Goal: Task Accomplishment & Management: Manage account settings

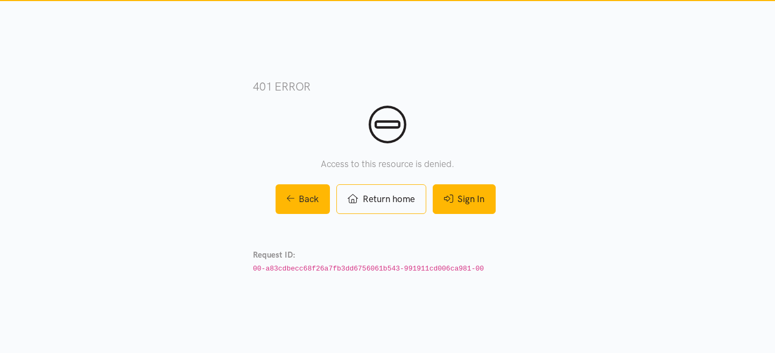
click at [459, 198] on link "Sign In" at bounding box center [464, 199] width 63 height 30
click at [459, 203] on link "Sign In" at bounding box center [464, 199] width 63 height 30
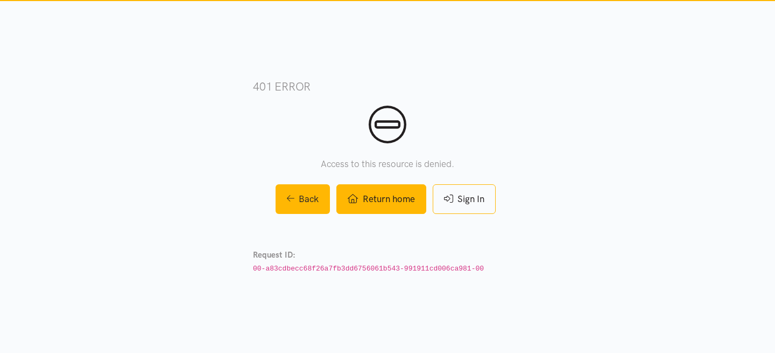
click at [387, 199] on link "Return home" at bounding box center [381, 199] width 89 height 30
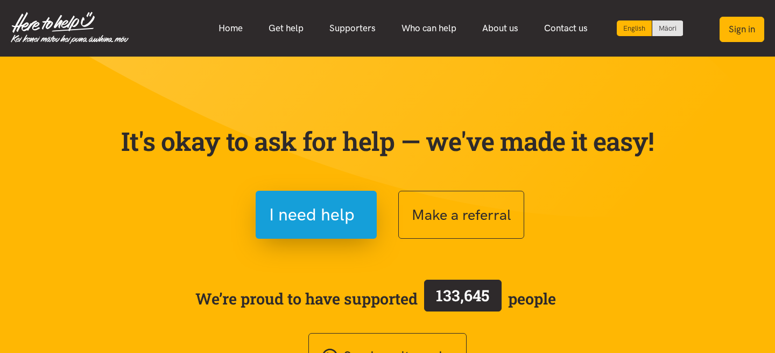
click at [742, 25] on button "Sign in" at bounding box center [742, 29] width 45 height 25
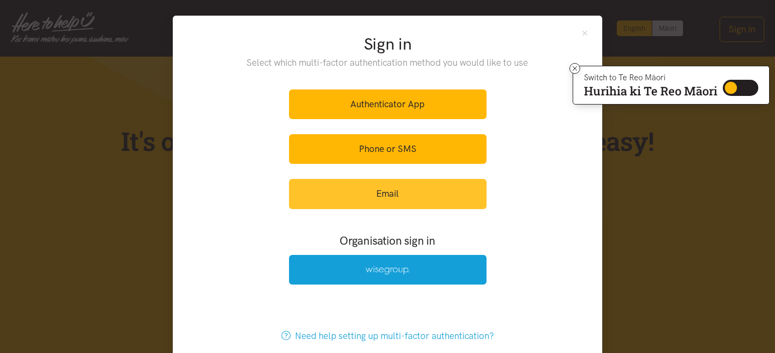
click at [395, 188] on link "Email" at bounding box center [388, 194] width 198 height 30
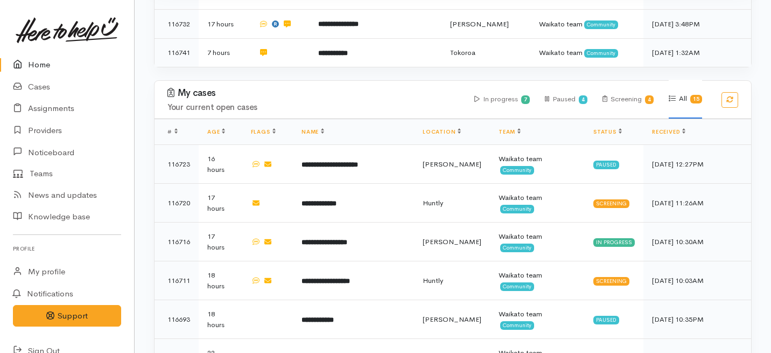
scroll to position [319, 0]
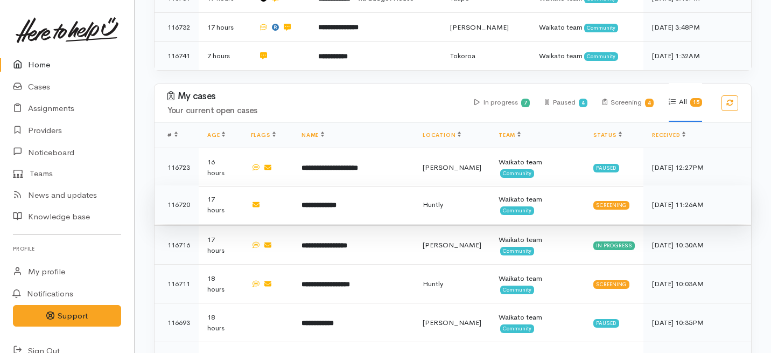
click at [357, 185] on td "**********" at bounding box center [353, 204] width 121 height 39
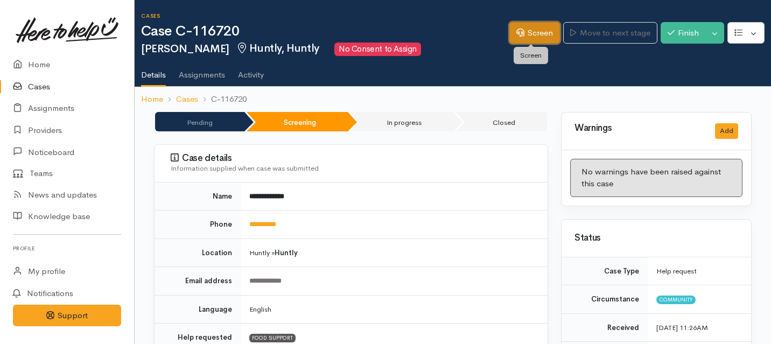
click at [536, 37] on link "Screen" at bounding box center [534, 33] width 51 height 22
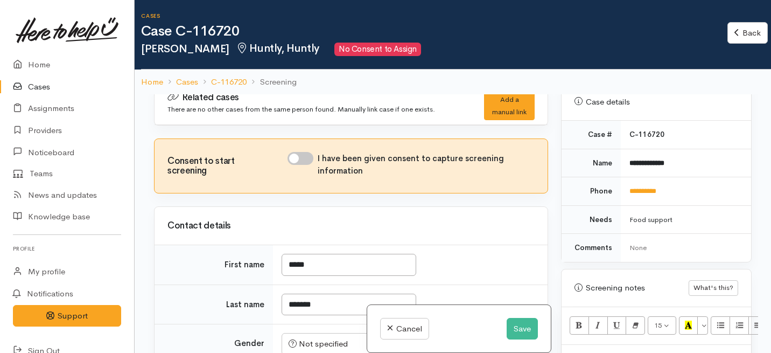
scroll to position [468, 0]
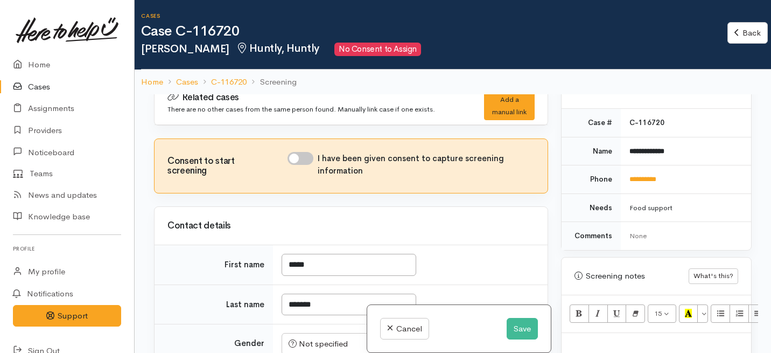
click at [305, 159] on input "I have been given consent to capture screening information" at bounding box center [301, 158] width 26 height 13
checkbox input "true"
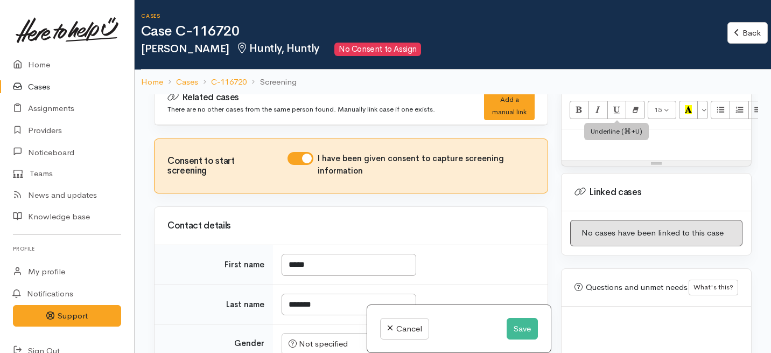
scroll to position [675, 0]
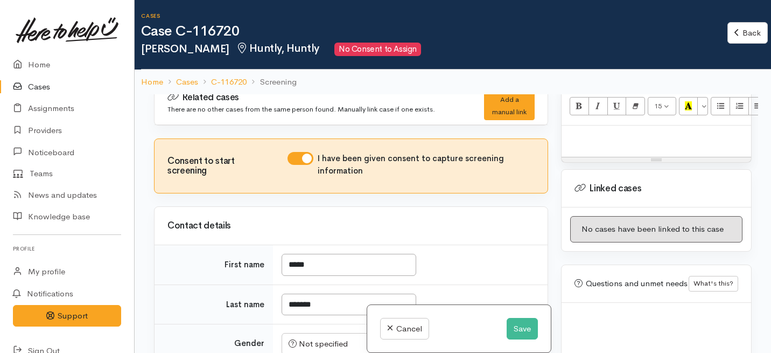
click at [591, 134] on div at bounding box center [657, 141] width 190 height 32
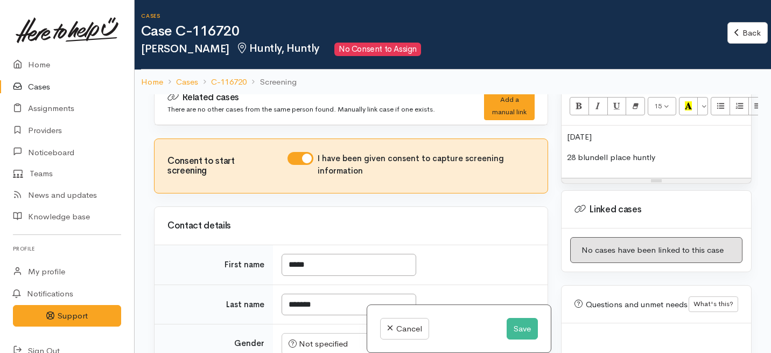
click at [606, 151] on p "28 blundell place huntly" at bounding box center [656, 157] width 179 height 12
click at [672, 151] on p "28 blundel place huntly" at bounding box center [656, 157] width 179 height 12
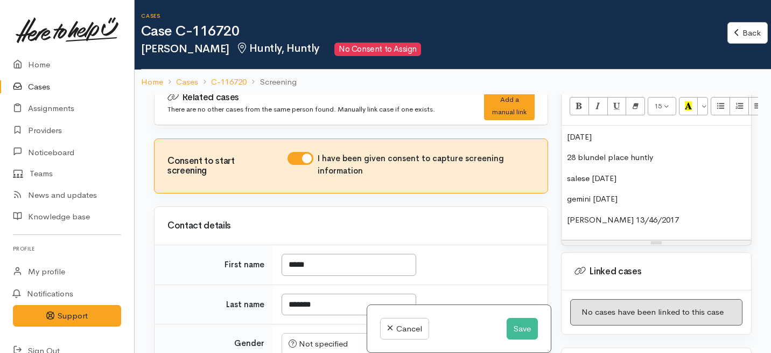
click at [605, 214] on p "lerae 13/46/2017" at bounding box center [656, 220] width 179 height 12
click at [570, 214] on p "lerae 13/6/2017" at bounding box center [656, 220] width 179 height 12
click at [604, 151] on p "28 blundel place huntly" at bounding box center [656, 157] width 179 height 12
click at [602, 151] on p "28 blundl place huntly" at bounding box center [656, 157] width 179 height 12
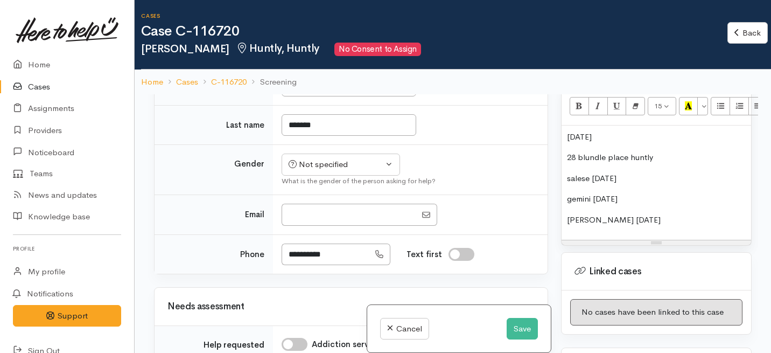
scroll to position [195, 0]
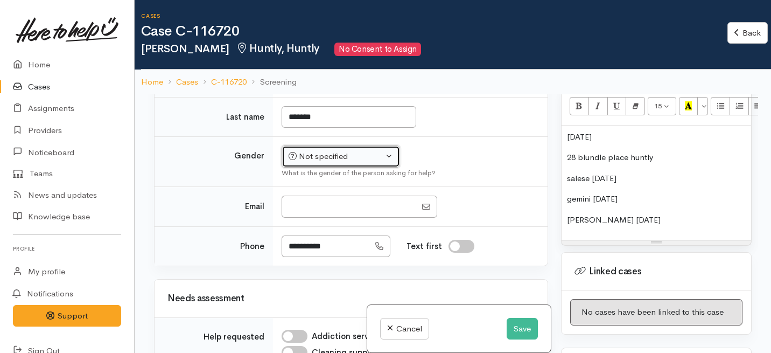
click at [305, 160] on div "Not specified" at bounding box center [336, 156] width 95 height 12
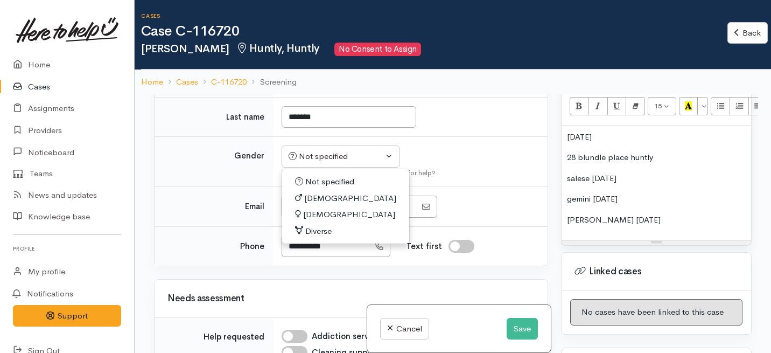
click at [316, 213] on span "Female" at bounding box center [349, 214] width 92 height 12
select select "Female"
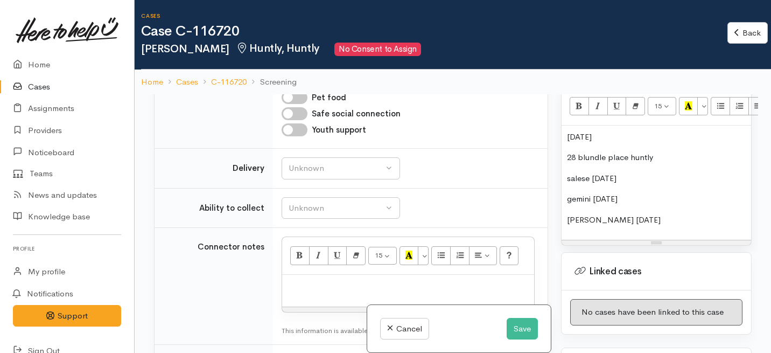
scroll to position [695, 0]
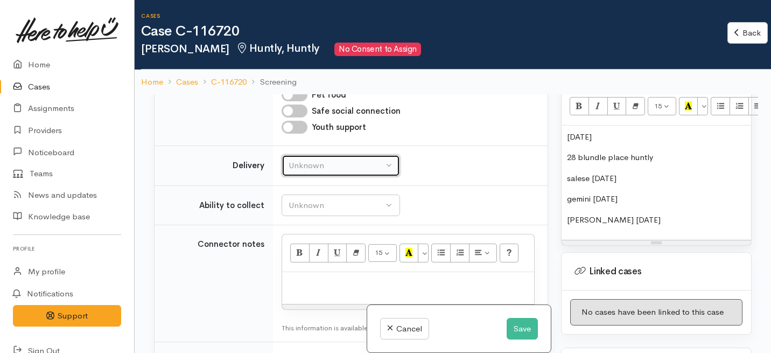
click at [316, 174] on button "Unknown" at bounding box center [341, 166] width 118 height 22
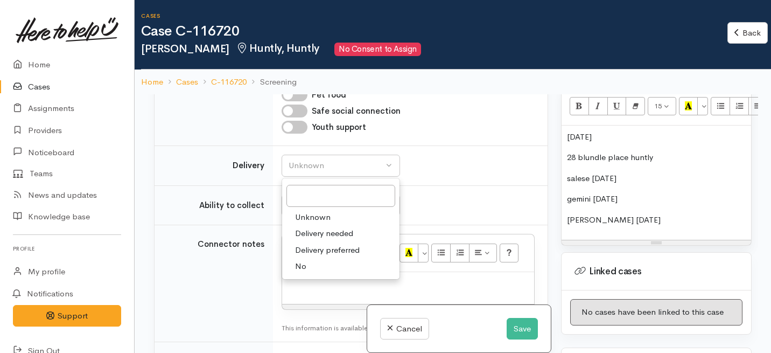
click at [316, 263] on link "No" at bounding box center [340, 266] width 117 height 17
select select "1"
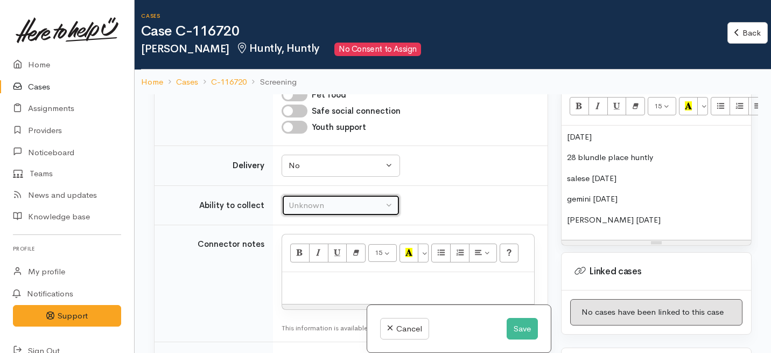
click at [323, 202] on div "Unknown" at bounding box center [336, 205] width 95 height 12
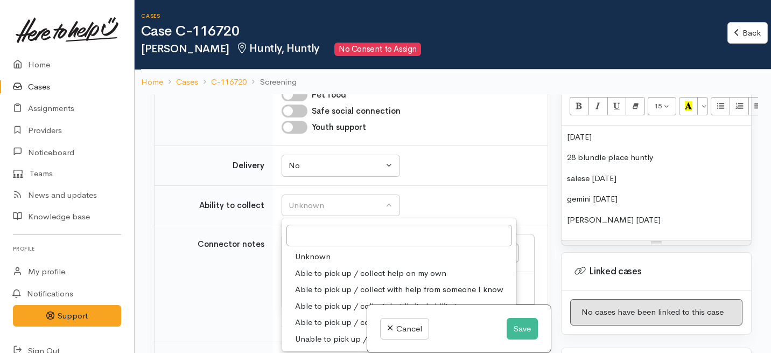
click at [322, 270] on span "Able to pick up / collect help on my own" at bounding box center [370, 273] width 151 height 12
select select "2"
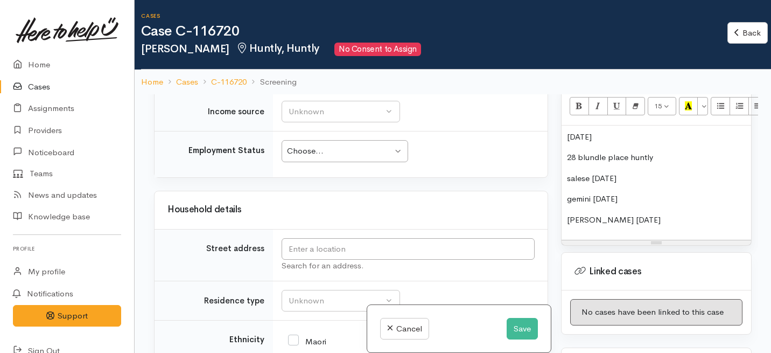
scroll to position [1089, 0]
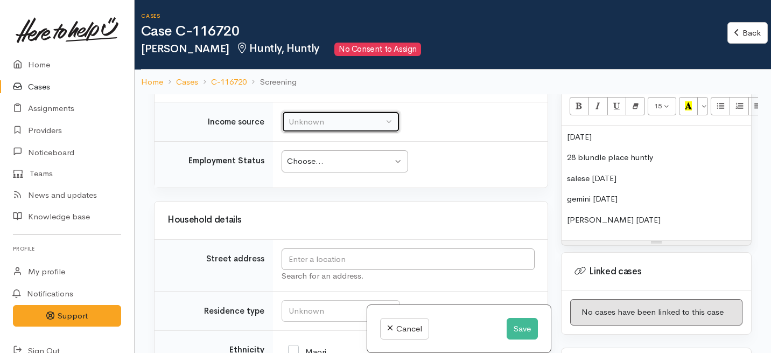
click at [359, 125] on div "Unknown" at bounding box center [336, 122] width 95 height 12
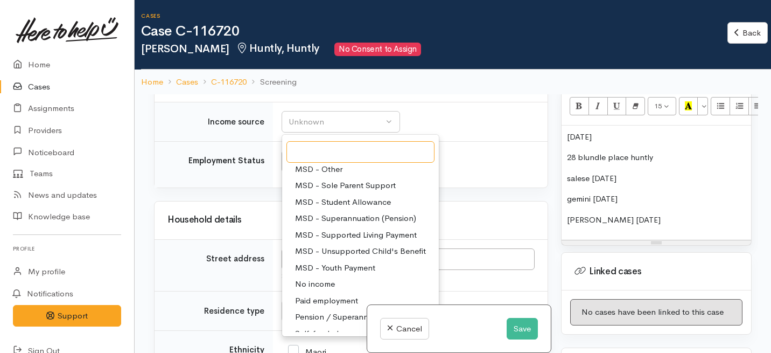
scroll to position [162, 0]
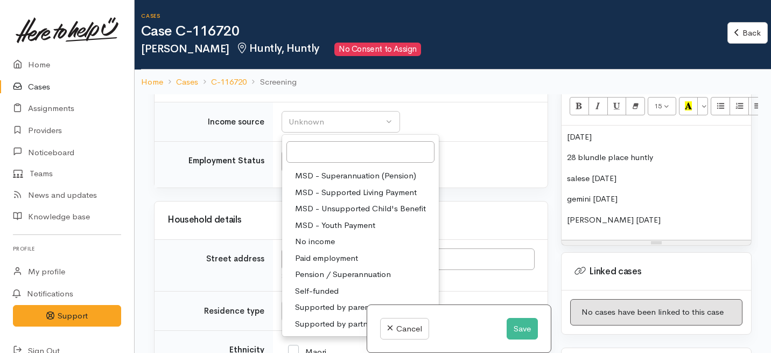
click at [315, 260] on span "Paid employment" at bounding box center [326, 258] width 63 height 12
select select "1"
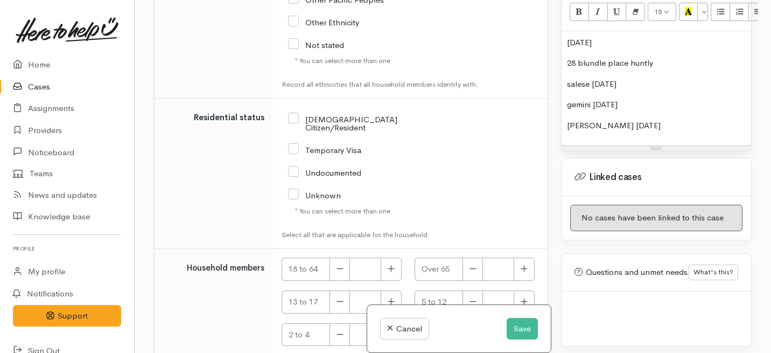
scroll to position [1846, 0]
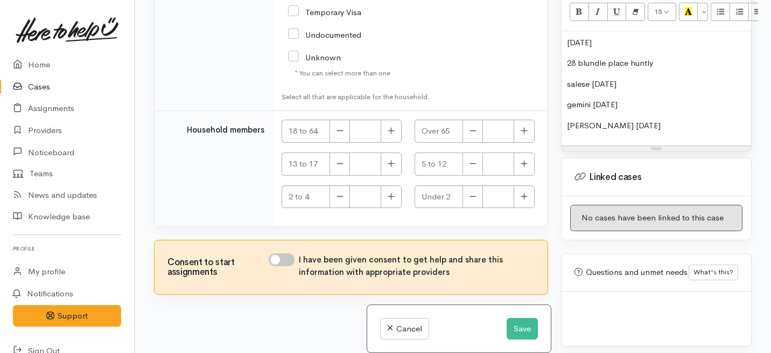
click at [567, 37] on p "7/6/88" at bounding box center [656, 43] width 179 height 12
click at [605, 57] on p "28 blundle place huntly" at bounding box center [656, 63] width 179 height 12
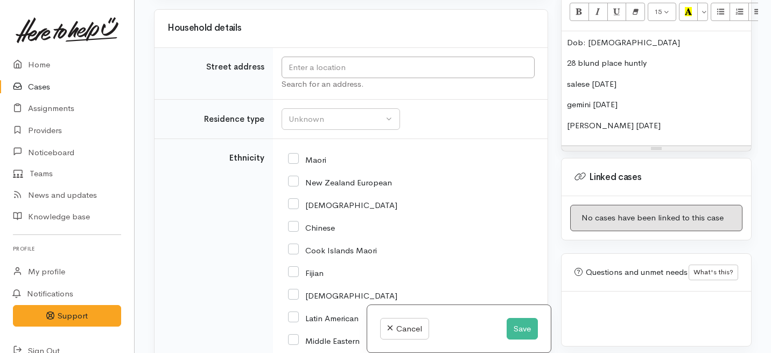
scroll to position [1186, 0]
click at [318, 74] on input "text" at bounding box center [408, 68] width 253 height 22
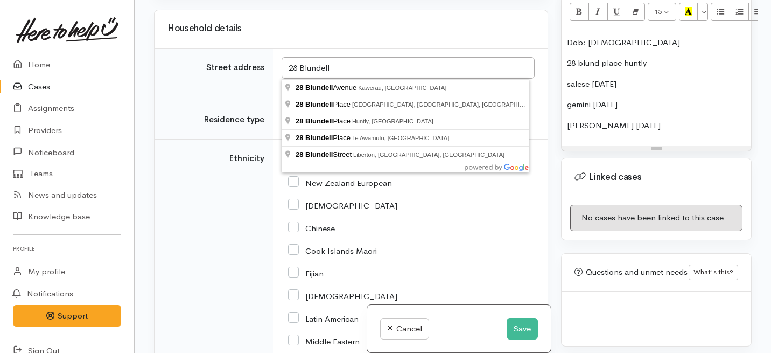
click at [598, 57] on p "28 blund place huntly" at bounding box center [656, 63] width 179 height 12
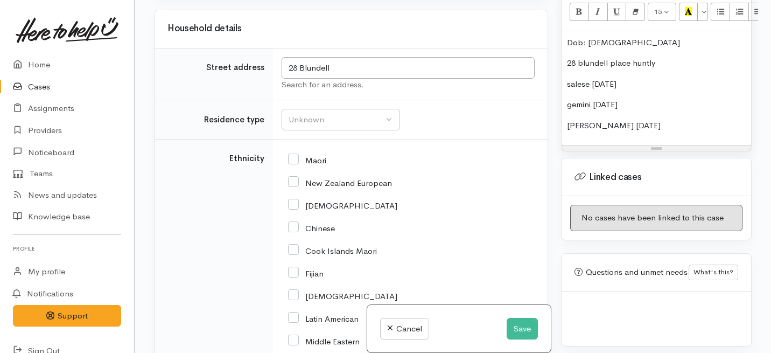
click at [622, 102] on div "Dob: 7/6/88 28 blundell place huntly salese 12/1/2013 gemini 15/5/2016 Lerae 13…" at bounding box center [657, 88] width 190 height 115
click at [637, 57] on p "28 blundell place huntly" at bounding box center [656, 63] width 179 height 12
click at [581, 57] on p "28 blundell place Huntly" at bounding box center [656, 63] width 179 height 12
click at [604, 78] on p "salese 12/1/2013" at bounding box center [656, 84] width 179 height 12
click at [614, 57] on p "28 Blundell place Huntly" at bounding box center [656, 63] width 179 height 12
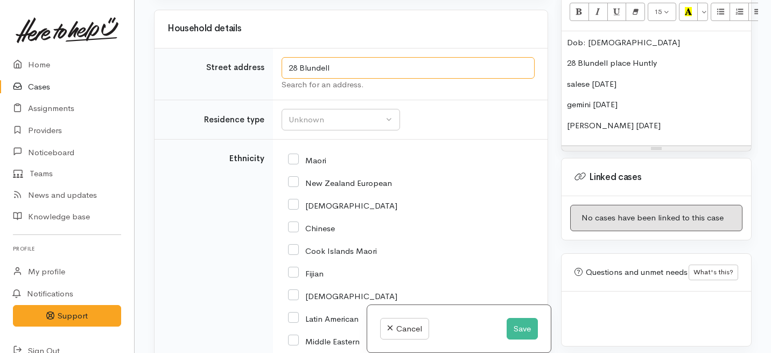
click at [346, 67] on input "28 Blundell" at bounding box center [408, 68] width 253 height 22
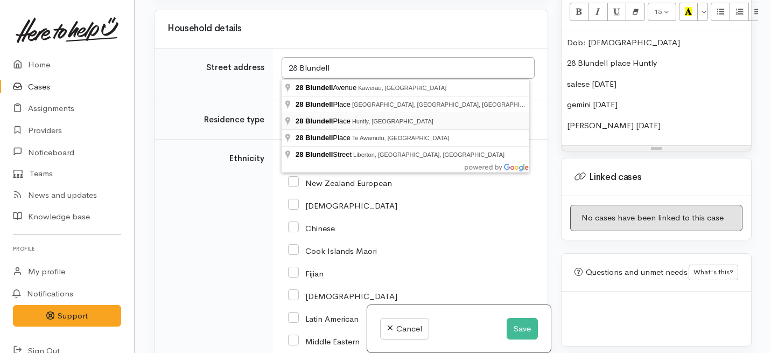
type input "28 Blundell Place, Huntly, New Zealand"
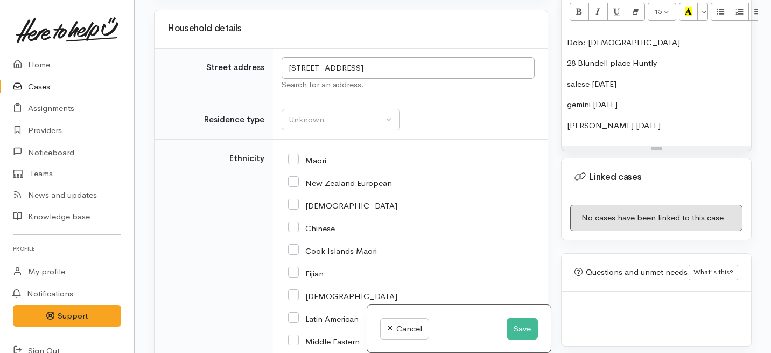
scroll to position [1334, 0]
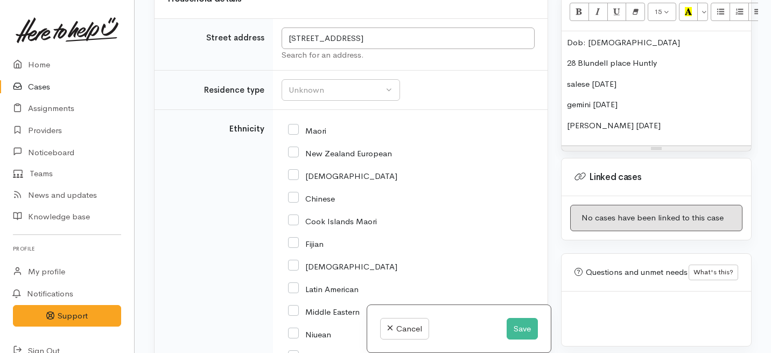
click at [614, 57] on p "28 Blundell place Huntly" at bounding box center [656, 63] width 179 height 12
click at [628, 57] on p "28 Blundell Place Huntly" at bounding box center [656, 63] width 179 height 12
click at [571, 78] on p "salese 12/1/2013" at bounding box center [656, 84] width 179 height 12
click at [590, 78] on p "Salese 12/1/2013" at bounding box center [656, 84] width 179 height 12
click at [573, 99] on p "gemini 15/5/2016" at bounding box center [656, 105] width 179 height 12
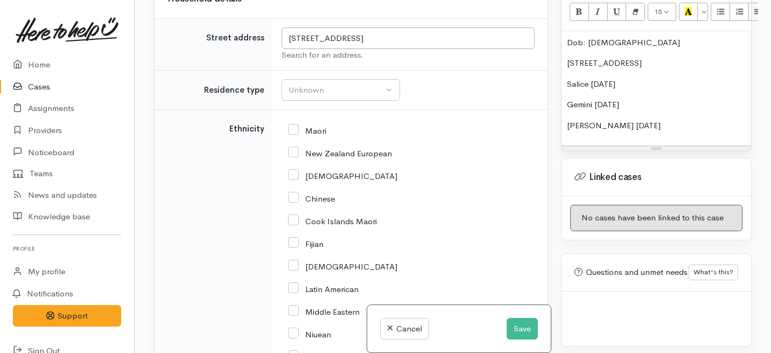
click at [572, 120] on p "Lerae 13/6/2017" at bounding box center [656, 126] width 179 height 12
click at [586, 120] on p "Lerae 13/6/2017" at bounding box center [656, 126] width 179 height 12
click at [586, 120] on p "Leray 13/6/2017" at bounding box center [656, 126] width 179 height 12
click at [575, 120] on p "Leray 13/6/2017" at bounding box center [656, 126] width 179 height 12
click at [595, 135] on div "Dob: 7/6/88 28 Blundell Place, Huntly Salice 12/1/2013 Gemini 15/5/2016 Leeray …" at bounding box center [657, 88] width 190 height 115
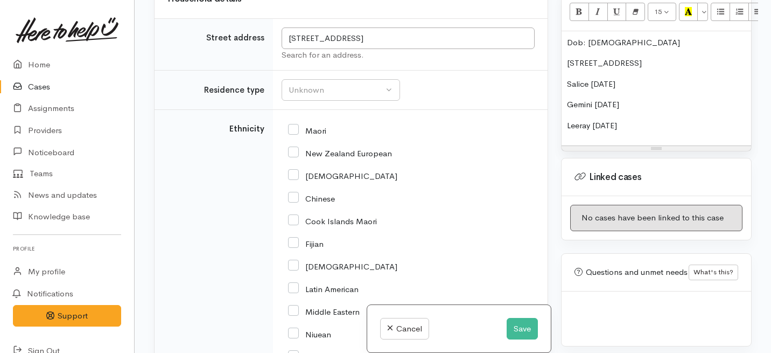
click at [673, 57] on p "28 Blundell Place, Huntly" at bounding box center [656, 63] width 179 height 12
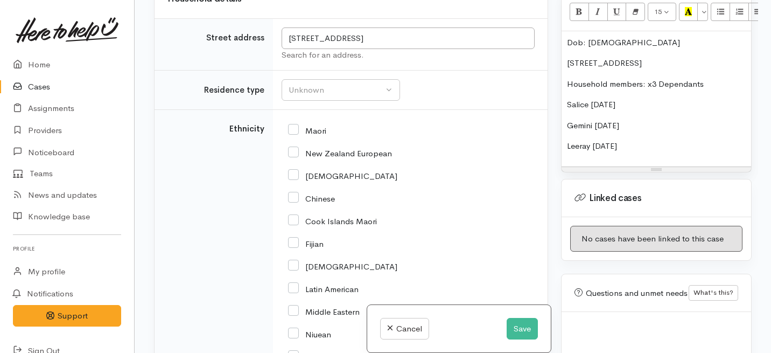
click at [565, 95] on div "Dob: 7/6/88 28 Blundell Place, Huntly Household members: x3 Dependants Salice 1…" at bounding box center [657, 98] width 190 height 135
click at [633, 99] on p "- Daugter: Salice 12/1/2013" at bounding box center [656, 105] width 179 height 12
click at [694, 99] on p "- Daugter: Salice (dob:12/1/2013" at bounding box center [656, 105] width 179 height 12
click at [564, 115] on div "Dob: 7/6/88 28 Blundell Place, Huntly Household members: x3 Dependants - Daugte…" at bounding box center [657, 98] width 190 height 135
click at [620, 120] on p "- Son: Gemini 15/5/2016" at bounding box center [656, 126] width 179 height 12
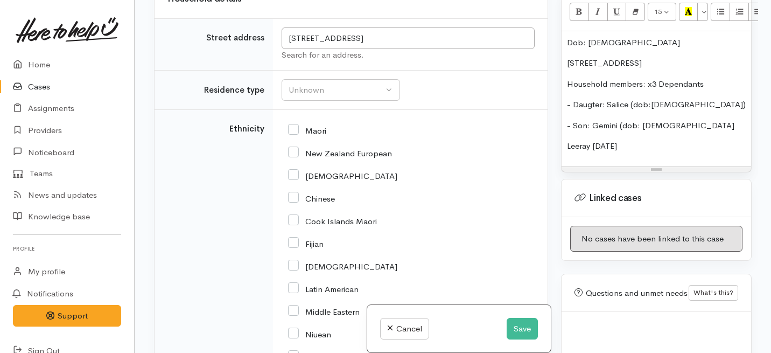
click at [681, 120] on p "- Son: Gemini (dob: 15/5/2016" at bounding box center [656, 126] width 179 height 12
click at [567, 140] on p "Leeray 13/6/2017" at bounding box center [656, 146] width 179 height 12
click at [636, 140] on p "- Daughter: Leeray 13/6/2017" at bounding box center [656, 146] width 179 height 12
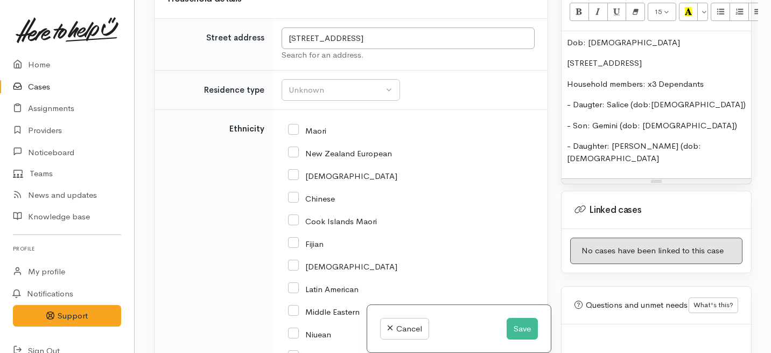
click at [699, 140] on p "- Daughter: Leeray (dob: 13/6/2017" at bounding box center [656, 152] width 179 height 24
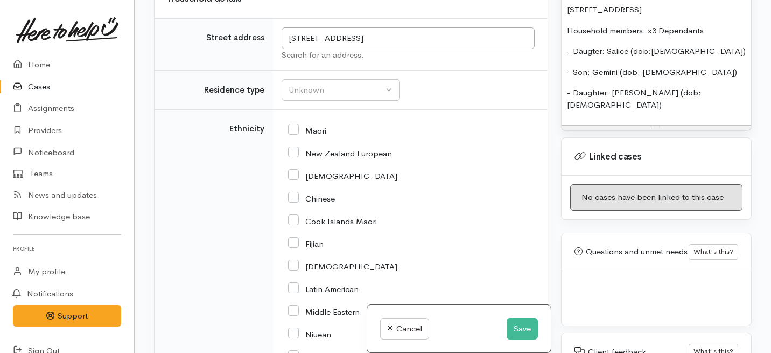
scroll to position [730, 0]
click at [710, 86] on p "- Daughter: Leeray (dob: 13/6/2017)" at bounding box center [656, 98] width 179 height 24
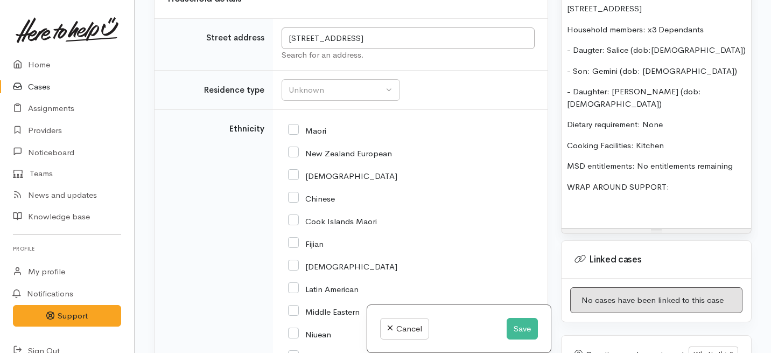
click at [738, 160] on p "MSD entitlements: No entitlements remaining" at bounding box center [656, 166] width 179 height 12
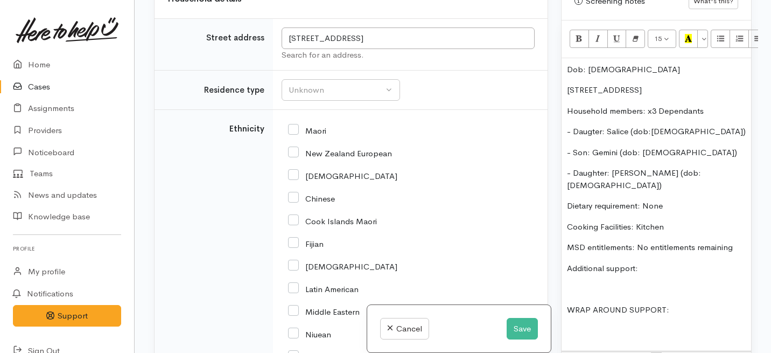
scroll to position [646, 0]
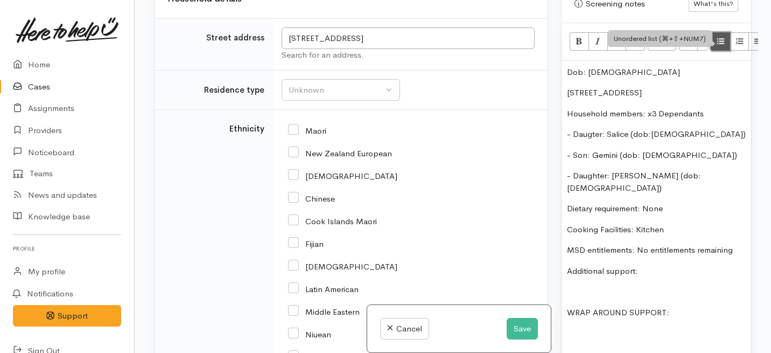
click at [717, 37] on icon "Unordered list (⌘+⇧+NUM7)" at bounding box center [720, 41] width 7 height 9
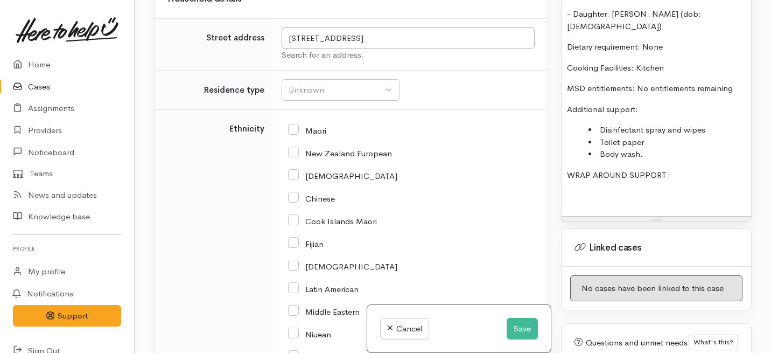
scroll to position [808, 0]
click at [682, 168] on p "WRAP AROUND SUPPORT:" at bounding box center [656, 174] width 179 height 12
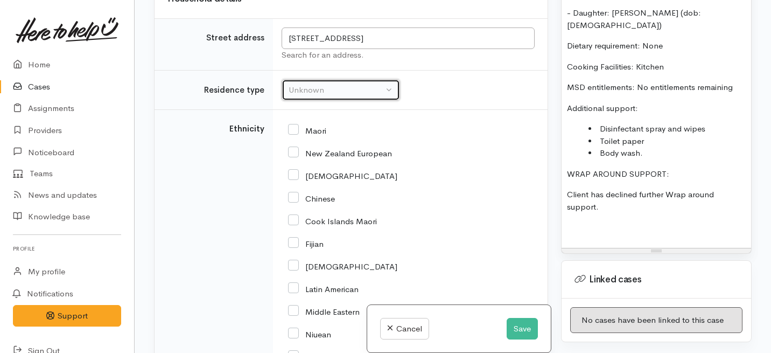
click at [324, 96] on div "Unknown" at bounding box center [336, 90] width 95 height 12
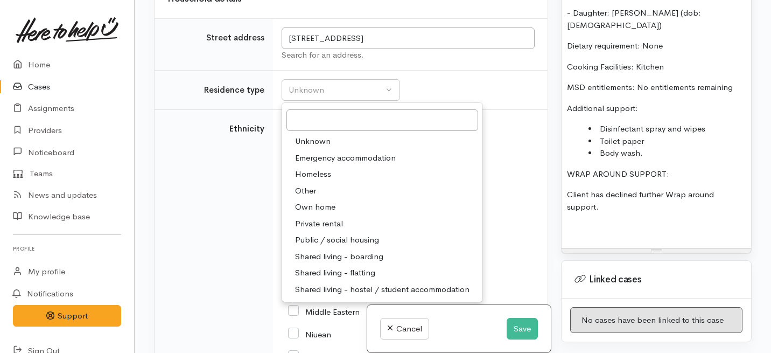
click at [316, 230] on span "Private rental" at bounding box center [319, 224] width 48 height 12
select select "2"
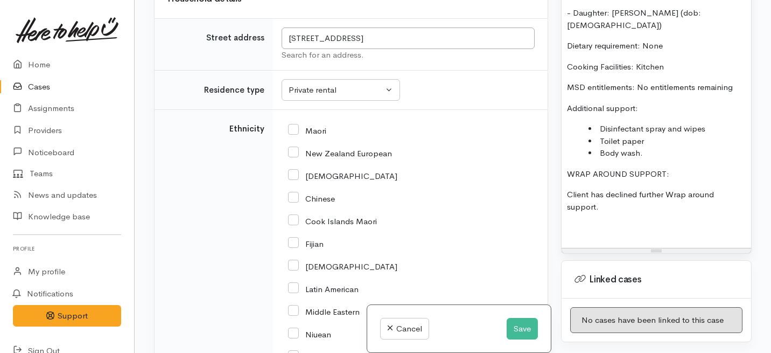
click at [291, 135] on input "Maori" at bounding box center [307, 130] width 38 height 10
checkbox input "true"
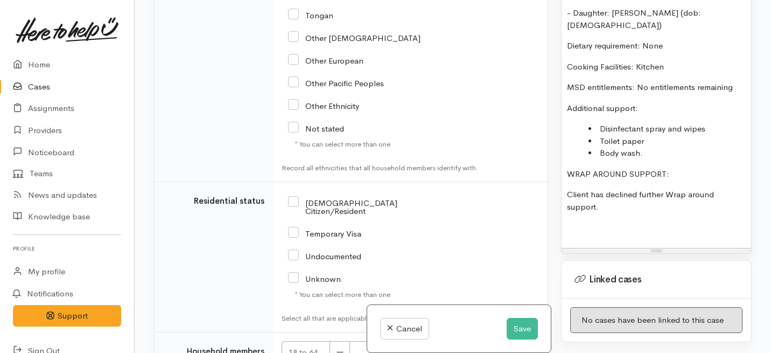
scroll to position [1783, 0]
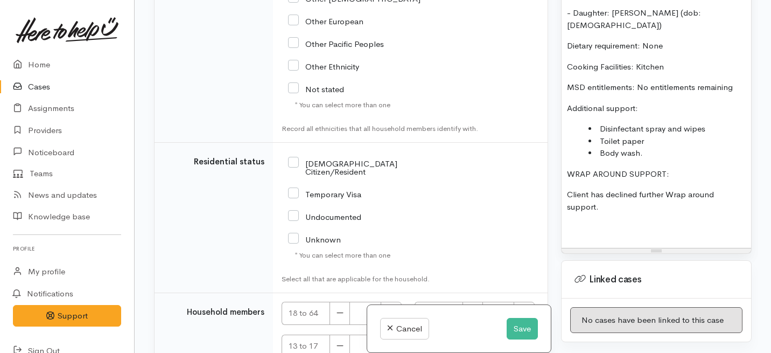
click at [293, 176] on input "NZ Citizen/Resident" at bounding box center [362, 167] width 148 height 18
checkbox input "true"
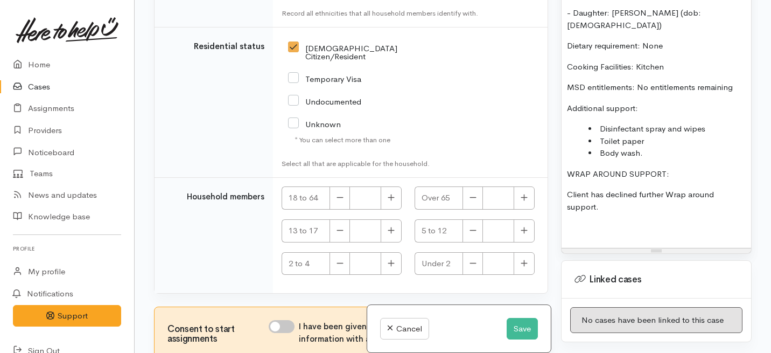
scroll to position [1926, 0]
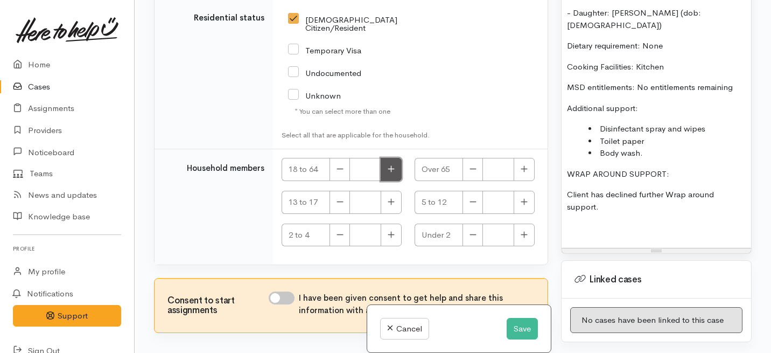
click at [391, 173] on icon "button" at bounding box center [391, 169] width 7 height 8
type input "1"
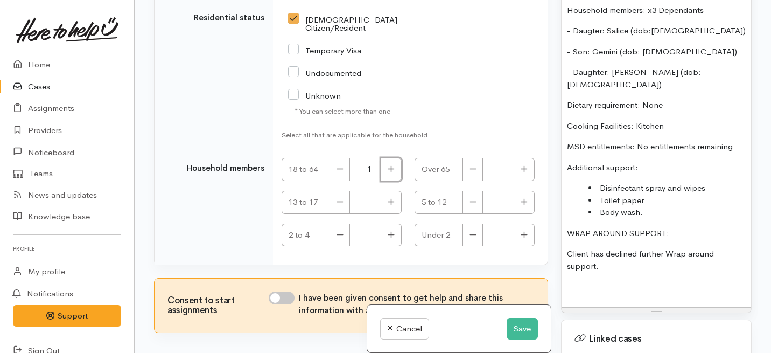
scroll to position [737, 0]
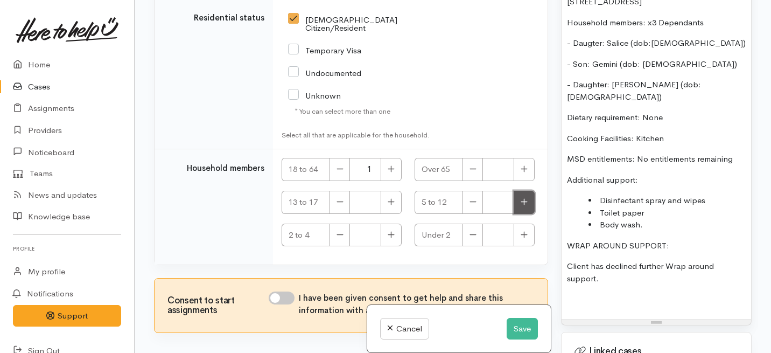
click at [523, 214] on button "button" at bounding box center [524, 202] width 21 height 23
type input "3"
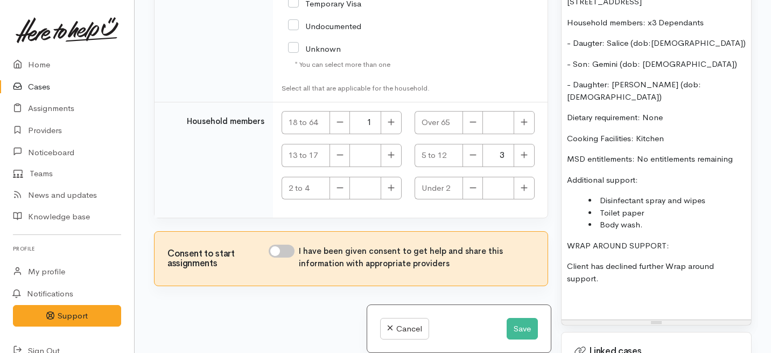
click at [283, 253] on input "I have been given consent to get help and share this information with appropria…" at bounding box center [282, 250] width 26 height 13
checkbox input "true"
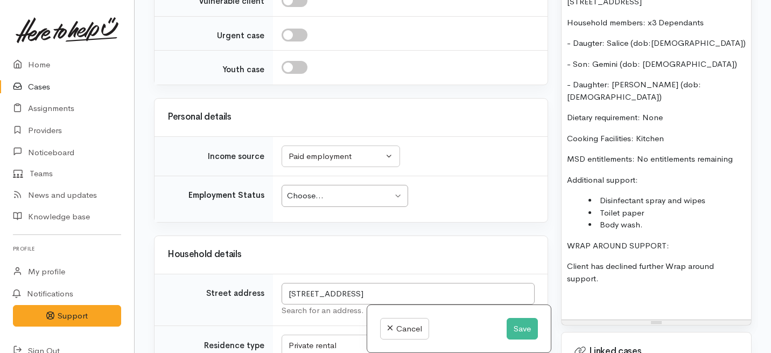
scroll to position [1070, 0]
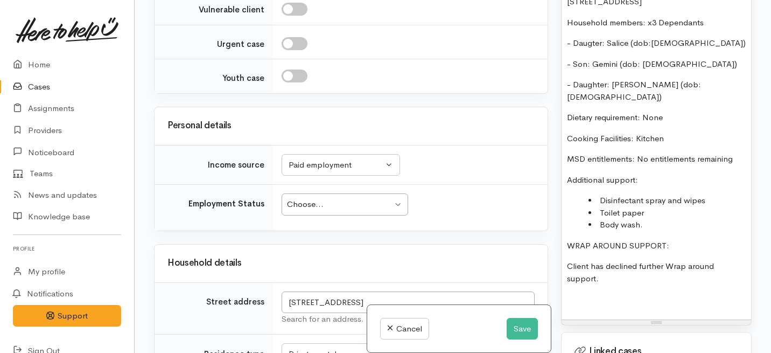
click at [309, 211] on div "Choose..." at bounding box center [340, 204] width 106 height 12
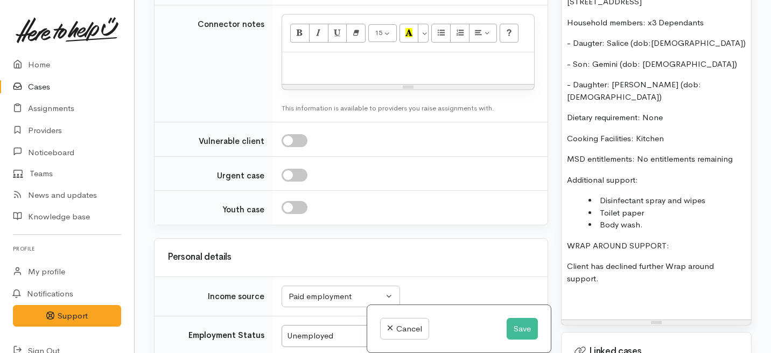
scroll to position [932, 0]
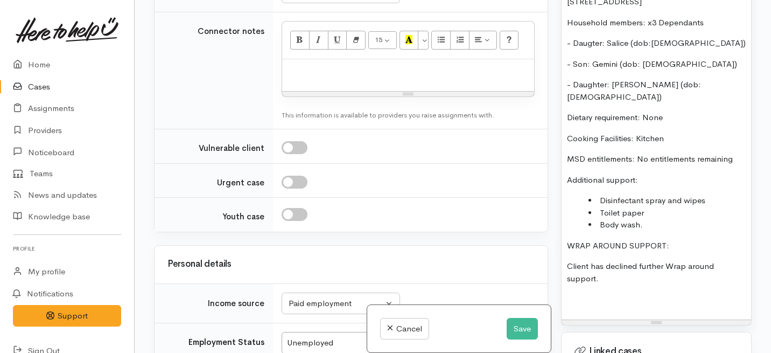
click at [607, 260] on p "Client has declined further Wrap around support." at bounding box center [656, 272] width 179 height 24
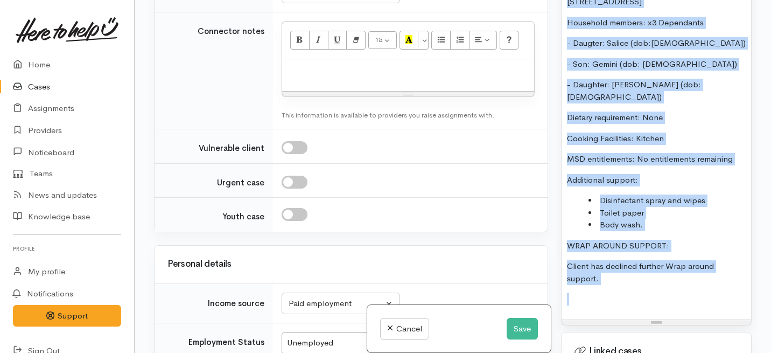
scroll to position [94, 0]
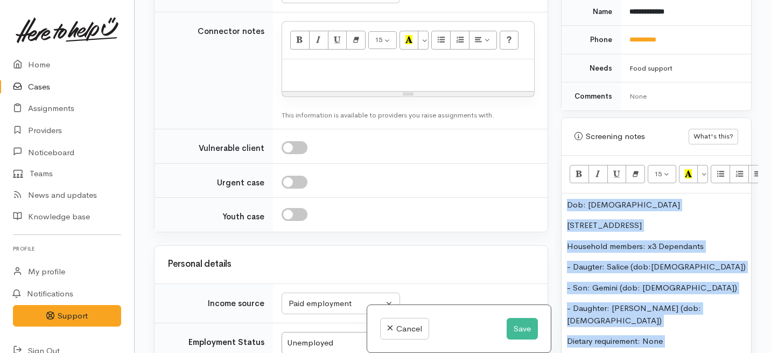
drag, startPoint x: 607, startPoint y: 259, endPoint x: 616, endPoint y: -3, distance: 262.4
click at [616, 0] on html "Support Feedback I've got something to say Back" at bounding box center [385, 82] width 771 height 353
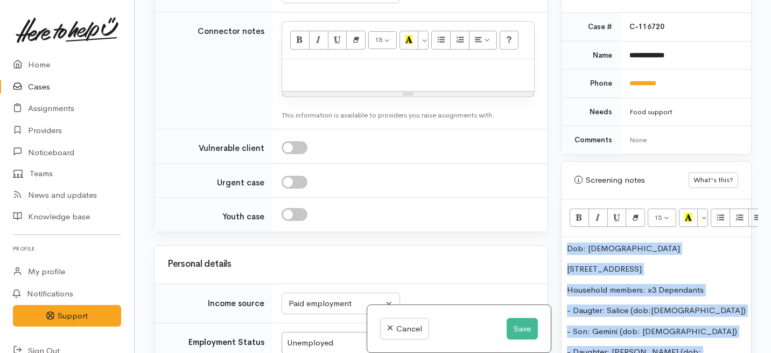
copy div "Dob: 7/6/88 28 Blundell Place, Huntly Household members: x3 Dependants - Daugte…"
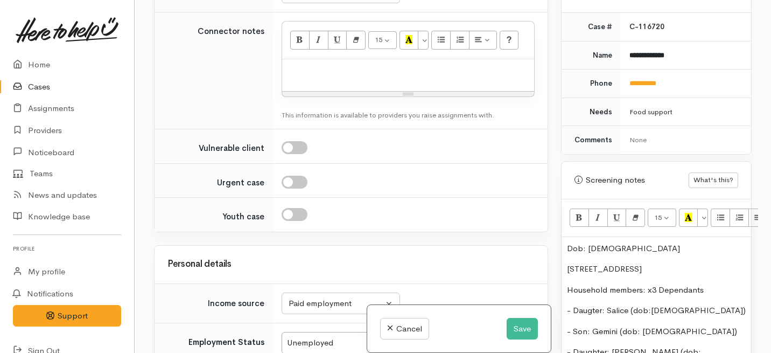
click at [299, 77] on p at bounding box center [408, 71] width 241 height 12
paste div
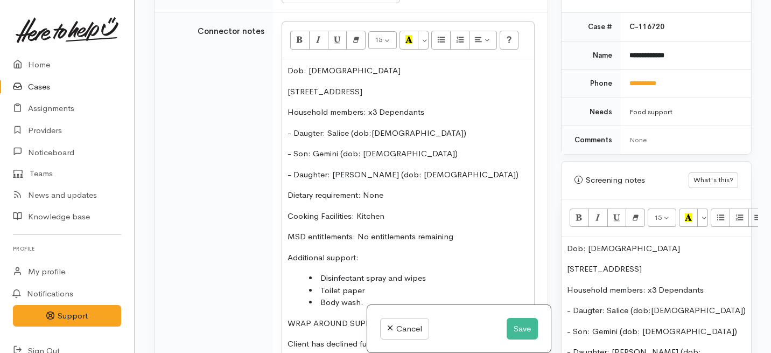
scroll to position [978, 0]
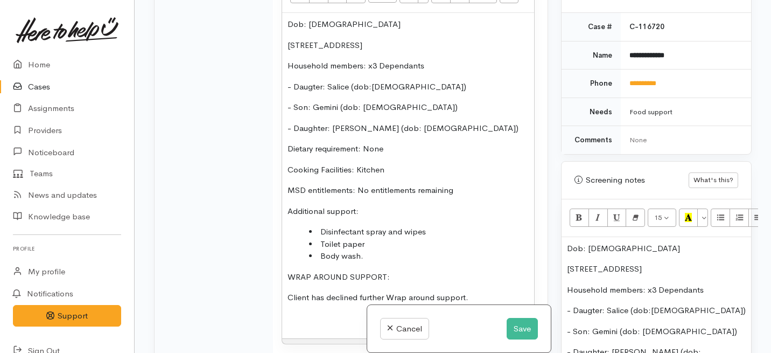
click at [289, 31] on p "Dob: 7/6/88" at bounding box center [408, 24] width 241 height 12
click at [290, 52] on p "28 Blundell Place, Huntly" at bounding box center [408, 45] width 241 height 12
click at [287, 72] on div "Dob: 7/6/88 28 Blundell Place, Huntly Household members: x3 Dependants - Daugte…" at bounding box center [408, 175] width 252 height 325
click at [288, 31] on p "Dob: 7/6/88" at bounding box center [408, 24] width 241 height 12
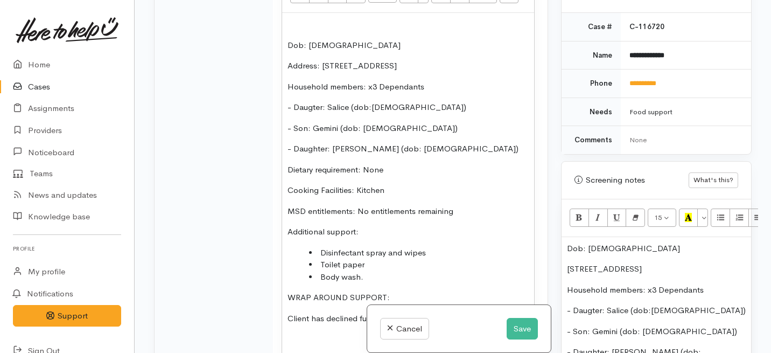
click at [290, 31] on p at bounding box center [408, 24] width 241 height 12
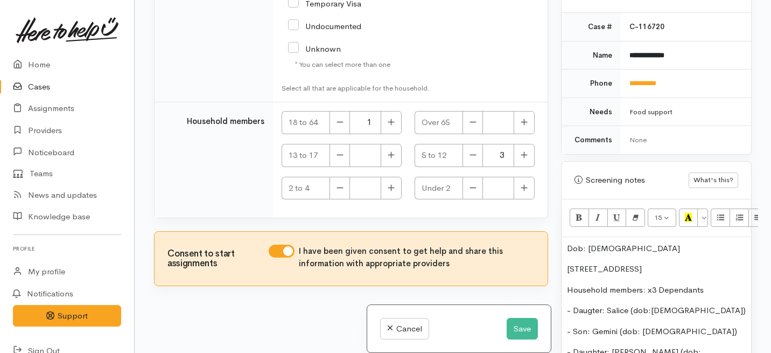
scroll to position [2309, 0]
click at [521, 333] on button "Save" at bounding box center [522, 329] width 31 height 22
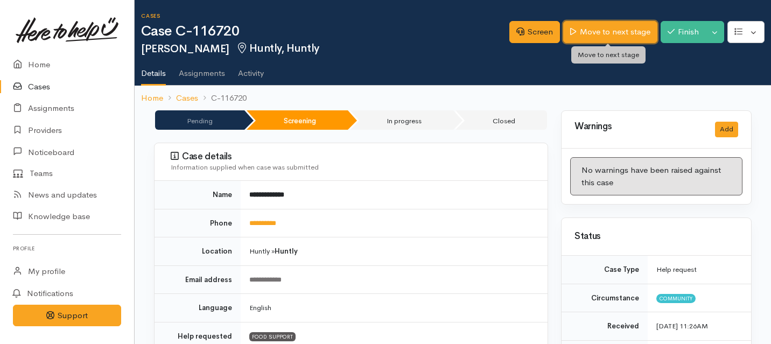
click at [586, 33] on link "Move to next stage" at bounding box center [610, 32] width 94 height 22
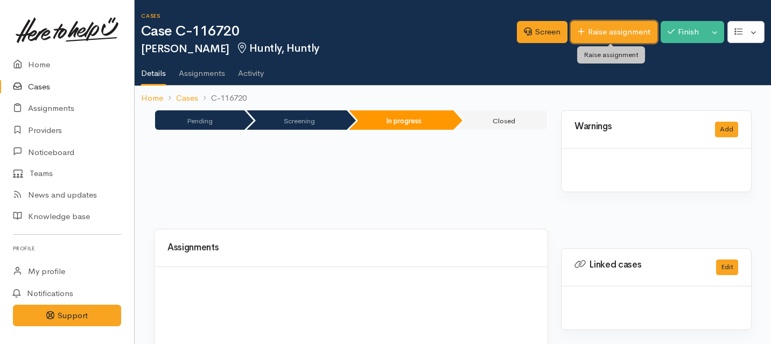
click at [590, 32] on link "Raise assignment" at bounding box center [614, 32] width 87 height 22
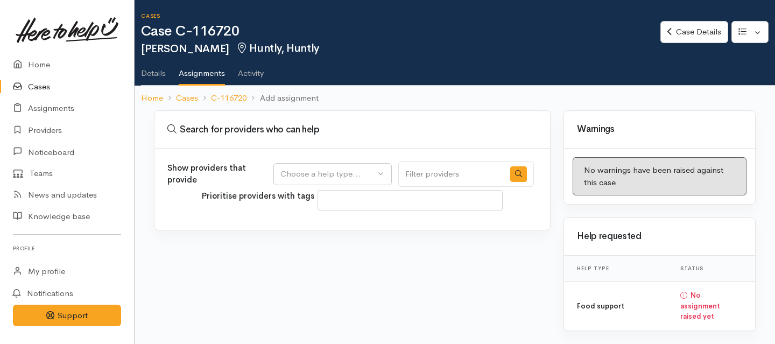
select select
click at [361, 163] on button "Choose a help type..." at bounding box center [333, 174] width 118 height 22
click at [337, 227] on span "Food support" at bounding box center [312, 226] width 50 height 12
select select "3"
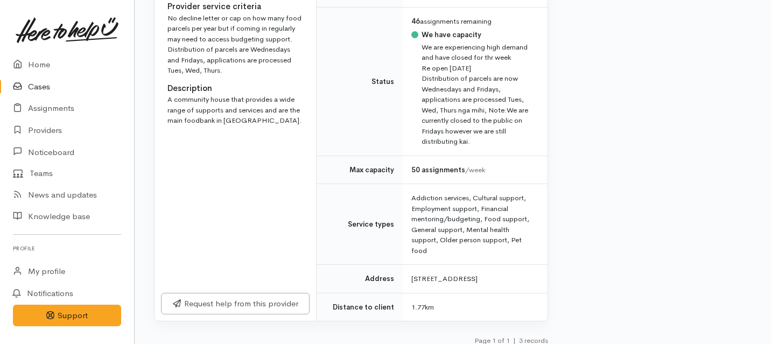
scroll to position [751, 0]
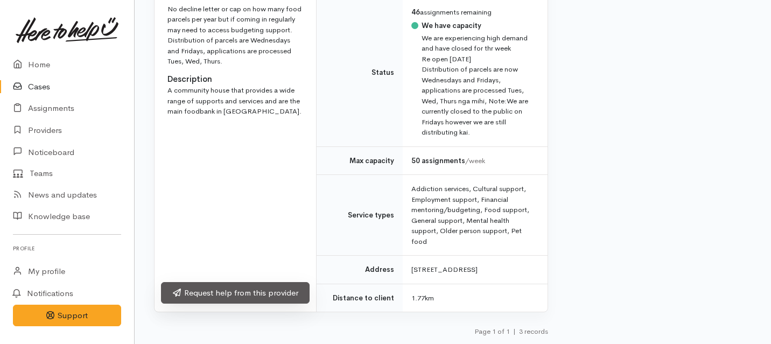
click at [262, 289] on link "Request help from this provider" at bounding box center [235, 293] width 149 height 22
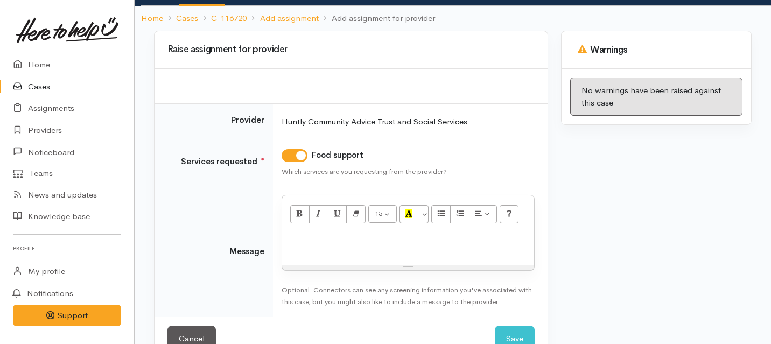
scroll to position [92, 0]
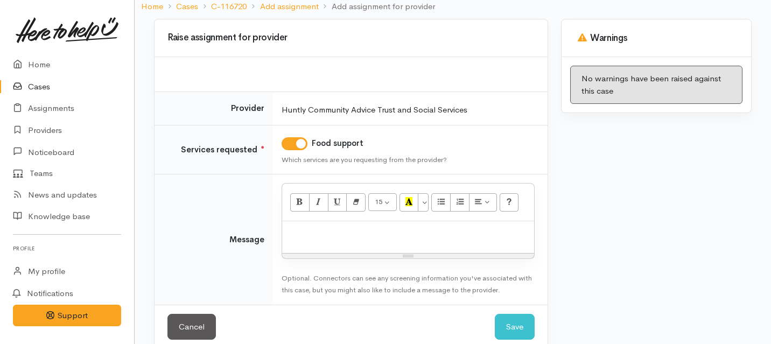
click at [374, 235] on p at bounding box center [408, 233] width 241 height 12
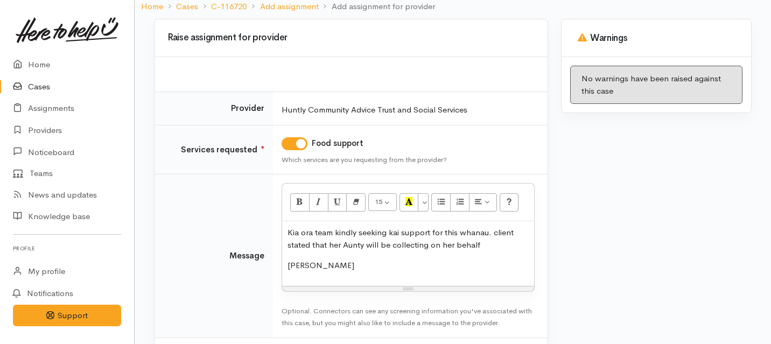
scroll to position [142, 0]
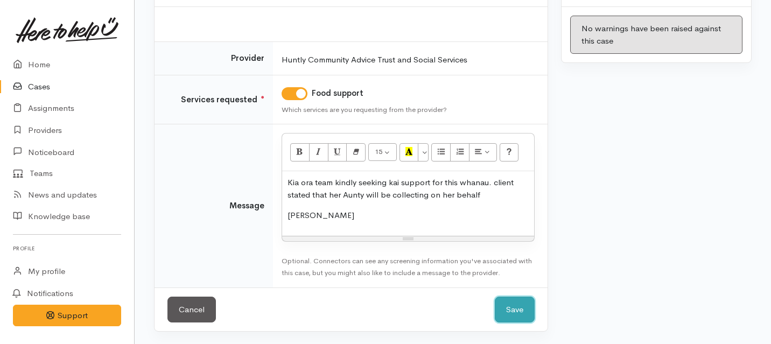
click at [522, 303] on button "Save" at bounding box center [515, 310] width 40 height 26
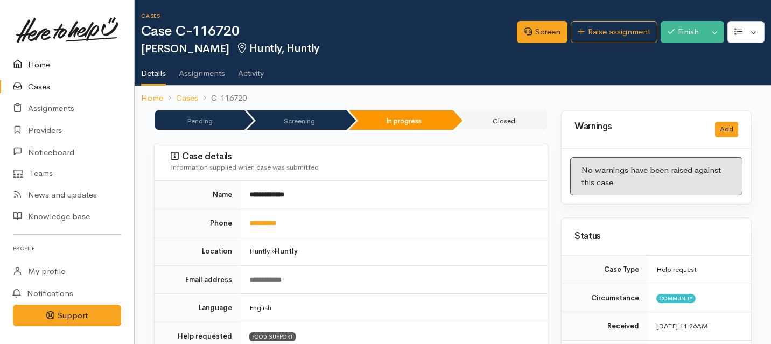
click at [37, 68] on link "Home" at bounding box center [67, 65] width 134 height 22
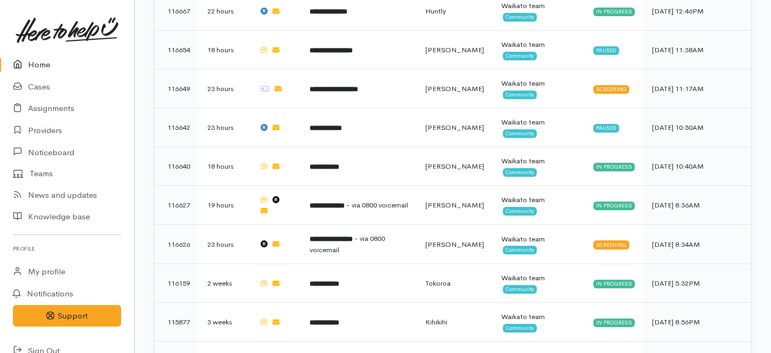
scroll to position [661, 0]
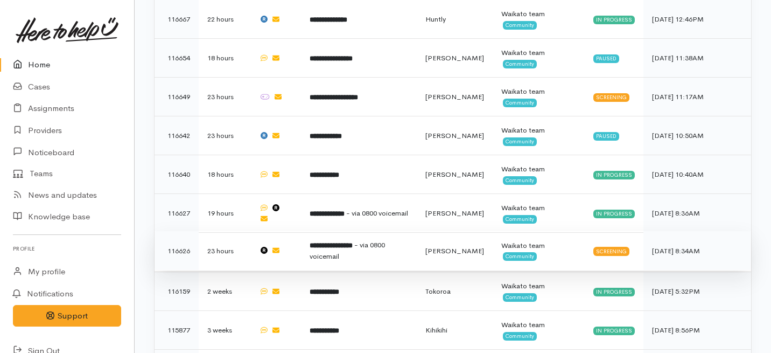
click at [344, 231] on td "**********" at bounding box center [359, 250] width 116 height 39
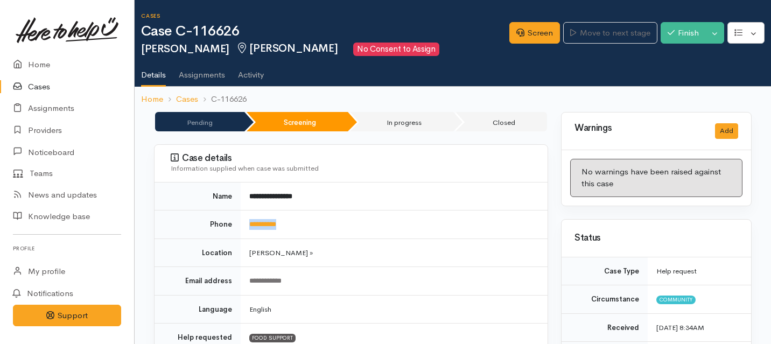
drag, startPoint x: 300, startPoint y: 227, endPoint x: 242, endPoint y: 225, distance: 58.7
click at [242, 225] on td "**********" at bounding box center [394, 225] width 307 height 29
copy link "**********"
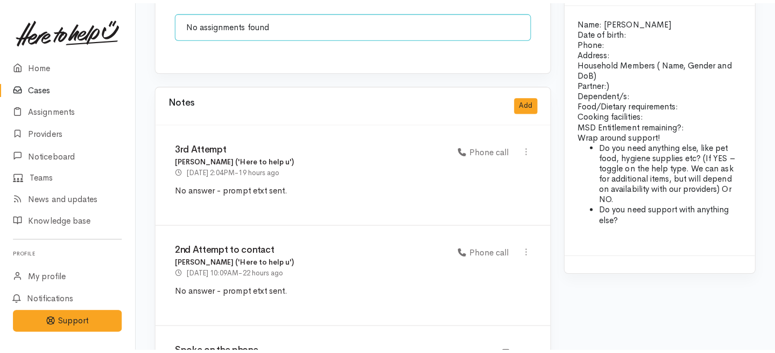
scroll to position [948, 0]
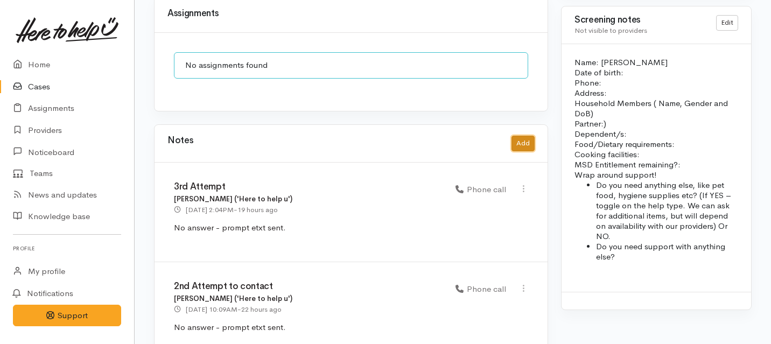
click at [523, 136] on button "Add" at bounding box center [523, 144] width 23 height 16
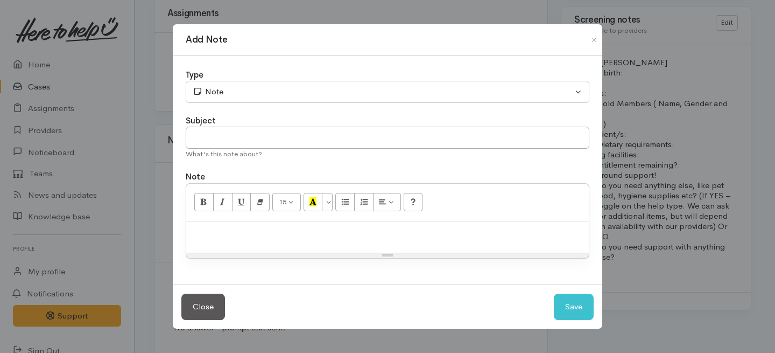
click at [341, 80] on div "Type" at bounding box center [388, 75] width 404 height 12
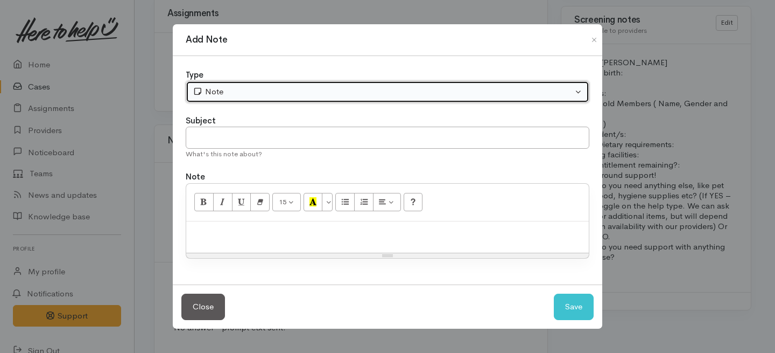
click at [329, 101] on button "Note" at bounding box center [388, 92] width 404 height 22
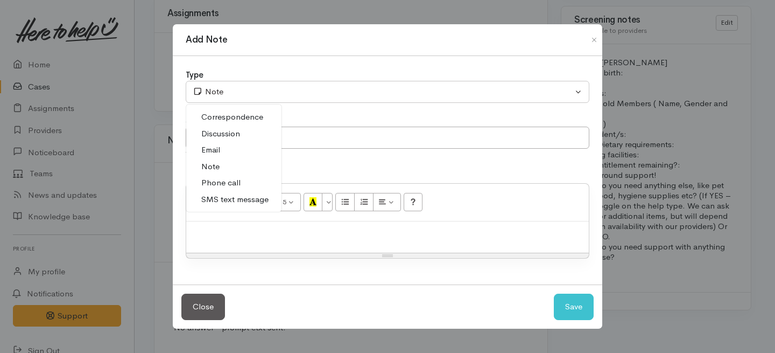
click at [224, 181] on span "Phone call" at bounding box center [220, 183] width 39 height 12
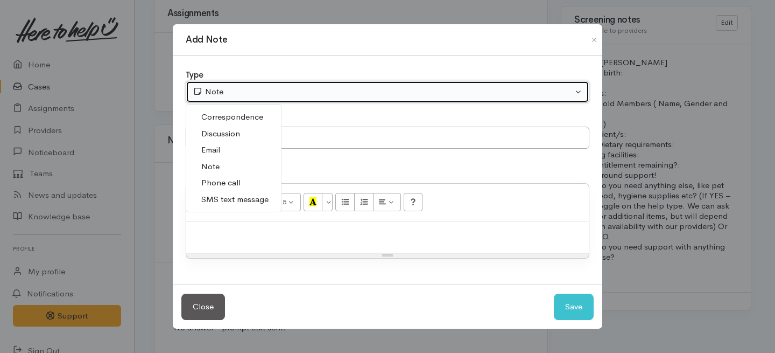
select select "3"
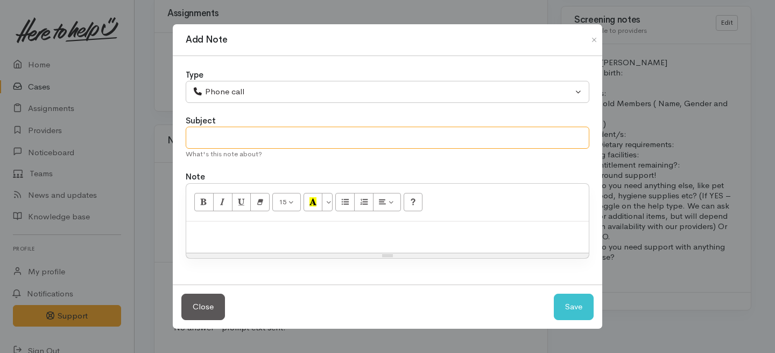
click at [229, 141] on input "text" at bounding box center [388, 138] width 404 height 22
type input "Unable to make contact"
click at [228, 232] on p at bounding box center [388, 233] width 392 height 12
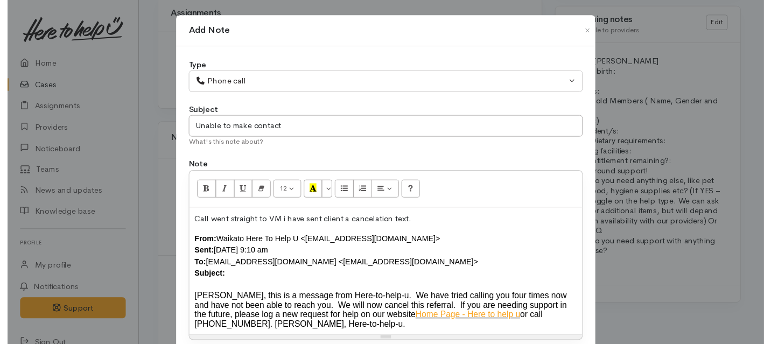
scroll to position [82, 0]
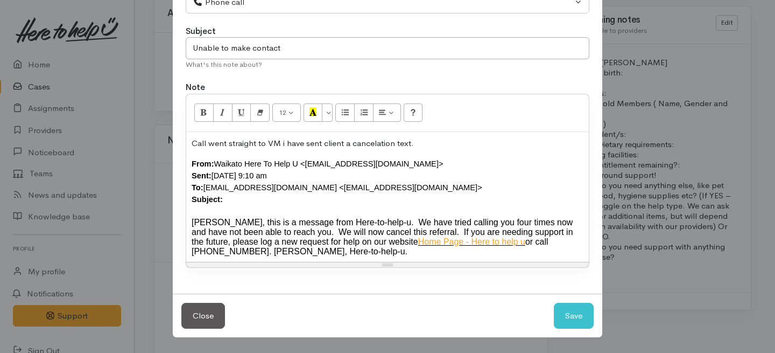
click at [237, 193] on div "From: Waikato Here To Help U <waikato@heretohelpu.nz> Sent: Wednesday, 20 Augus…" at bounding box center [388, 181] width 392 height 47
click at [557, 320] on button "Save" at bounding box center [574, 316] width 40 height 26
select select "1"
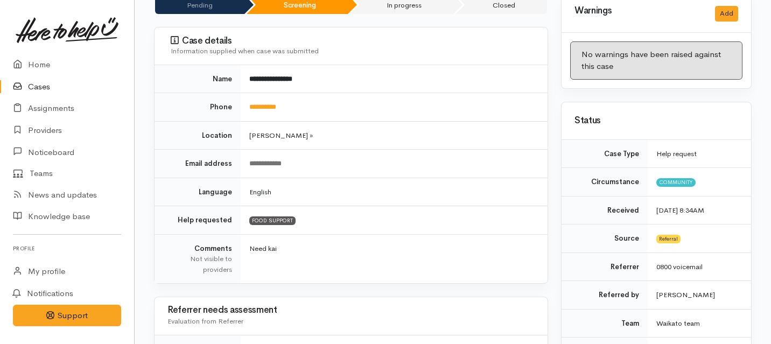
scroll to position [0, 0]
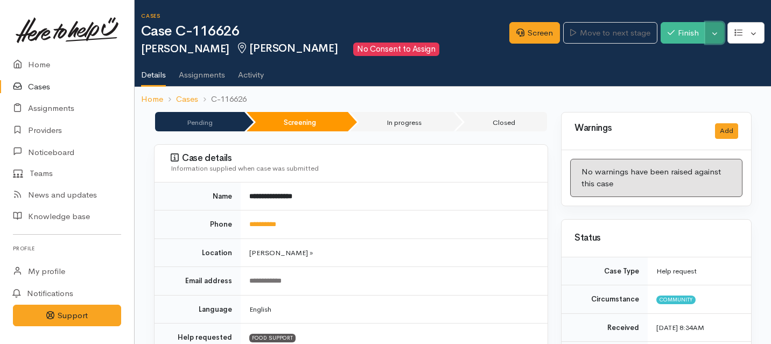
click at [712, 35] on button "Toggle Dropdown" at bounding box center [714, 33] width 19 height 22
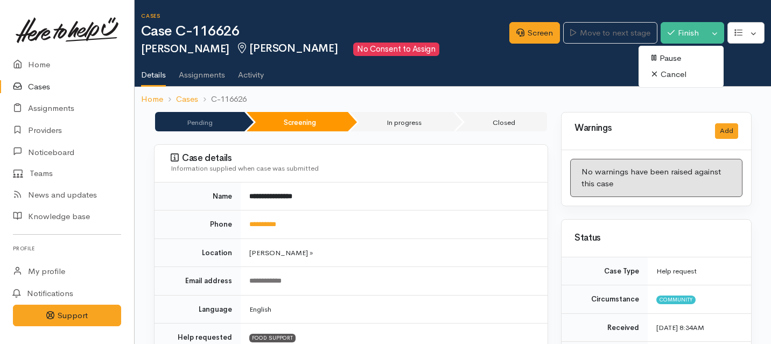
click at [680, 73] on link "Cancel" at bounding box center [681, 74] width 85 height 17
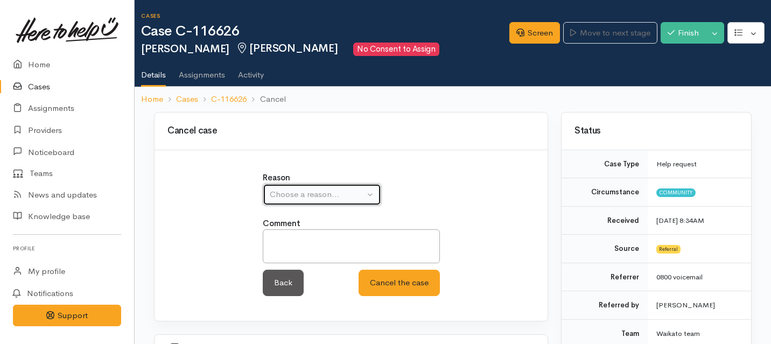
click at [348, 195] on div "Choose a reason..." at bounding box center [317, 194] width 95 height 12
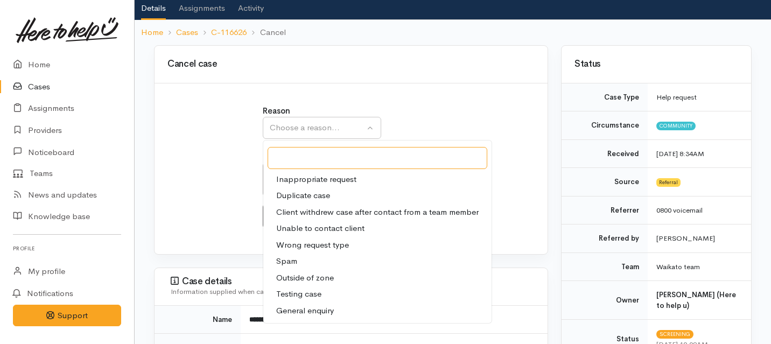
scroll to position [71, 0]
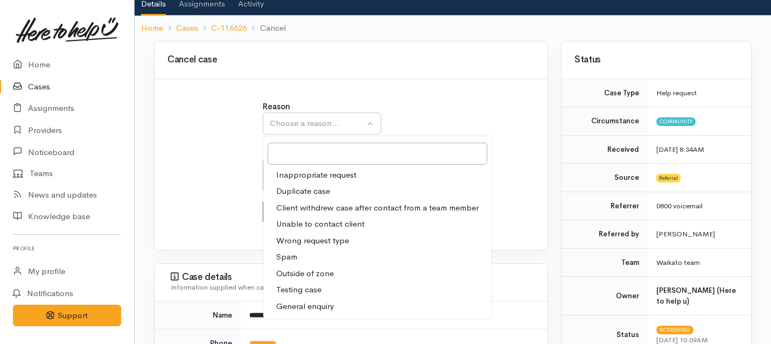
click at [299, 223] on span "Unable to contact client" at bounding box center [320, 224] width 88 height 12
select select "4"
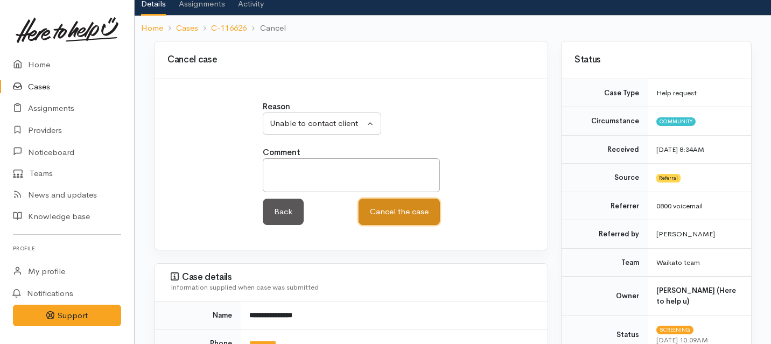
click at [396, 217] on button "Cancel the case" at bounding box center [399, 212] width 81 height 26
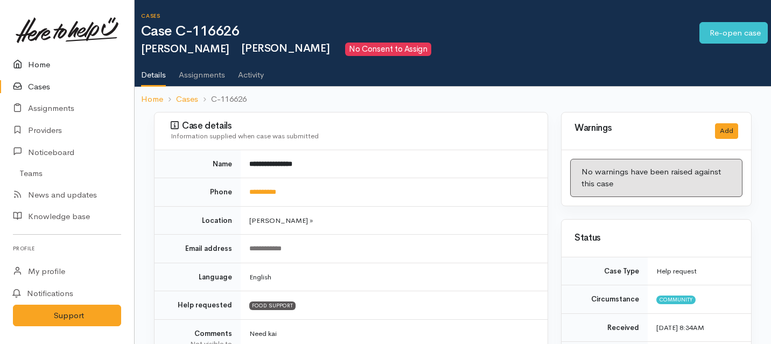
click at [46, 64] on link "Home" at bounding box center [67, 65] width 134 height 22
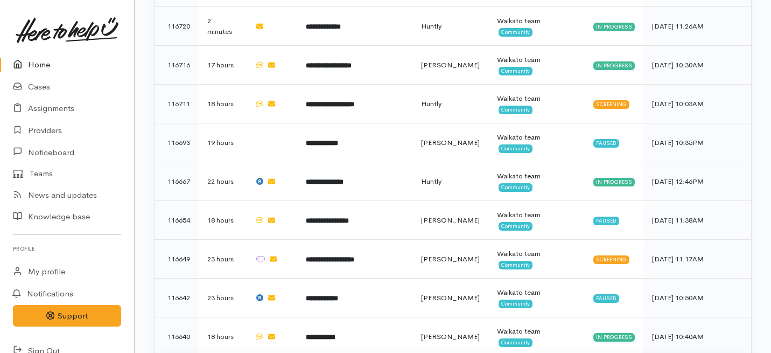
scroll to position [494, 0]
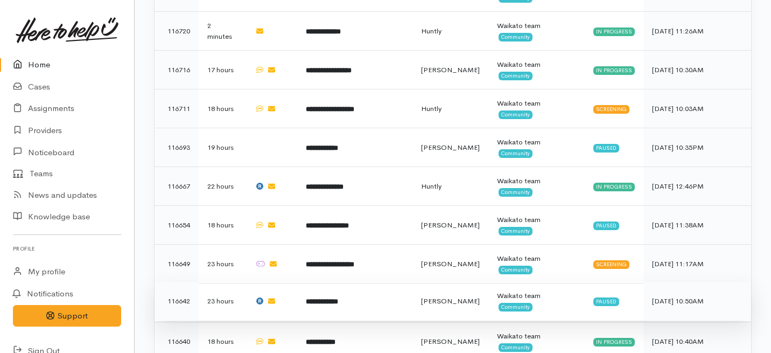
click at [313, 282] on td "**********" at bounding box center [355, 301] width 116 height 39
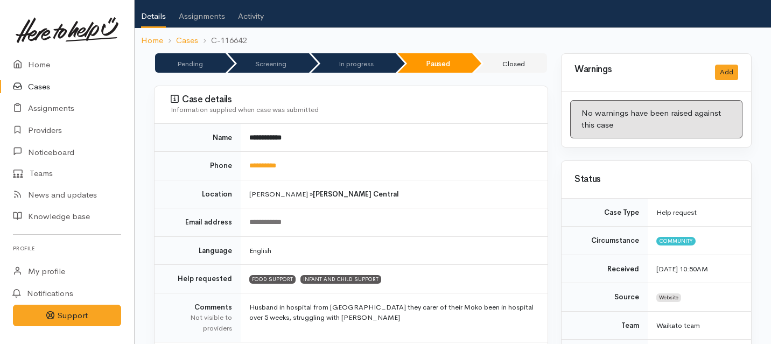
scroll to position [37, 0]
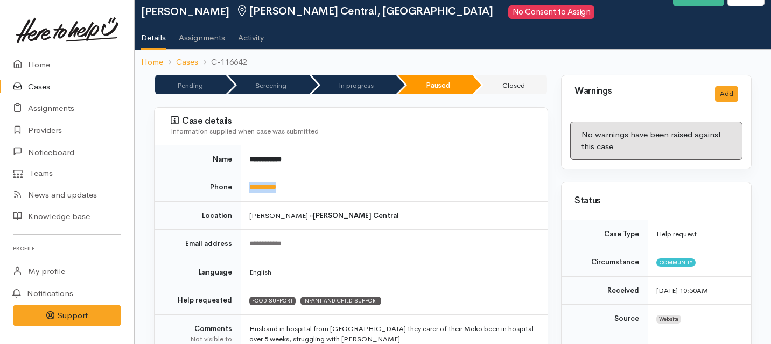
drag, startPoint x: 304, startPoint y: 191, endPoint x: 247, endPoint y: 189, distance: 56.6
click at [247, 189] on td "**********" at bounding box center [394, 187] width 307 height 29
copy link "**********"
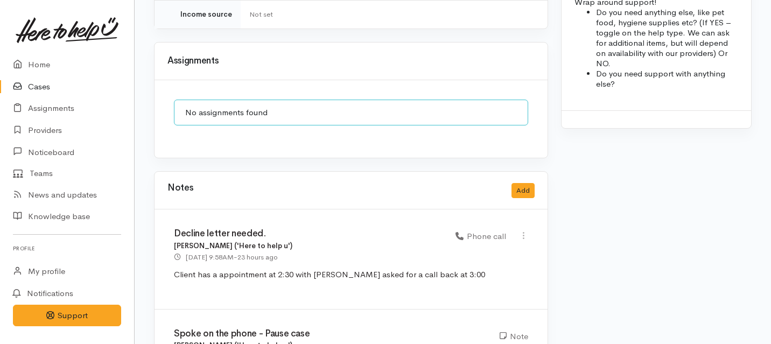
scroll to position [1089, 0]
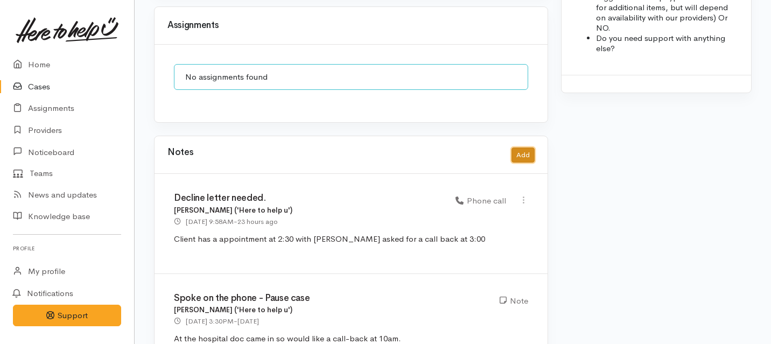
click at [520, 148] on button "Add" at bounding box center [523, 156] width 23 height 16
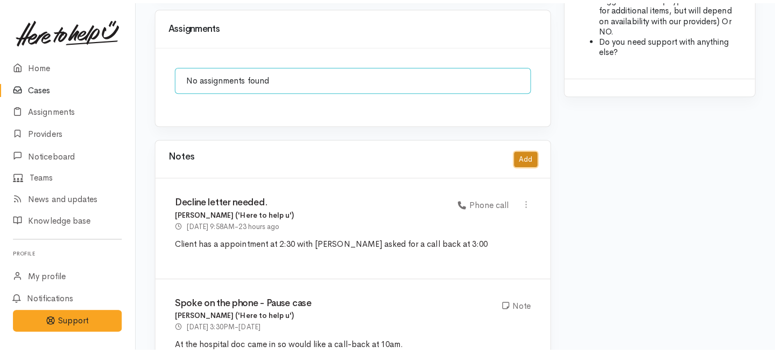
scroll to position [1080, 0]
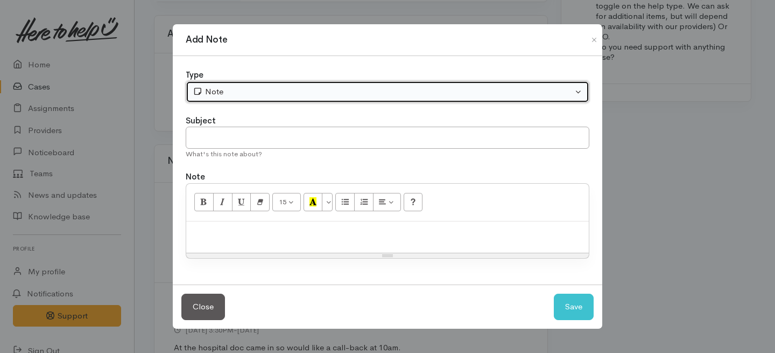
click at [321, 91] on div "Note" at bounding box center [383, 92] width 380 height 12
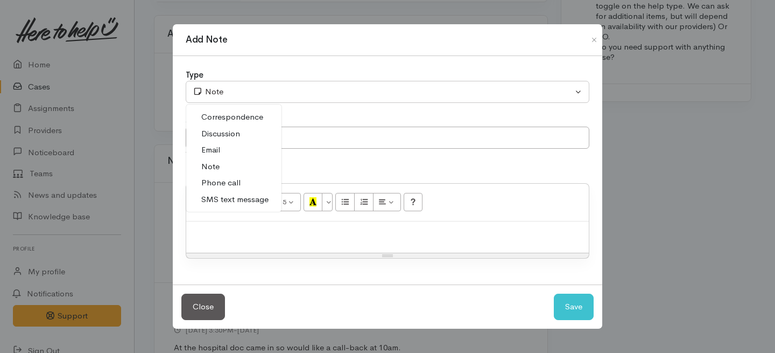
click at [214, 167] on span "Note" at bounding box center [210, 166] width 18 height 12
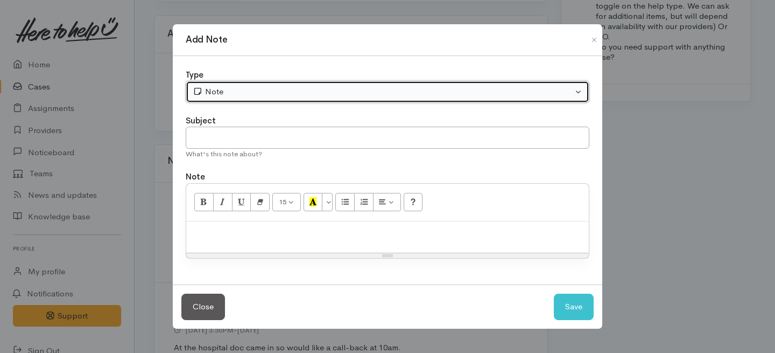
click at [236, 96] on div "Note" at bounding box center [383, 92] width 380 height 12
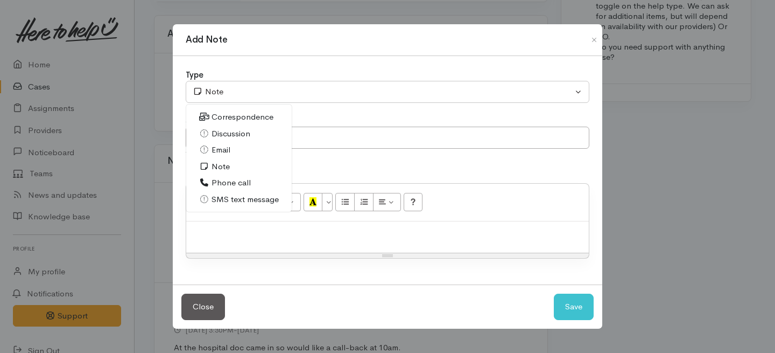
click at [222, 185] on span "Phone call" at bounding box center [231, 183] width 39 height 12
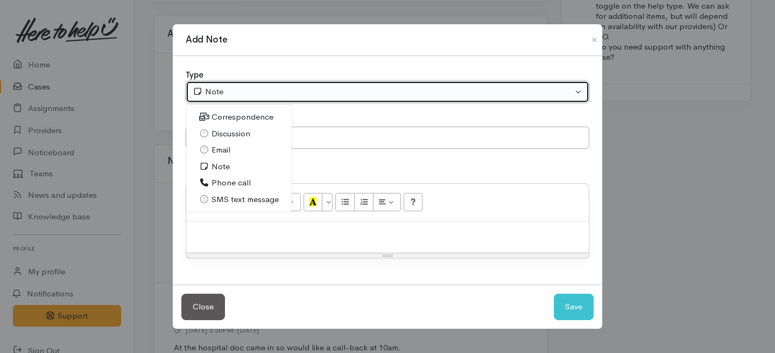
select select "3"
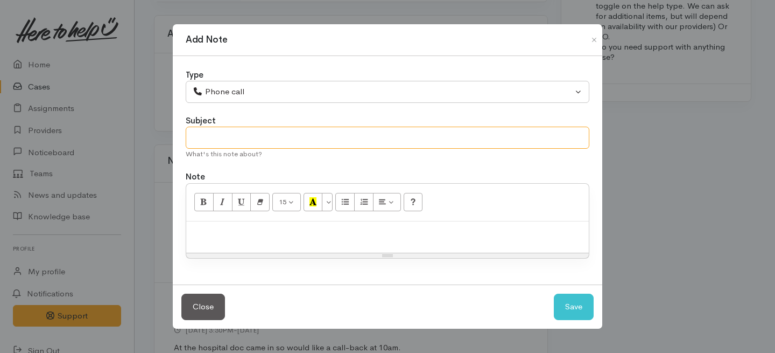
click at [220, 139] on input "text" at bounding box center [388, 138] width 404 height 22
type input "Decline letter needed"
click at [214, 238] on p at bounding box center [388, 233] width 392 height 12
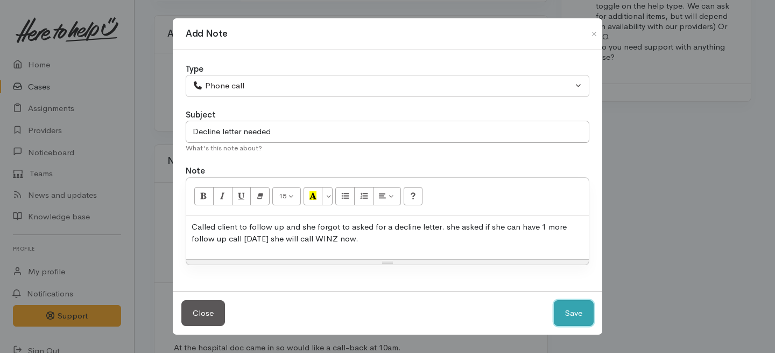
click at [572, 317] on button "Save" at bounding box center [574, 313] width 40 height 26
select select "1"
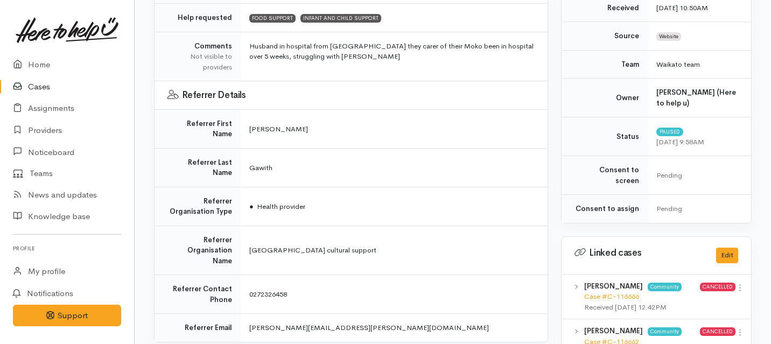
scroll to position [0, 0]
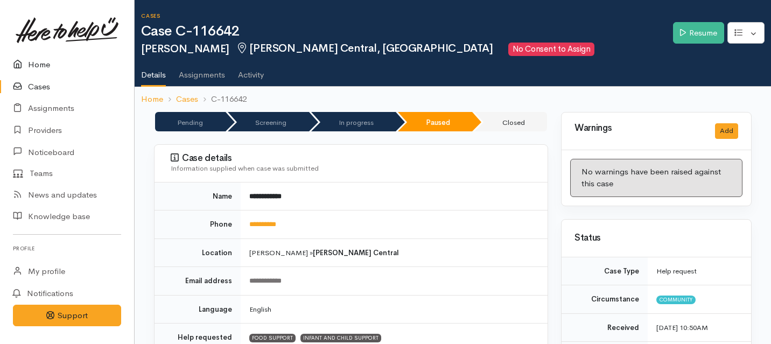
click at [32, 66] on link "Home" at bounding box center [67, 65] width 134 height 22
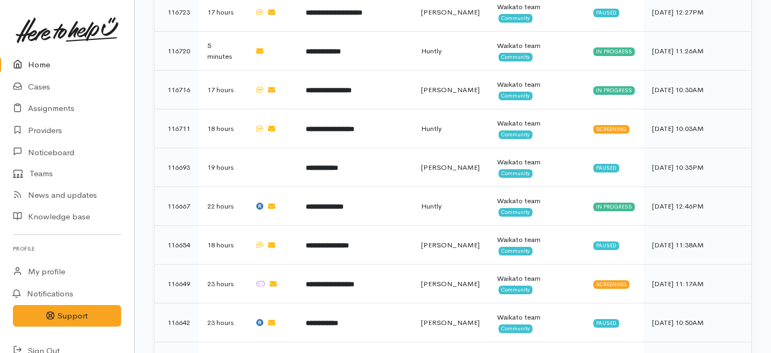
scroll to position [472, 0]
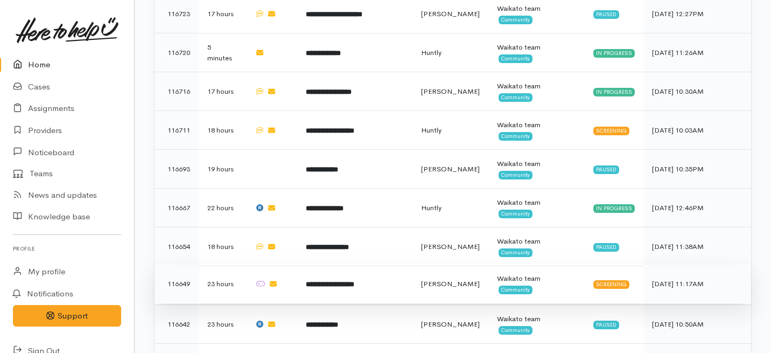
click at [320, 281] on b "**********" at bounding box center [330, 284] width 48 height 7
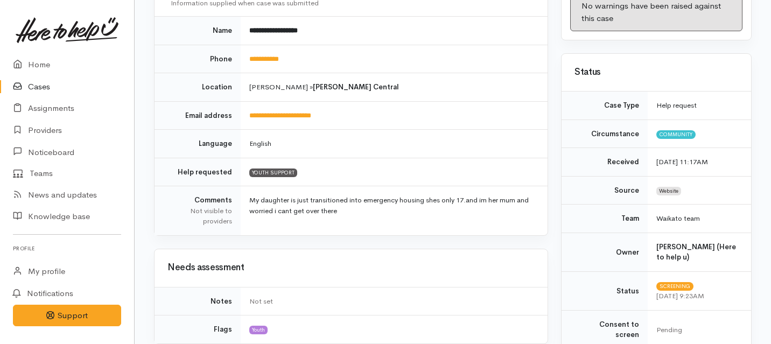
scroll to position [58, 0]
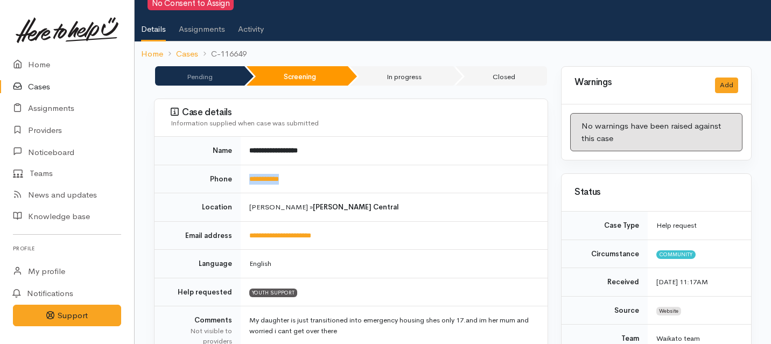
drag, startPoint x: 305, startPoint y: 163, endPoint x: 240, endPoint y: 163, distance: 64.6
click at [240, 165] on tr "**********" at bounding box center [351, 179] width 393 height 29
copy tr "**********"
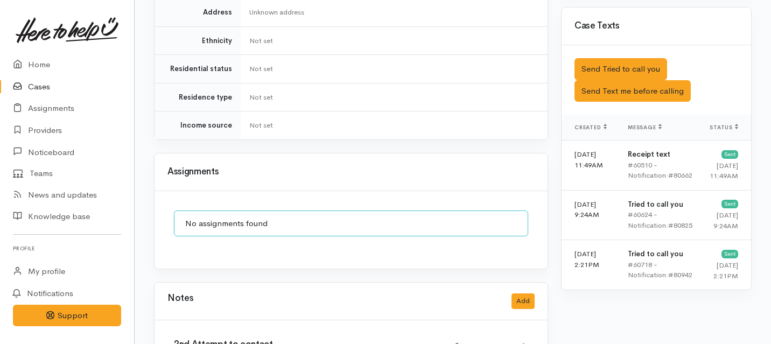
scroll to position [691, 0]
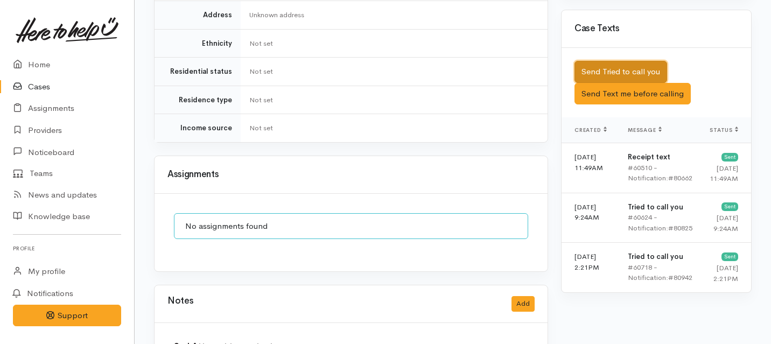
click at [600, 61] on button "Send Tried to call you" at bounding box center [620, 72] width 93 height 22
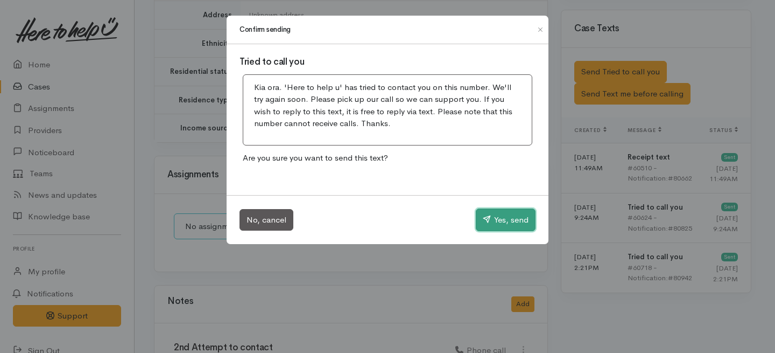
click at [501, 223] on button "Yes, send" at bounding box center [506, 219] width 60 height 23
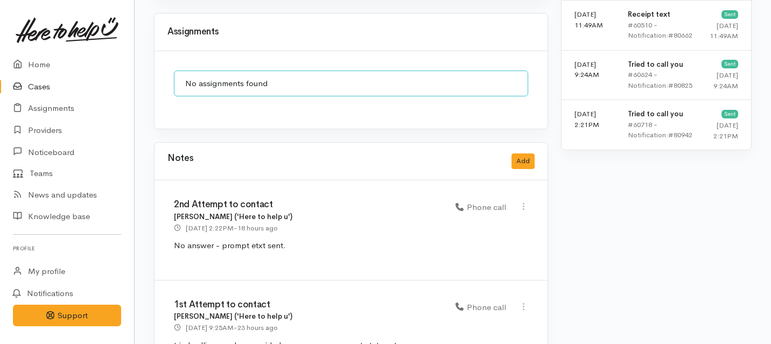
scroll to position [859, 0]
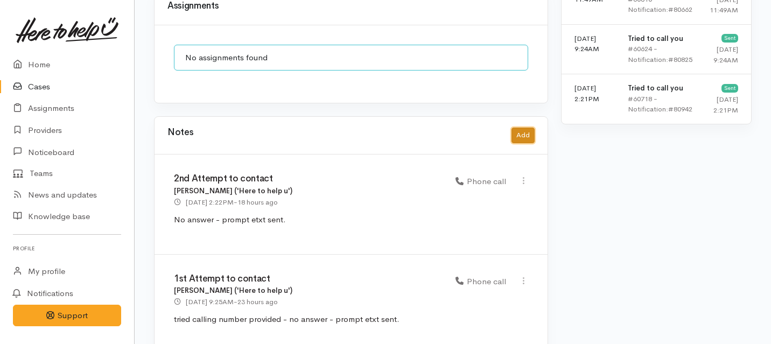
click at [518, 128] on button "Add" at bounding box center [523, 136] width 23 height 16
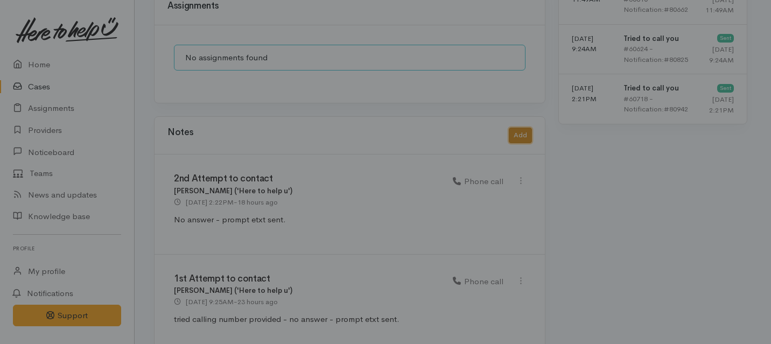
scroll to position [851, 0]
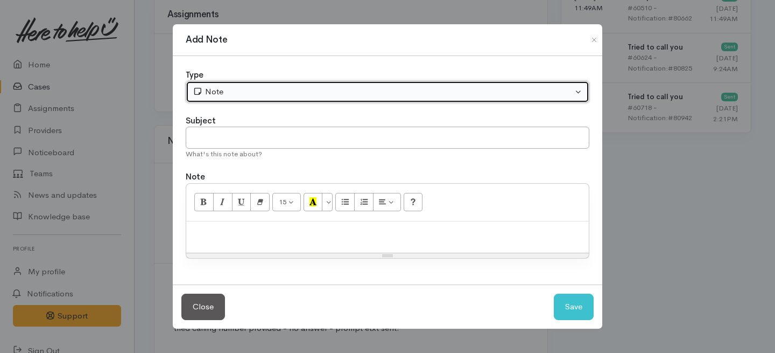
click at [261, 94] on div "Note" at bounding box center [383, 92] width 380 height 12
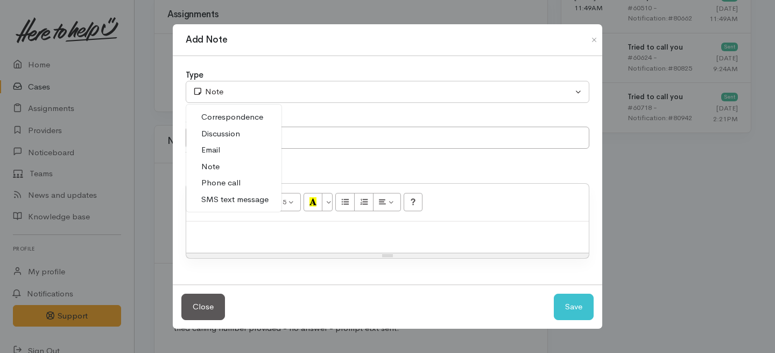
click at [213, 178] on span "Phone call" at bounding box center [220, 183] width 39 height 12
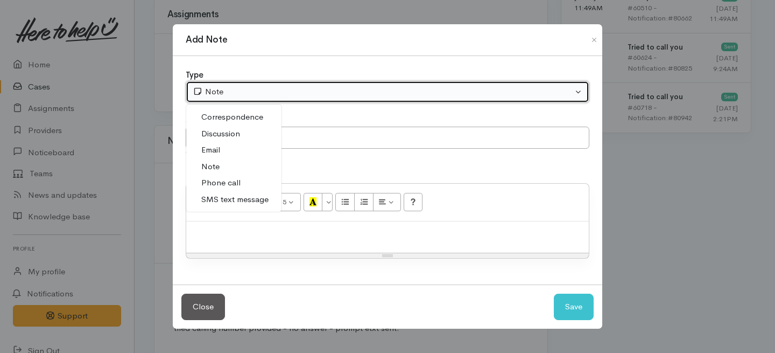
select select "3"
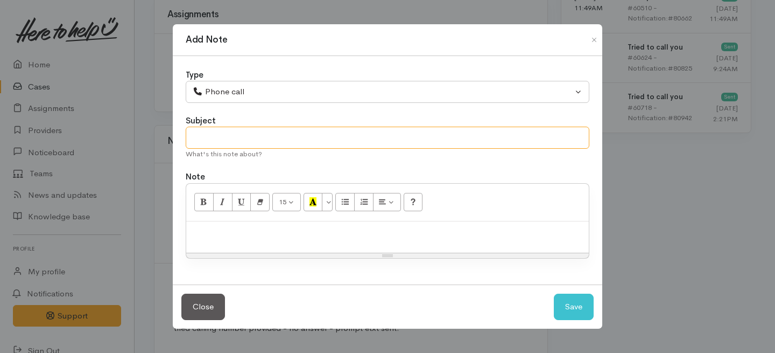
click at [215, 136] on input "text" at bounding box center [388, 138] width 404 height 22
type input "3rd Attempt to contact"
click at [222, 233] on p at bounding box center [388, 233] width 392 height 12
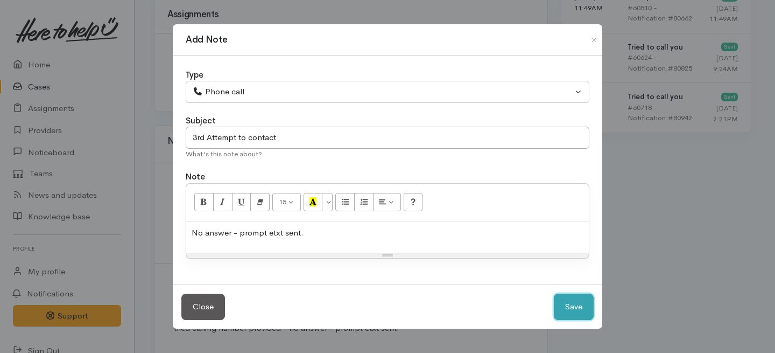
click at [572, 308] on button "Save" at bounding box center [574, 306] width 40 height 26
select select "1"
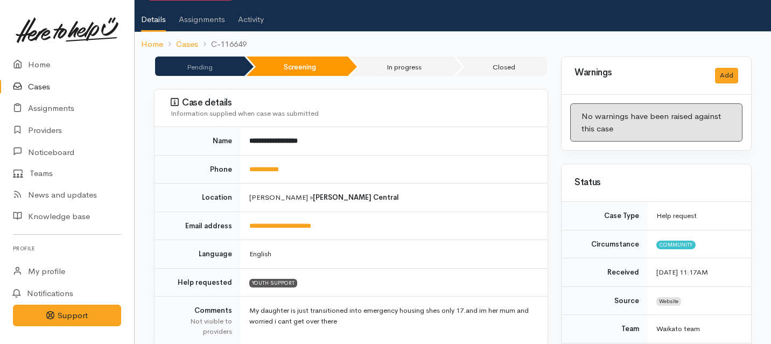
scroll to position [30, 0]
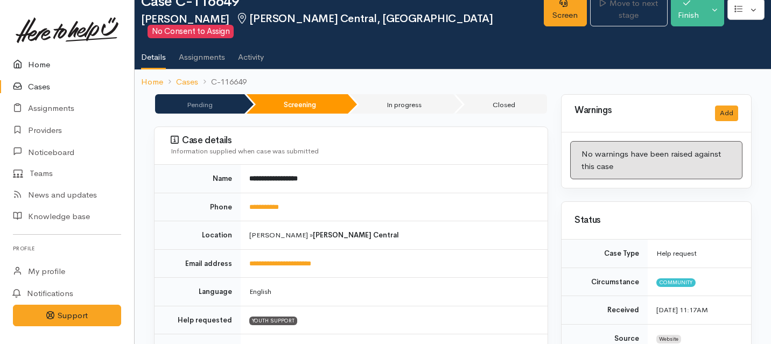
click at [44, 64] on link "Home" at bounding box center [67, 65] width 134 height 22
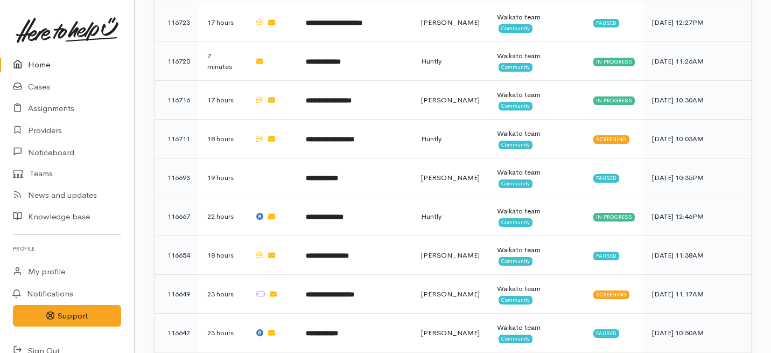
scroll to position [460, 0]
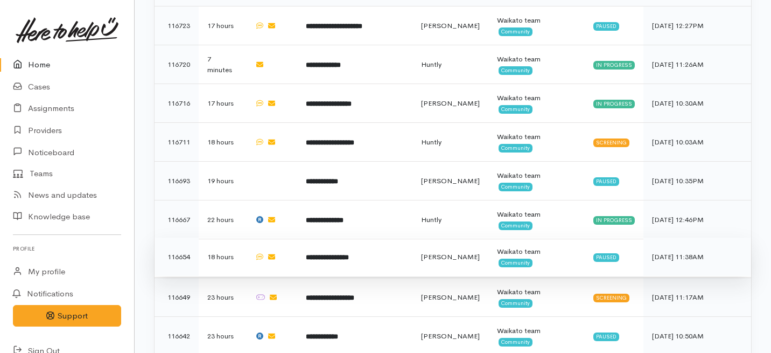
click at [349, 254] on b "**********" at bounding box center [327, 257] width 43 height 7
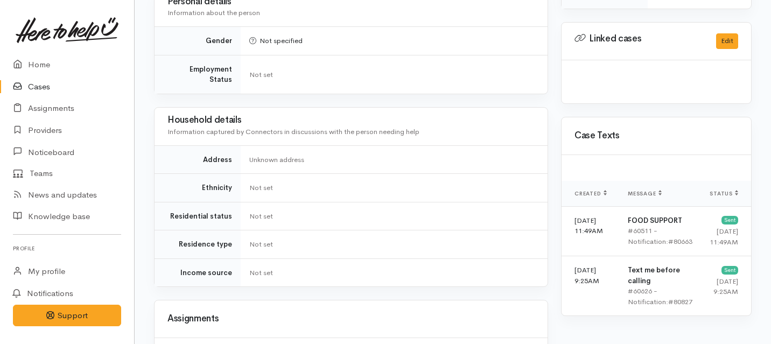
scroll to position [872, 0]
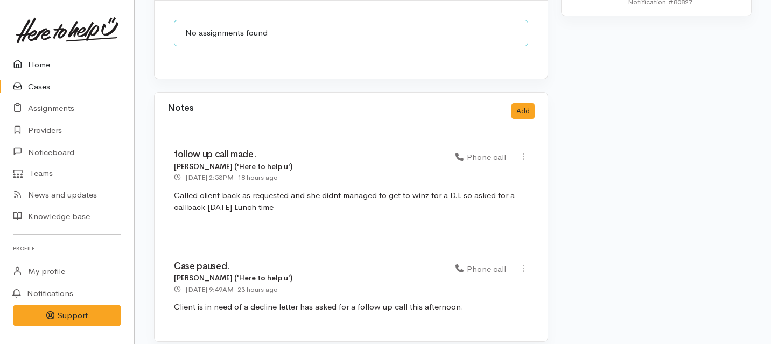
click at [49, 65] on link "Home" at bounding box center [67, 65] width 134 height 22
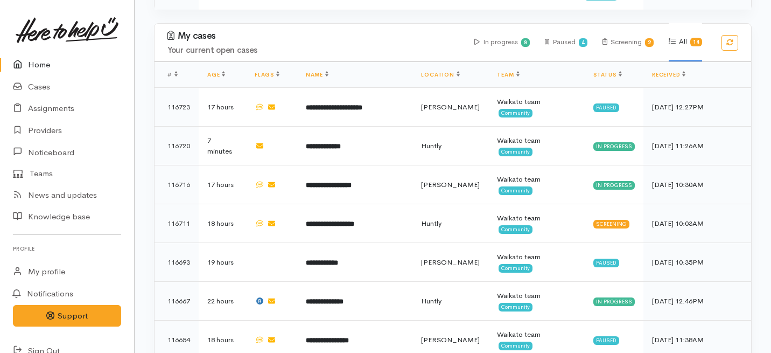
scroll to position [377, 0]
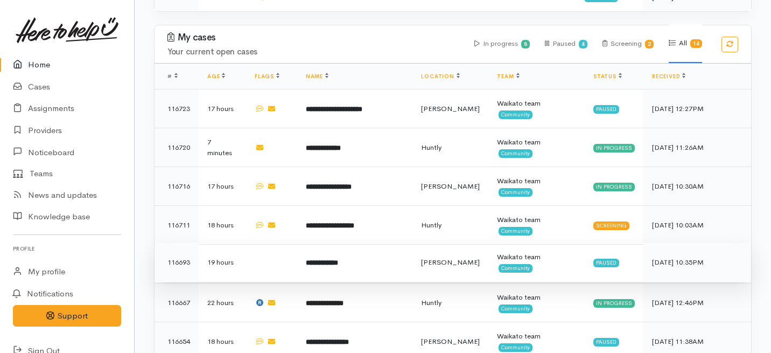
click at [348, 243] on td "**********" at bounding box center [355, 262] width 116 height 39
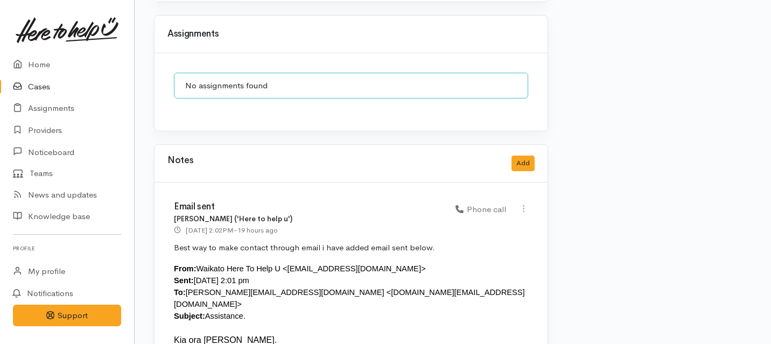
scroll to position [894, 0]
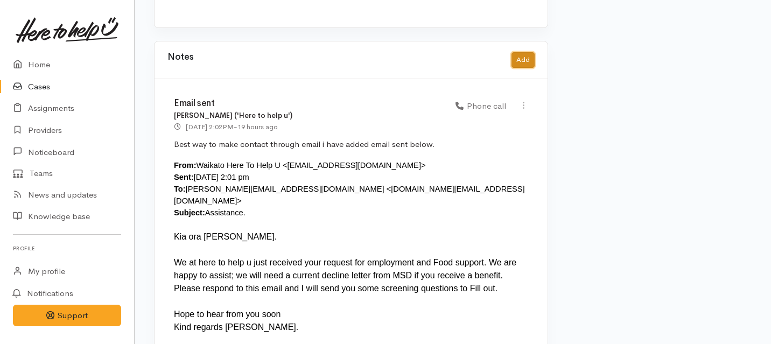
click at [523, 52] on button "Add" at bounding box center [523, 60] width 23 height 16
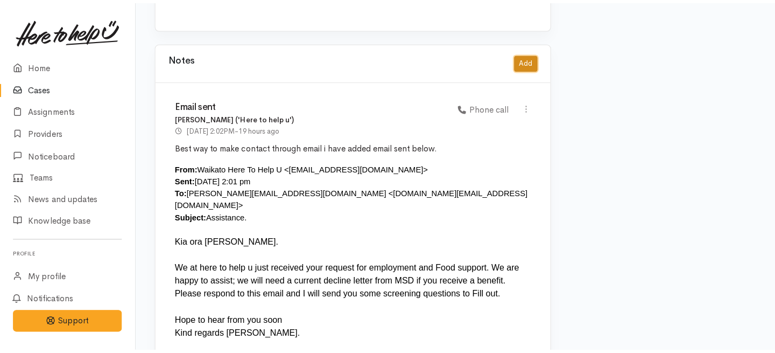
scroll to position [886, 0]
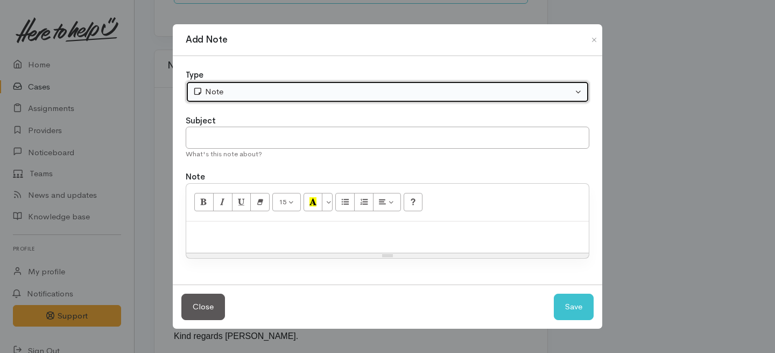
click at [271, 94] on div "Note" at bounding box center [383, 92] width 380 height 12
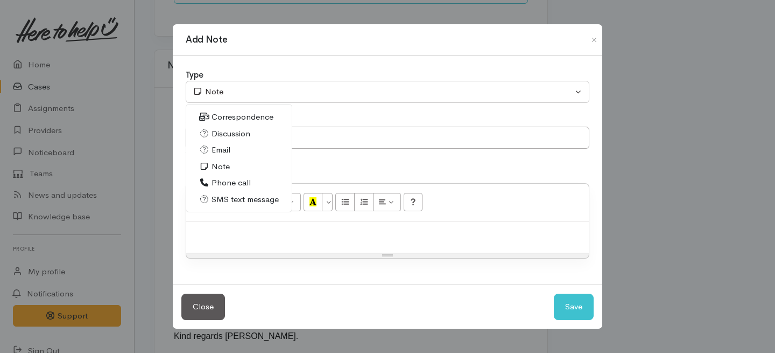
click at [219, 168] on span "Note" at bounding box center [221, 166] width 18 height 12
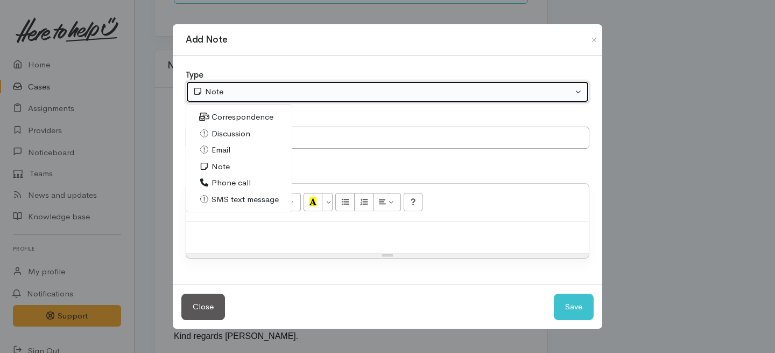
select select "1"
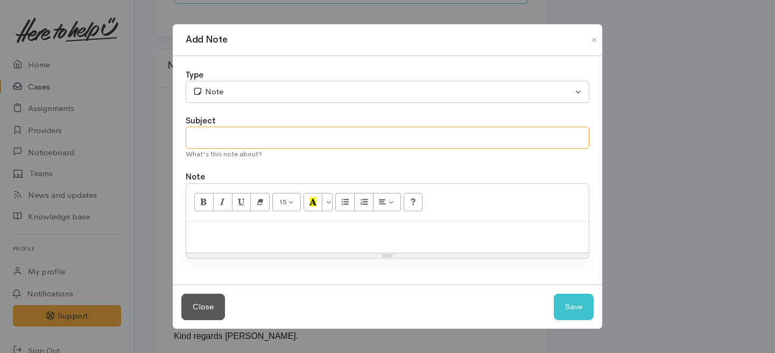
click at [237, 138] on input "text" at bounding box center [388, 138] width 404 height 22
type input "C"
type input "No reply"
click at [244, 241] on div at bounding box center [387, 237] width 403 height 32
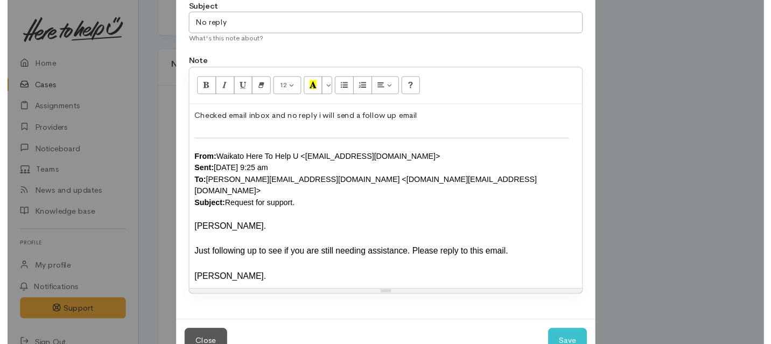
scroll to position [128, 0]
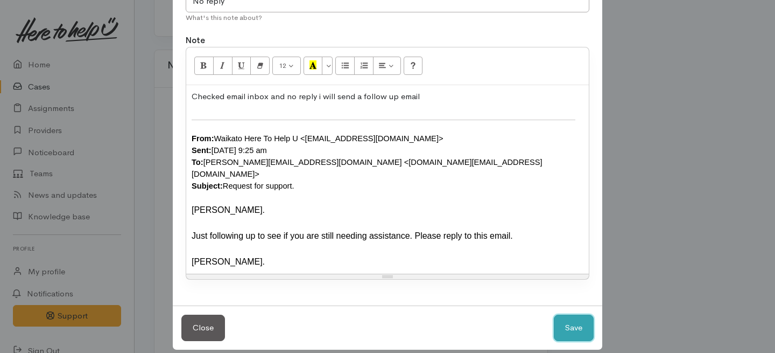
click at [571, 314] on button "Save" at bounding box center [574, 327] width 40 height 26
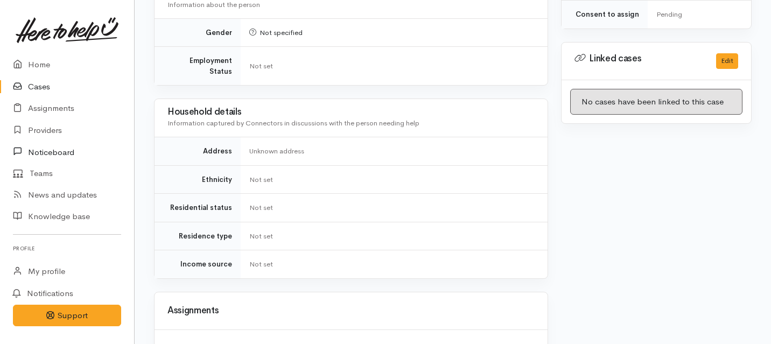
scroll to position [386, 0]
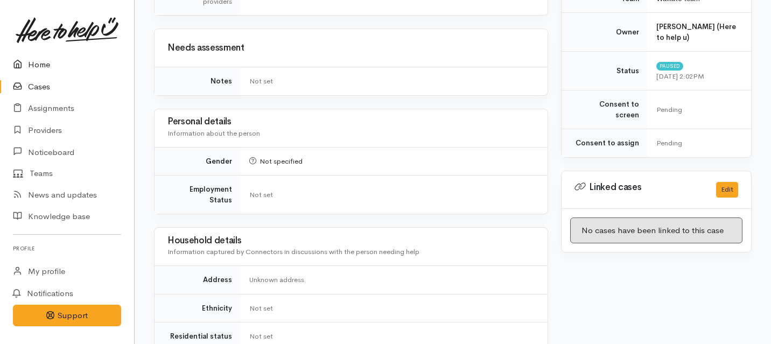
click at [39, 58] on link "Home" at bounding box center [67, 65] width 134 height 22
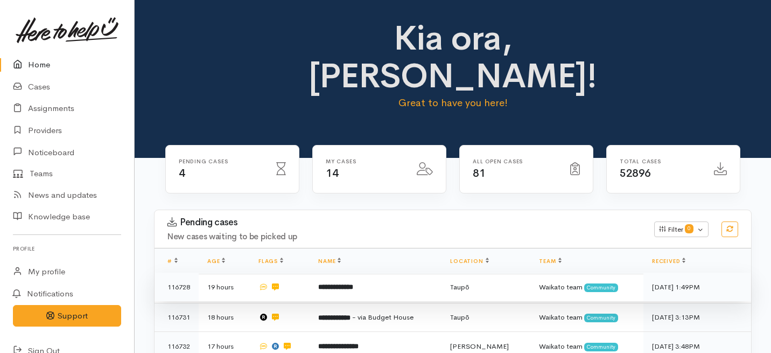
click at [356, 272] on td "**********" at bounding box center [376, 286] width 132 height 29
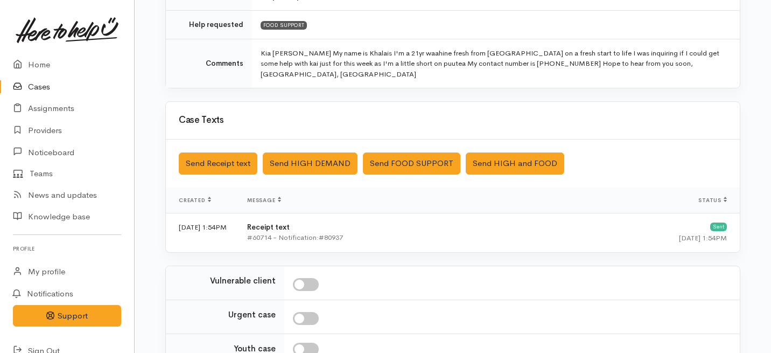
scroll to position [334, 0]
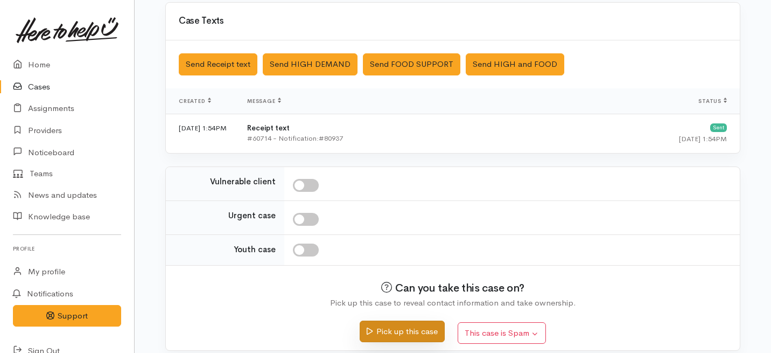
click at [401, 322] on button "Pick up this case" at bounding box center [402, 331] width 85 height 22
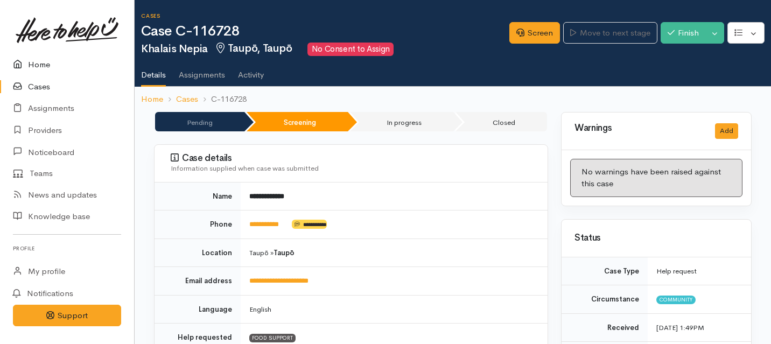
click at [39, 66] on link "Home" at bounding box center [67, 65] width 134 height 22
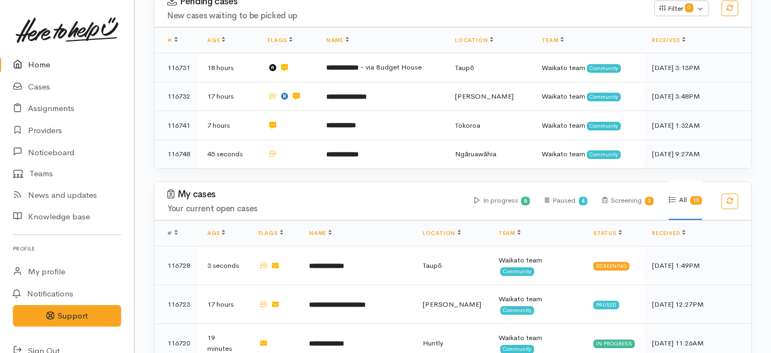
scroll to position [216, 0]
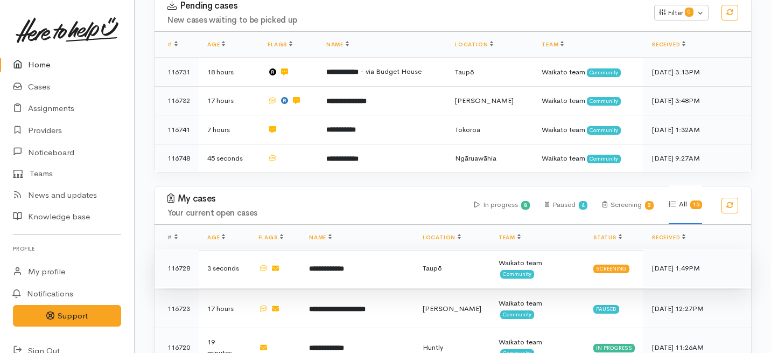
click at [325, 265] on b "**********" at bounding box center [326, 268] width 35 height 7
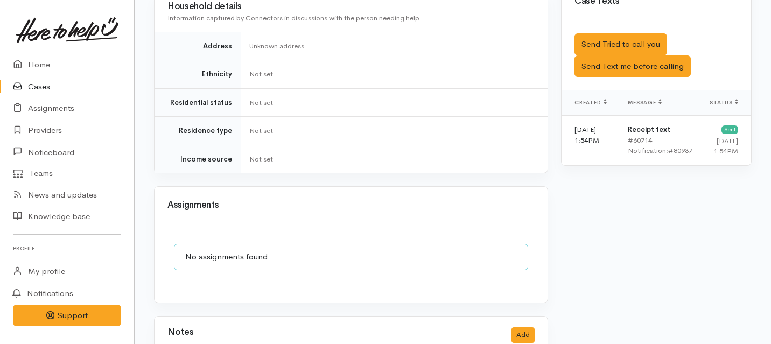
scroll to position [663, 0]
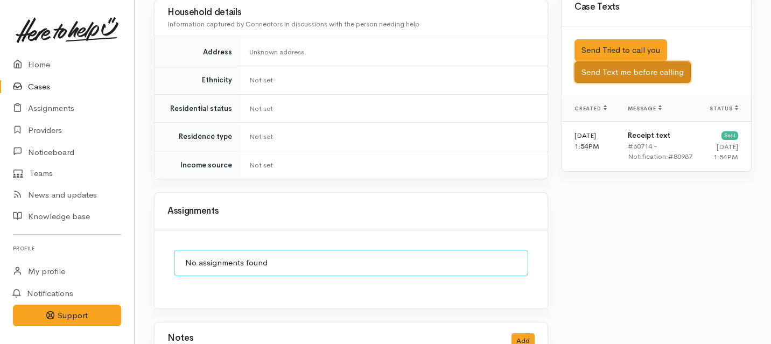
click at [587, 61] on button "Send Text me before calling" at bounding box center [632, 72] width 116 height 22
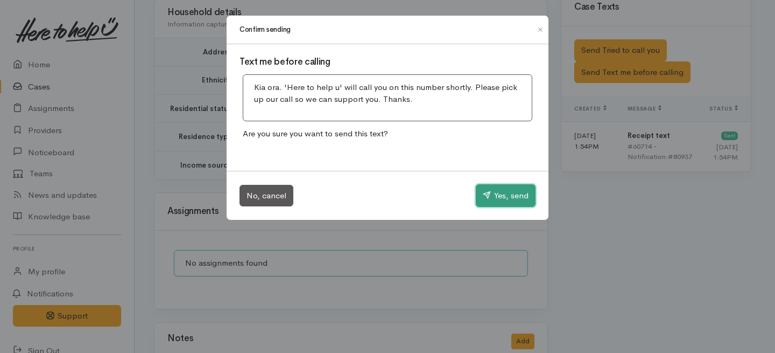
click at [490, 199] on button "Yes, send" at bounding box center [506, 195] width 60 height 23
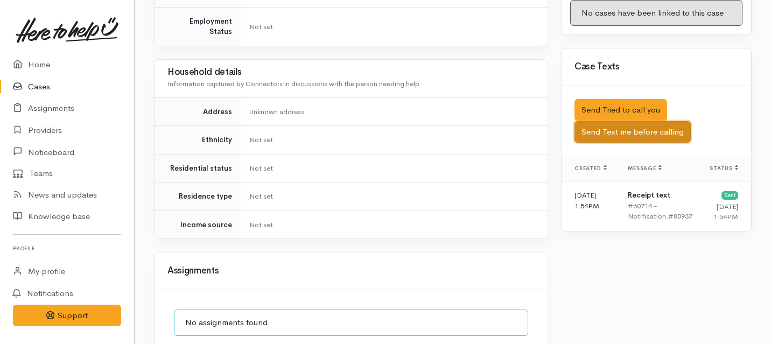
scroll to position [705, 0]
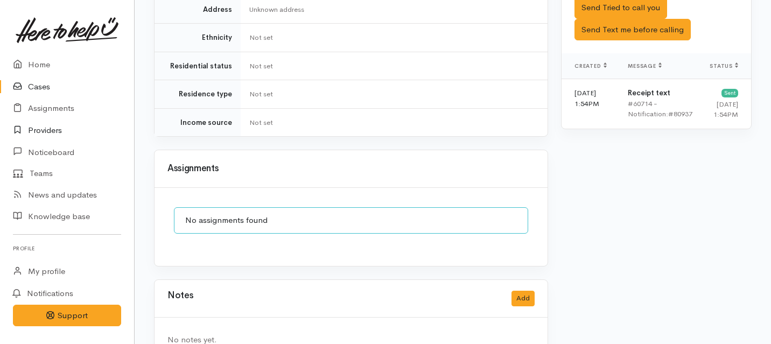
click at [42, 132] on link "Providers" at bounding box center [67, 131] width 134 height 22
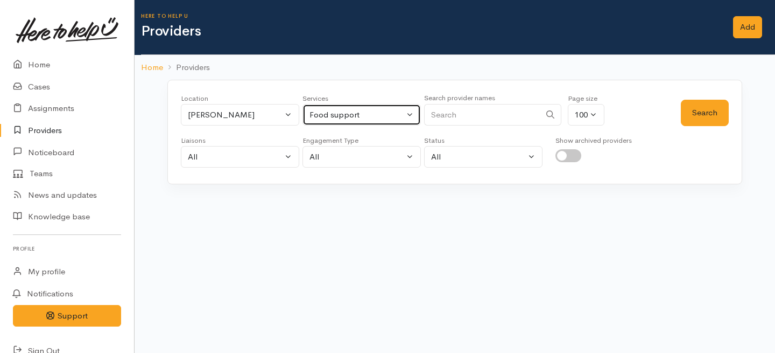
click at [350, 121] on button "Food support" at bounding box center [362, 115] width 118 height 22
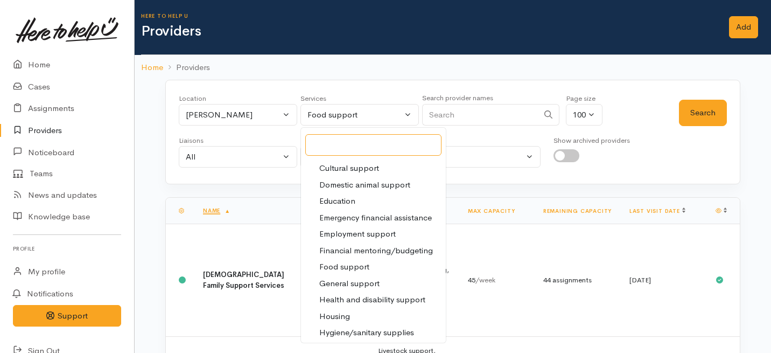
scroll to position [86, 0]
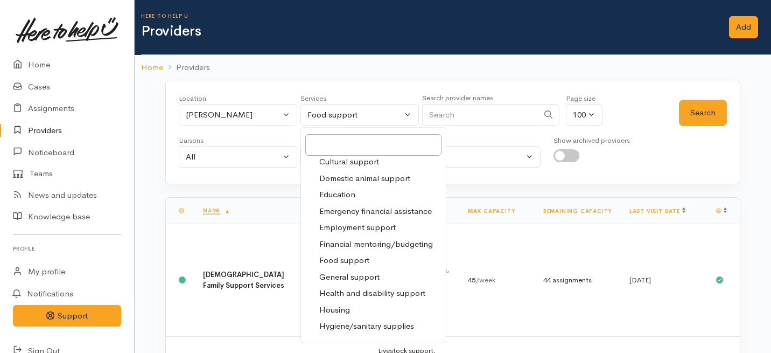
click at [347, 227] on span "Employment support" at bounding box center [357, 227] width 76 height 12
select select "10"
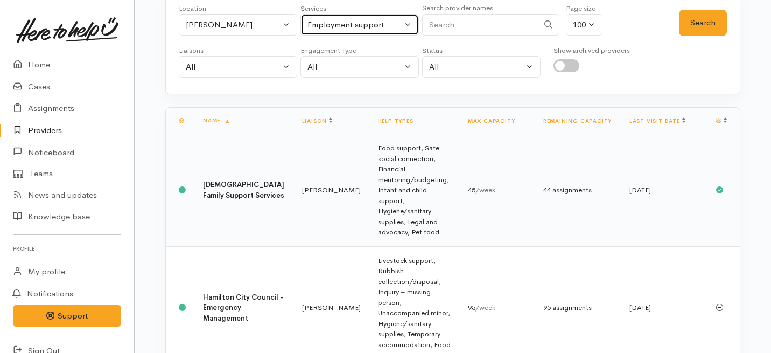
scroll to position [0, 0]
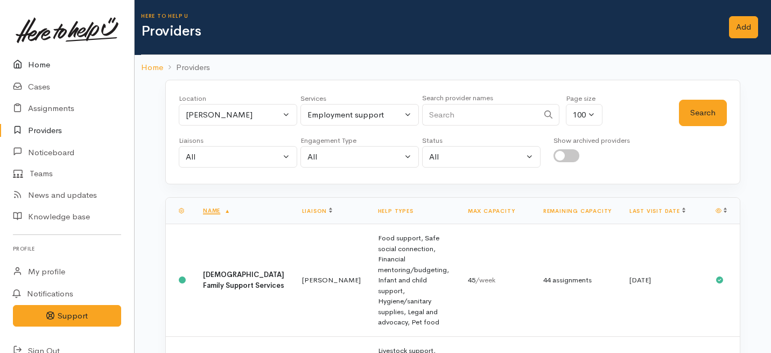
click at [39, 63] on link "Home" at bounding box center [67, 65] width 134 height 22
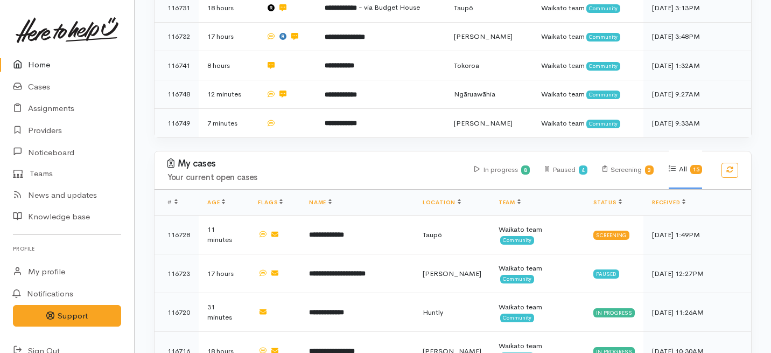
scroll to position [277, 0]
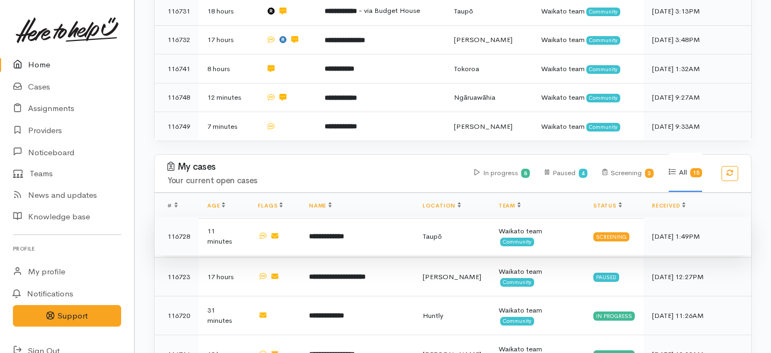
click at [347, 216] on td "**********" at bounding box center [357, 235] width 114 height 39
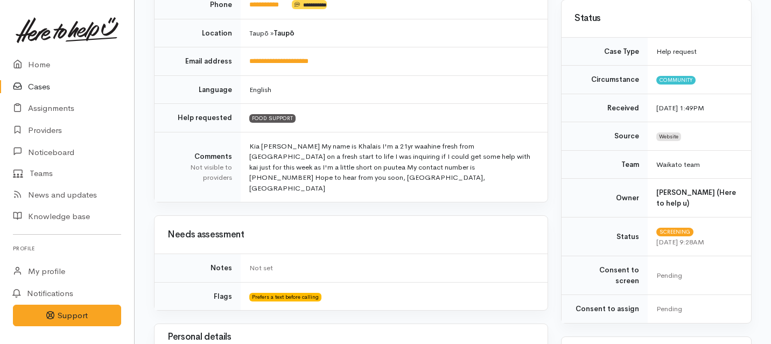
scroll to position [211, 0]
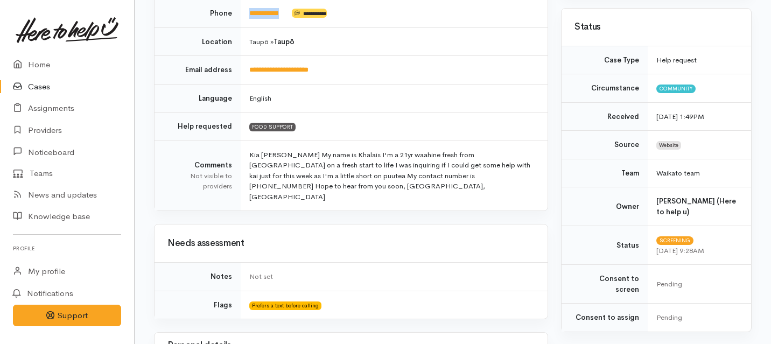
drag, startPoint x: 293, startPoint y: 13, endPoint x: 248, endPoint y: 12, distance: 45.3
click at [248, 12] on td "**********" at bounding box center [394, 13] width 307 height 29
copy td "**********"
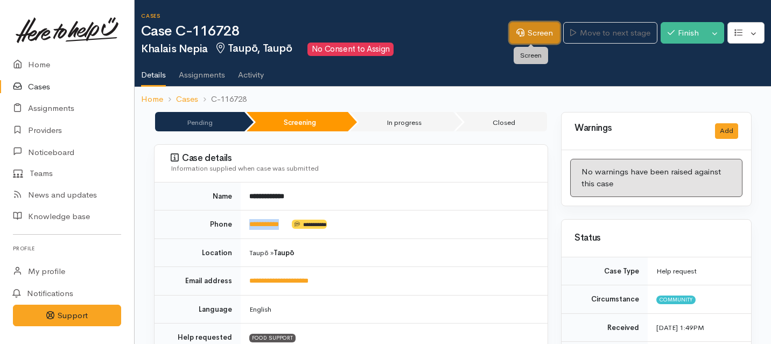
click at [520, 36] on link "Screen" at bounding box center [534, 33] width 51 height 22
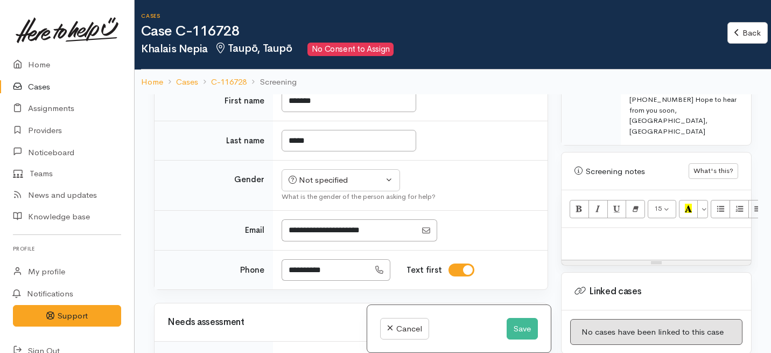
scroll to position [718, 0]
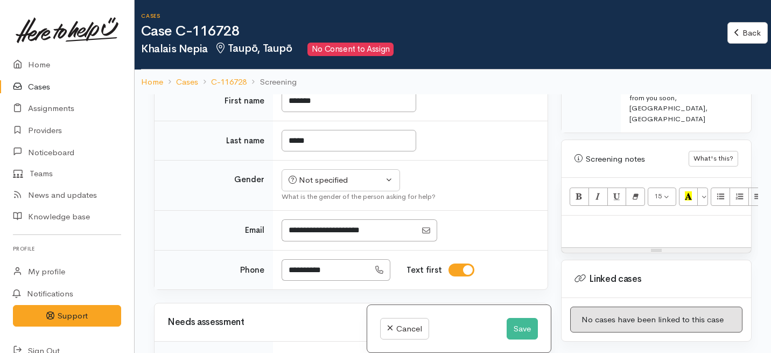
click at [594, 221] on p at bounding box center [656, 227] width 179 height 12
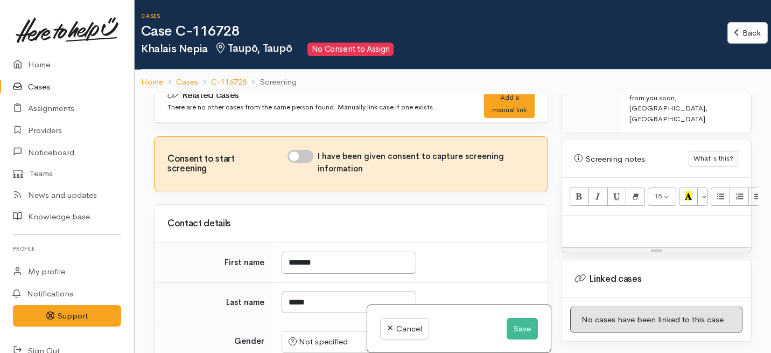
scroll to position [3, 0]
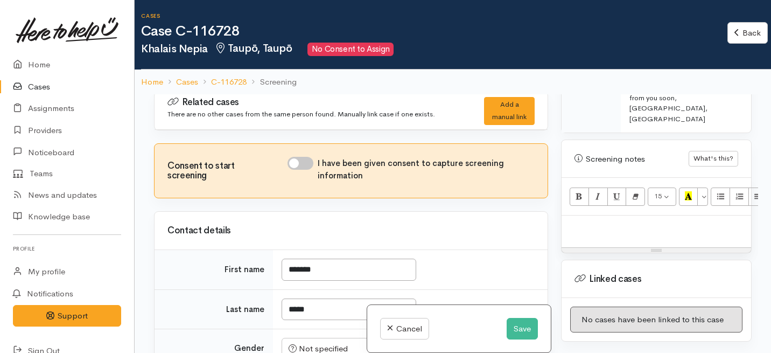
click at [313, 165] on input "I have been given consent to capture screening information" at bounding box center [301, 163] width 26 height 13
checkbox input "true"
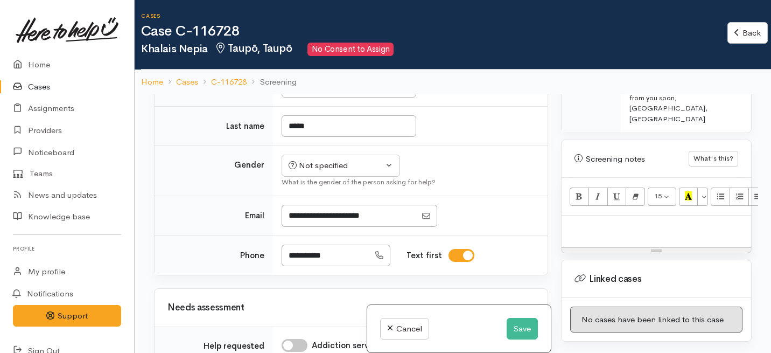
scroll to position [191, 0]
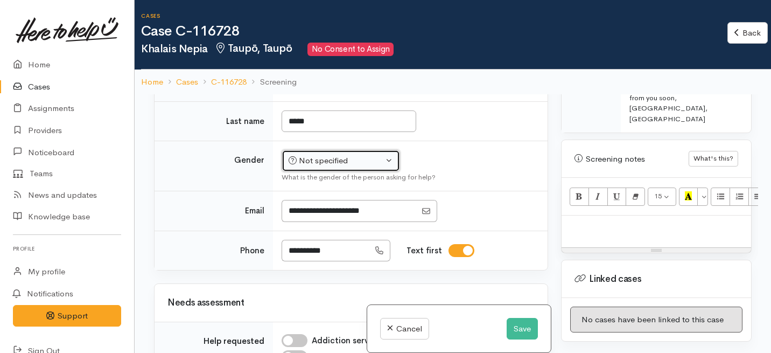
click at [311, 165] on div "Not specified" at bounding box center [336, 161] width 95 height 12
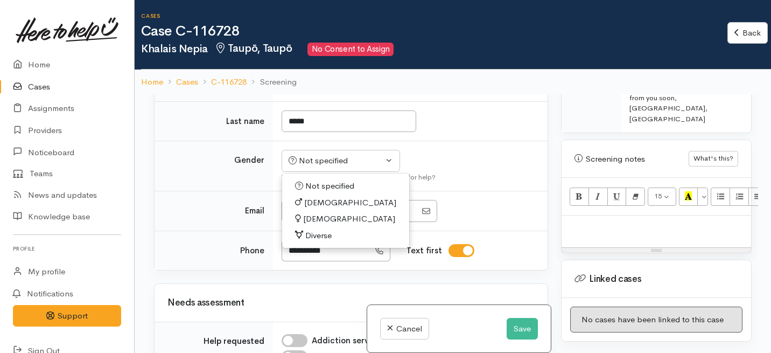
click at [310, 218] on span "Female" at bounding box center [349, 219] width 92 height 12
select select "[DEMOGRAPHIC_DATA]"
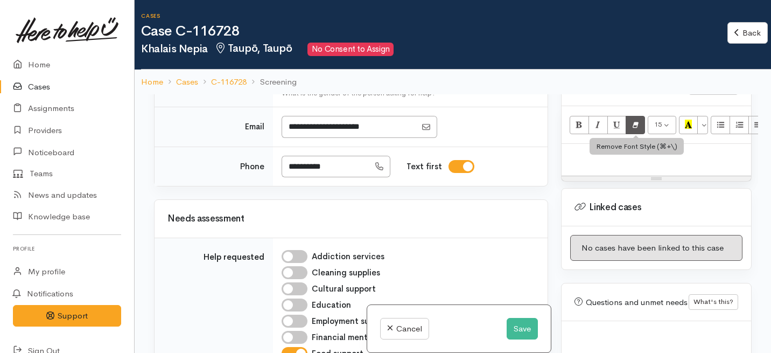
scroll to position [793, 0]
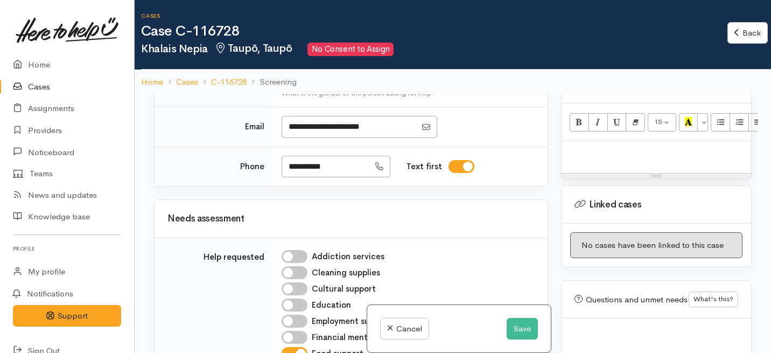
click at [577, 146] on p at bounding box center [656, 152] width 179 height 12
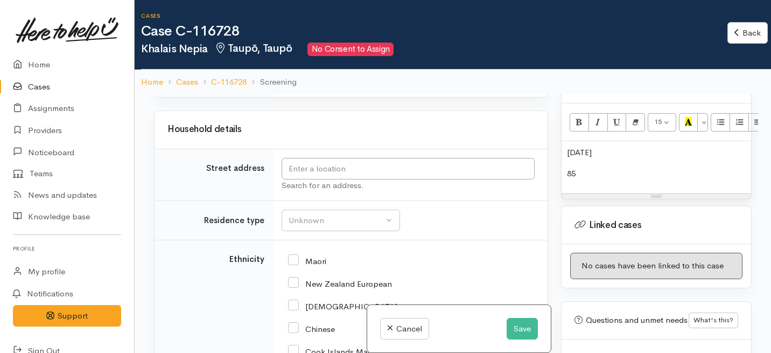
scroll to position [1204, 0]
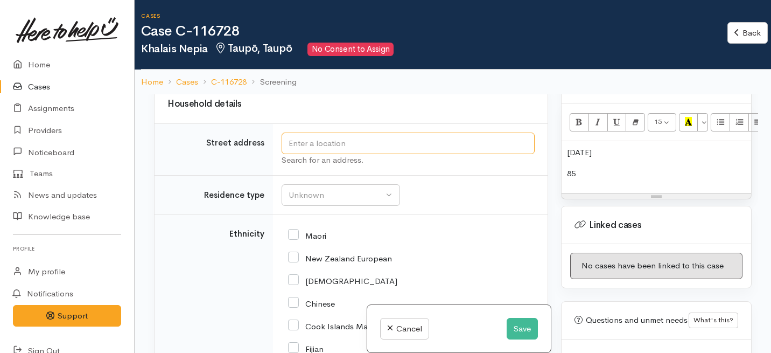
click at [310, 142] on input "text" at bounding box center [408, 143] width 253 height 22
type input "r"
click at [582, 167] on p "85" at bounding box center [656, 173] width 179 height 12
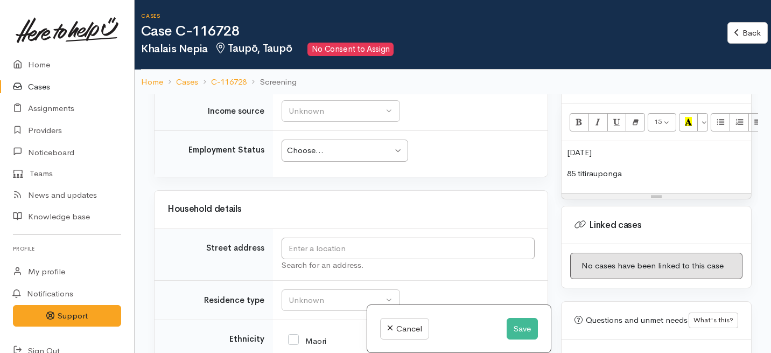
scroll to position [1180, 0]
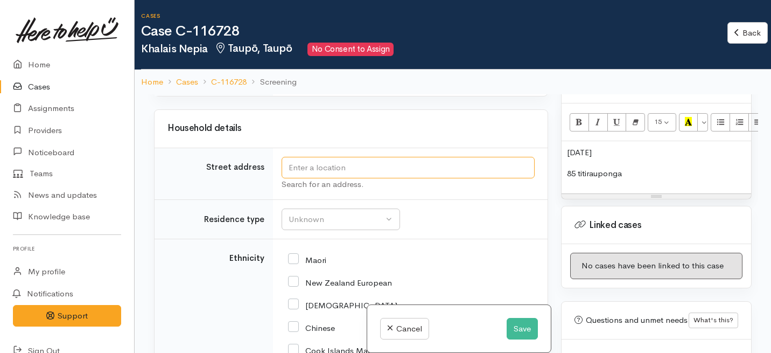
click at [320, 167] on input "text" at bounding box center [408, 168] width 253 height 22
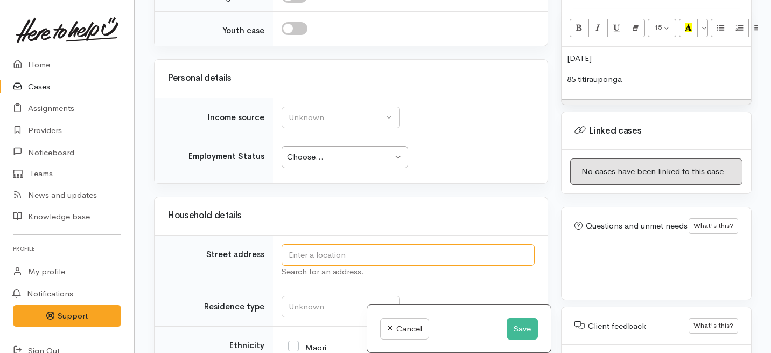
scroll to position [1014, 0]
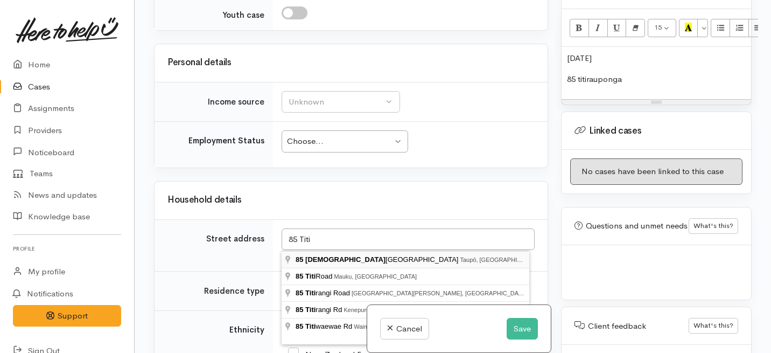
type input "85 Tītīraupenga Street, Taupō, New Zealand"
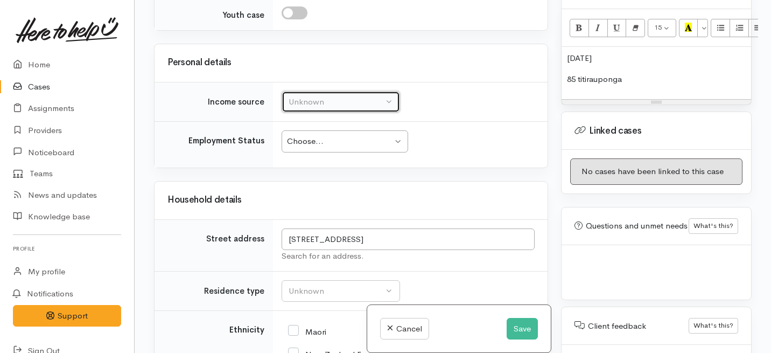
click at [370, 108] on button "Unknown" at bounding box center [341, 102] width 118 height 22
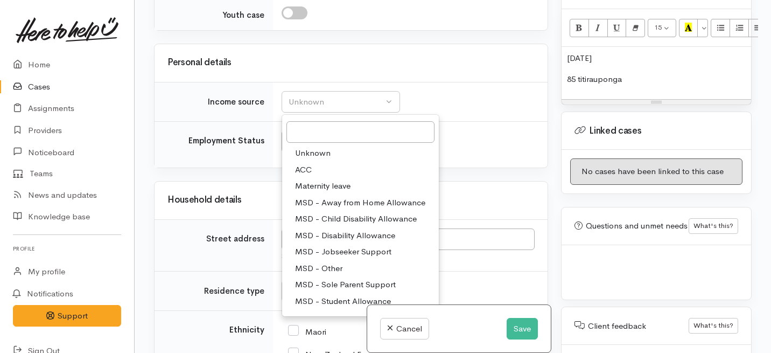
click at [328, 247] on span "MSD - Jobseeker Support" at bounding box center [343, 252] width 96 height 12
select select "4"
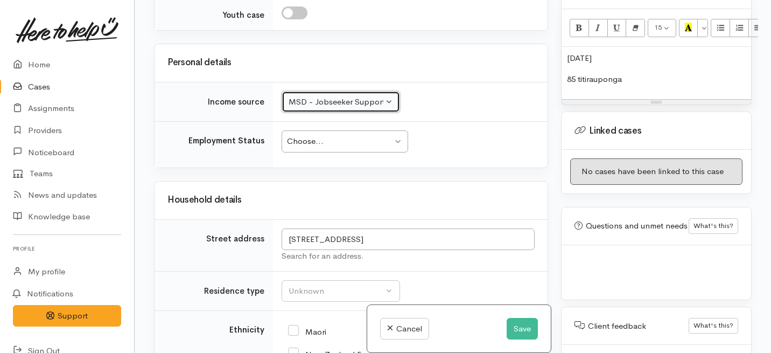
click at [308, 144] on div "Choose..." at bounding box center [340, 141] width 106 height 12
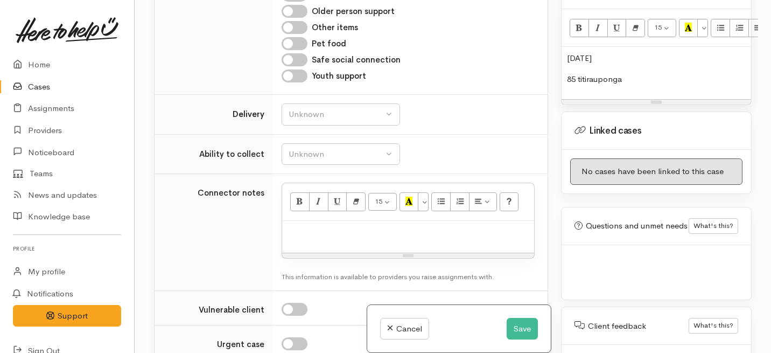
scroll to position [654, 0]
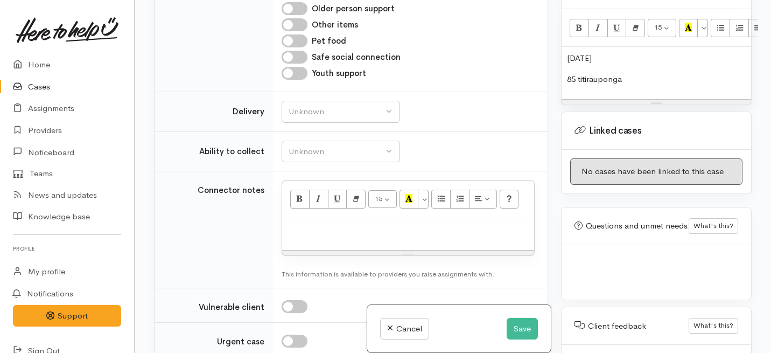
click at [346, 100] on td "Unknown Delivery needed Delivery preferred No Unknown" at bounding box center [410, 112] width 275 height 40
click at [339, 115] on div "Unknown" at bounding box center [336, 112] width 95 height 12
click at [309, 207] on link "No" at bounding box center [340, 212] width 117 height 17
select select "1"
click at [311, 136] on td "Unknown Able to pick up / collect help on my own Able to pick up / collect with…" at bounding box center [410, 151] width 275 height 40
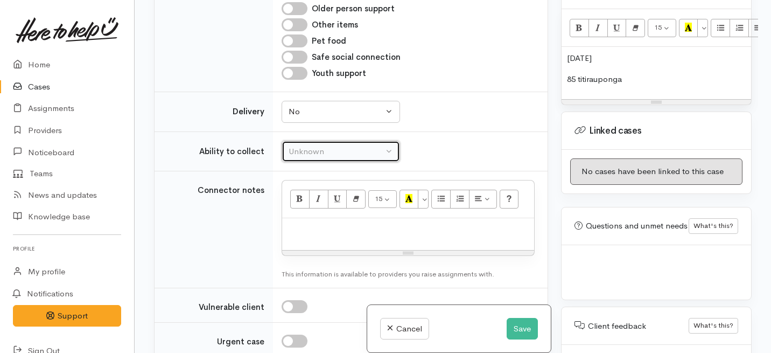
click at [311, 143] on button "Unknown" at bounding box center [341, 152] width 118 height 22
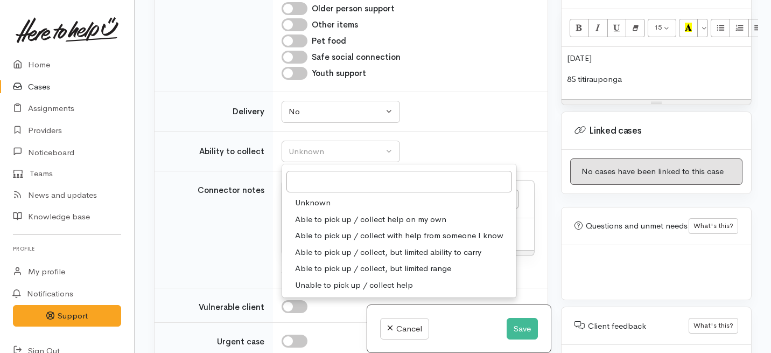
click at [316, 222] on span "Able to pick up / collect help on my own" at bounding box center [370, 219] width 151 height 12
select select "2"
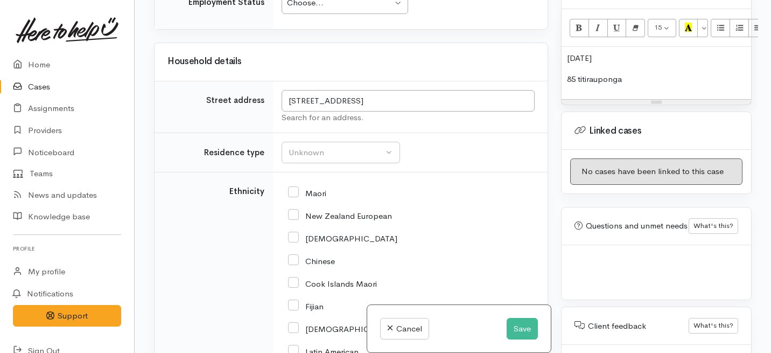
scroll to position [1174, 0]
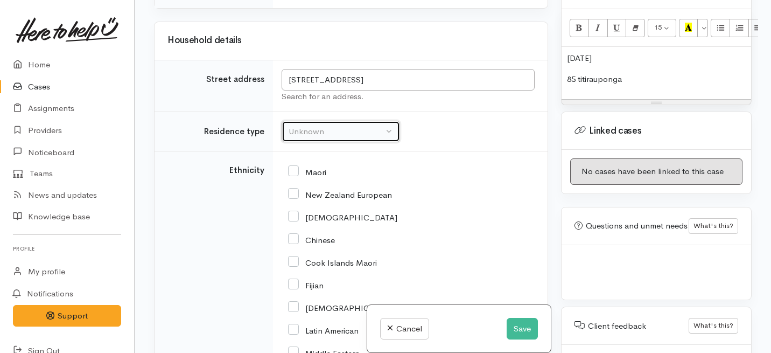
click at [311, 131] on div "Unknown" at bounding box center [336, 131] width 95 height 12
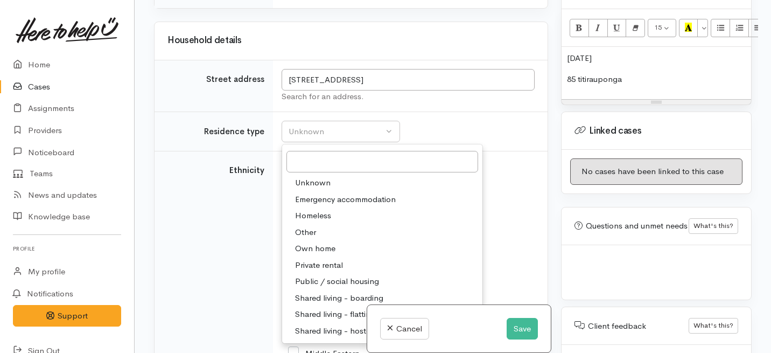
click at [309, 262] on span "Private rental" at bounding box center [319, 265] width 48 height 12
select select "2"
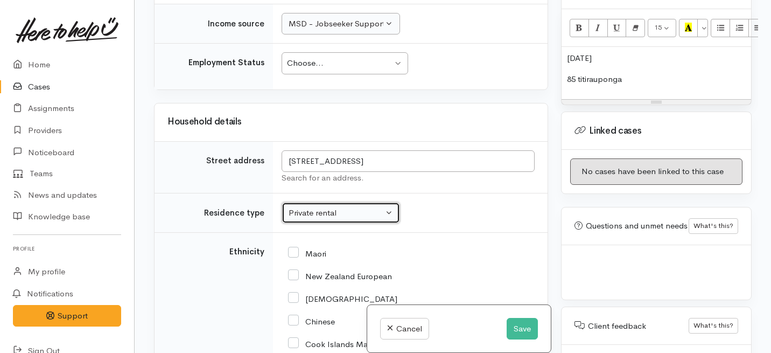
scroll to position [1083, 0]
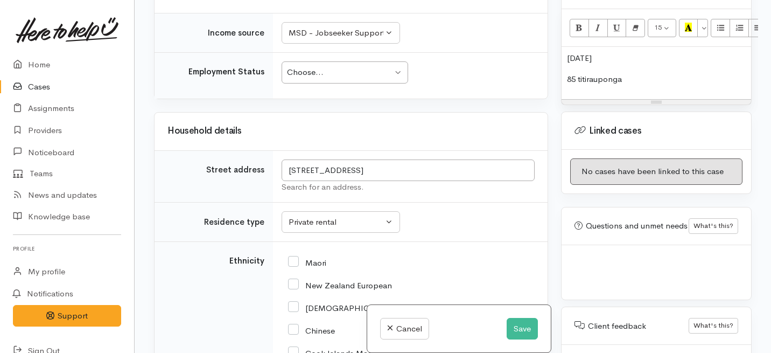
drag, startPoint x: 641, startPoint y: 50, endPoint x: 560, endPoint y: 50, distance: 80.8
click at [560, 50] on div "Warnings Add No warnings have been raised against this case Add Warning Title ●…" at bounding box center [657, 176] width 204 height 353
drag, startPoint x: 394, startPoint y: 169, endPoint x: 260, endPoint y: 171, distance: 133.5
click at [260, 171] on tr "Street address 85 Tītīraupenga Street, Taupō, New Zealand Search for an address." at bounding box center [351, 176] width 393 height 52
click at [577, 73] on p at bounding box center [656, 79] width 179 height 12
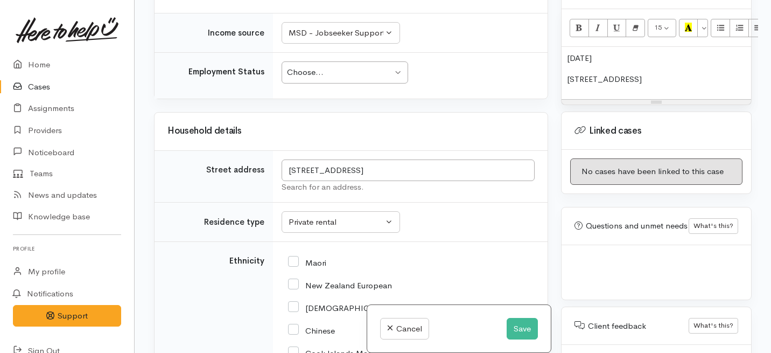
click at [566, 47] on div "1/5/2004 85 Tītīraupenga Street, Taupō" at bounding box center [657, 73] width 190 height 52
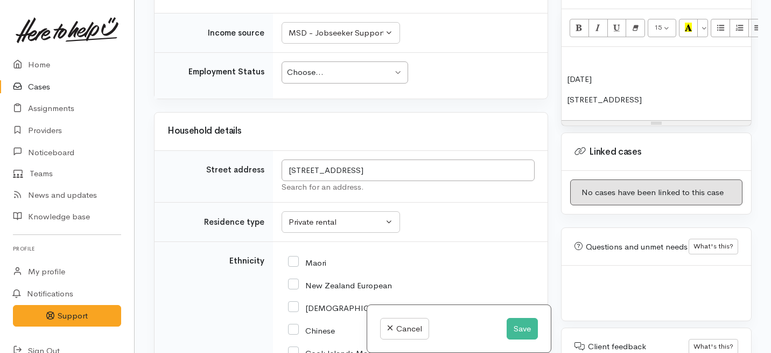
click at [571, 52] on p at bounding box center [656, 58] width 179 height 12
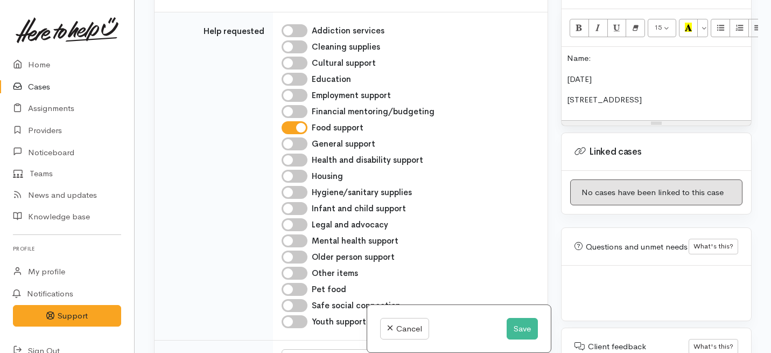
scroll to position [0, 0]
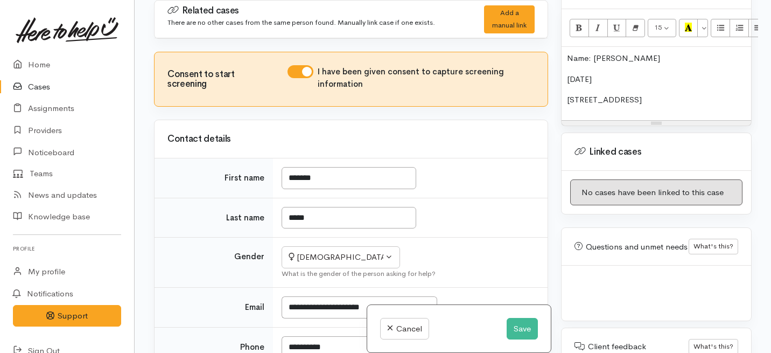
click at [567, 73] on p "1/5/2004" at bounding box center [656, 79] width 179 height 12
click at [566, 67] on div "Name: Khalais Nepia Dob: 1/5/2004 85 Tītīraupenga Street, Taupō" at bounding box center [657, 83] width 190 height 73
click at [717, 75] on div "Name: Khalais Nepia Dob: 1/5/2004 Address: 85 Tītīraupenga Street, Taupō" at bounding box center [657, 83] width 190 height 73
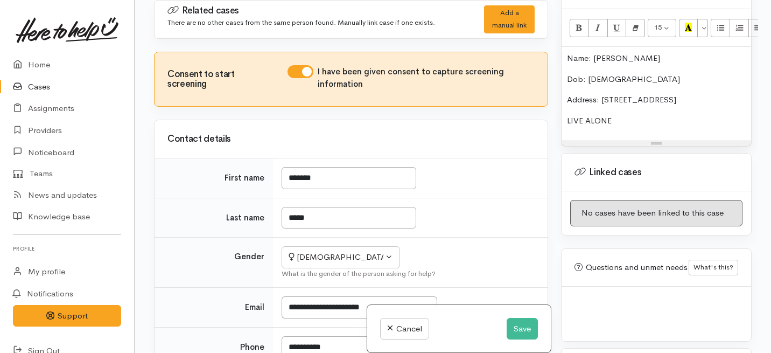
click at [582, 115] on p "LIVE ALONE" at bounding box center [656, 121] width 179 height 12
click at [630, 115] on p "LIVES ALONE" at bounding box center [656, 121] width 179 height 12
click at [628, 115] on p "LIVES ALONE" at bounding box center [656, 121] width 179 height 12
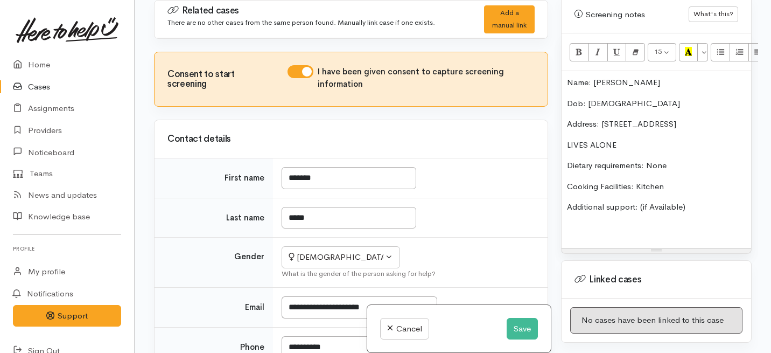
scroll to position [766, 0]
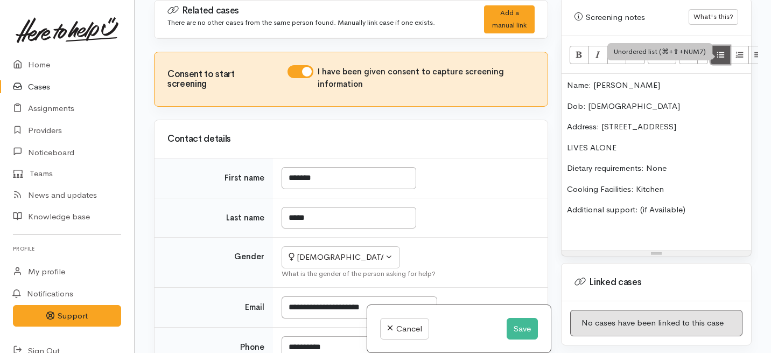
click at [722, 50] on icon "Unordered list (⌘+⇧+NUM7)" at bounding box center [720, 54] width 7 height 9
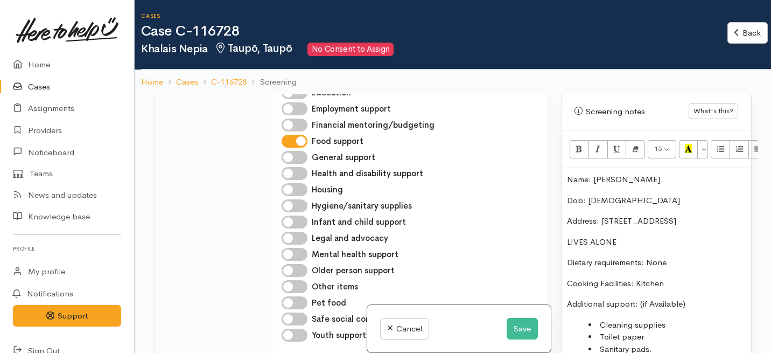
scroll to position [484, 0]
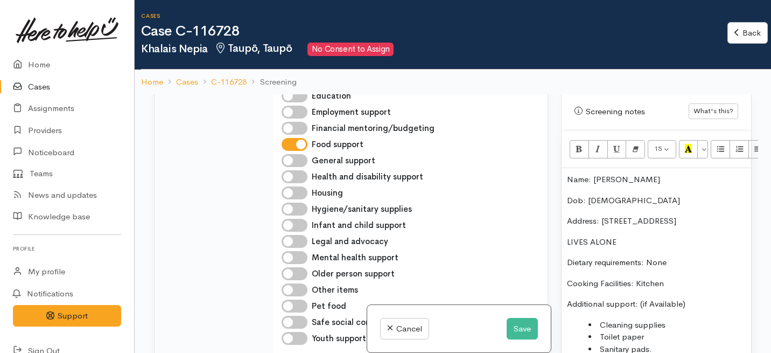
click at [299, 209] on input "Hygiene/sanitary supplies" at bounding box center [295, 208] width 26 height 13
checkbox input "true"
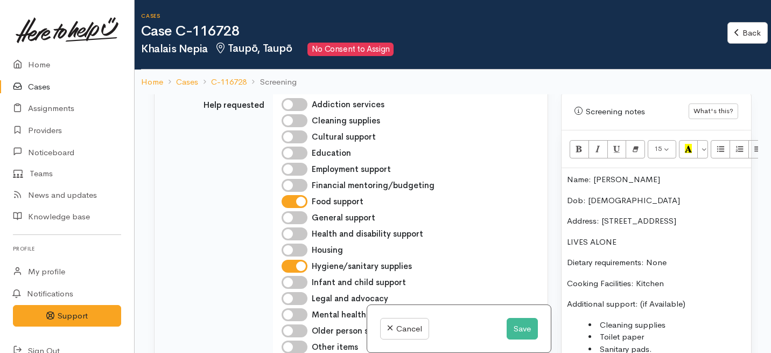
scroll to position [425, 0]
click at [300, 121] on input "Cleaning supplies" at bounding box center [295, 121] width 26 height 13
checkbox input "true"
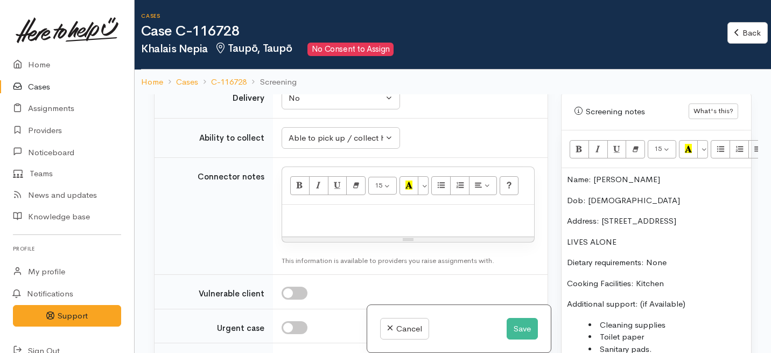
scroll to position [727, 0]
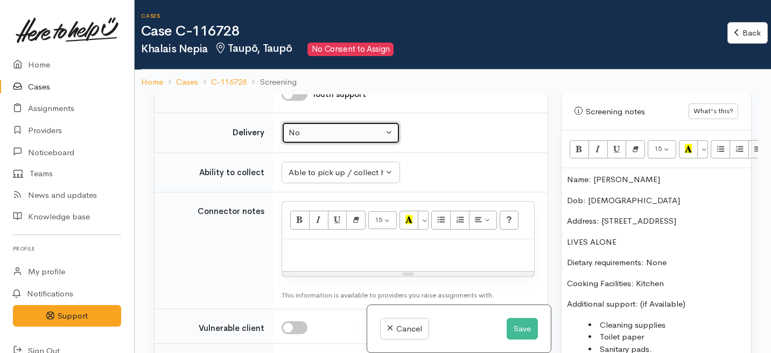
click at [338, 136] on div "No" at bounding box center [336, 133] width 95 height 12
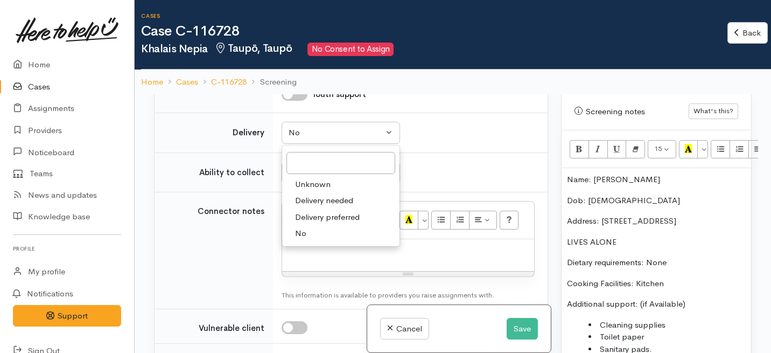
click at [451, 166] on td "Unknown Able to pick up / collect help on my own Able to pick up / collect with…" at bounding box center [410, 172] width 275 height 40
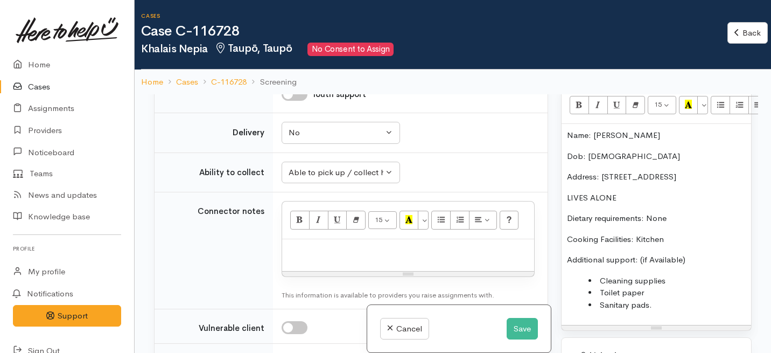
scroll to position [816, 0]
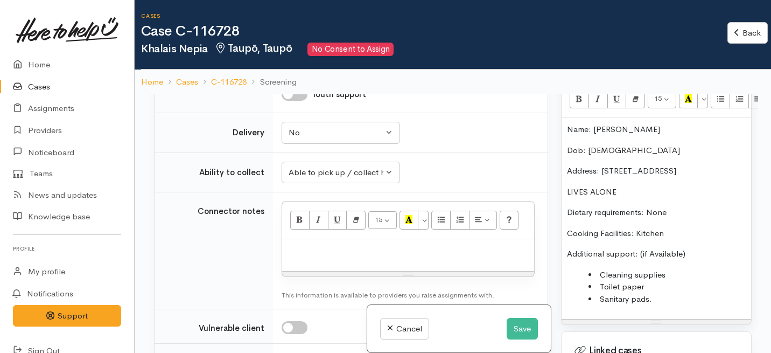
click at [682, 277] on div "Name: Khalais Nepia Dob: 1/5/2004 Address: 85 Tītīraupenga Street, Taupō LIVES …" at bounding box center [657, 218] width 190 height 201
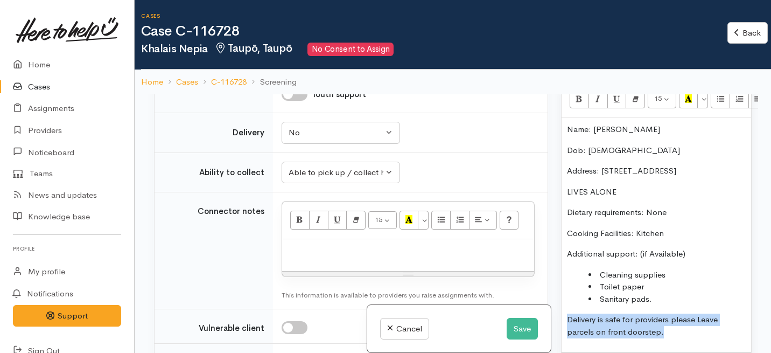
drag, startPoint x: 669, startPoint y: 309, endPoint x: 564, endPoint y: 279, distance: 108.6
click at [564, 279] on div "Name: Khalais Nepia Dob: 1/5/2004 Address: 85 Tītīraupenga Street, Taupō LIVES …" at bounding box center [657, 235] width 190 height 234
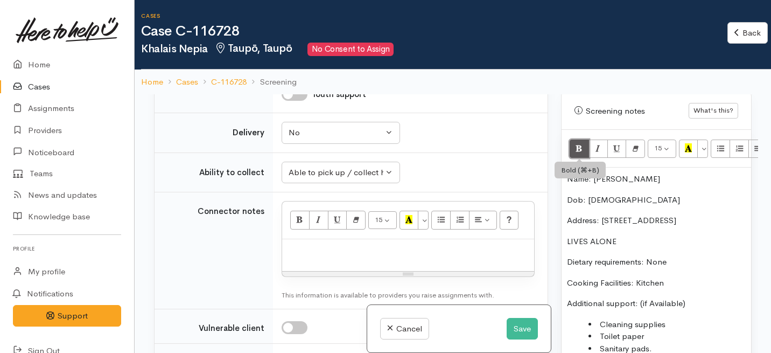
click at [581, 143] on icon "Bold (⌘+B)" at bounding box center [579, 147] width 7 height 9
click at [595, 143] on icon "Italic (⌘+I)" at bounding box center [597, 147] width 7 height 9
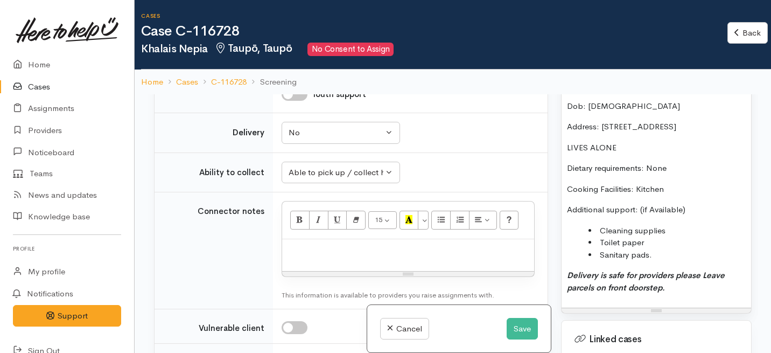
scroll to position [864, 0]
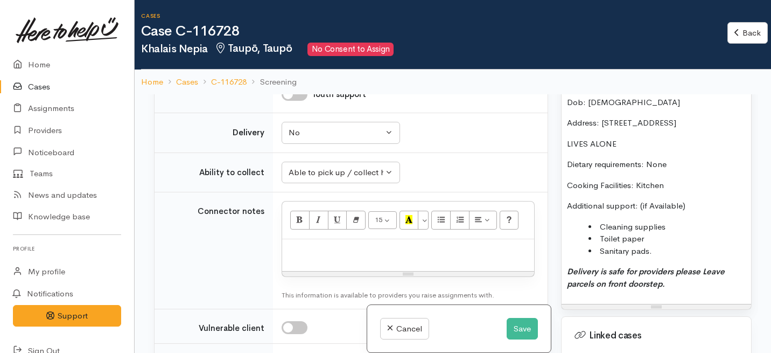
click at [436, 243] on div at bounding box center [408, 255] width 252 height 32
click at [674, 265] on p "Delivery is safe for providers please Leave parcels on front doorstep." at bounding box center [656, 277] width 179 height 24
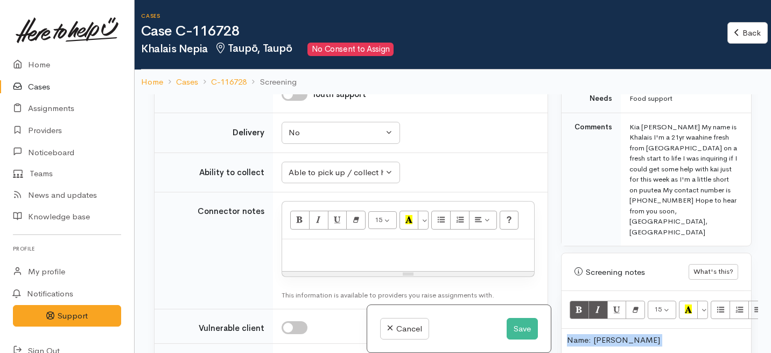
drag, startPoint x: 674, startPoint y: 257, endPoint x: 618, endPoint y: 84, distance: 182.4
click at [618, 84] on div "Cases Case C-116728 Khalais Nepia Taupō, Taupō No Consent to Assign Back Back H…" at bounding box center [453, 223] width 636 height 447
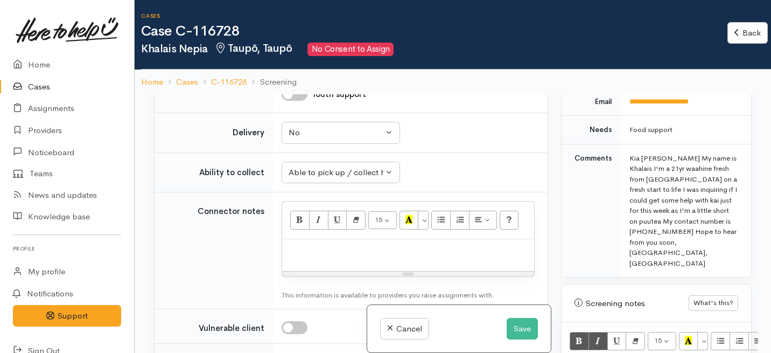
copy div "Name: Khalais Nepia Dob: 1/5/2004 Address: 85 Tītīraupenga Street, Taupō LIVES …"
click at [310, 246] on p at bounding box center [408, 250] width 241 height 12
paste div
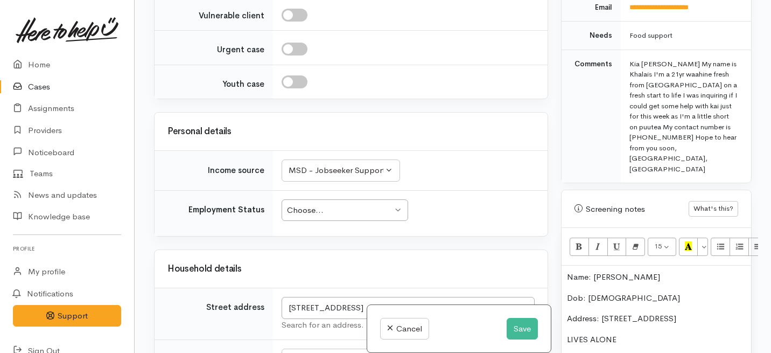
scroll to position [1151, 0]
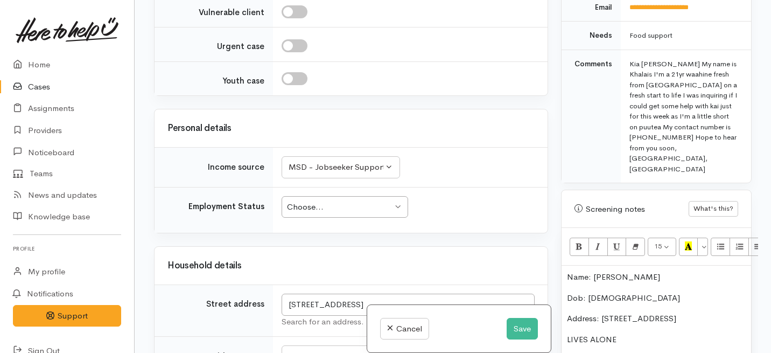
click at [307, 205] on div "Choose..." at bounding box center [340, 207] width 106 height 12
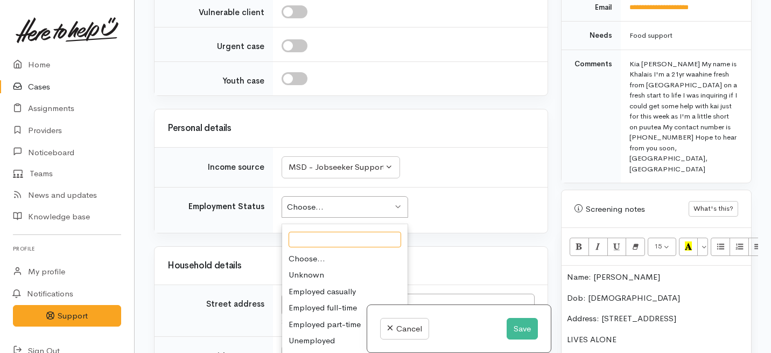
scroll to position [1201, 0]
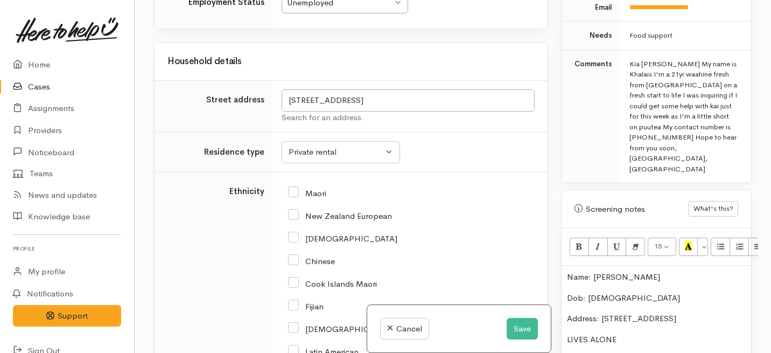
click at [294, 192] on input "Maori" at bounding box center [307, 192] width 38 height 10
checkbox input "true"
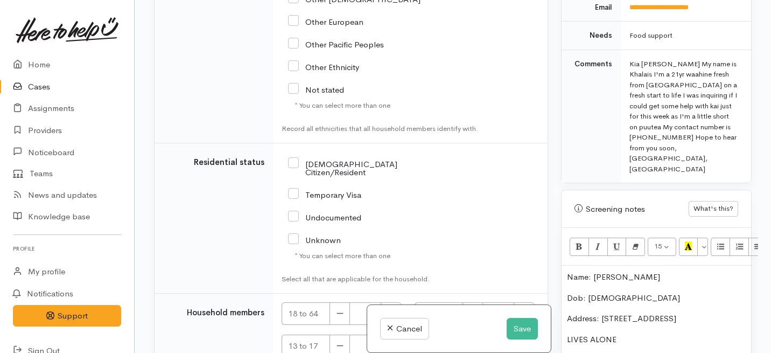
click at [296, 166] on input "[DEMOGRAPHIC_DATA] Citizen/Resident" at bounding box center [362, 167] width 148 height 18
checkbox input "true"
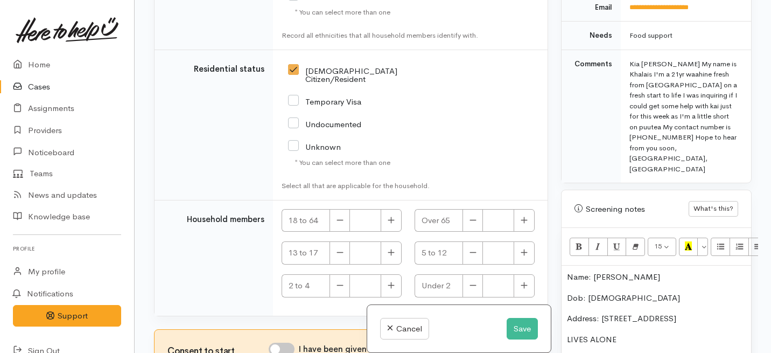
scroll to position [1984, 0]
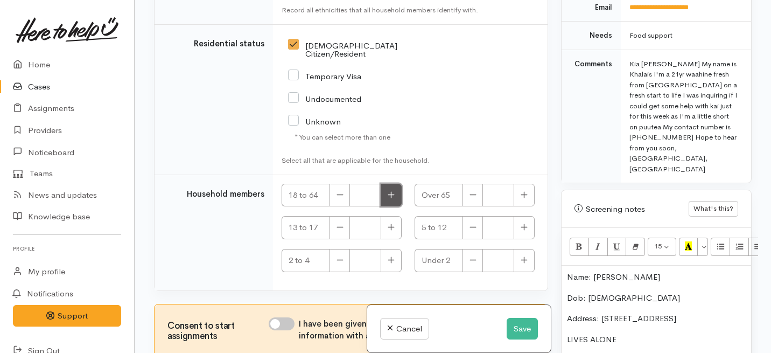
click at [386, 184] on button "button" at bounding box center [391, 195] width 21 height 23
type input "1"
click at [291, 317] on input "I have been given consent to get help and share this information with appropria…" at bounding box center [282, 323] width 26 height 13
checkbox input "true"
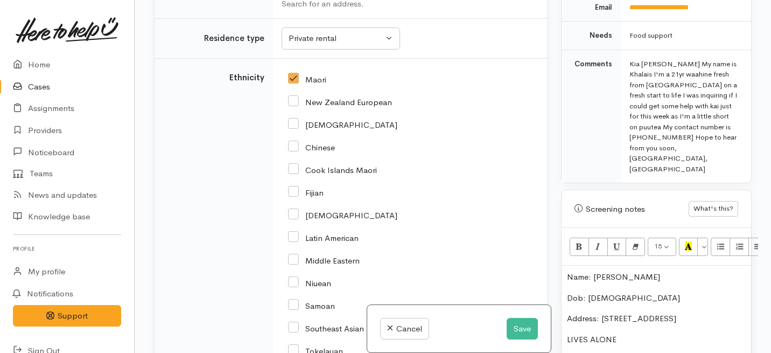
scroll to position [2048, 0]
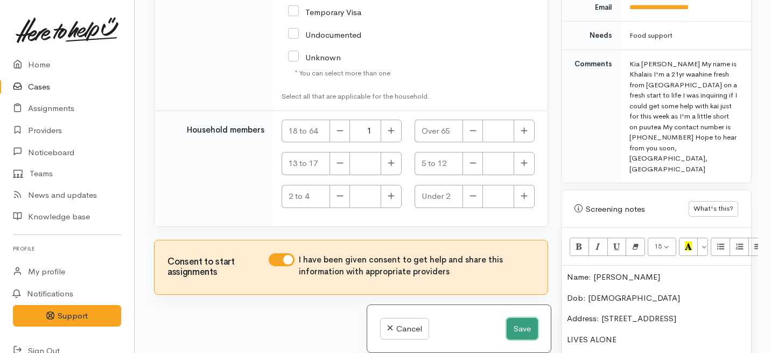
click at [529, 327] on button "Save" at bounding box center [522, 329] width 31 height 22
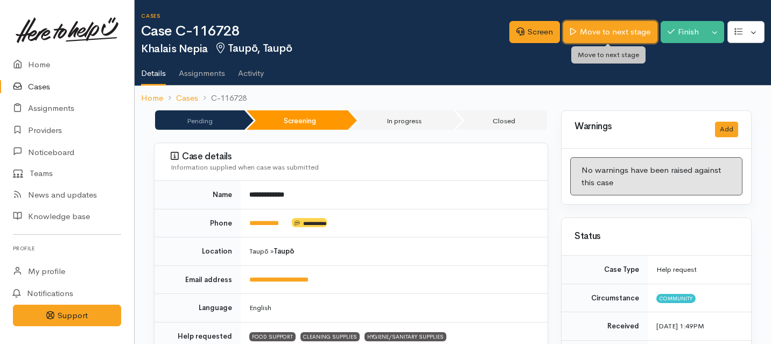
click at [623, 33] on link "Move to next stage" at bounding box center [610, 32] width 94 height 22
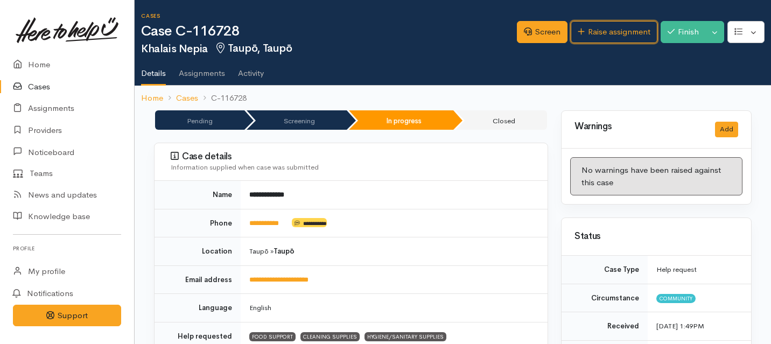
click at [623, 33] on link "Raise assignment" at bounding box center [614, 32] width 87 height 22
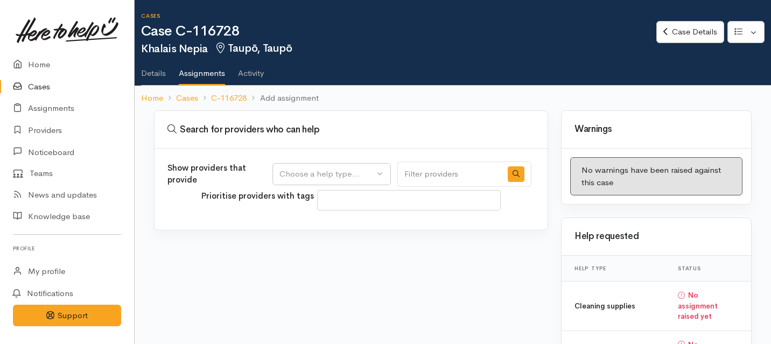
select select
click at [391, 179] on button "Choose a help type..." at bounding box center [331, 174] width 118 height 22
click at [321, 227] on span "Food support" at bounding box center [311, 226] width 50 height 12
select select "3"
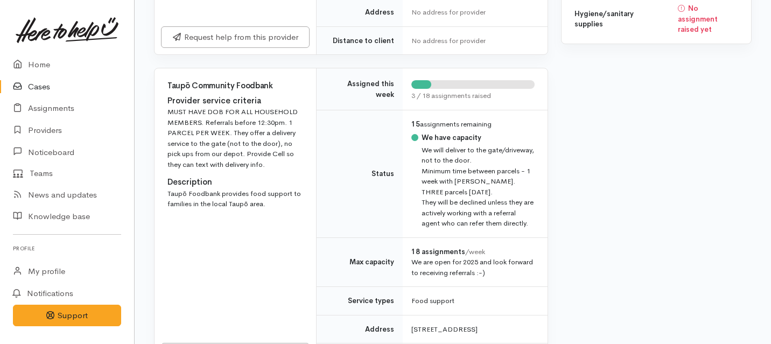
scroll to position [455, 0]
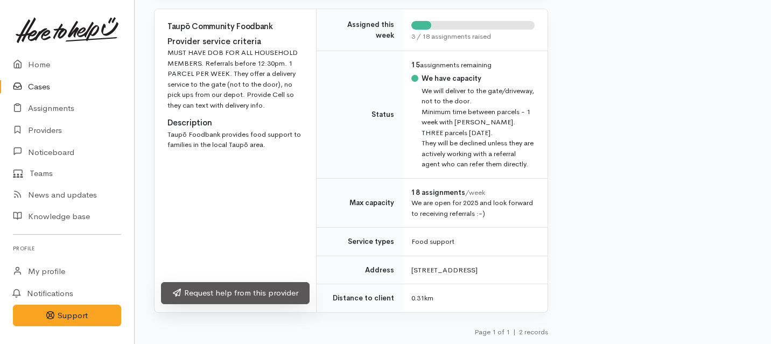
click at [277, 296] on link "Request help from this provider" at bounding box center [235, 293] width 149 height 22
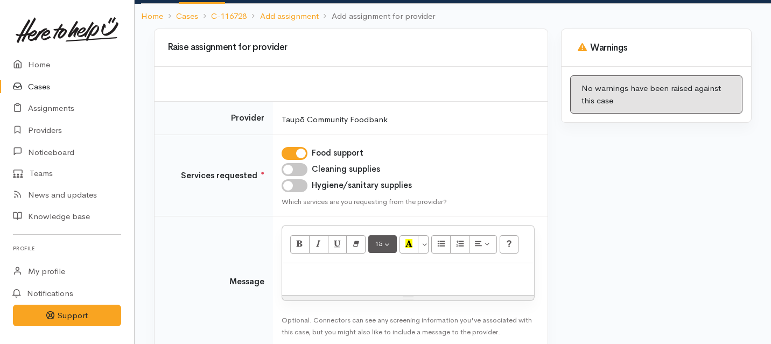
scroll to position [82, 0]
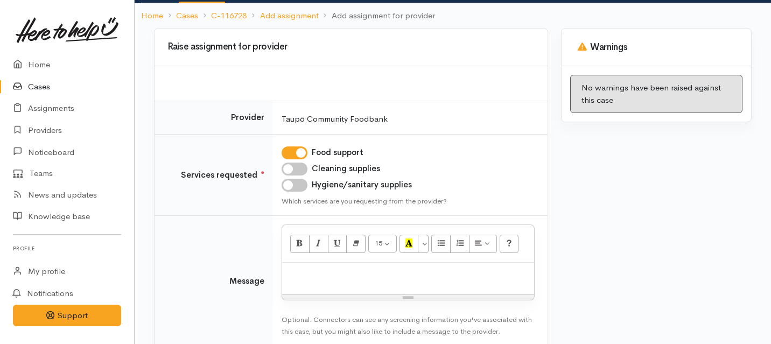
click at [295, 172] on input "Cleaning supplies" at bounding box center [295, 169] width 26 height 13
checkbox input "true"
click at [294, 183] on input "Hygiene/sanitary supplies" at bounding box center [295, 185] width 26 height 13
checkbox input "true"
click at [311, 272] on p at bounding box center [408, 274] width 241 height 12
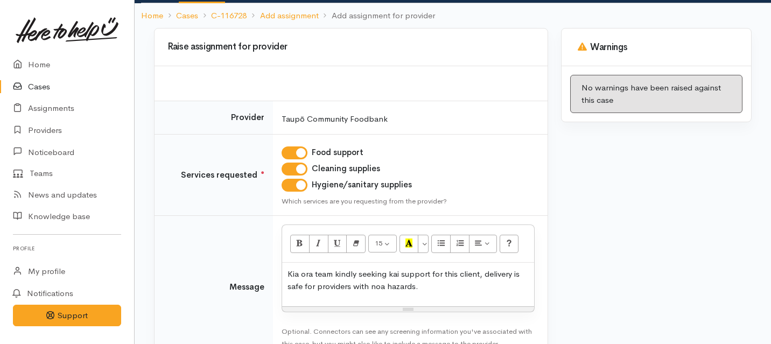
drag, startPoint x: 431, startPoint y: 291, endPoint x: 351, endPoint y: 282, distance: 80.2
click at [351, 282] on p "Kia ora team kindly seeking kai support for this client, delivery is safe for p…" at bounding box center [408, 280] width 241 height 24
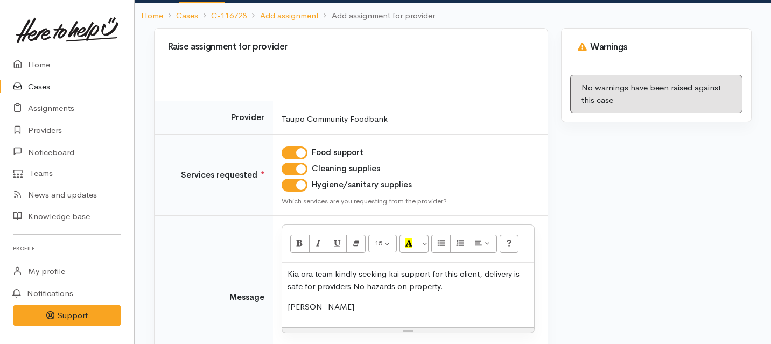
scroll to position [174, 0]
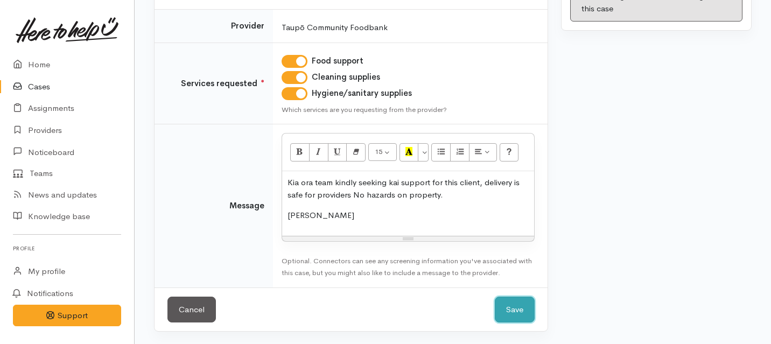
click at [520, 303] on button "Save" at bounding box center [515, 310] width 40 height 26
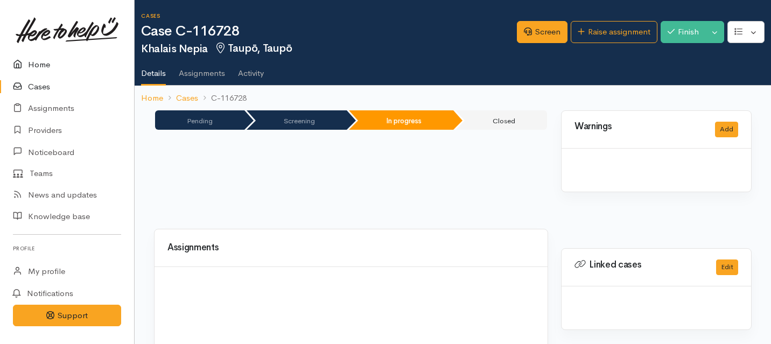
click at [31, 61] on link "Home" at bounding box center [67, 65] width 134 height 22
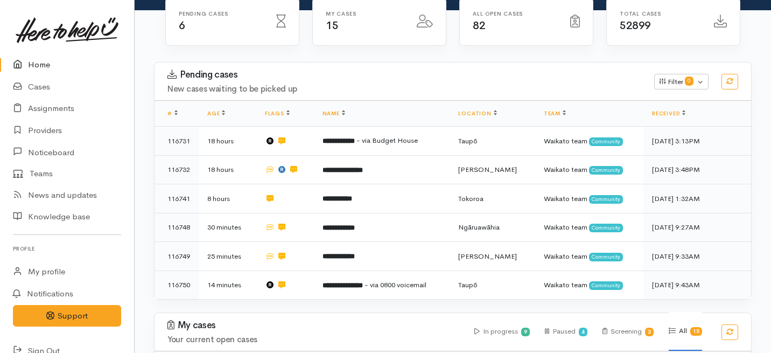
scroll to position [123, 0]
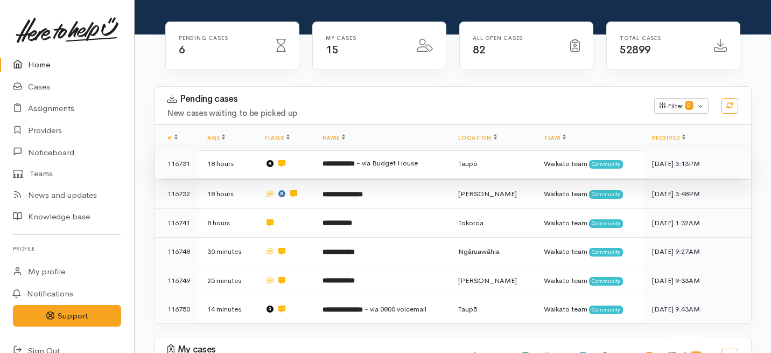
click at [307, 149] on td at bounding box center [285, 163] width 58 height 29
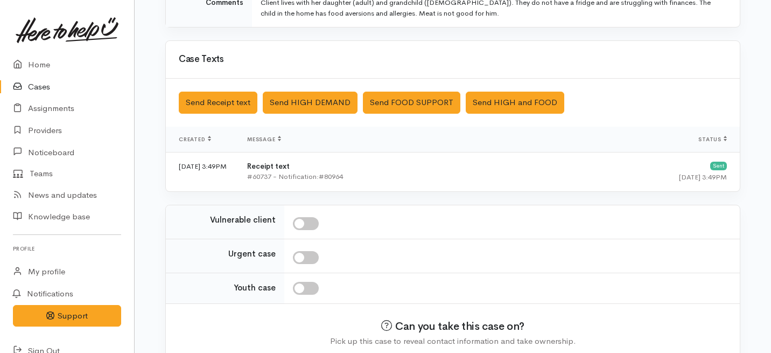
scroll to position [401, 0]
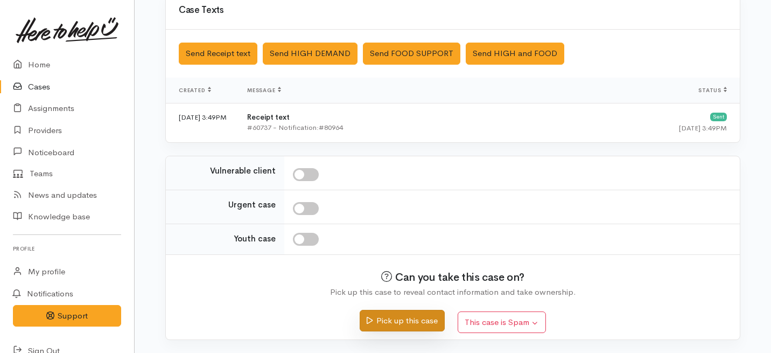
click at [379, 320] on button "Pick up this case" at bounding box center [402, 321] width 85 height 22
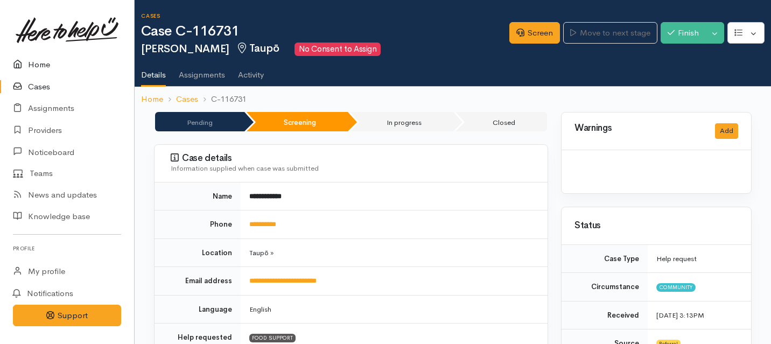
click at [41, 66] on link "Home" at bounding box center [67, 65] width 134 height 22
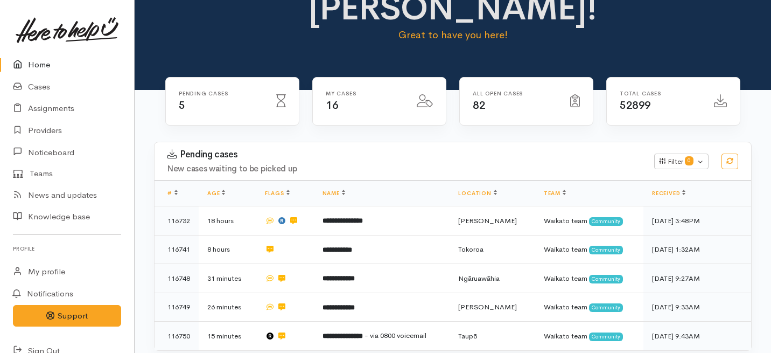
scroll to position [91, 0]
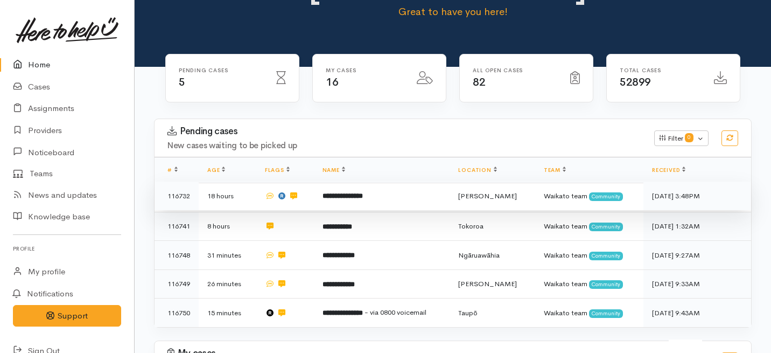
click at [256, 181] on td "18 hours" at bounding box center [228, 195] width 58 height 29
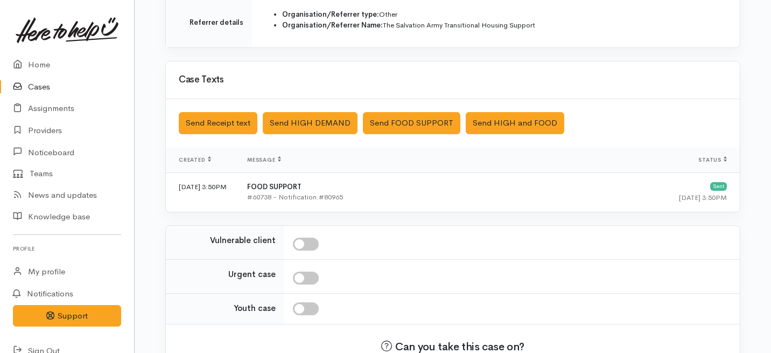
scroll to position [395, 0]
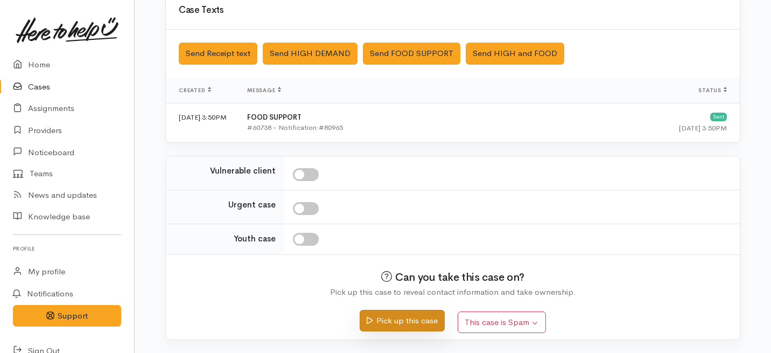
click at [391, 316] on button "Pick up this case" at bounding box center [402, 321] width 85 height 22
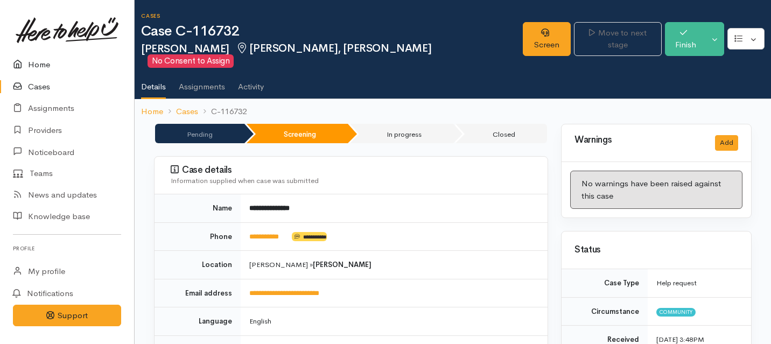
click at [41, 65] on link "Home" at bounding box center [67, 65] width 134 height 22
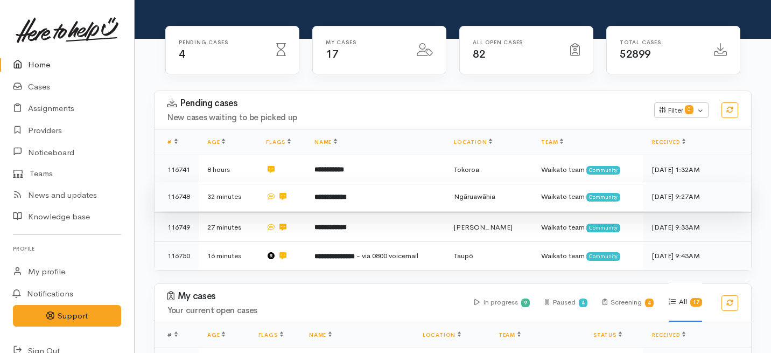
scroll to position [150, 0]
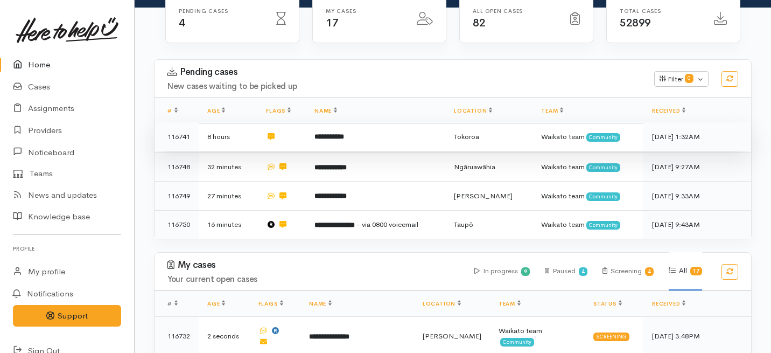
click at [297, 122] on td at bounding box center [281, 136] width 48 height 29
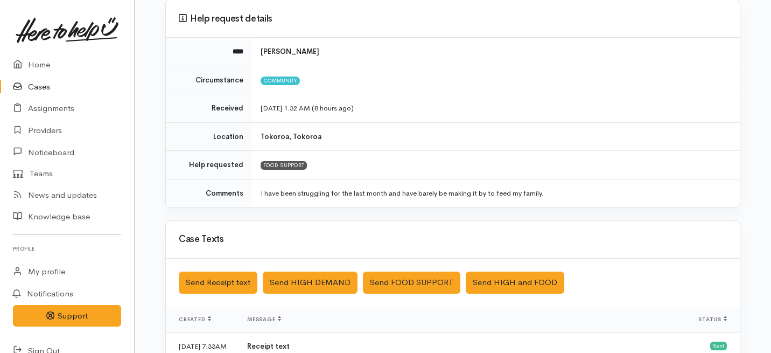
scroll to position [324, 0]
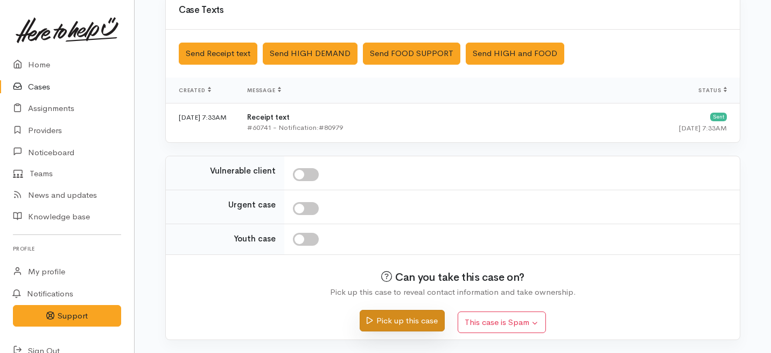
click at [386, 320] on button "Pick up this case" at bounding box center [402, 321] width 85 height 22
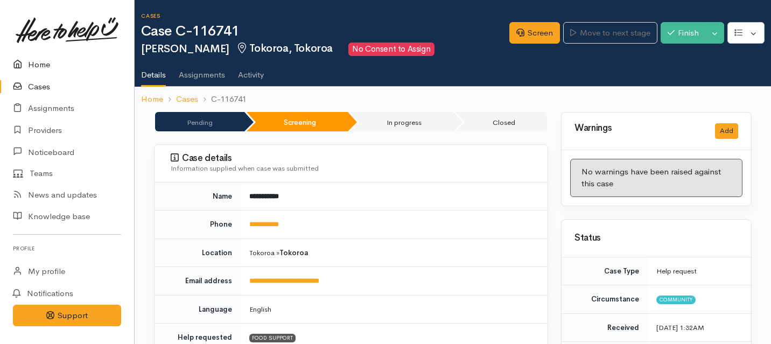
click at [41, 61] on link "Home" at bounding box center [67, 65] width 134 height 22
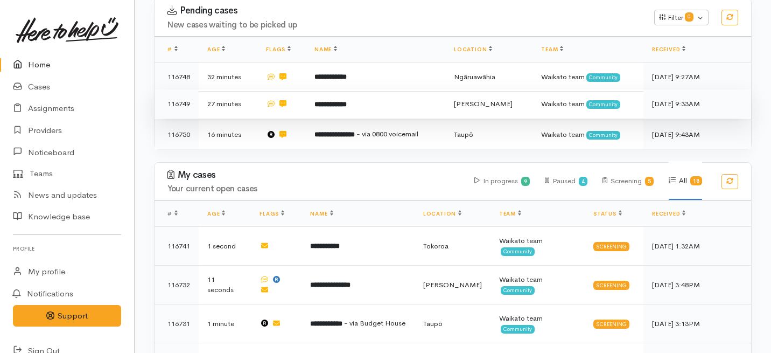
scroll to position [215, 0]
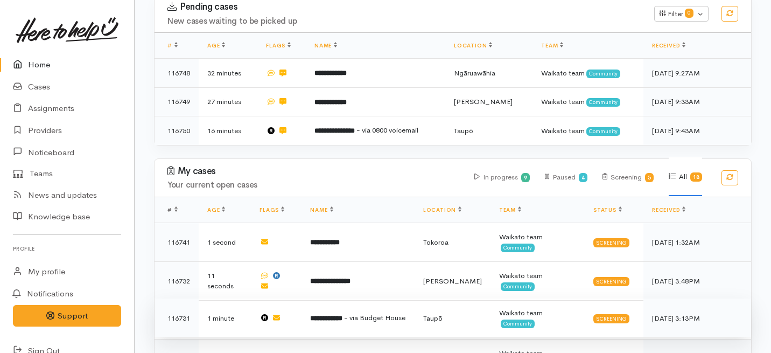
click at [337, 298] on td "**********" at bounding box center [358, 317] width 113 height 39
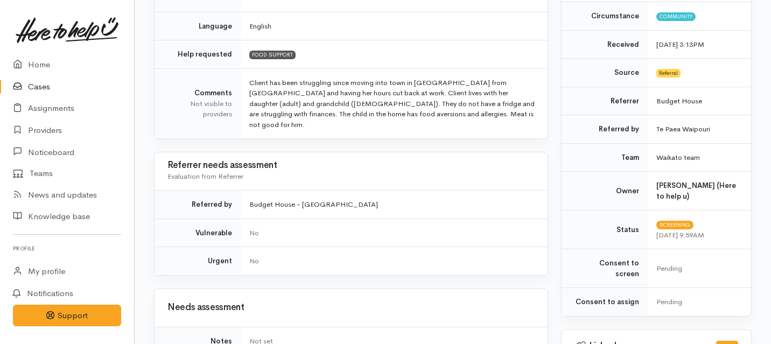
scroll to position [296, 0]
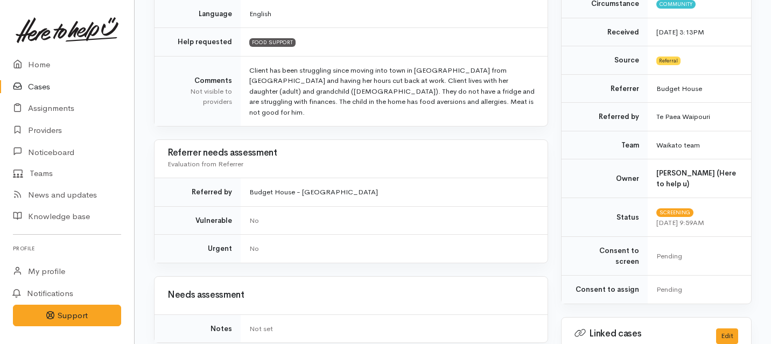
drag, startPoint x: 361, startPoint y: 185, endPoint x: 243, endPoint y: 184, distance: 117.4
click at [243, 184] on td "Budget House - [GEOGRAPHIC_DATA]" at bounding box center [394, 192] width 307 height 29
copy td "Budget House - [GEOGRAPHIC_DATA]"
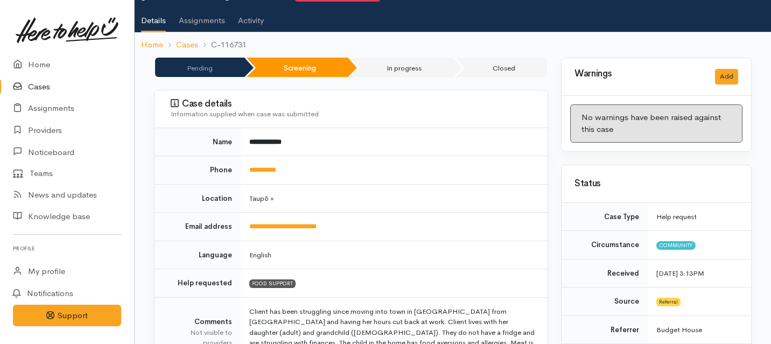
scroll to position [0, 0]
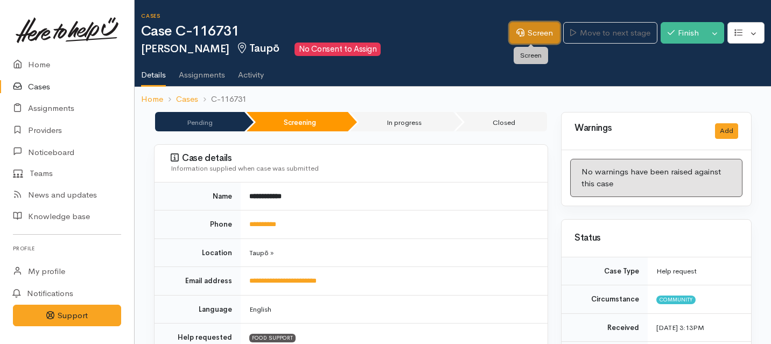
click at [521, 36] on link "Screen" at bounding box center [534, 33] width 51 height 22
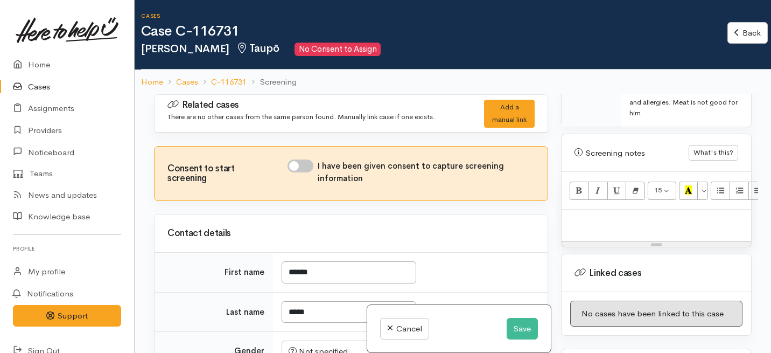
scroll to position [779, 0]
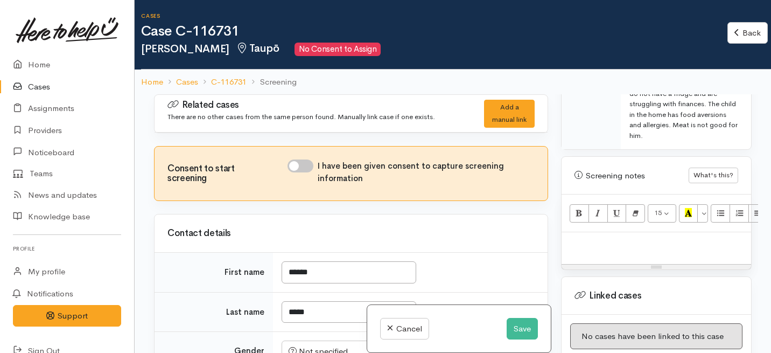
click at [594, 237] on p at bounding box center [656, 243] width 179 height 12
drag, startPoint x: 722, startPoint y: 213, endPoint x: 610, endPoint y: 211, distance: 112.0
click at [610, 237] on p "Referred by Budget House - [PERSON_NAME]" at bounding box center [656, 243] width 179 height 12
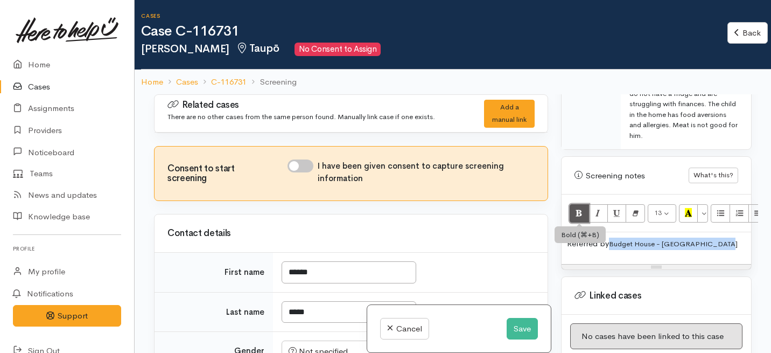
click at [575, 204] on button "Bold (⌘+B)" at bounding box center [579, 213] width 19 height 18
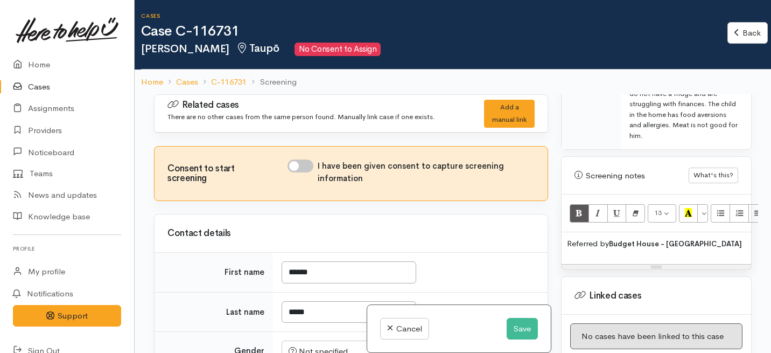
click at [649, 264] on div "Resize" at bounding box center [657, 266] width 190 height 5
click at [611, 239] on b "Budget House - [GEOGRAPHIC_DATA]" at bounding box center [675, 243] width 133 height 9
click at [733, 237] on p "Referred by: Budget House - Te Paea Waipouri" at bounding box center [656, 243] width 179 height 12
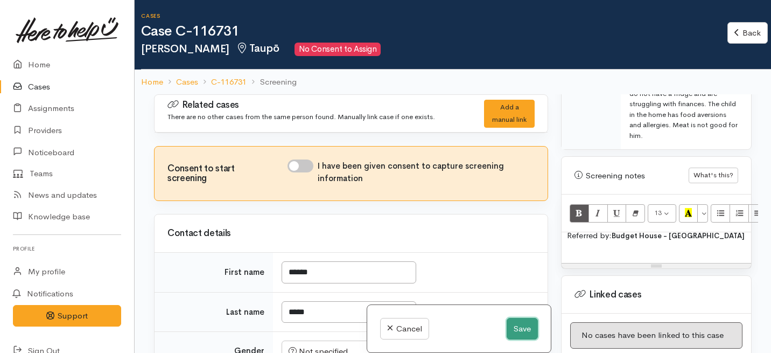
click at [513, 326] on button "Save" at bounding box center [522, 329] width 31 height 22
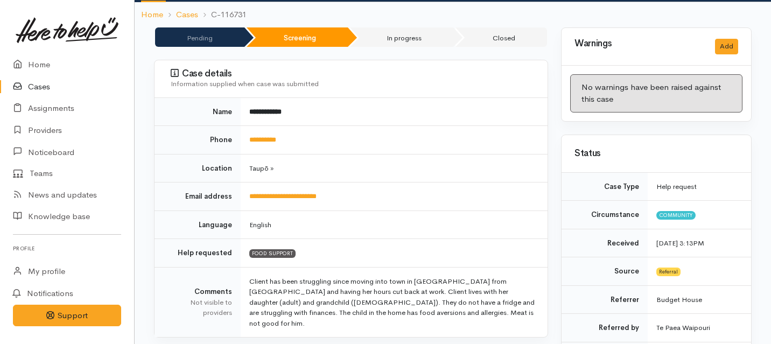
scroll to position [85, 0]
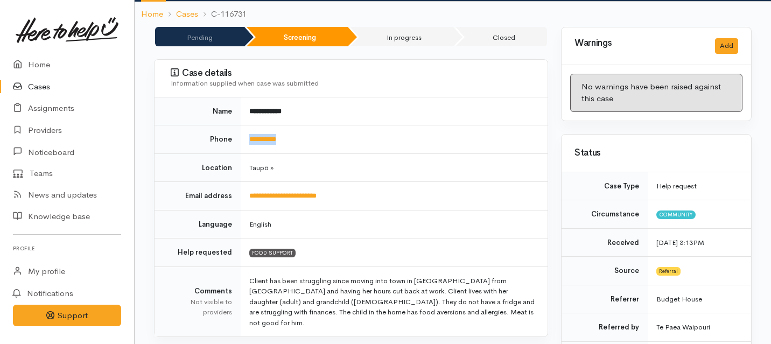
drag, startPoint x: 312, startPoint y: 146, endPoint x: 242, endPoint y: 137, distance: 70.7
click at [242, 137] on td "**********" at bounding box center [394, 139] width 307 height 29
copy link "**********"
drag, startPoint x: 299, startPoint y: 136, endPoint x: 243, endPoint y: 135, distance: 56.0
click at [243, 135] on td "**********" at bounding box center [394, 139] width 307 height 29
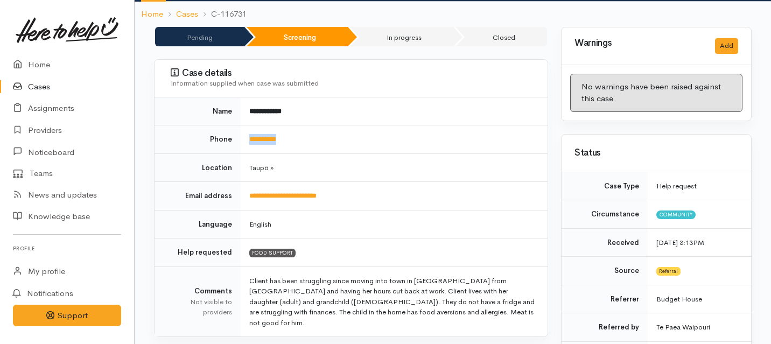
copy link "**********"
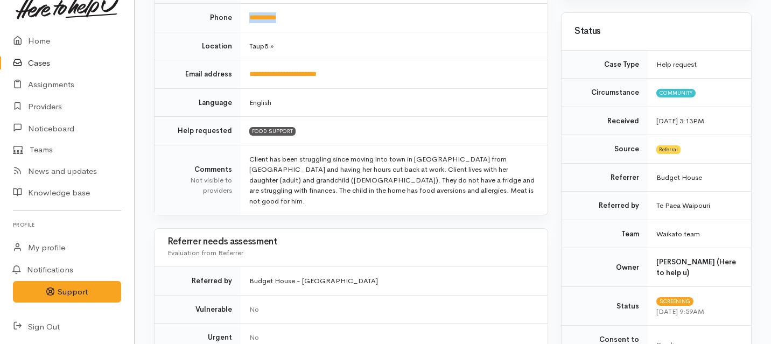
scroll to position [0, 0]
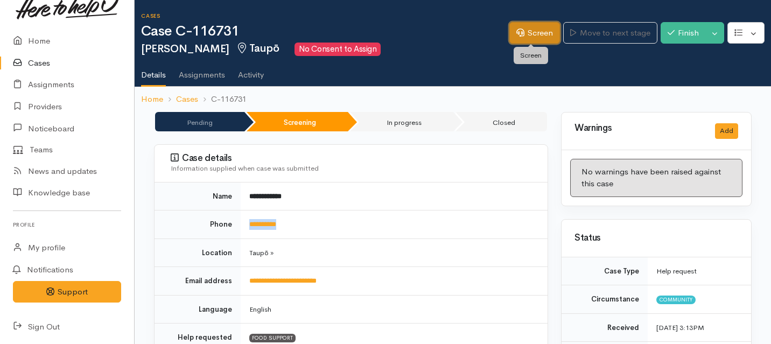
click at [516, 31] on icon at bounding box center [520, 33] width 8 height 8
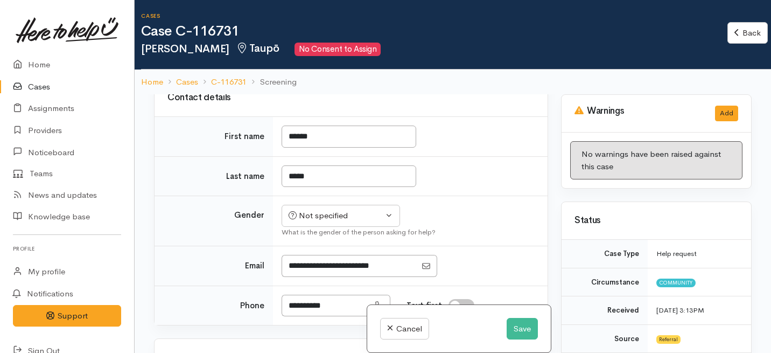
scroll to position [145, 0]
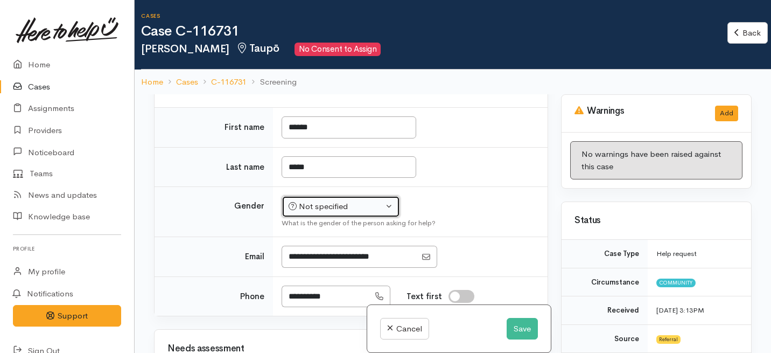
click at [354, 208] on div "Not specified" at bounding box center [336, 206] width 95 height 12
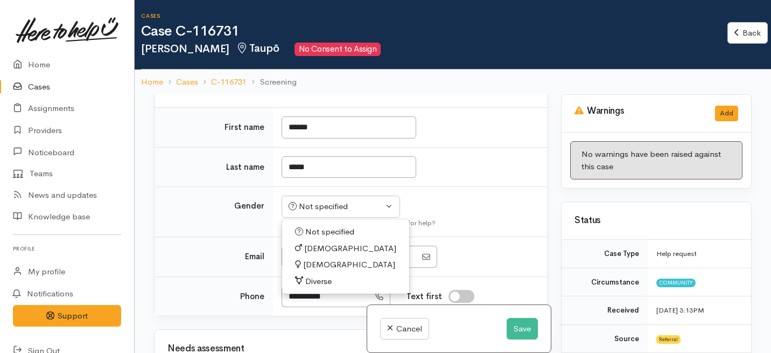
click at [315, 267] on span "[DEMOGRAPHIC_DATA]" at bounding box center [349, 264] width 92 height 12
select select "[DEMOGRAPHIC_DATA]"
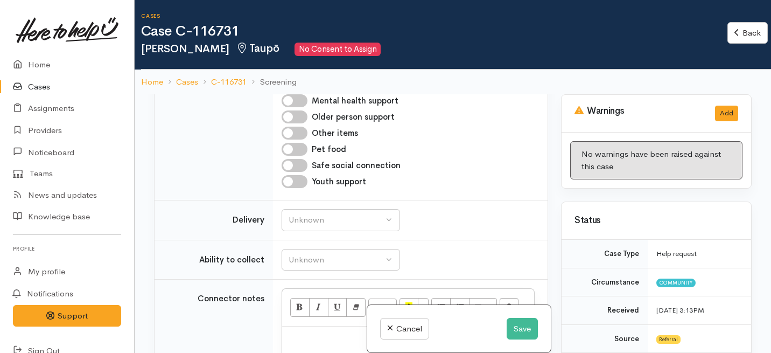
scroll to position [663, 0]
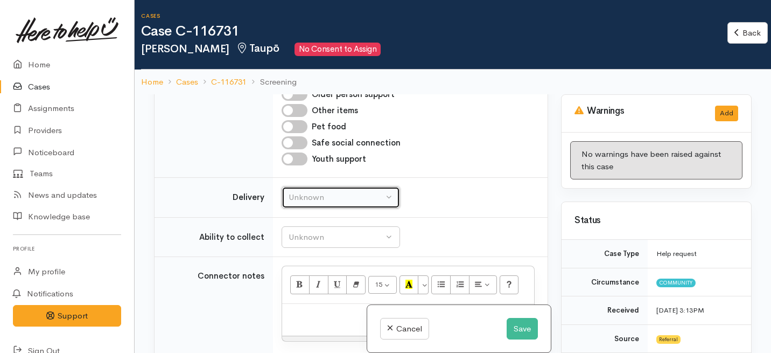
click at [331, 202] on div "Unknown" at bounding box center [336, 197] width 95 height 12
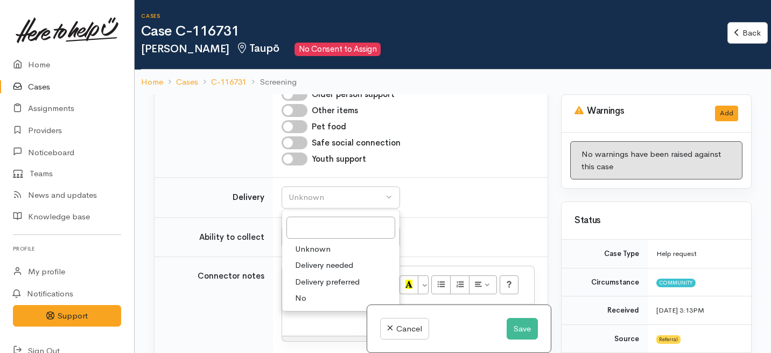
click at [301, 299] on span "No" at bounding box center [300, 298] width 11 height 12
select select "1"
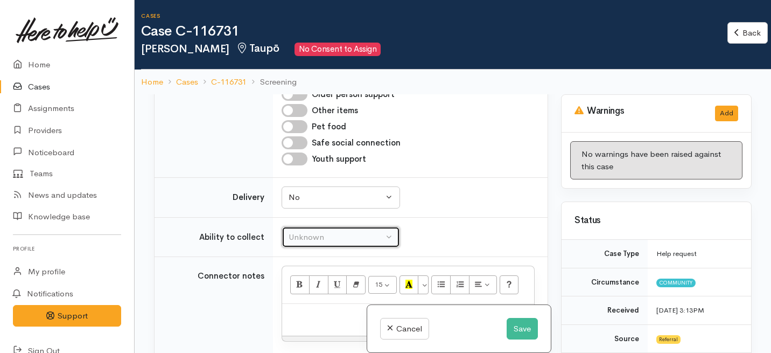
click at [323, 239] on div "Unknown" at bounding box center [336, 237] width 95 height 12
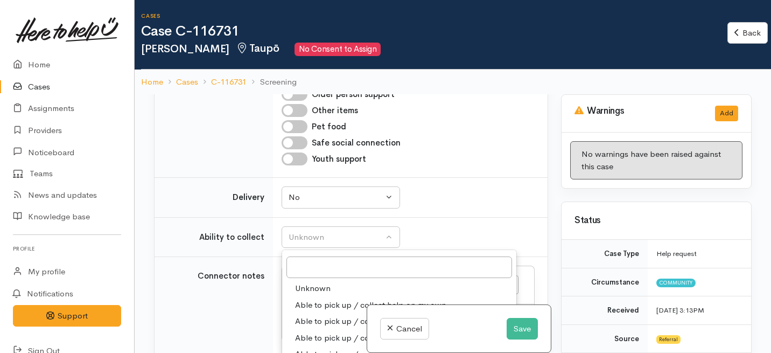
click at [312, 305] on span "Able to pick up / collect help on my own" at bounding box center [370, 305] width 151 height 12
select select "2"
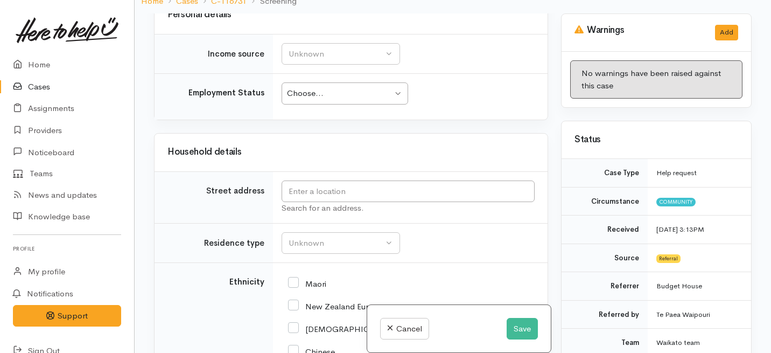
scroll to position [1069, 0]
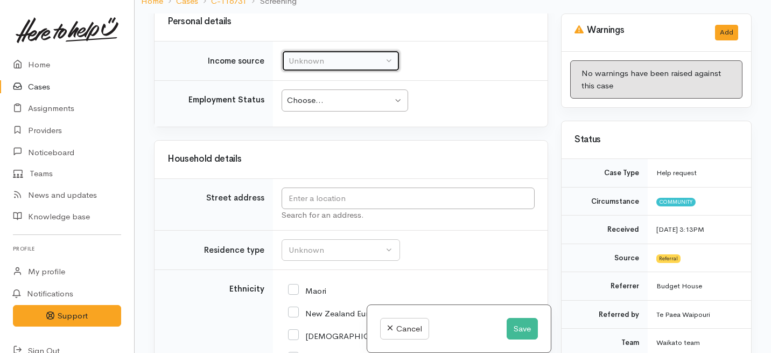
click at [377, 65] on div "Unknown" at bounding box center [336, 61] width 95 height 12
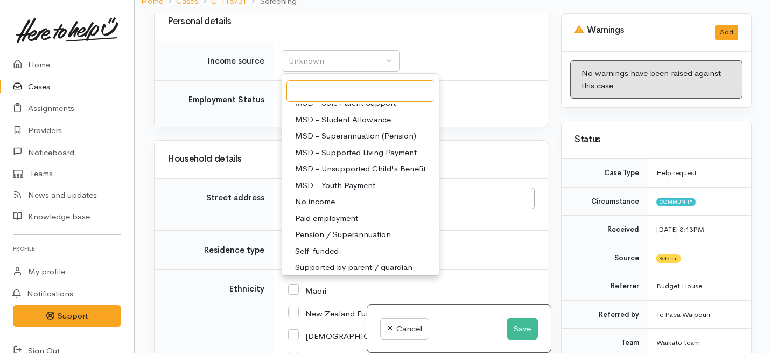
scroll to position [147, 0]
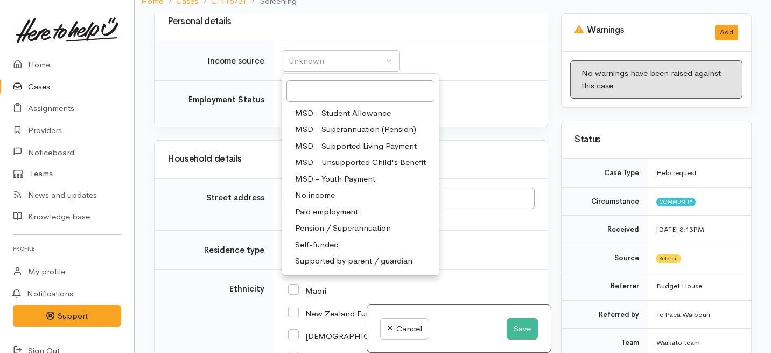
click at [331, 208] on span "Paid employment" at bounding box center [326, 212] width 63 height 12
select select "1"
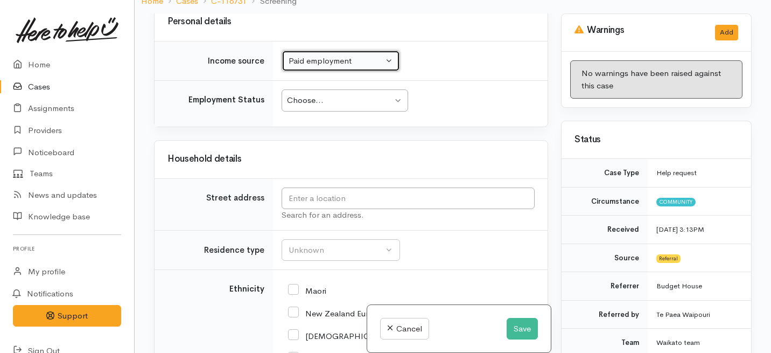
click at [335, 99] on div "Choose..." at bounding box center [340, 100] width 106 height 12
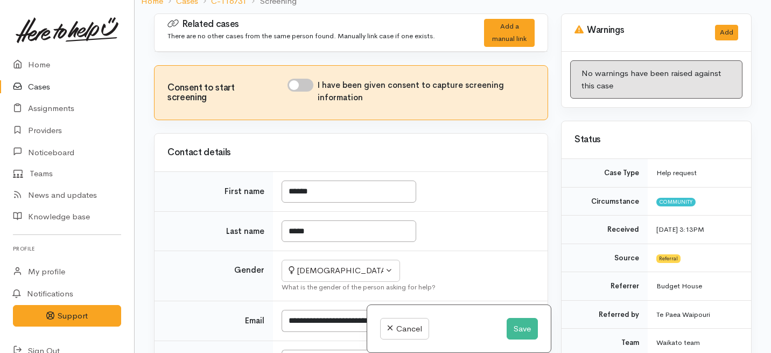
scroll to position [0, 0]
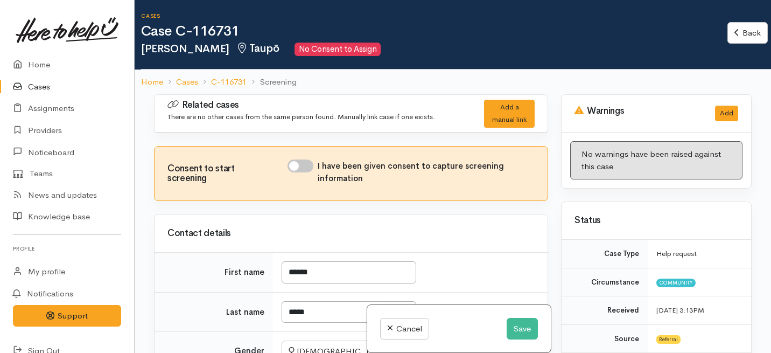
click at [306, 170] on input "I have been given consent to capture screening information" at bounding box center [301, 165] width 26 height 13
checkbox input "true"
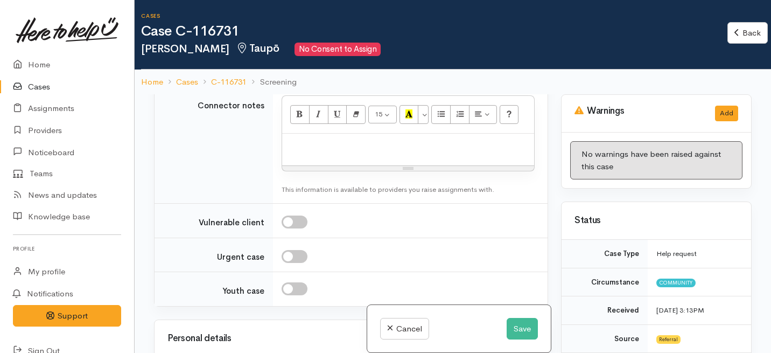
scroll to position [789, 0]
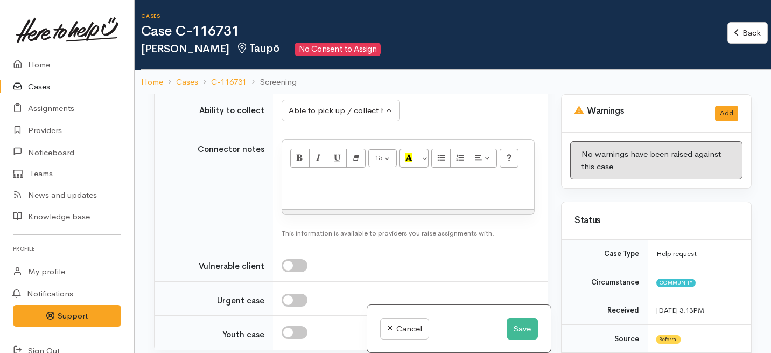
click at [316, 190] on p at bounding box center [408, 189] width 241 height 12
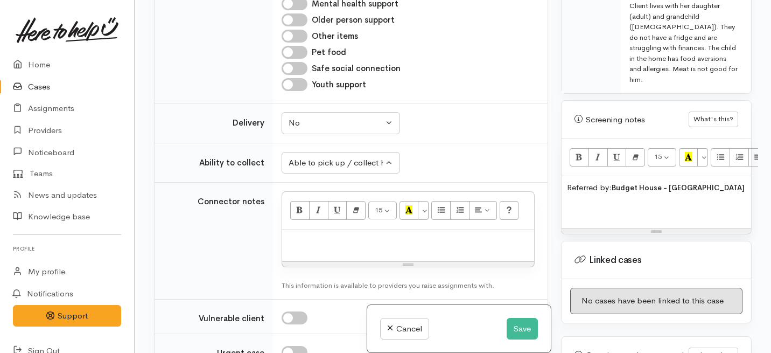
scroll to position [741, 0]
click at [730, 181] on p "Referred by: Budget House - Te Paea Waipouri" at bounding box center [656, 187] width 179 height 12
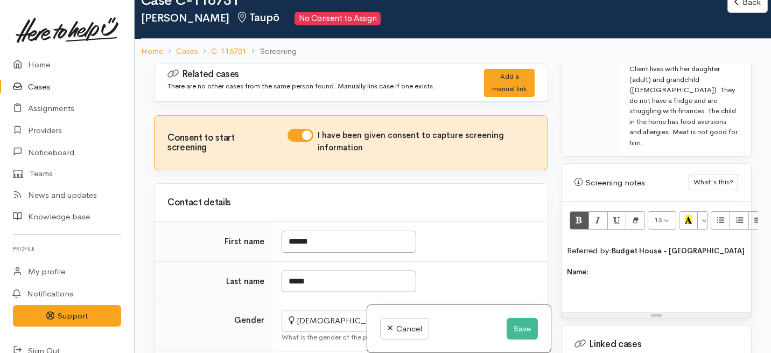
scroll to position [94, 0]
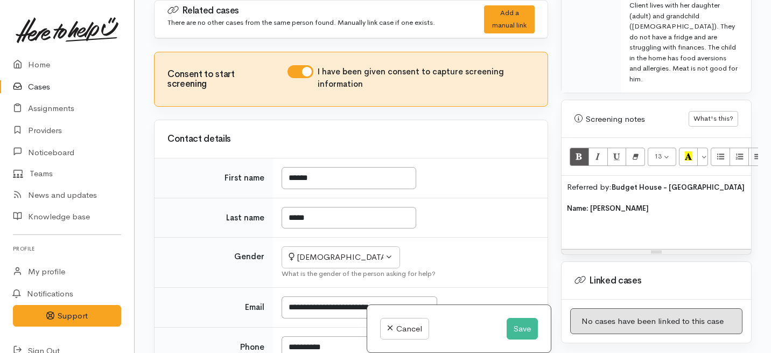
click at [614, 204] on b "Name: Alcia blake" at bounding box center [608, 208] width 82 height 9
click at [638, 202] on p "Name: Alcia Blake" at bounding box center [656, 208] width 179 height 12
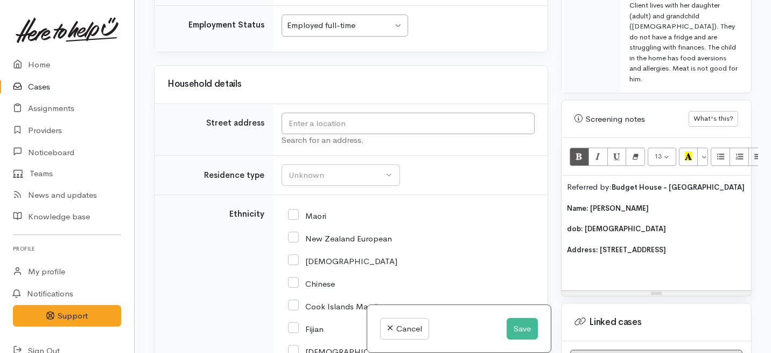
scroll to position [1129, 0]
drag, startPoint x: 692, startPoint y: 222, endPoint x: 600, endPoint y: 220, distance: 92.1
click at [600, 243] on p "Address: 113/3 Tauhara Rd, Taupo" at bounding box center [656, 249] width 179 height 12
copy b "13/3 Tauhara Rd, Taupo"
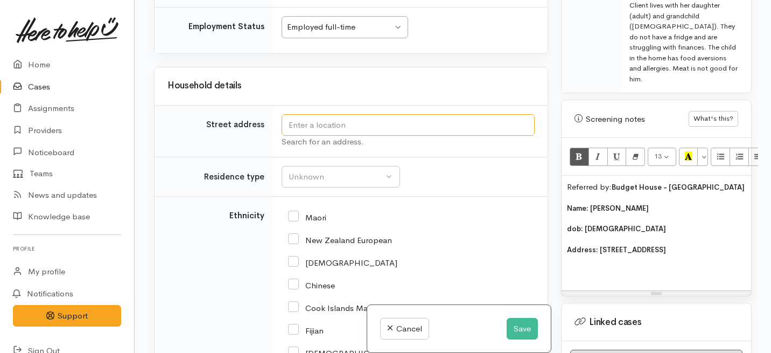
click at [343, 123] on input "text" at bounding box center [408, 125] width 253 height 22
paste input "13/3 Tauhara Rd, Taupo"
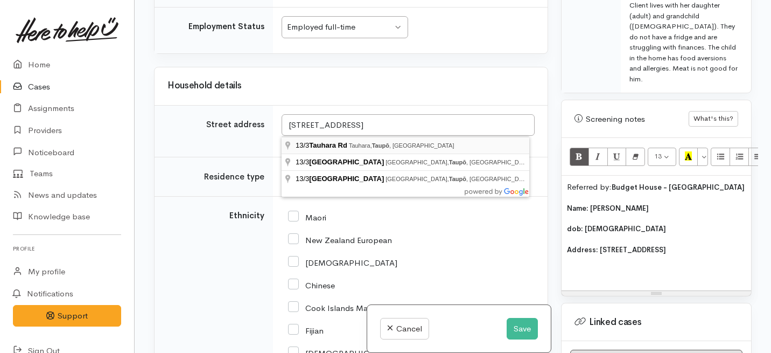
type input "13/3 Tauhara Rd, Tauhara, Taupō, New Zealand"
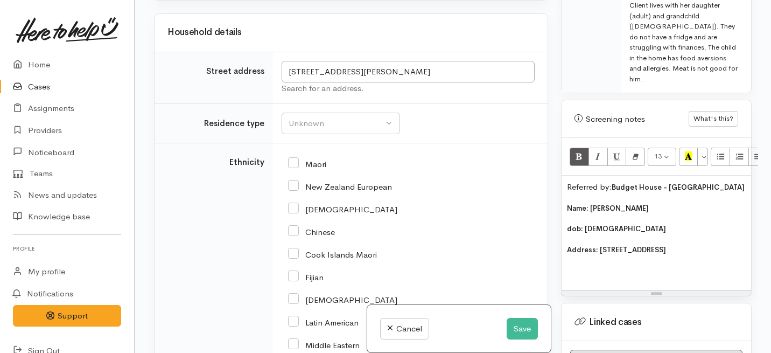
scroll to position [1186, 0]
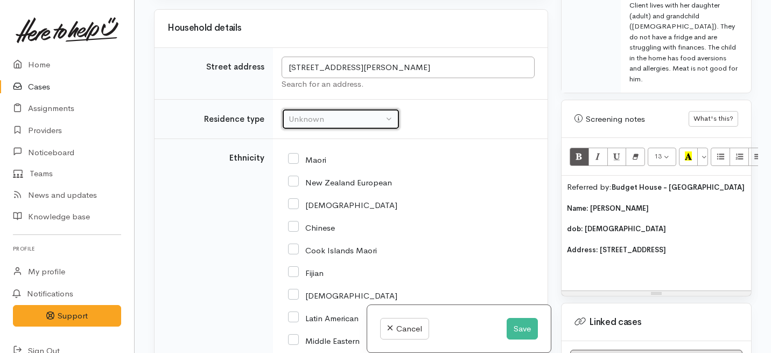
click at [330, 124] on div "Unknown" at bounding box center [336, 119] width 95 height 12
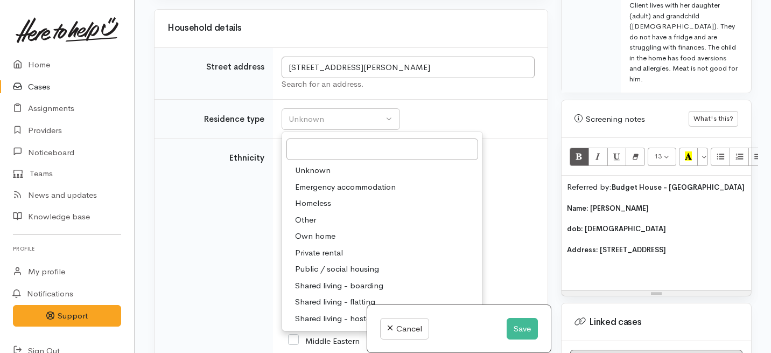
click at [320, 253] on span "Private rental" at bounding box center [319, 253] width 48 height 12
select select "2"
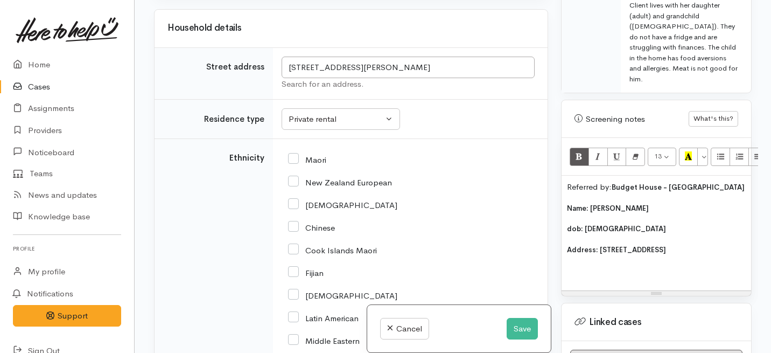
click at [292, 161] on input "Maori" at bounding box center [307, 159] width 38 height 10
checkbox input "true"
click at [705, 243] on p "Address: 113/3 Tauhara Rd, Taupo" at bounding box center [656, 249] width 179 height 12
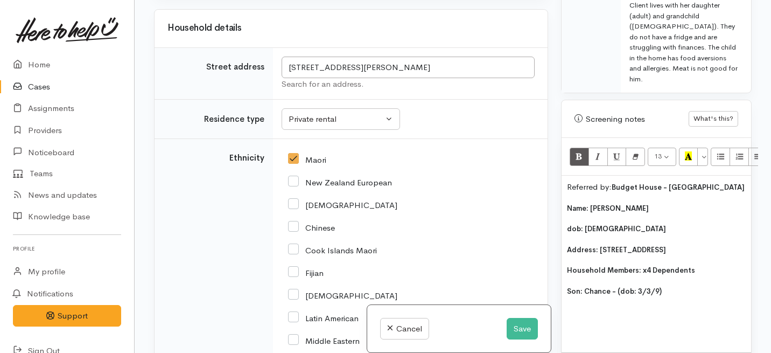
click at [565, 257] on div "Referred by: Budget House - Te Paea Waipouri Name: Alcia Blake dob: 3/3/81 Addr…" at bounding box center [657, 264] width 190 height 177
click at [668, 285] on p "- Son: Chance - (dob: 3/3/9)" at bounding box center [656, 291] width 179 height 12
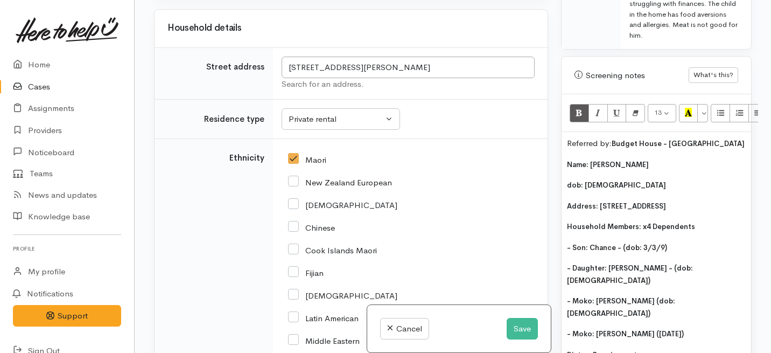
scroll to position [787, 0]
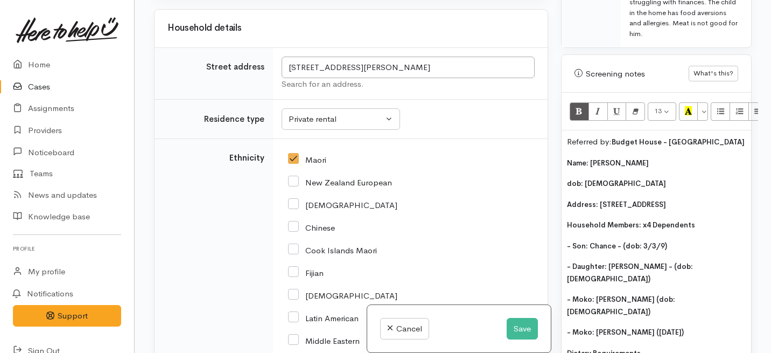
click at [639, 347] on p "Dietary Requirements" at bounding box center [656, 353] width 179 height 12
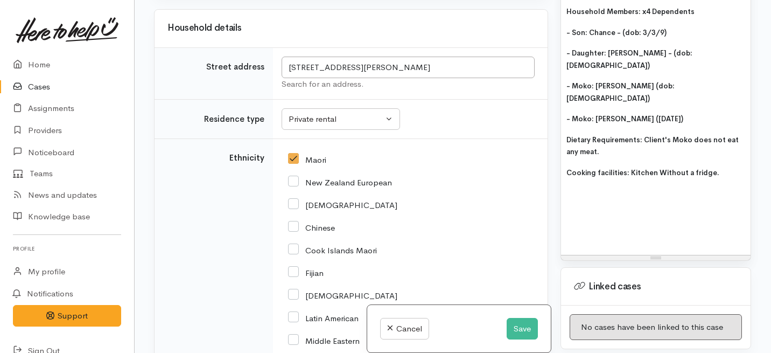
scroll to position [996, 1]
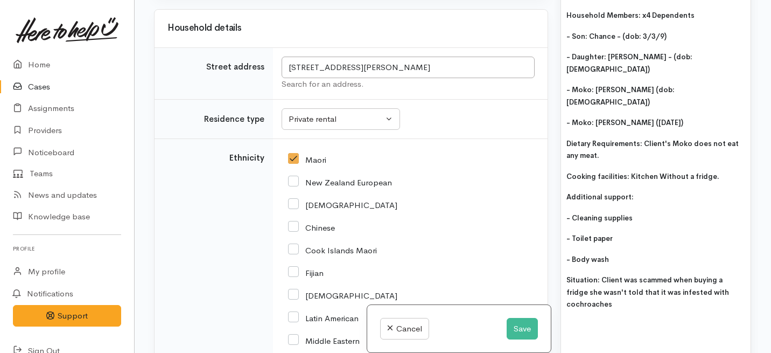
click at [582, 275] on b "Situation: Client was scammed when buying a fridge she wasn't told that it was …" at bounding box center [647, 291] width 163 height 33
click at [663, 319] on p at bounding box center [655, 325] width 179 height 12
drag, startPoint x: 737, startPoint y: 235, endPoint x: 697, endPoint y: 235, distance: 39.8
click at [697, 275] on b "Situation: Client was scammed when buying a fridge she wasn't told that it was …" at bounding box center [647, 291] width 163 height 33
click at [699, 275] on b "Situation: Client was scammed when buying a fridge she wasn't told that it was …" at bounding box center [647, 291] width 163 height 33
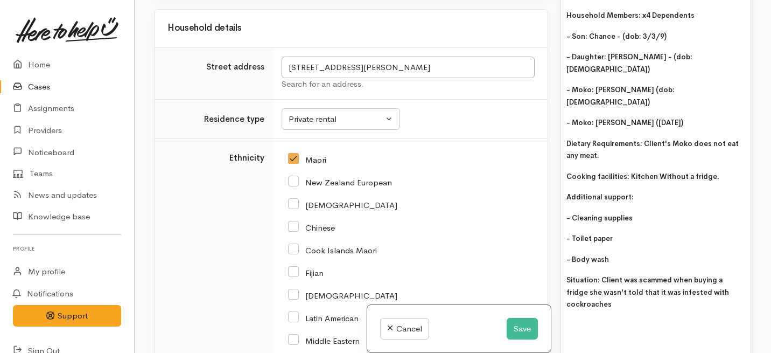
click at [663, 260] on div "Referred by: Budget House - Te Paea Waipouri Name: Alcia Blake dob: 3/3/81 Addr…" at bounding box center [656, 143] width 190 height 445
click at [631, 255] on div "Referred by: Budget House - Te Paea Waipouri Name: Alcia Blake dob: 3/3/81 Addr…" at bounding box center [656, 143] width 190 height 445
click at [613, 274] on p "Situation: Client was scammed when buying a fridge she wasn't told that it was …" at bounding box center [655, 292] width 179 height 37
click at [621, 253] on p "- Body wash" at bounding box center [655, 259] width 179 height 12
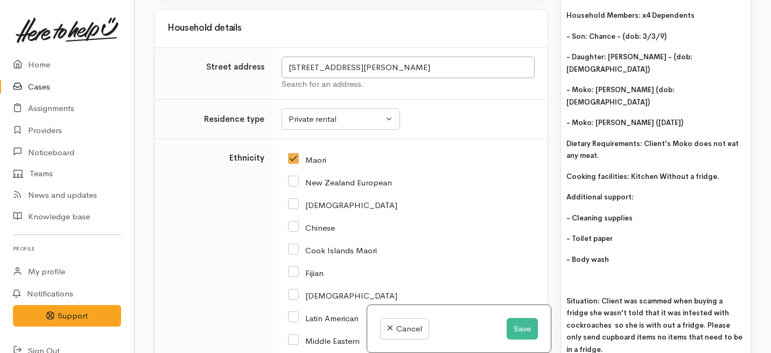
click at [601, 295] on p "Situation: Client was scammed when buying a fridge she wasn't told that it was …" at bounding box center [655, 325] width 179 height 61
click at [564, 242] on div "Referred by: Budget House - Te Paea Waipouri Name: Alcia Blake dob: 3/3/81 Addr…" at bounding box center [656, 172] width 190 height 502
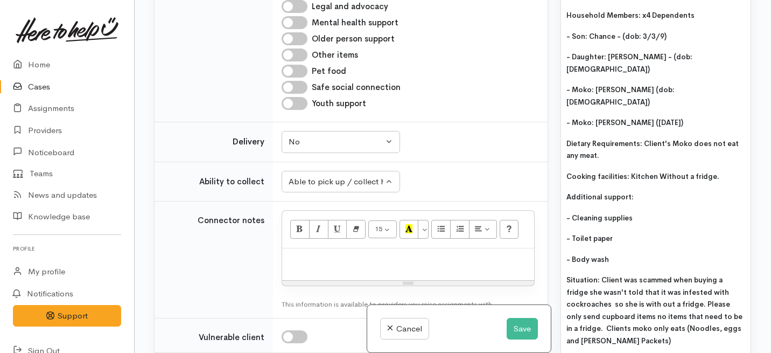
scroll to position [615, 0]
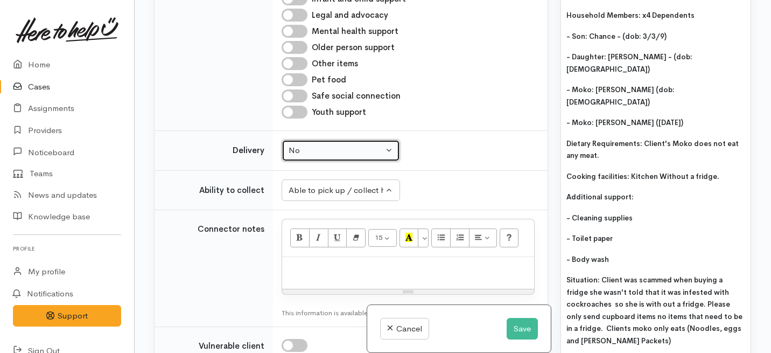
click at [332, 156] on div "No" at bounding box center [336, 150] width 95 height 12
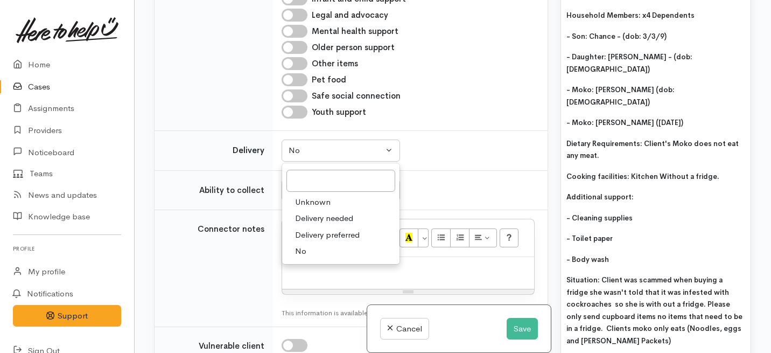
click at [321, 233] on span "Delivery preferred" at bounding box center [327, 235] width 65 height 12
select select "2"
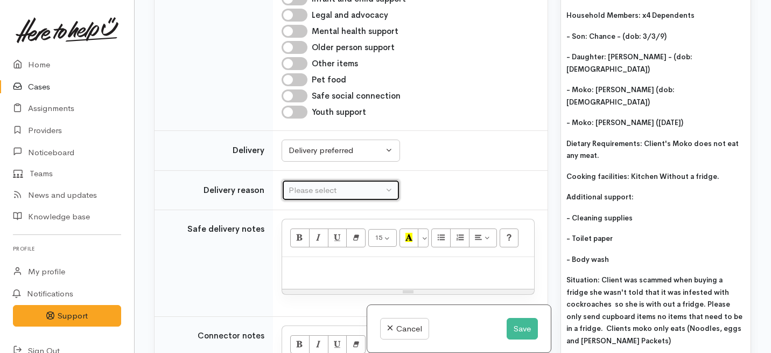
click at [324, 189] on div "Please select" at bounding box center [336, 190] width 95 height 12
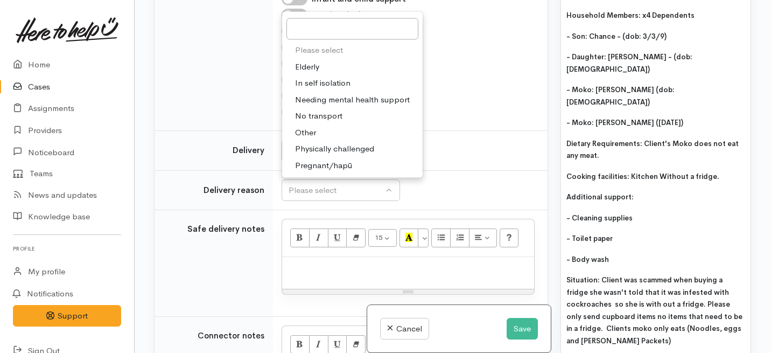
click at [312, 118] on span "No transport" at bounding box center [318, 116] width 47 height 12
select select "2"
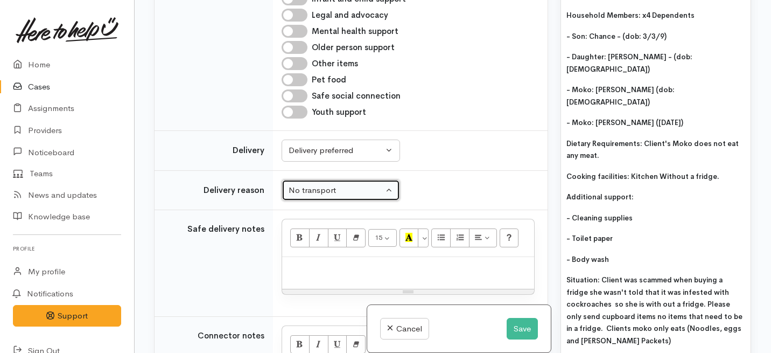
scroll to position [674, 0]
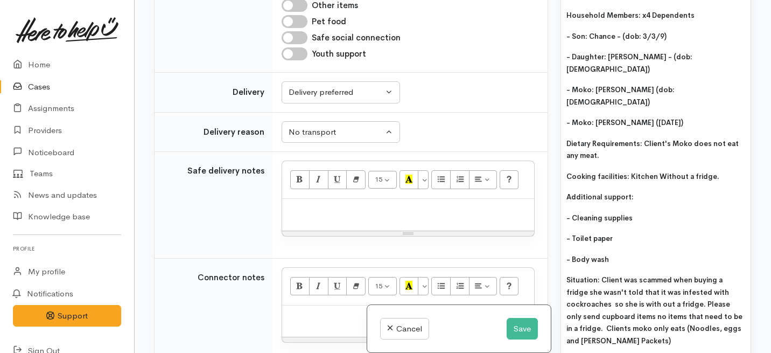
click at [309, 211] on p at bounding box center [408, 210] width 241 height 12
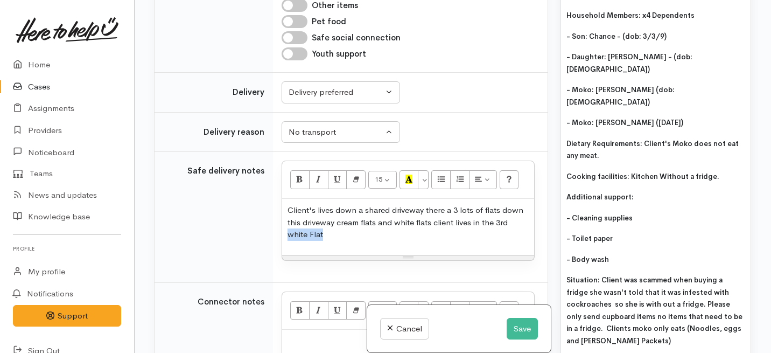
drag, startPoint x: 328, startPoint y: 233, endPoint x: 281, endPoint y: 229, distance: 48.1
click at [281, 229] on td "<p>Client's lives down a shared driveway there a 3 lots of flats down this driv…" at bounding box center [410, 217] width 275 height 131
click at [298, 179] on icon "Bold (⌘+B)" at bounding box center [299, 178] width 7 height 9
drag, startPoint x: 519, startPoint y: 224, endPoint x: 495, endPoint y: 221, distance: 23.8
click at [495, 221] on p "Client's lives down a shared driveway there a 3 lots of flats down this drivewa…" at bounding box center [408, 222] width 241 height 37
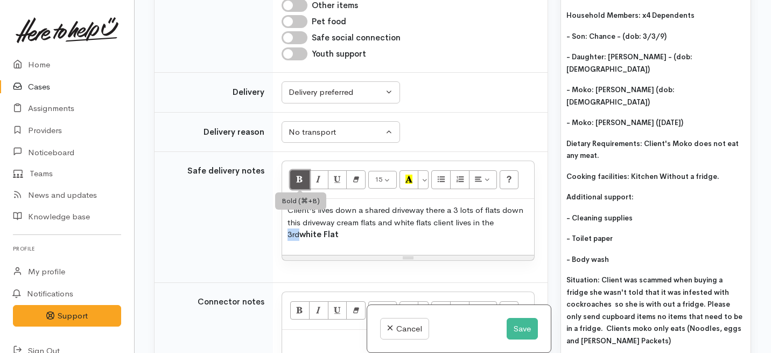
click at [307, 178] on button "Bold (⌘+B)" at bounding box center [299, 179] width 19 height 18
click at [418, 255] on div "Resize" at bounding box center [408, 257] width 252 height 5
click at [347, 230] on p "Client's lives down a shared driveway there a 3 lots of flats down this drivewa…" at bounding box center [408, 222] width 241 height 37
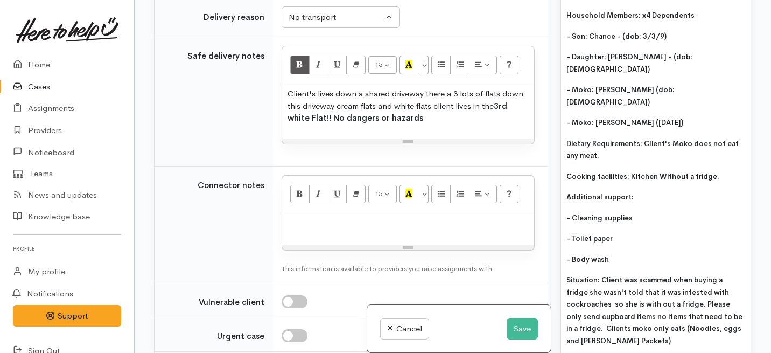
scroll to position [808, 0]
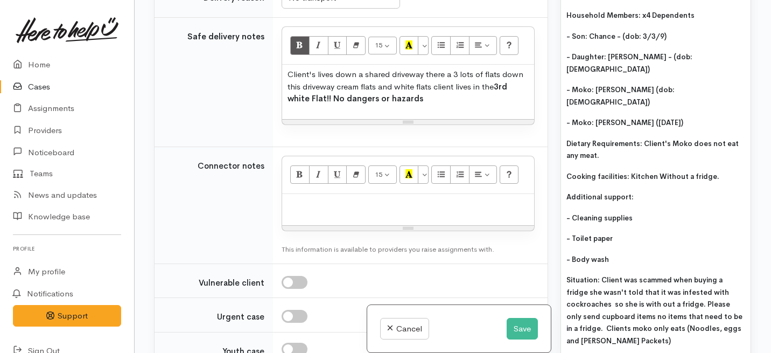
click at [628, 289] on p "Situation: Client was scammed when buying a fridge she wasn't told that it was …" at bounding box center [655, 310] width 179 height 73
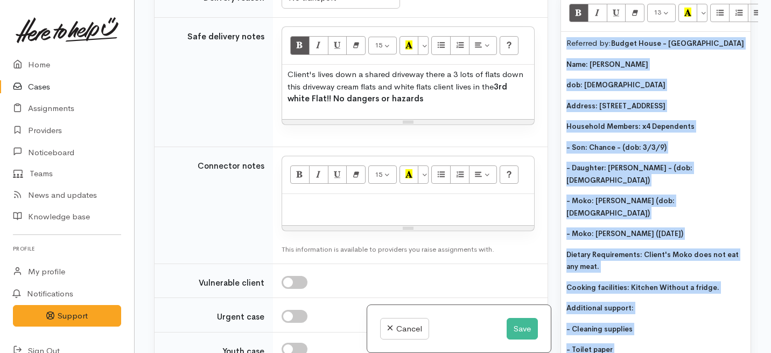
scroll to position [885, 1]
drag, startPoint x: 628, startPoint y: 289, endPoint x: 570, endPoint y: 12, distance: 282.3
click at [570, 32] on div "Referred by: Budget House - Te Paea Waipouri Name: Alcia Blake dob: 3/3/81 Addr…" at bounding box center [656, 272] width 190 height 481
copy div "Referred by: Budget House - Te Paea Waipouri Name: Alcia Blake dob: 3/3/81 Addr…"
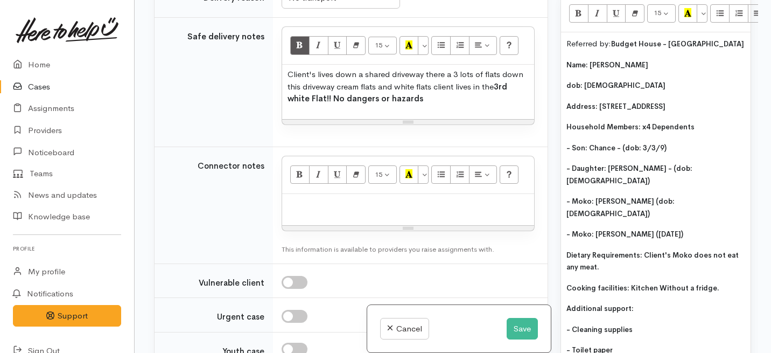
click at [328, 195] on div at bounding box center [408, 210] width 252 height 32
paste div
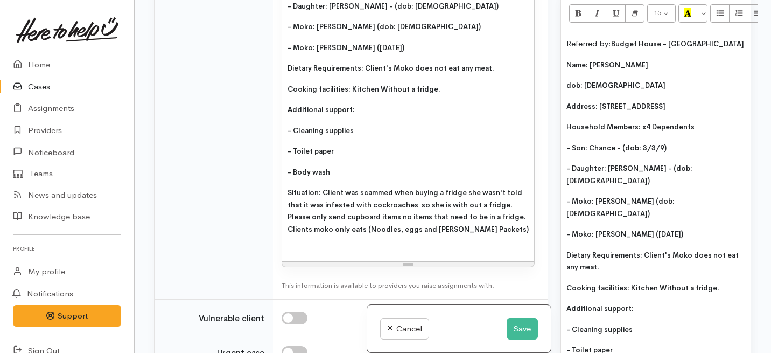
scroll to position [1127, 0]
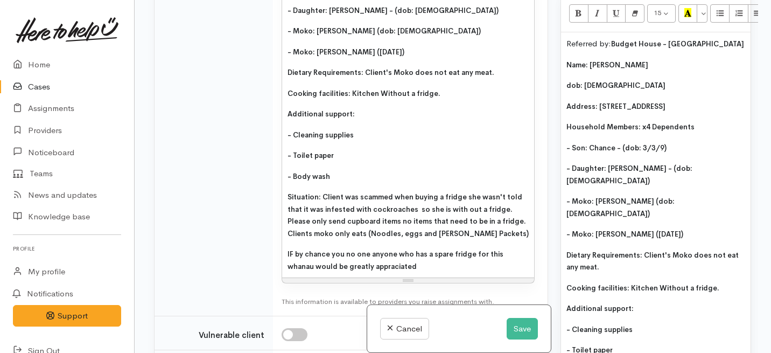
click at [360, 267] on span "IF by chance you no one anyone who has a spare fridge for this whanau would be …" at bounding box center [396, 260] width 216 height 22
click at [363, 267] on span "IF by chance you no one anyone who has a spare fridge for this whanau would be …" at bounding box center [396, 260] width 216 height 22
click at [401, 262] on div "IF by chance you no one anyone who has a spare fridge for this whanau would be …" at bounding box center [408, 260] width 241 height 24
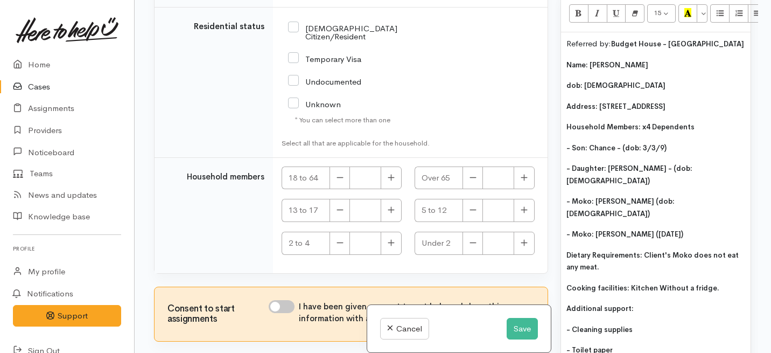
scroll to position [2307, 0]
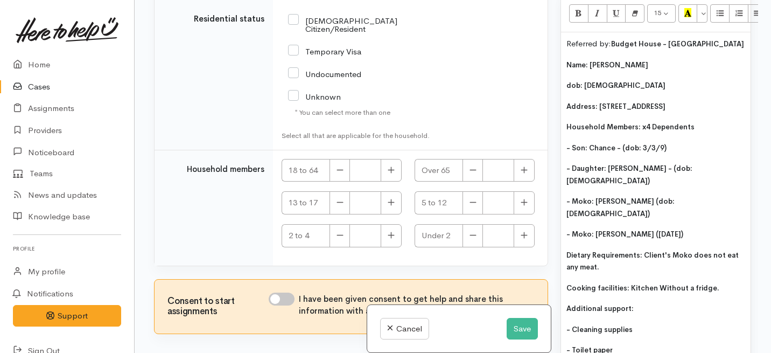
click at [296, 18] on input "NZ Citizen/Resident" at bounding box center [362, 24] width 148 height 18
checkbox input "true"
click at [388, 166] on icon "button" at bounding box center [391, 169] width 6 height 6
type input "1"
click at [390, 232] on icon "button" at bounding box center [391, 235] width 6 height 6
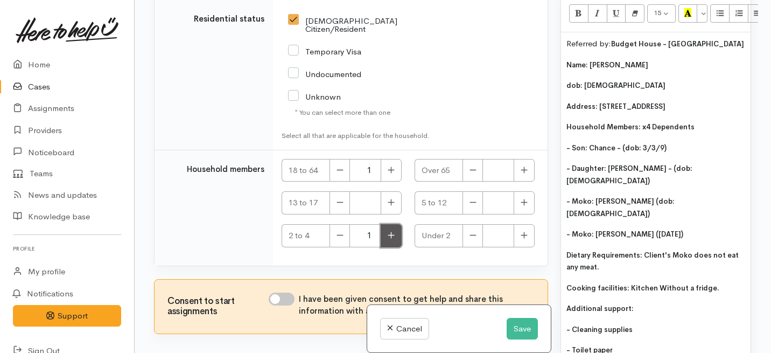
click at [390, 232] on icon "button" at bounding box center [391, 235] width 6 height 6
type input "2"
click at [521, 198] on icon "button" at bounding box center [524, 202] width 7 height 8
type input "2"
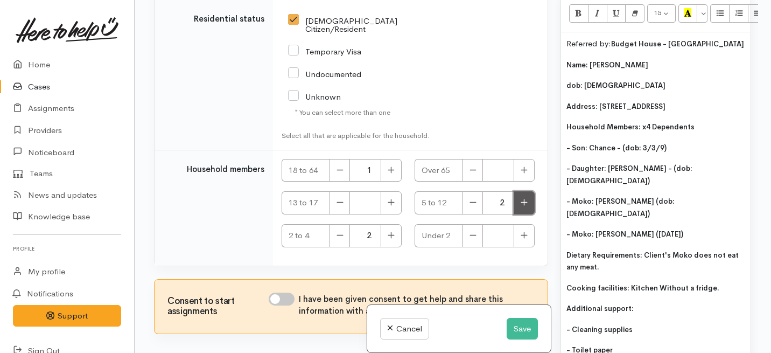
scroll to position [2346, 0]
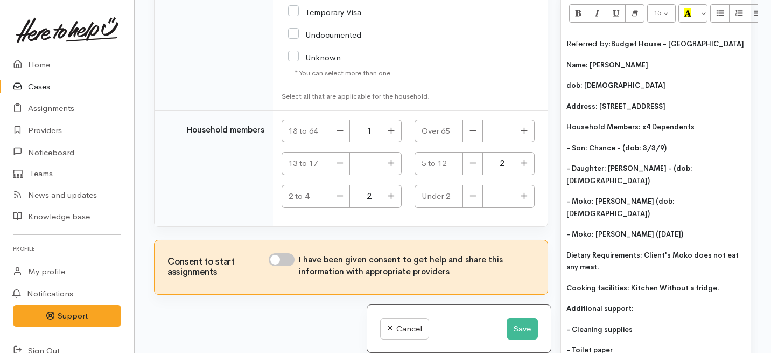
click at [291, 253] on input "I have been given consent to get help and share this information with appropria…" at bounding box center [282, 259] width 26 height 13
checkbox input "true"
click at [520, 331] on button "Save" at bounding box center [522, 329] width 31 height 22
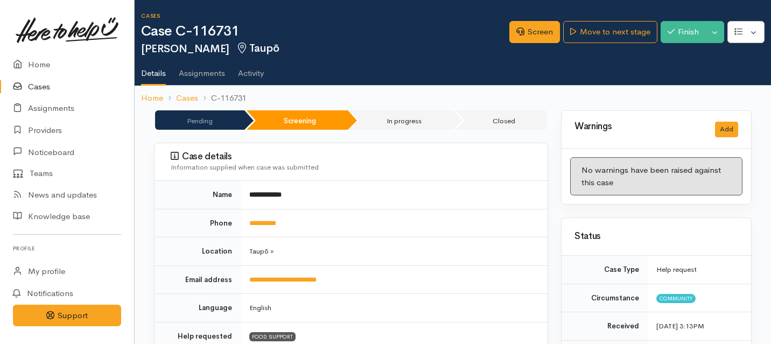
click at [587, 43] on div "Move to next stage" at bounding box center [608, 55] width 74 height 24
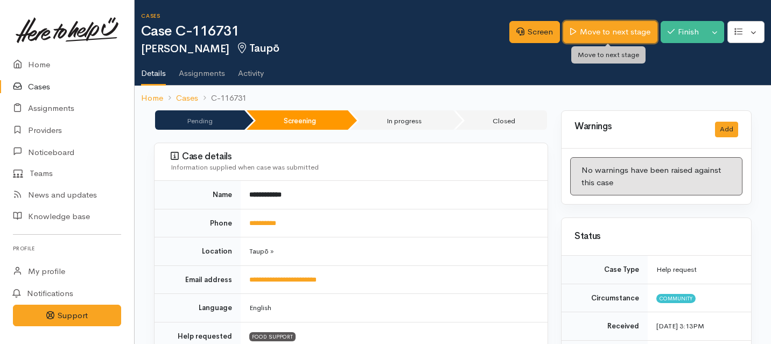
click at [578, 36] on link "Move to next stage" at bounding box center [610, 32] width 94 height 22
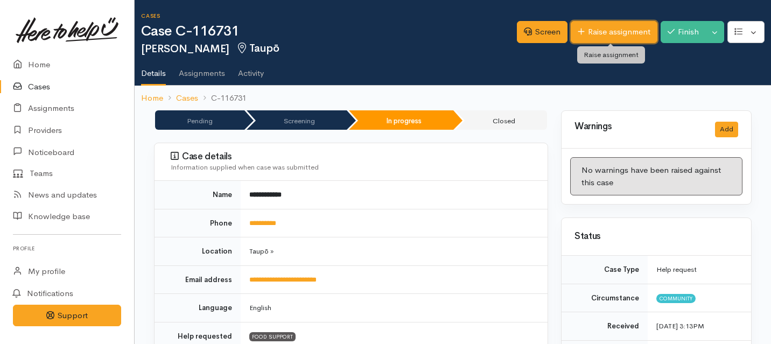
click at [605, 38] on link "Raise assignment" at bounding box center [614, 32] width 87 height 22
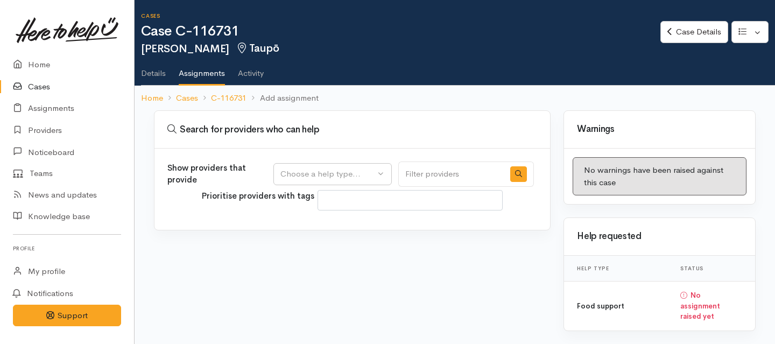
select select
click at [362, 177] on div "Choose a help type..." at bounding box center [328, 174] width 95 height 12
click at [314, 225] on span "Food support" at bounding box center [312, 226] width 50 height 12
select select "3"
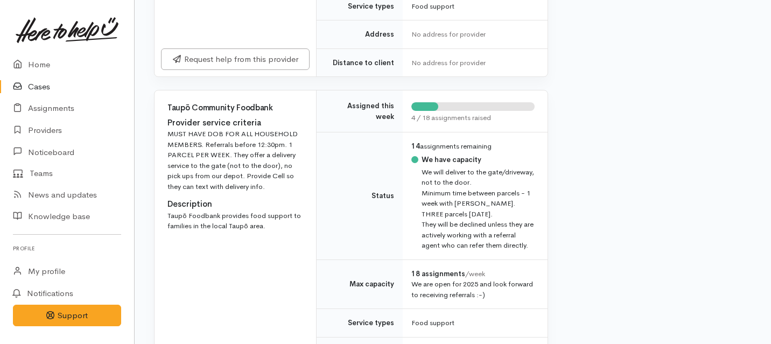
scroll to position [455, 0]
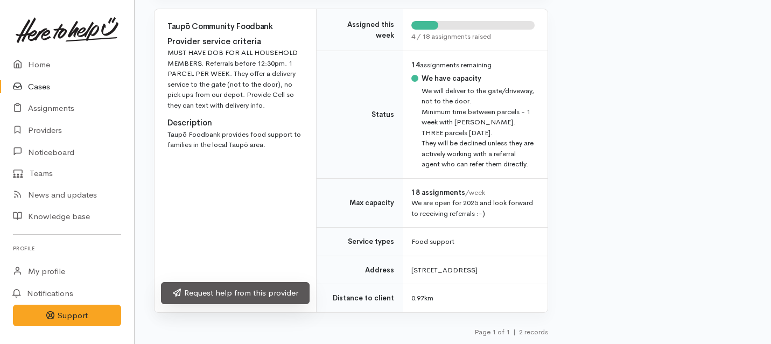
click at [274, 291] on link "Request help from this provider" at bounding box center [235, 293] width 149 height 22
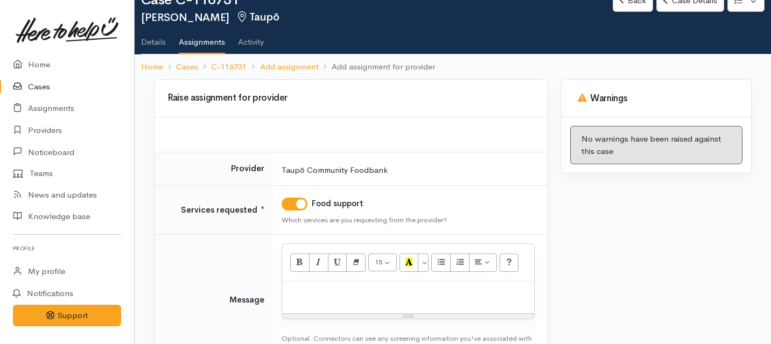
scroll to position [53, 0]
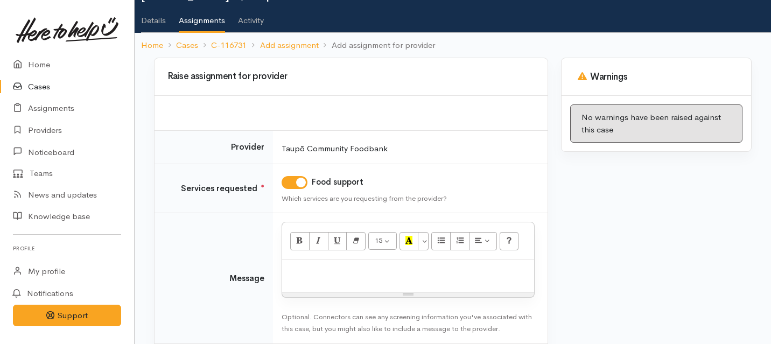
click at [337, 269] on p at bounding box center [408, 271] width 241 height 12
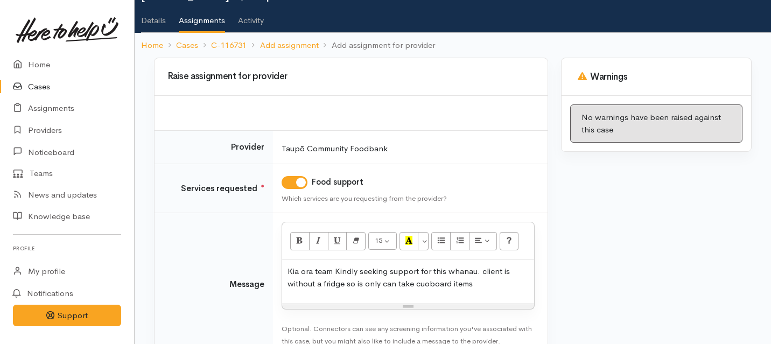
click at [428, 284] on p "Kia ora team Kindly seeking support for this whanau. client is without a fridge…" at bounding box center [408, 277] width 241 height 24
click at [494, 290] on div "Kia ora team Kindly seeking support for this whanau. client is without a fridge…" at bounding box center [408, 282] width 252 height 44
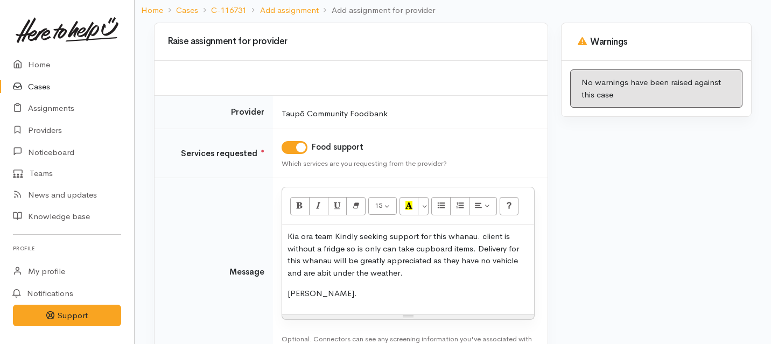
scroll to position [166, 0]
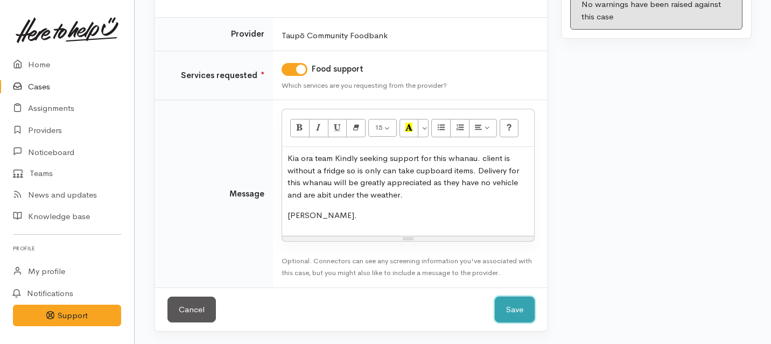
click at [514, 308] on button "Save" at bounding box center [515, 310] width 40 height 26
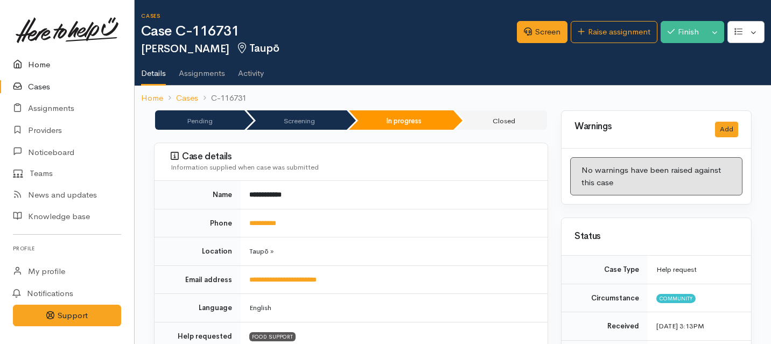
click at [43, 66] on link "Home" at bounding box center [67, 65] width 134 height 22
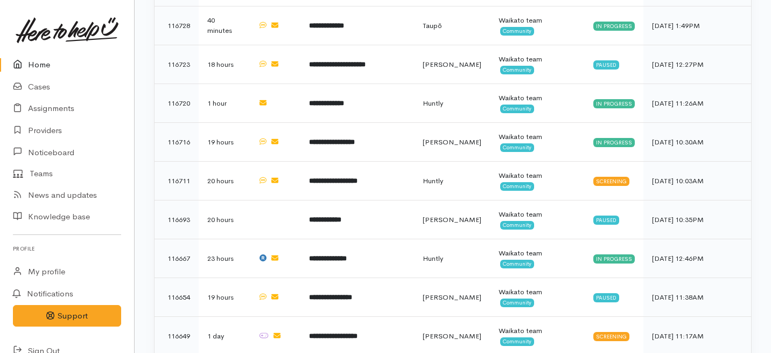
scroll to position [601, 0]
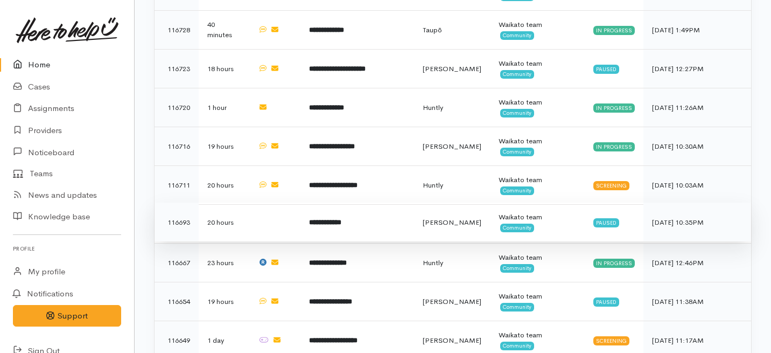
click at [326, 202] on td "**********" at bounding box center [357, 221] width 114 height 39
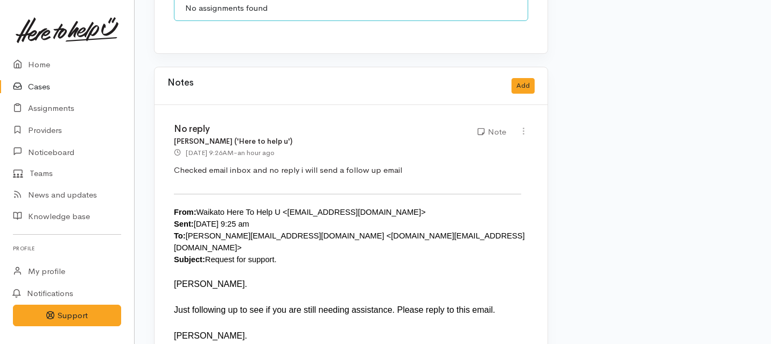
scroll to position [801, 0]
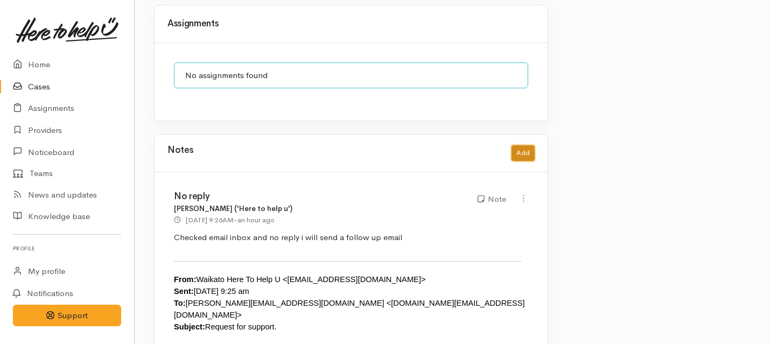
click at [520, 145] on button "Add" at bounding box center [523, 153] width 23 height 16
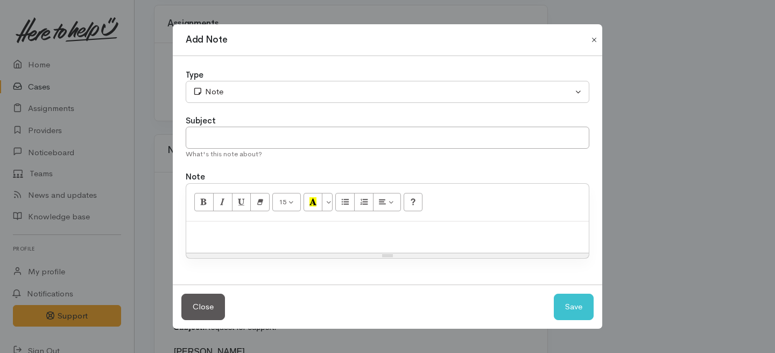
click at [595, 43] on button "Close" at bounding box center [594, 39] width 17 height 13
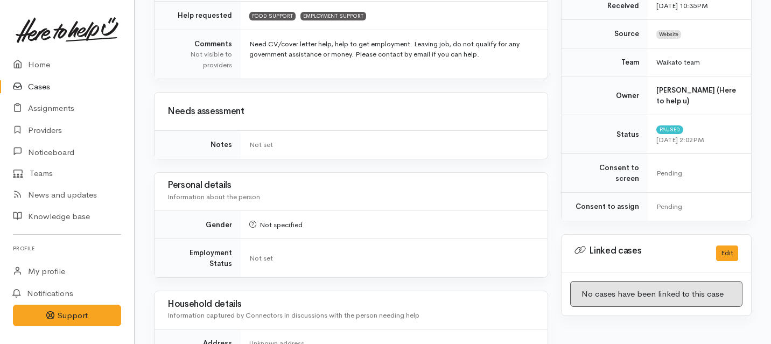
scroll to position [211, 0]
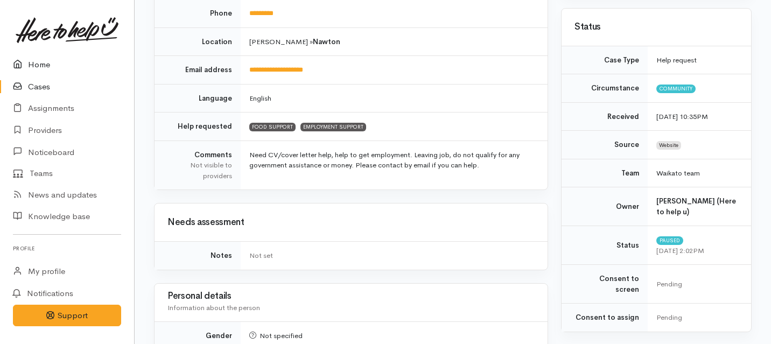
click at [41, 63] on link "Home" at bounding box center [67, 65] width 134 height 22
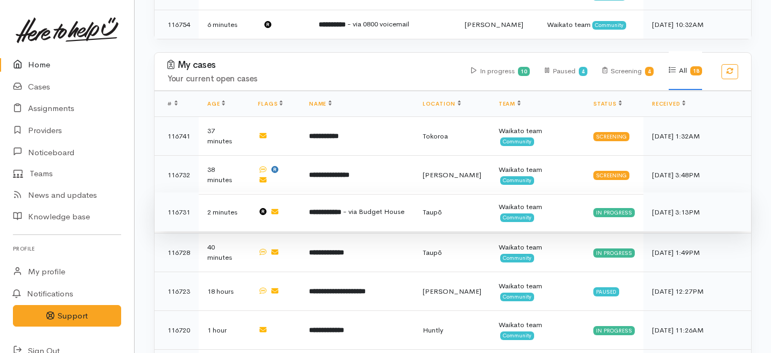
scroll to position [349, 0]
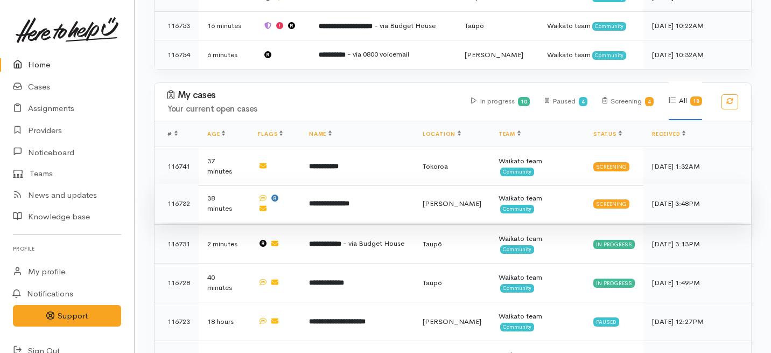
click at [349, 200] on b "**********" at bounding box center [329, 203] width 40 height 7
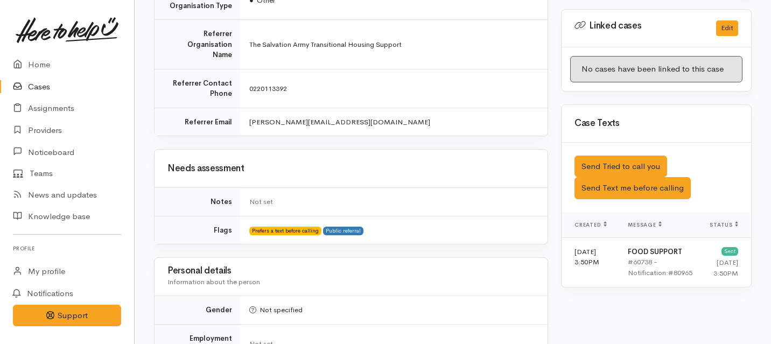
scroll to position [602, 0]
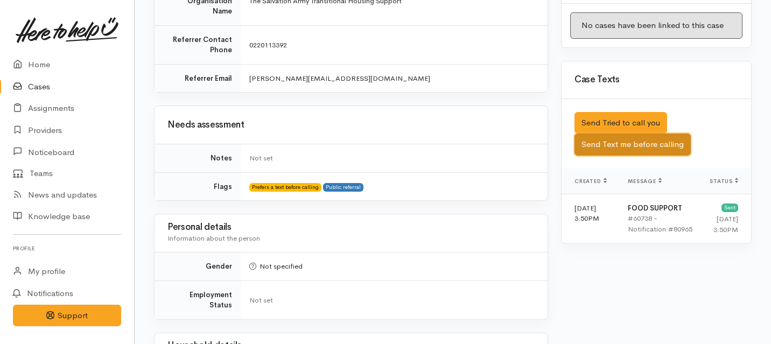
click at [605, 134] on button "Send Text me before calling" at bounding box center [632, 145] width 116 height 22
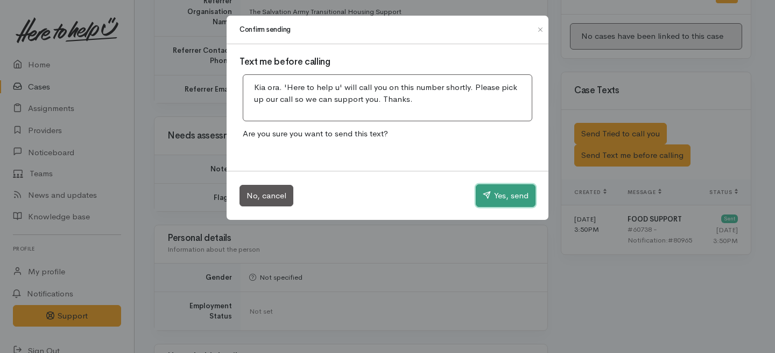
click at [487, 201] on button "Yes, send" at bounding box center [506, 195] width 60 height 23
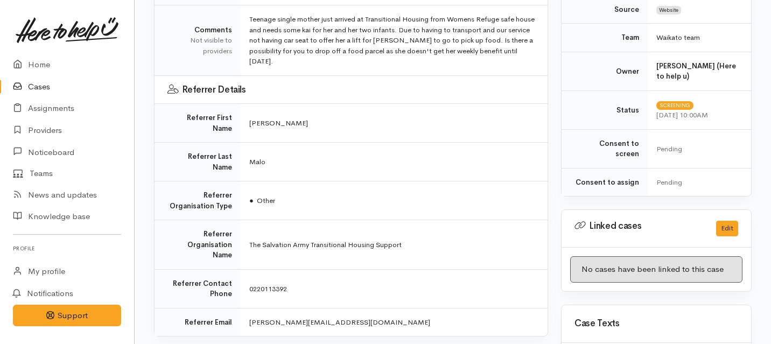
scroll to position [0, 0]
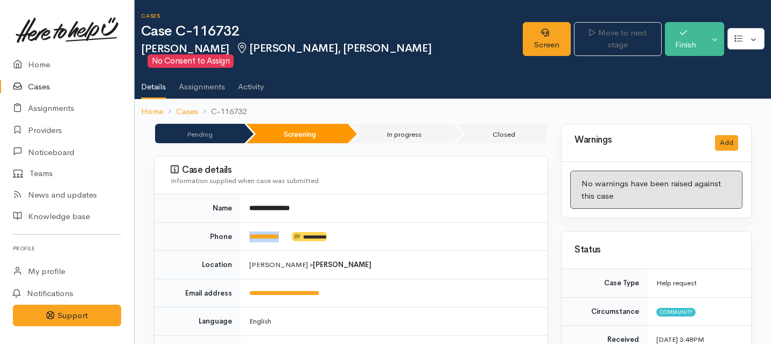
drag, startPoint x: 291, startPoint y: 226, endPoint x: 243, endPoint y: 225, distance: 48.5
click at [243, 225] on td "**********" at bounding box center [394, 236] width 307 height 29
copy td "**********"
click at [541, 31] on icon at bounding box center [545, 33] width 8 height 8
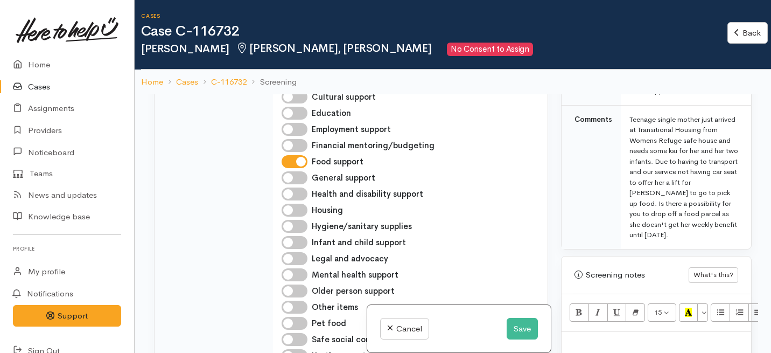
scroll to position [759, 0]
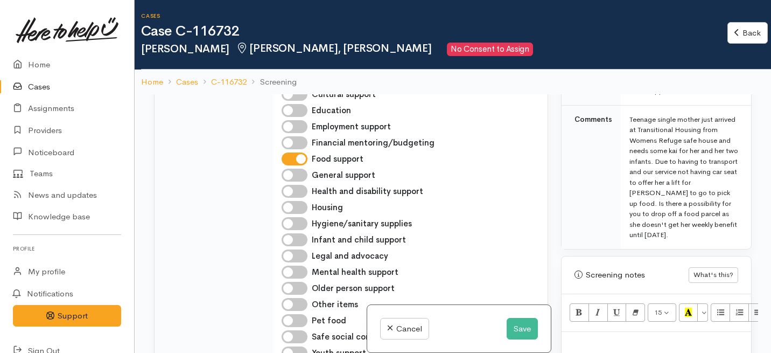
click at [613, 171] on td "Comments" at bounding box center [591, 177] width 59 height 144
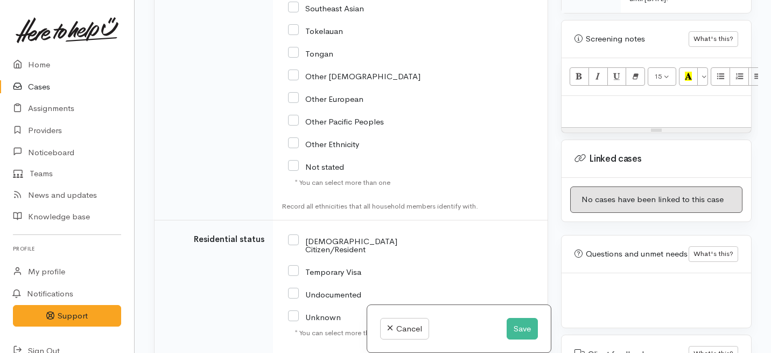
scroll to position [61, 0]
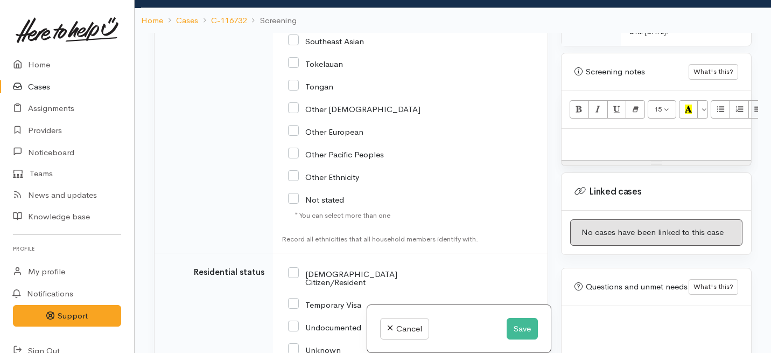
click at [583, 134] on p at bounding box center [656, 140] width 179 height 12
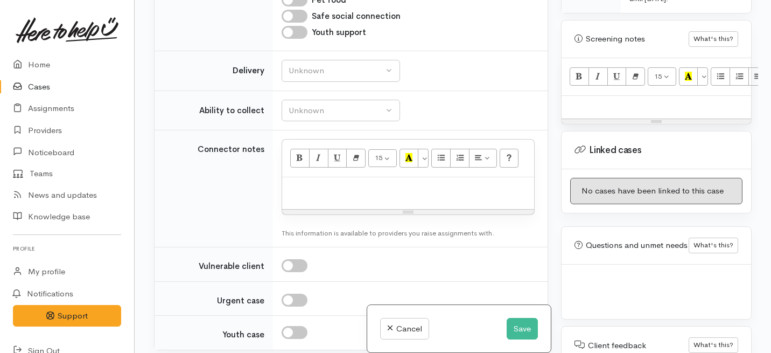
scroll to position [991, 0]
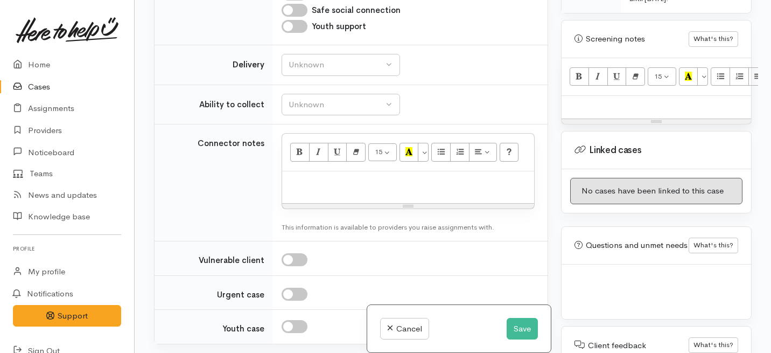
click at [582, 104] on div at bounding box center [657, 107] width 190 height 23
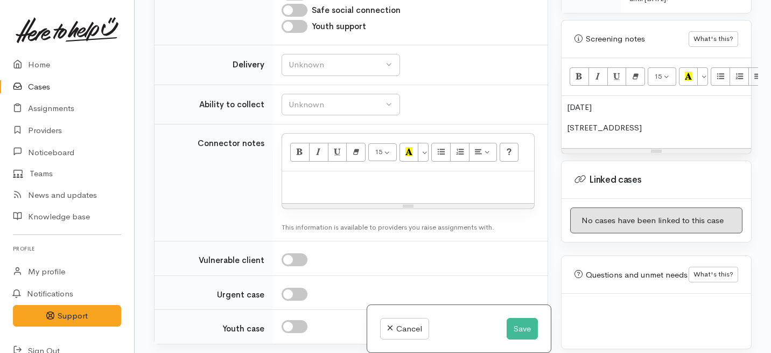
click at [602, 122] on p "4a Mountview road Melville" at bounding box center [656, 128] width 179 height 12
click at [575, 122] on p "4a Mount view road Melville" at bounding box center [656, 128] width 179 height 12
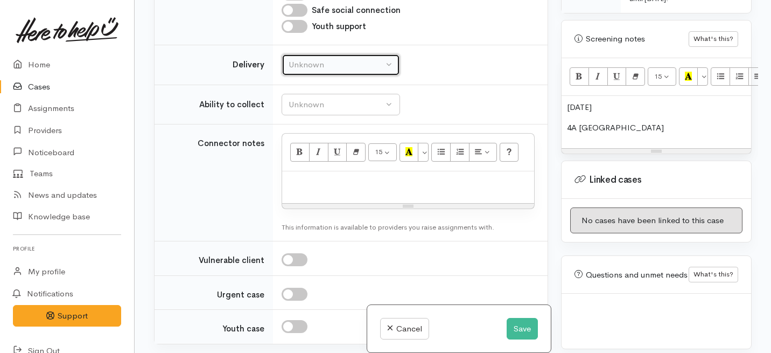
click at [381, 76] on button "Unknown" at bounding box center [341, 65] width 118 height 22
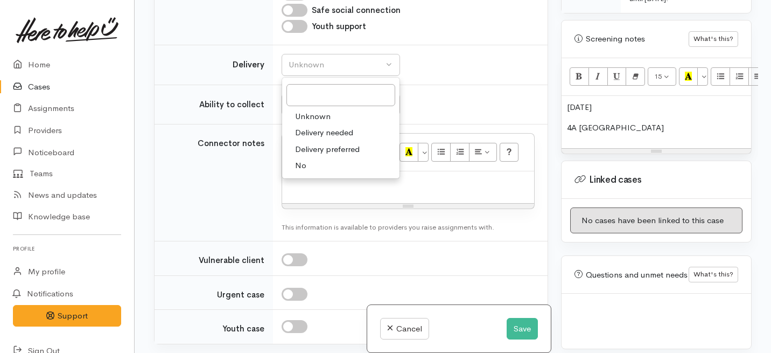
click at [328, 174] on link "No" at bounding box center [340, 165] width 117 height 17
select select "1"
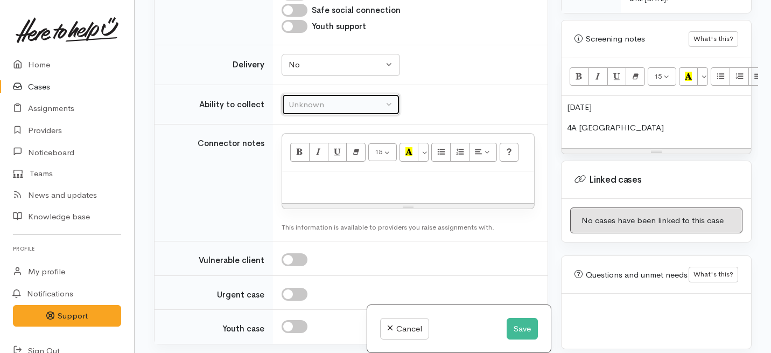
click at [335, 111] on div "Unknown" at bounding box center [336, 105] width 95 height 12
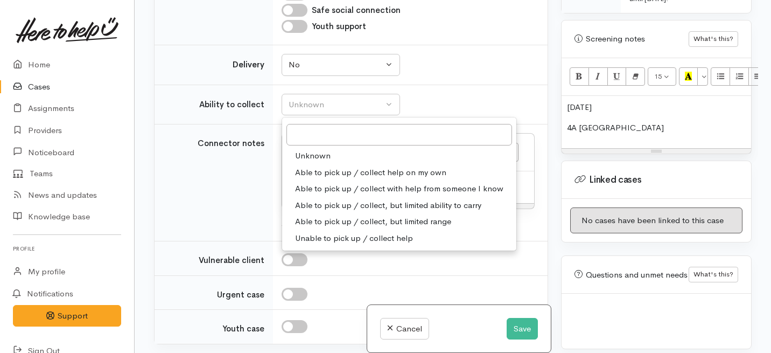
click at [320, 179] on span "Able to pick up / collect help on my own" at bounding box center [370, 172] width 151 height 12
select select "2"
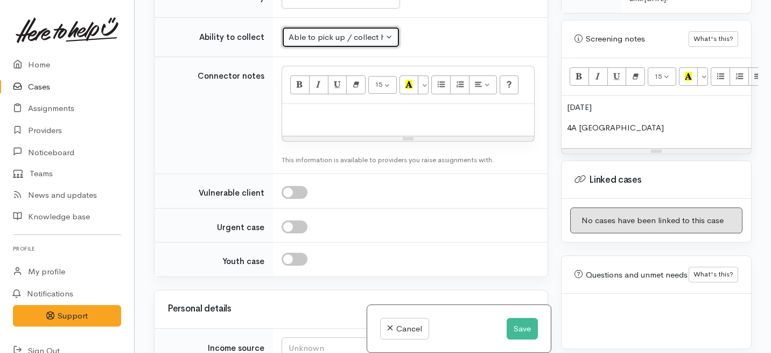
scroll to position [1061, 0]
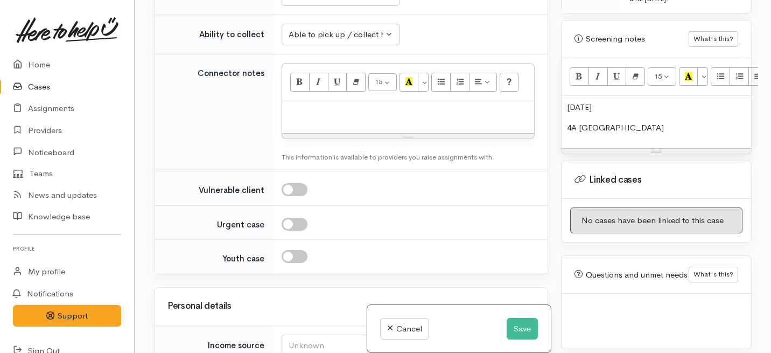
click at [686, 122] on p "4A Mount view road Melville" at bounding box center [656, 128] width 179 height 12
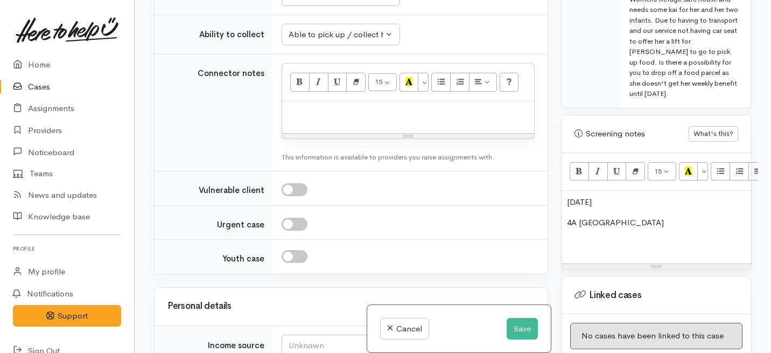
scroll to position [662, 0]
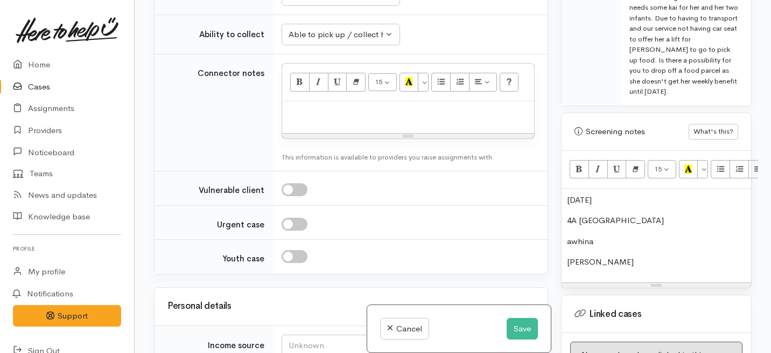
click at [608, 235] on p "awhina" at bounding box center [656, 241] width 179 height 12
click at [600, 256] on p "amilia" at bounding box center [656, 262] width 179 height 12
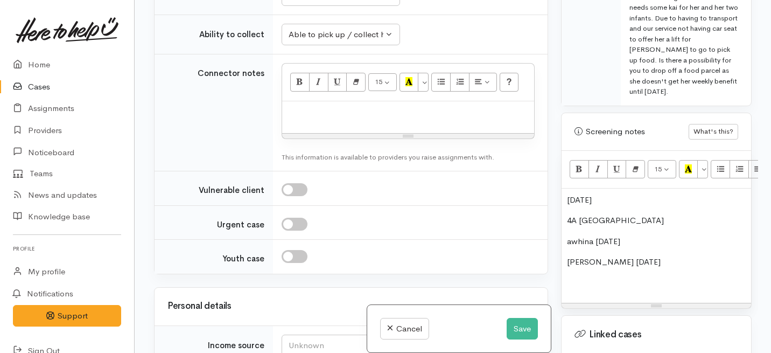
click at [571, 235] on p "awhina 12/7/2025" at bounding box center [656, 241] width 179 height 12
click at [571, 256] on p "amilia 28/3/2024" at bounding box center [656, 262] width 179 height 12
click at [610, 278] on div "17/9/2006 4A Mount view road Melville Awhina 12/7/2025 Amilia 28/3/2024" at bounding box center [657, 245] width 190 height 115
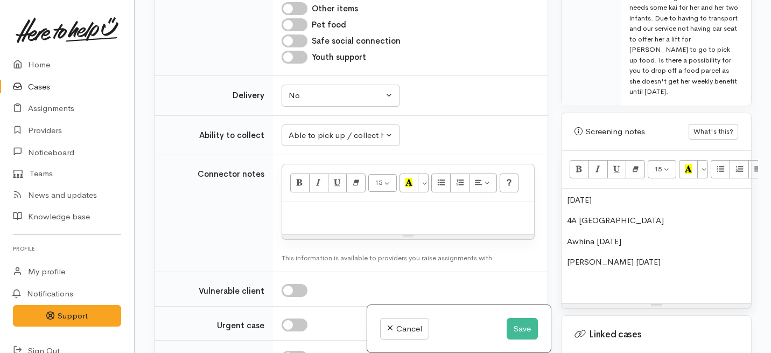
scroll to position [955, 0]
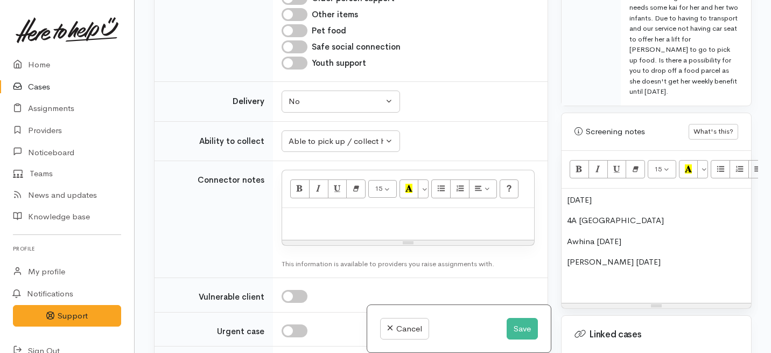
click at [567, 194] on p "17/9/2006" at bounding box center [656, 200] width 179 height 12
click at [560, 209] on div "Warnings Add No warnings have been raised against this case Add Warning Title ●…" at bounding box center [657, 176] width 204 height 353
click at [566, 209] on div "Dob: 17/9/2006 4A Mount view road Melville Awhina 12/7/2025 Amilia 28/3/2024" at bounding box center [657, 245] width 190 height 115
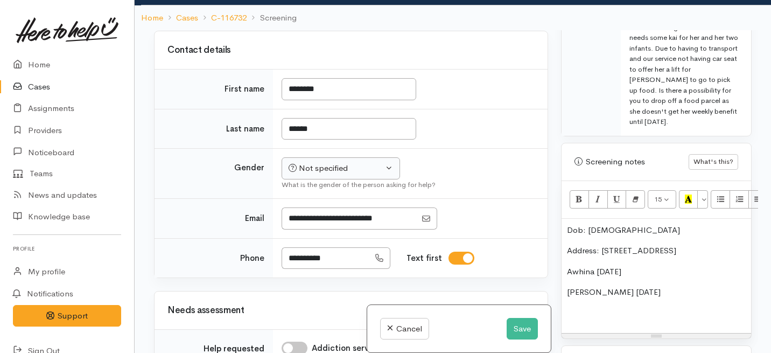
scroll to position [386, 0]
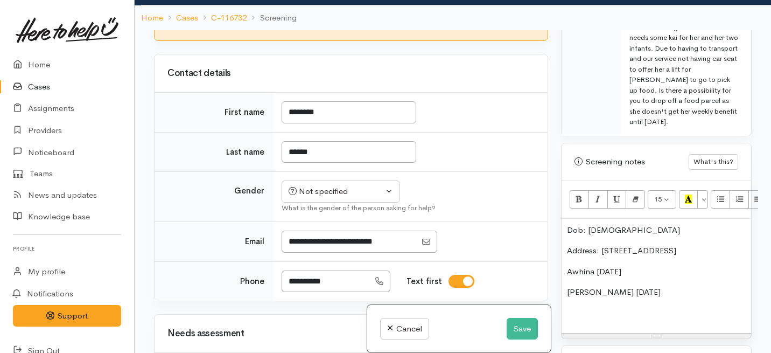
click at [305, 12] on input "I have been given consent to capture screening information" at bounding box center [301, 5] width 26 height 13
checkbox input "true"
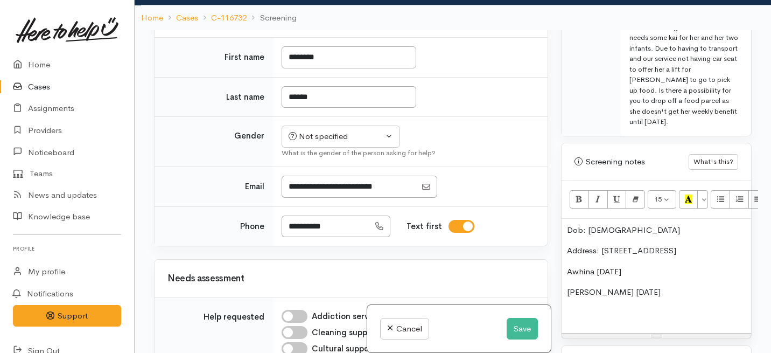
scroll to position [447, 0]
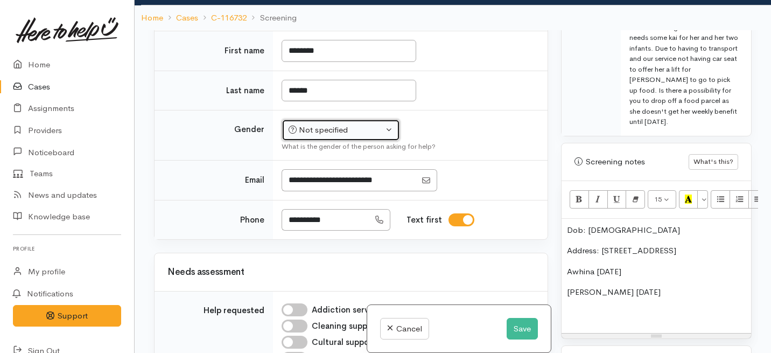
click at [304, 136] on div "Not specified" at bounding box center [336, 130] width 95 height 12
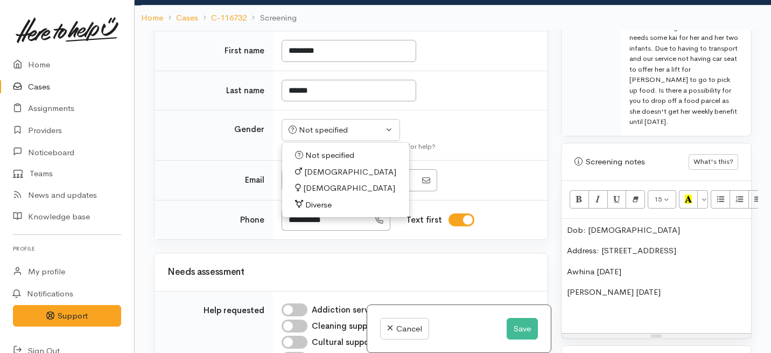
click at [313, 194] on span "Female" at bounding box center [349, 188] width 92 height 12
select select "Female"
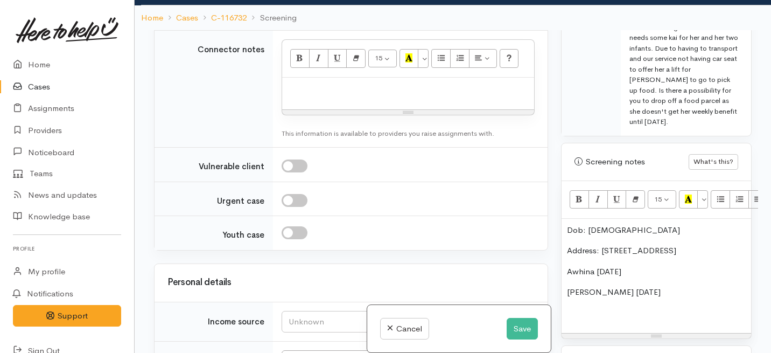
scroll to position [1185, 0]
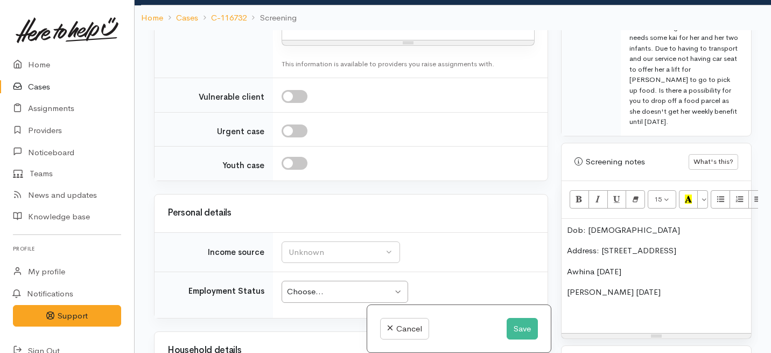
click at [566, 220] on div "Dob: 17/9/2006 Address: 4A Mount view road Melville Awhina 12/7/2025 Amilia 28/…" at bounding box center [657, 276] width 190 height 115
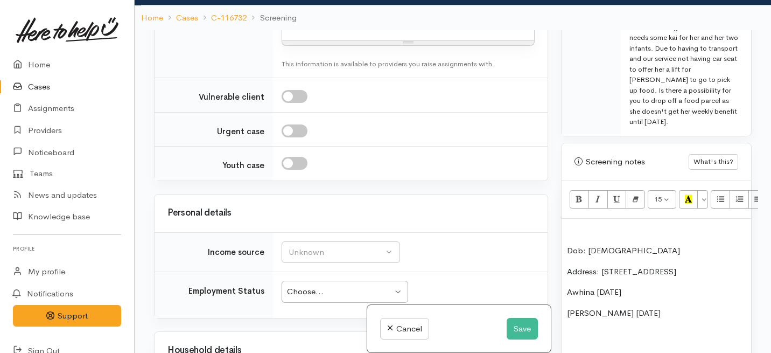
click at [567, 224] on p at bounding box center [656, 230] width 179 height 12
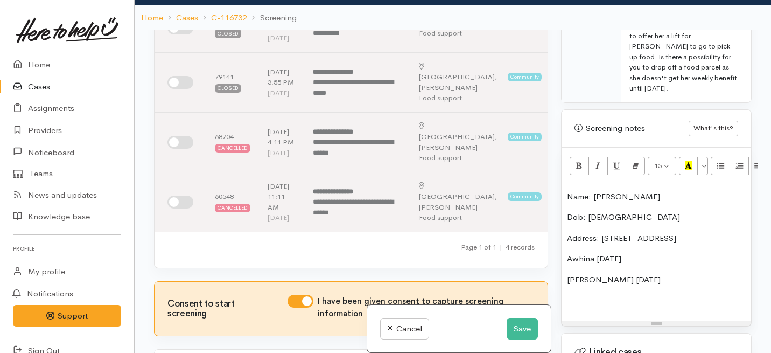
scroll to position [698, 0]
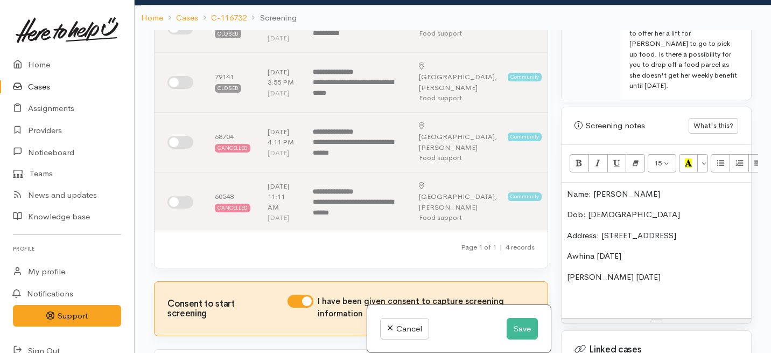
click at [710, 229] on p "Address: 4A Mount view road Melville" at bounding box center [656, 235] width 179 height 12
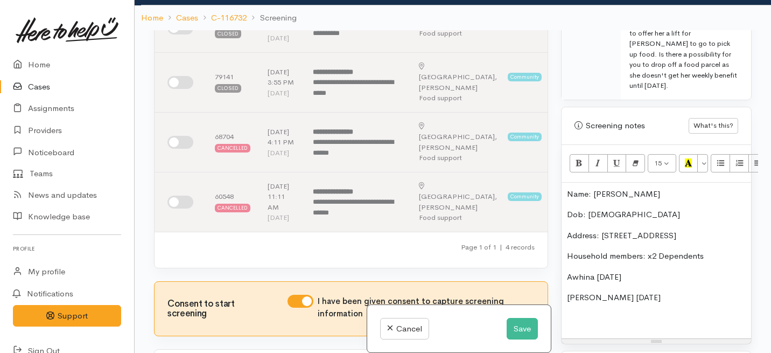
click at [566, 261] on div "Name: Bethaney Hagley Dob: 17/9/2006 Address: 4A Mount view road Melville House…" at bounding box center [657, 261] width 190 height 156
click at [635, 271] on p "Daughter: Awhina 12/7/2025" at bounding box center [656, 277] width 179 height 12
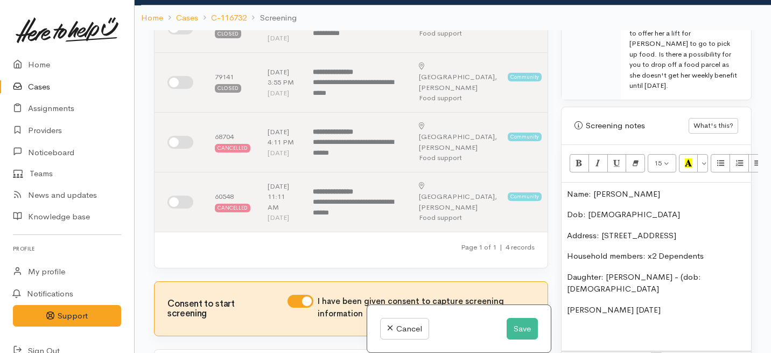
click at [702, 271] on p "Daughter: Awhina - (dob: 12/7/2025" at bounding box center [656, 283] width 179 height 24
click at [563, 286] on div "Name: Bethaney Hagley Dob: 17/9/2006 Address: 4A Mount view road Melville House…" at bounding box center [657, 267] width 190 height 168
click at [629, 304] on p "Daughter: Amilia 28/3/2024" at bounding box center [656, 310] width 179 height 12
click at [697, 304] on p "Daughter: Amilia - (dob: 28/3/2024" at bounding box center [656, 316] width 179 height 24
click at [565, 269] on div "Name: Bethaney Hagley Dob: 17/9/2006 Address: 4A Mount view road Melville House…" at bounding box center [657, 273] width 190 height 180
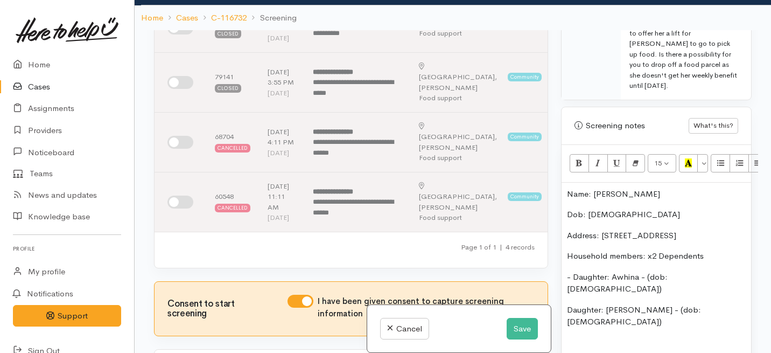
click at [564, 285] on div "Name: Bethaney Hagley Dob: 17/9/2006 Address: 4A Mount view road Melville House…" at bounding box center [657, 273] width 190 height 180
click at [719, 304] on p "- Daughter: Amilia - (dob: 28/3/2024)" at bounding box center [656, 316] width 179 height 24
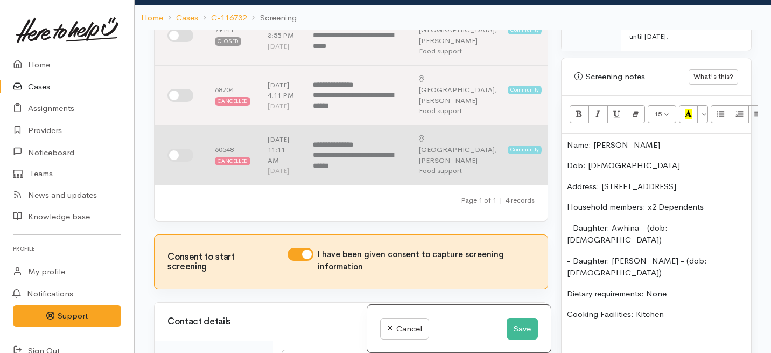
scroll to position [144, 0]
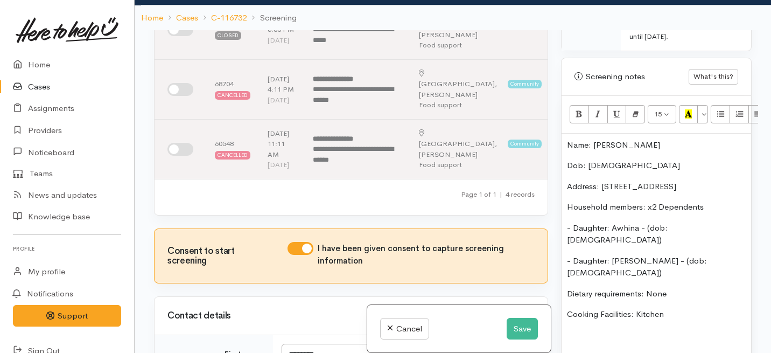
click at [661, 180] on p "Address: 4A Mount view road Melville" at bounding box center [656, 186] width 179 height 12
click at [672, 308] on p "Cooking Facilities: Kitchen" at bounding box center [656, 314] width 179 height 12
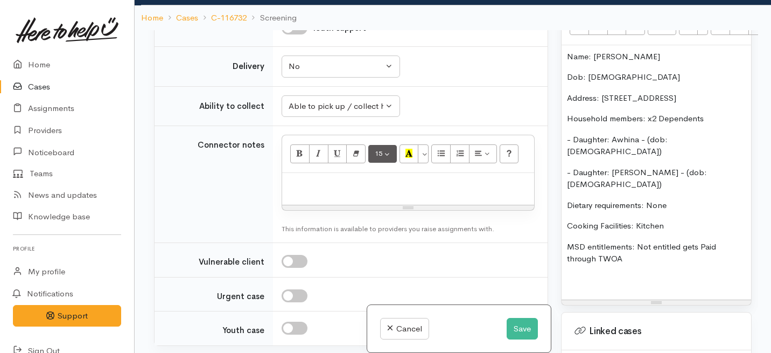
scroll to position [1021, 0]
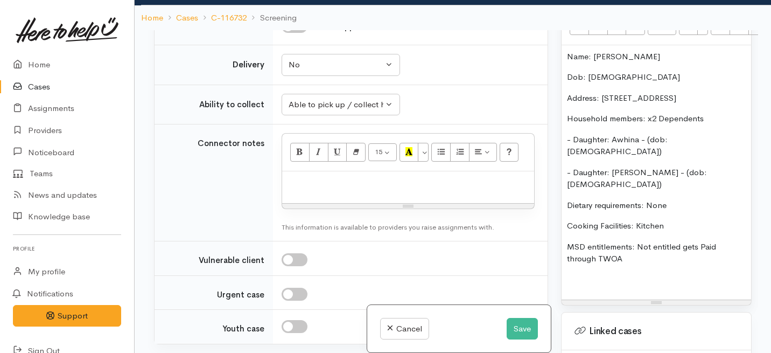
drag, startPoint x: 623, startPoint y: 223, endPoint x: 556, endPoint y: 47, distance: 189.0
click at [556, 47] on div "Warnings Add No warnings have been raised against this case Add Warning Title ●…" at bounding box center [657, 206] width 204 height 353
copy div "Name: Bethaney Hagley Dob: 17/9/2006 Address: 4A Mount view Road Melville House…"
click at [317, 189] on p at bounding box center [408, 183] width 241 height 12
paste div
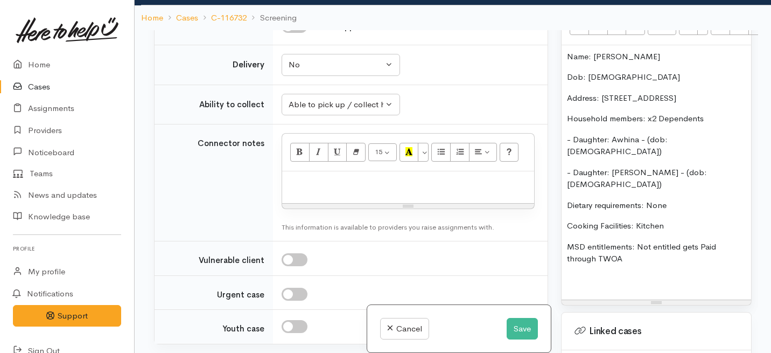
scroll to position [1042, 0]
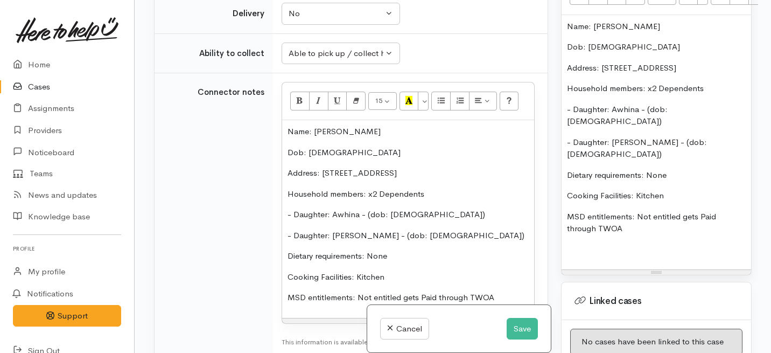
click at [587, 243] on p at bounding box center [656, 249] width 179 height 12
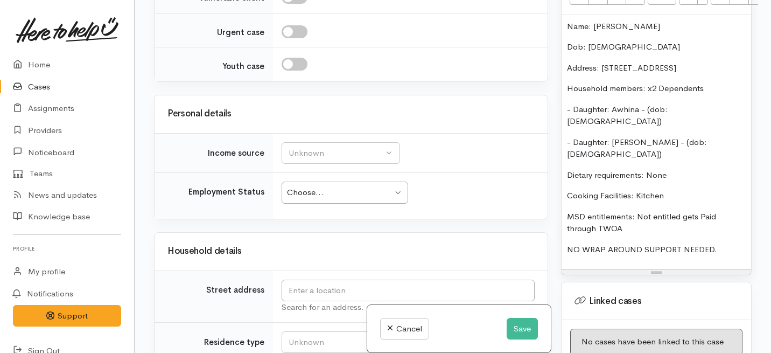
scroll to position [1449, 0]
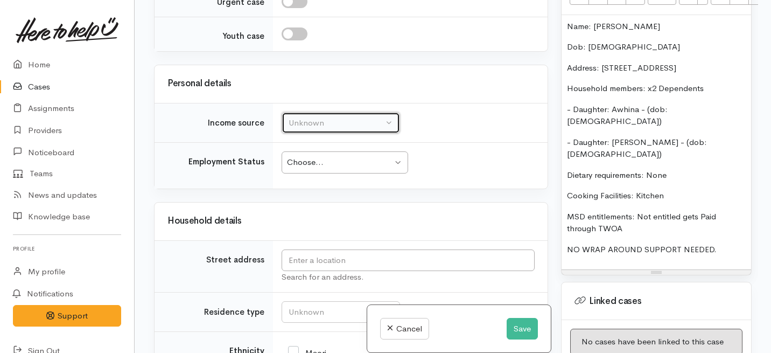
click at [316, 129] on div "Unknown" at bounding box center [336, 123] width 95 height 12
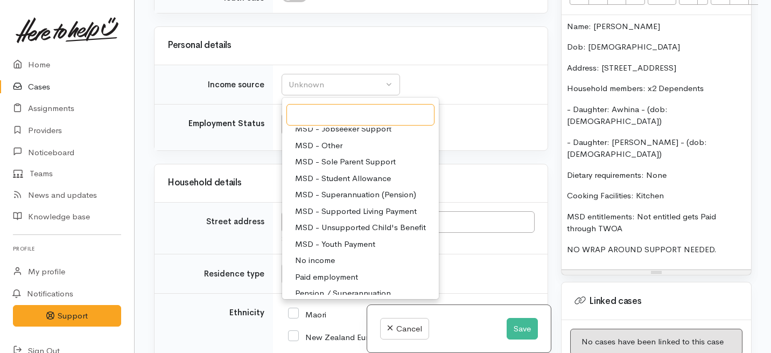
scroll to position [1497, 0]
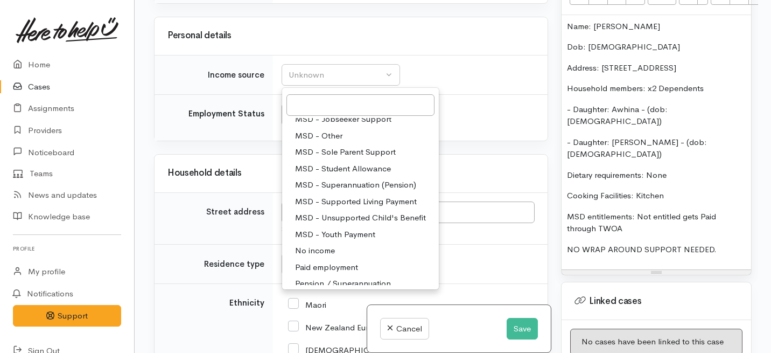
click at [315, 175] on span "MSD - Student Allowance" at bounding box center [343, 169] width 96 height 12
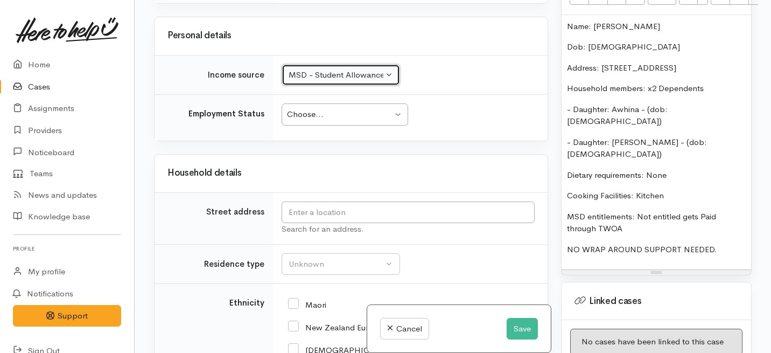
click at [328, 125] on div "Choose... Choose..." at bounding box center [345, 114] width 127 height 22
click at [337, 81] on div "MSD - Student Allowance" at bounding box center [336, 75] width 95 height 12
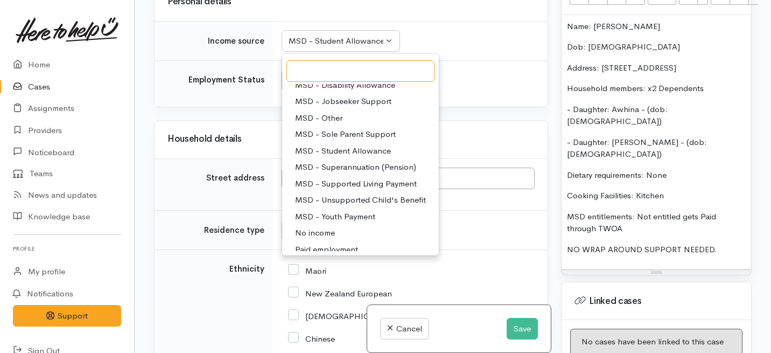
scroll to position [92, 0]
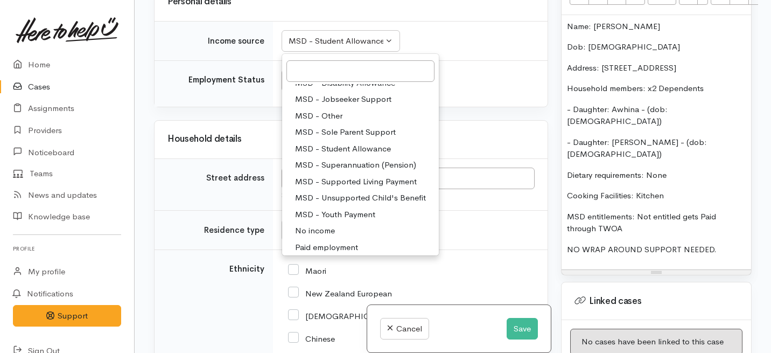
click at [321, 122] on span "MSD - Other" at bounding box center [318, 116] width 47 height 12
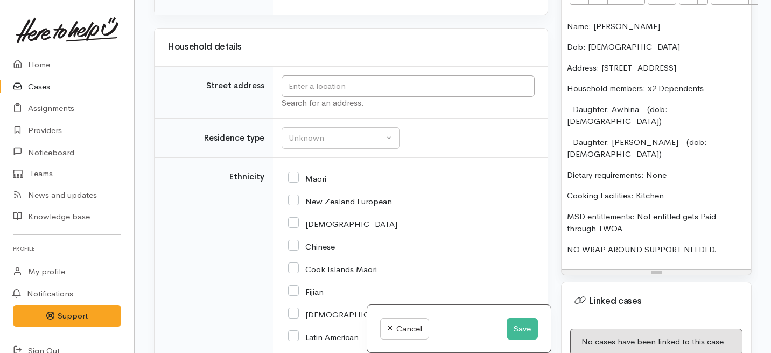
scroll to position [1625, 0]
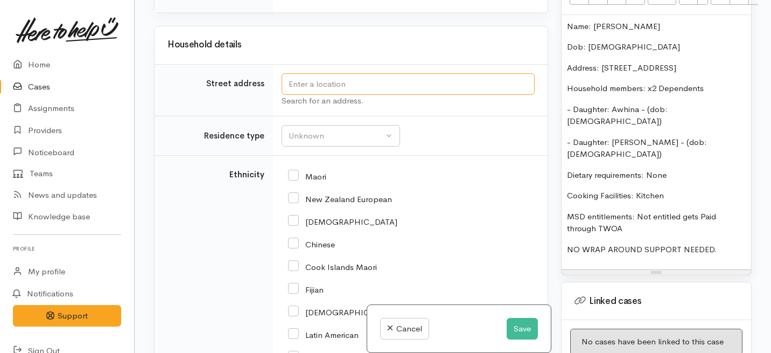
click at [312, 95] on input "text" at bounding box center [408, 84] width 253 height 22
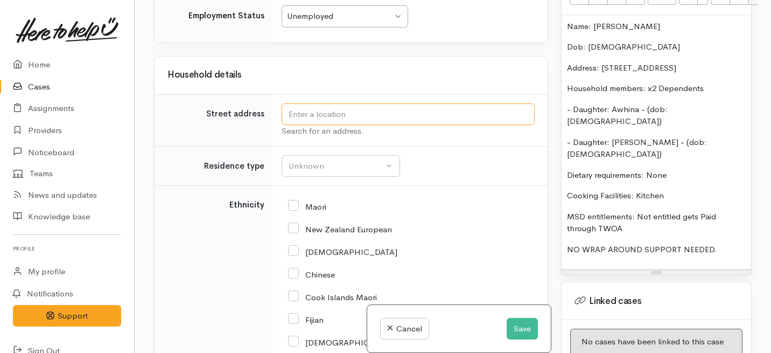
scroll to position [1577, 0]
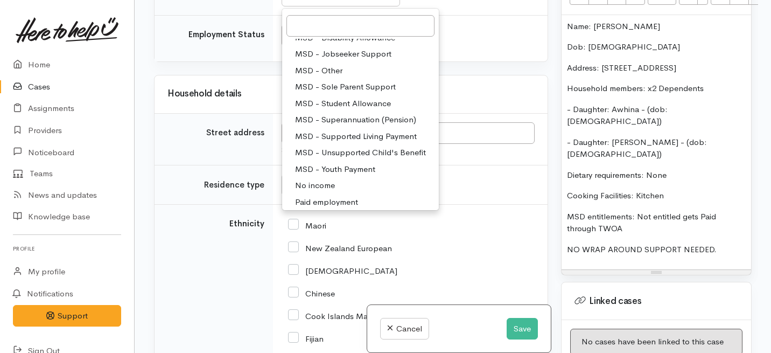
click at [337, 110] on span "MSD - Student Allowance" at bounding box center [343, 103] width 96 height 12
select select "9"
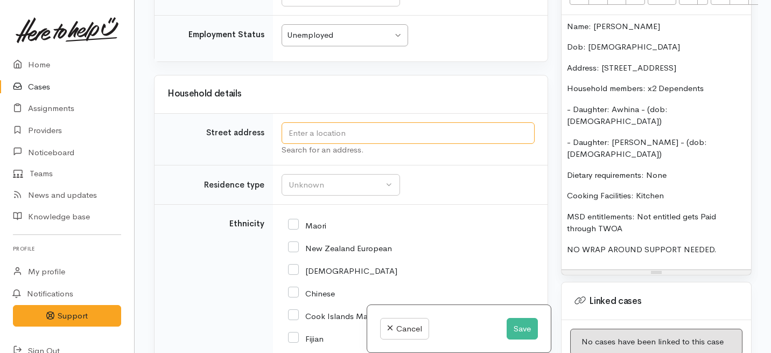
click at [310, 144] on input "text" at bounding box center [408, 133] width 253 height 22
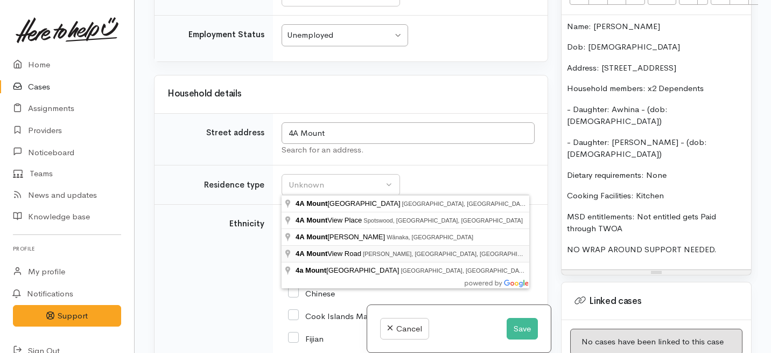
type input "4A Mount View Road, Melville, Hamilton, New Zealand"
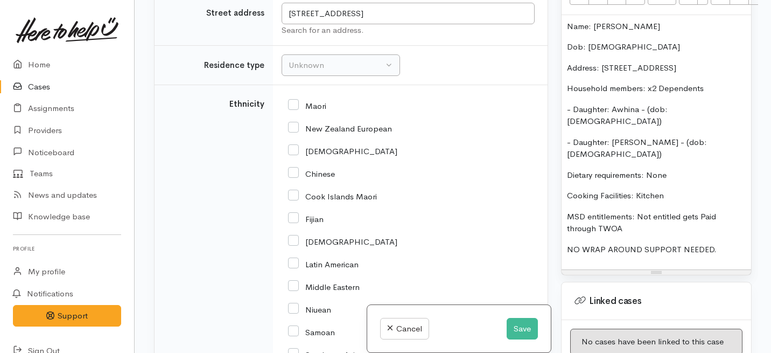
scroll to position [2122, 0]
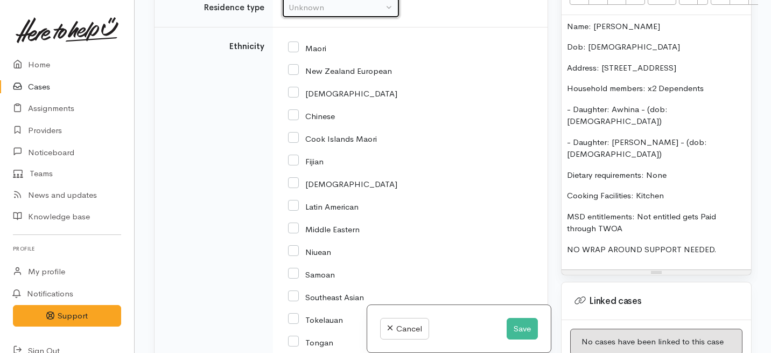
click at [362, 14] on div "Unknown" at bounding box center [336, 8] width 95 height 12
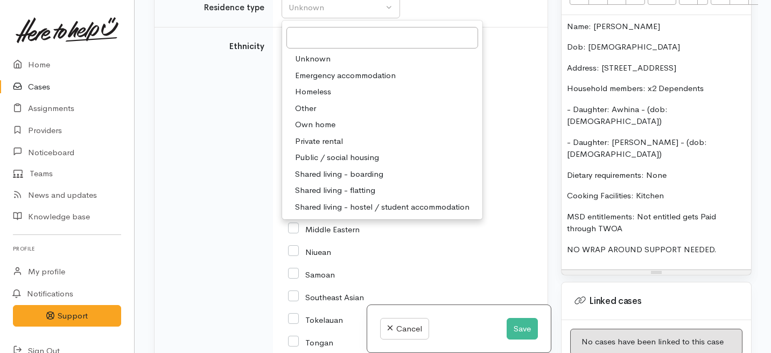
click at [309, 148] on span "Private rental" at bounding box center [319, 141] width 48 height 12
select select "2"
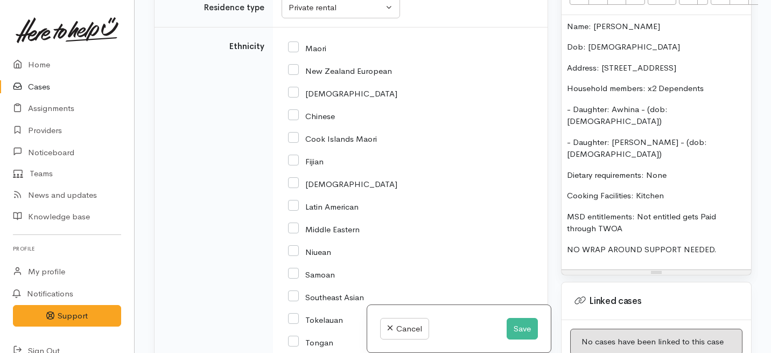
click at [295, 52] on input "Maori" at bounding box center [307, 48] width 38 height 10
checkbox input "true"
click at [295, 104] on div "African" at bounding box center [408, 92] width 240 height 23
click at [295, 81] on div "New Zealand European" at bounding box center [408, 70] width 240 height 23
click at [295, 75] on input "New Zealand European" at bounding box center [340, 70] width 104 height 10
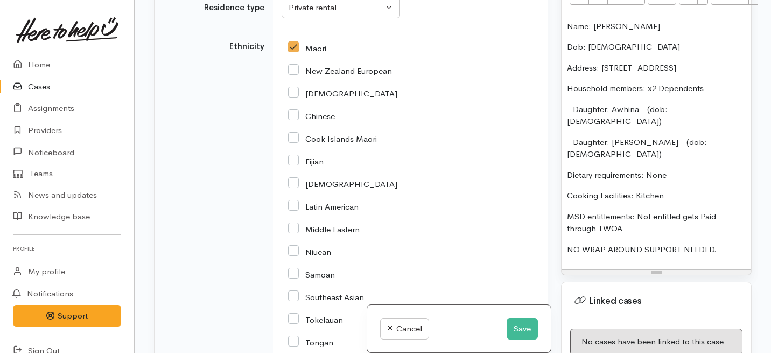
checkbox input "true"
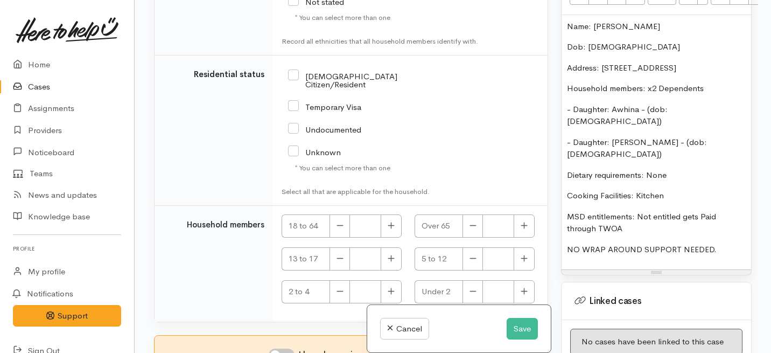
scroll to position [2580, 0]
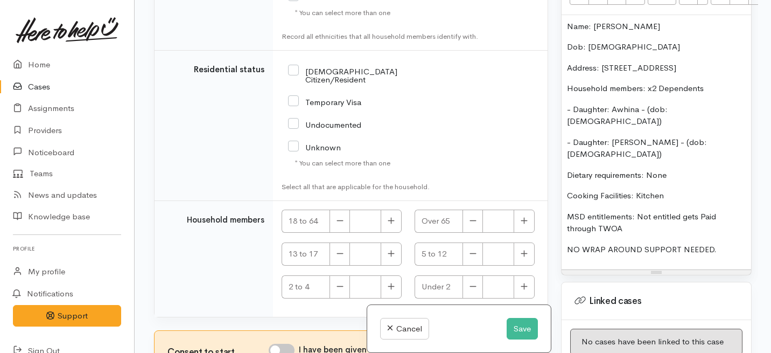
click at [295, 83] on input "NZ Citizen/Resident" at bounding box center [362, 75] width 148 height 18
checkbox input "true"
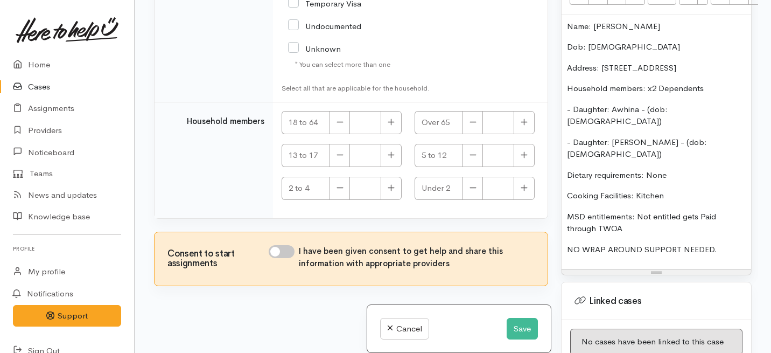
scroll to position [2728, 0]
click at [391, 134] on button "button" at bounding box center [391, 122] width 21 height 23
type input "1"
click at [521, 191] on icon "button" at bounding box center [524, 187] width 6 height 6
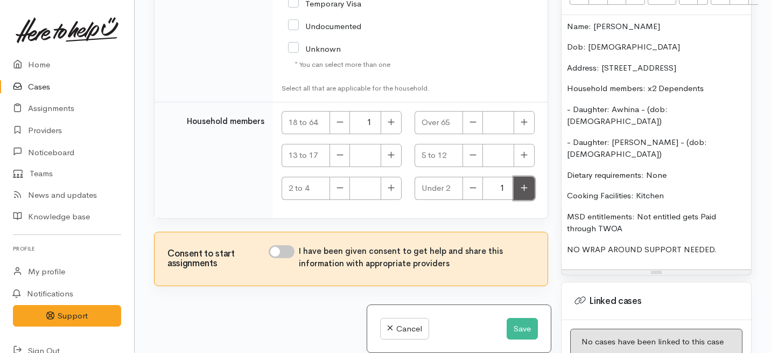
type input "2"
click at [289, 247] on input "I have been given consent to get help and share this information with appropria…" at bounding box center [282, 251] width 26 height 13
checkbox input "true"
click at [520, 331] on button "Save" at bounding box center [522, 329] width 31 height 22
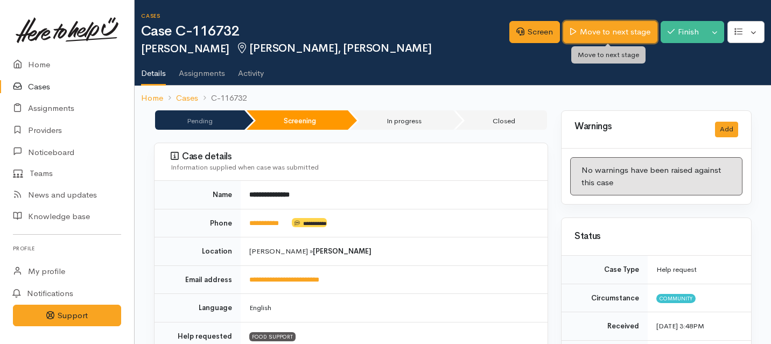
click at [605, 39] on link "Move to next stage" at bounding box center [610, 32] width 94 height 22
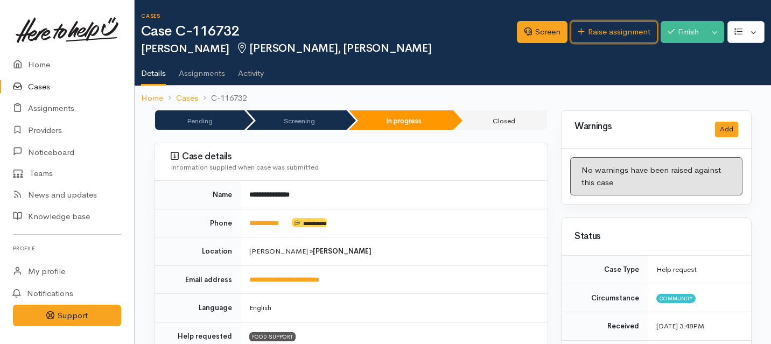
click at [605, 39] on link "Raise assignment" at bounding box center [614, 32] width 87 height 22
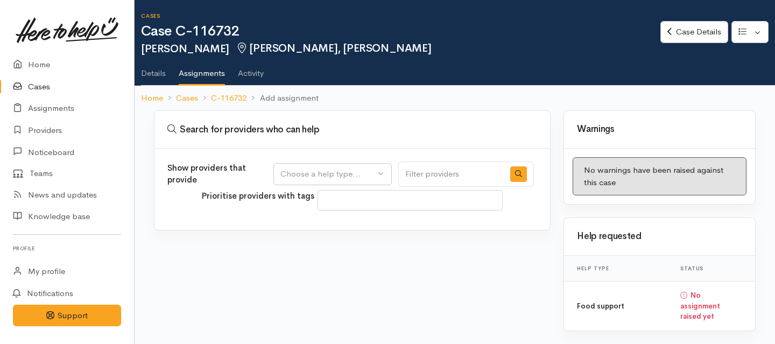
select select
click at [345, 170] on div "Choose a help type..." at bounding box center [328, 174] width 95 height 12
click at [328, 225] on span "Food support" at bounding box center [312, 226] width 50 height 12
select select "3"
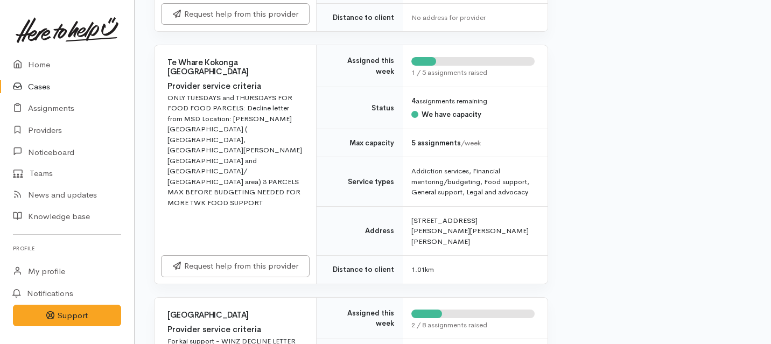
scroll to position [409, 0]
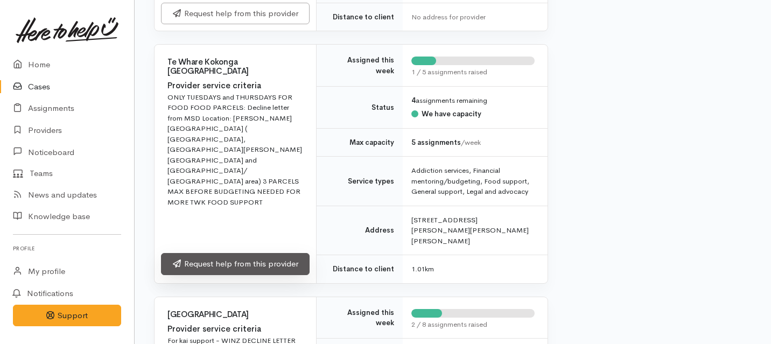
click at [268, 255] on link "Request help from this provider" at bounding box center [235, 264] width 149 height 22
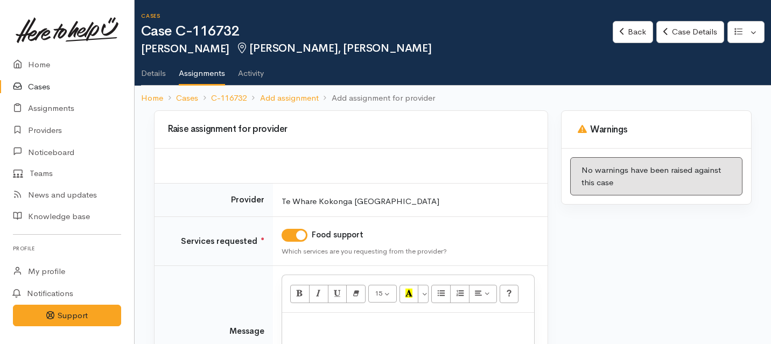
scroll to position [109, 0]
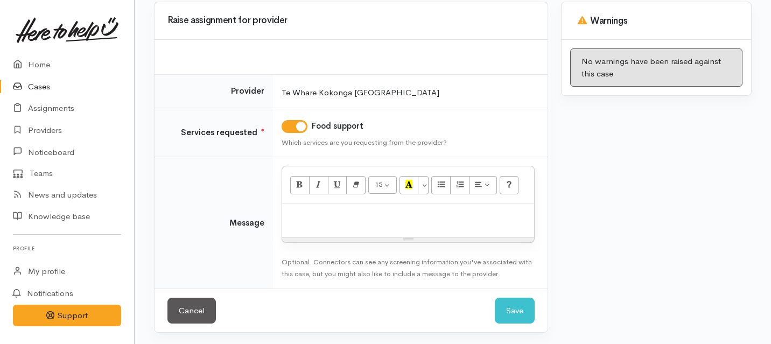
click at [314, 239] on div "Resize" at bounding box center [408, 239] width 252 height 5
click at [315, 222] on div at bounding box center [408, 220] width 252 height 33
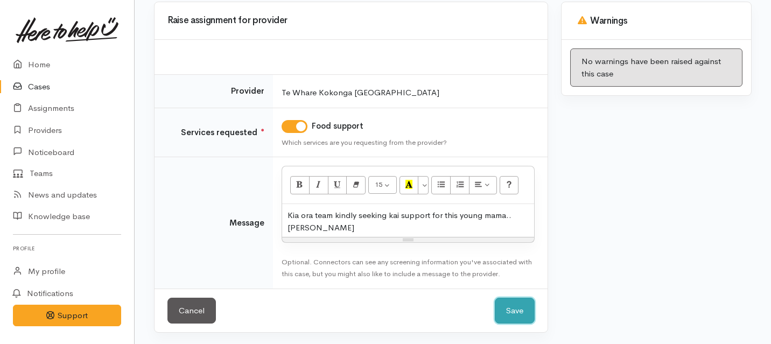
click at [524, 314] on button "Save" at bounding box center [515, 311] width 40 height 26
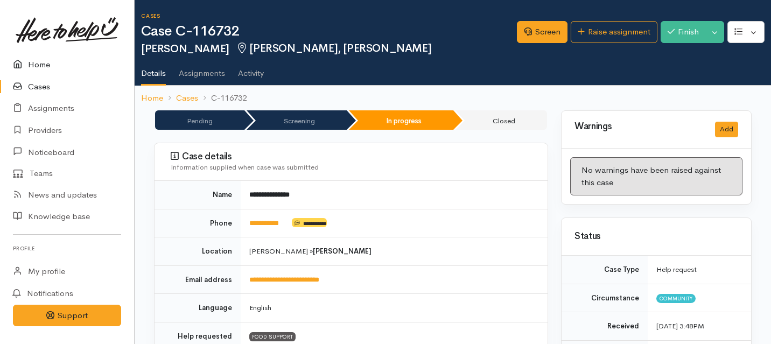
click at [30, 56] on link "Home" at bounding box center [67, 65] width 134 height 22
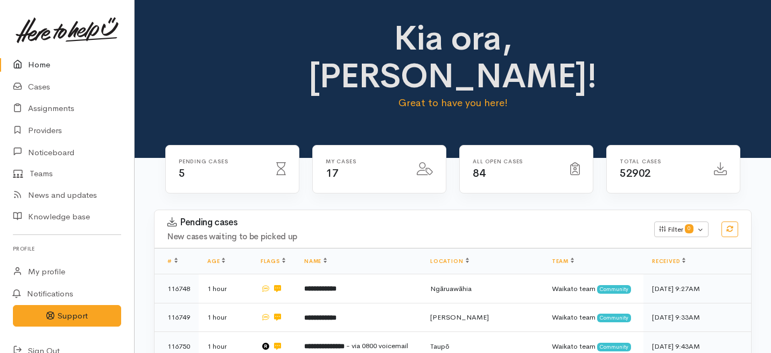
click at [33, 64] on link "Home" at bounding box center [67, 65] width 134 height 22
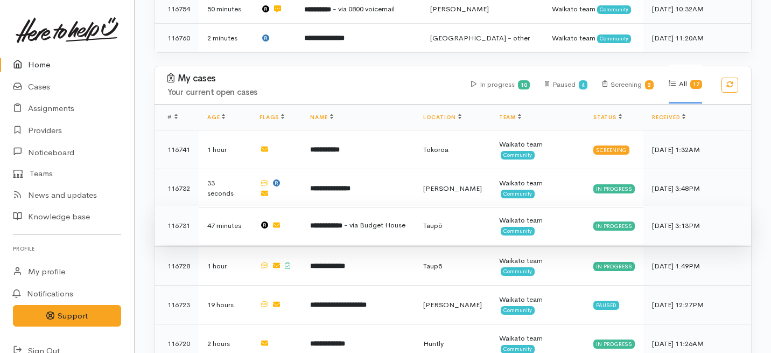
scroll to position [366, 0]
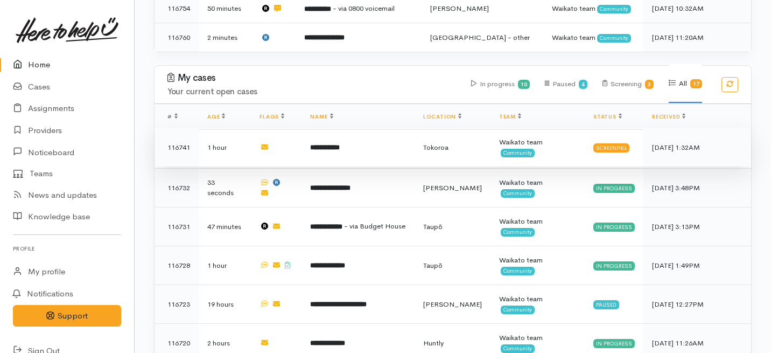
click at [302, 128] on td at bounding box center [276, 147] width 51 height 39
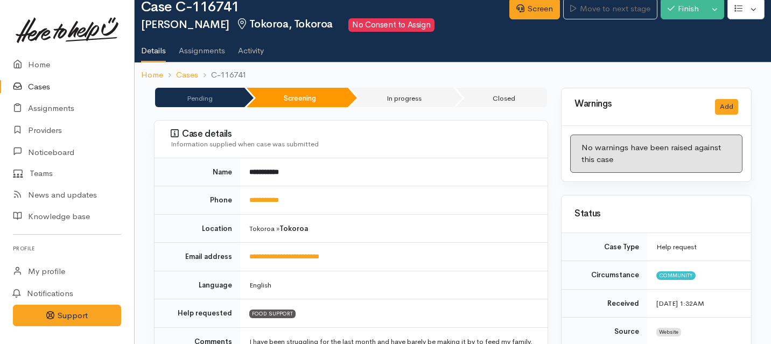
scroll to position [25, 0]
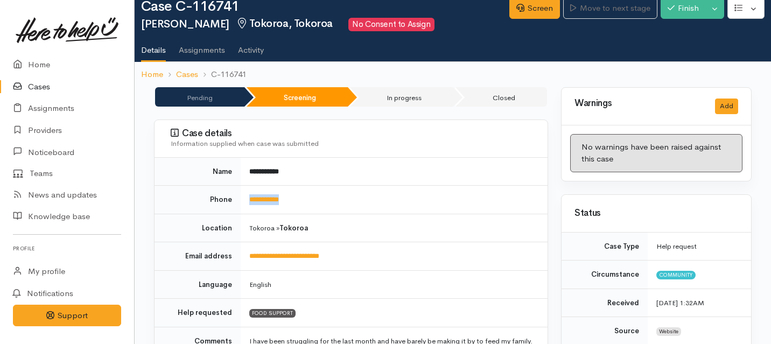
drag, startPoint x: 308, startPoint y: 195, endPoint x: 242, endPoint y: 194, distance: 66.2
click at [242, 194] on td "**********" at bounding box center [394, 200] width 307 height 29
copy link "**********"
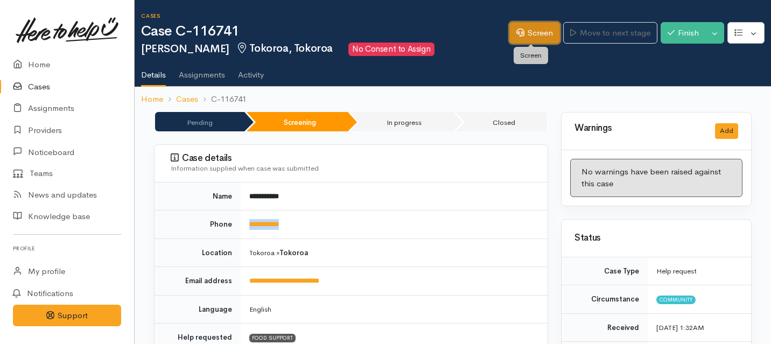
click at [529, 36] on link "Screen" at bounding box center [534, 33] width 51 height 22
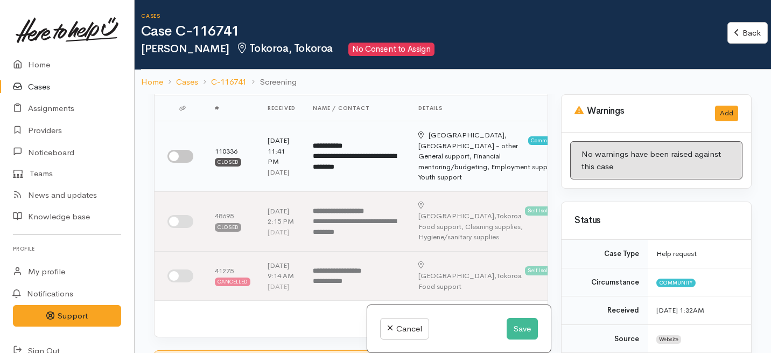
click at [178, 158] on input "checkbox" at bounding box center [180, 156] width 26 height 13
checkbox input "true"
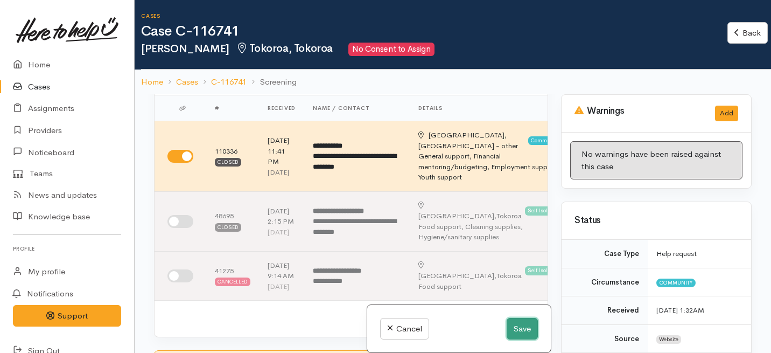
click at [517, 332] on button "Save" at bounding box center [522, 329] width 31 height 22
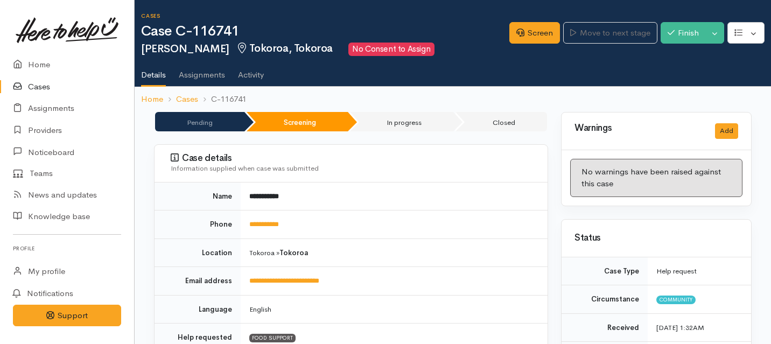
scroll to position [677, 0]
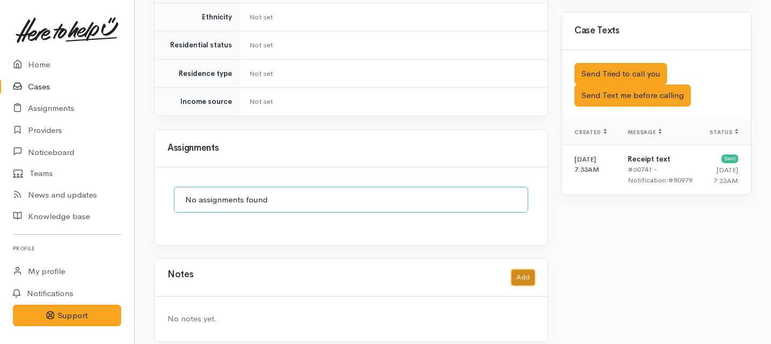
click at [518, 270] on button "Add" at bounding box center [523, 278] width 23 height 16
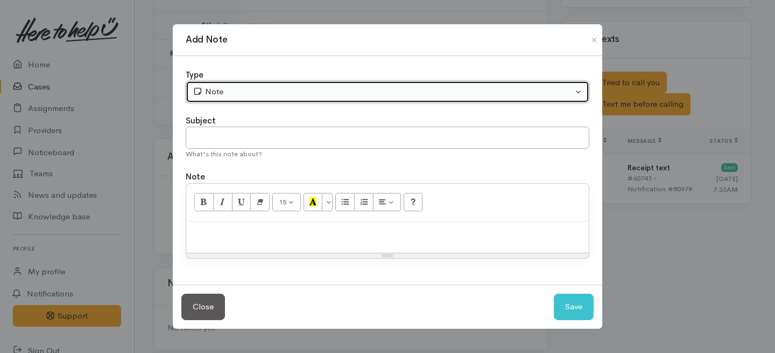
click at [298, 100] on button "Note" at bounding box center [388, 92] width 404 height 22
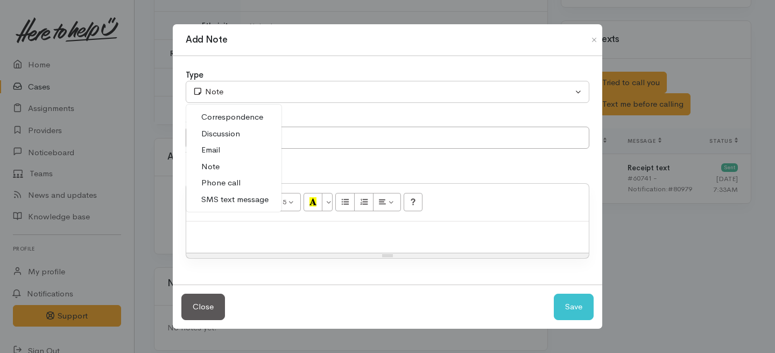
click at [221, 186] on span "Phone call" at bounding box center [220, 183] width 39 height 12
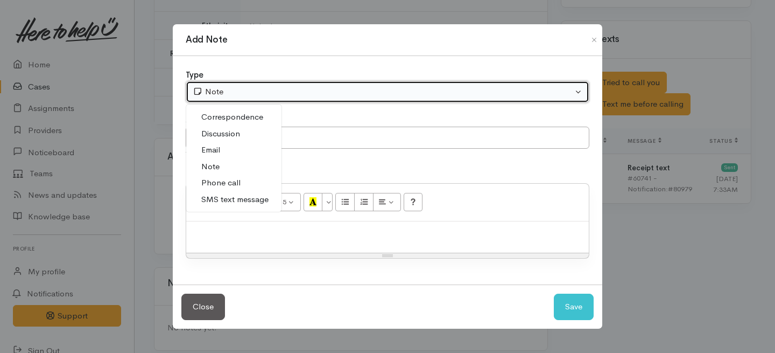
select select "3"
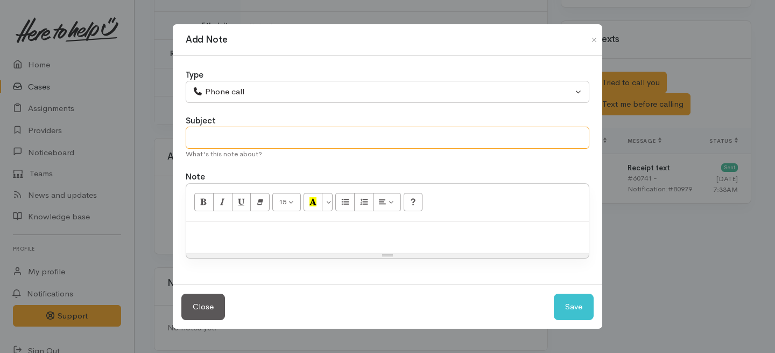
click at [230, 138] on input "text" at bounding box center [388, 138] width 404 height 22
type input "Request cancelled."
click at [249, 241] on div at bounding box center [387, 237] width 403 height 32
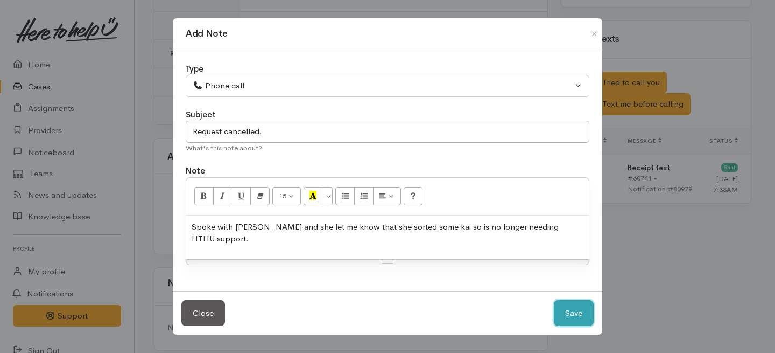
click at [575, 305] on button "Save" at bounding box center [574, 313] width 40 height 26
select select "1"
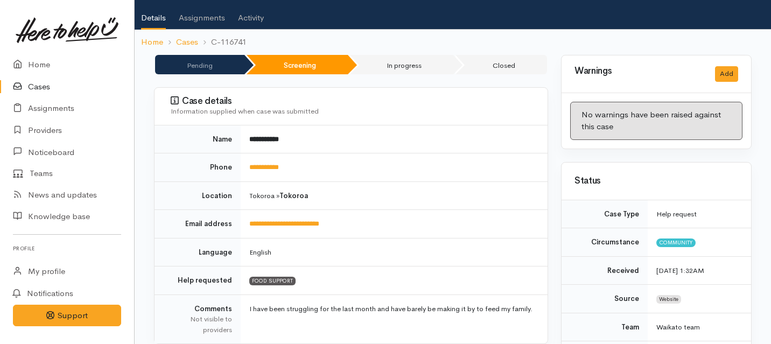
scroll to position [0, 0]
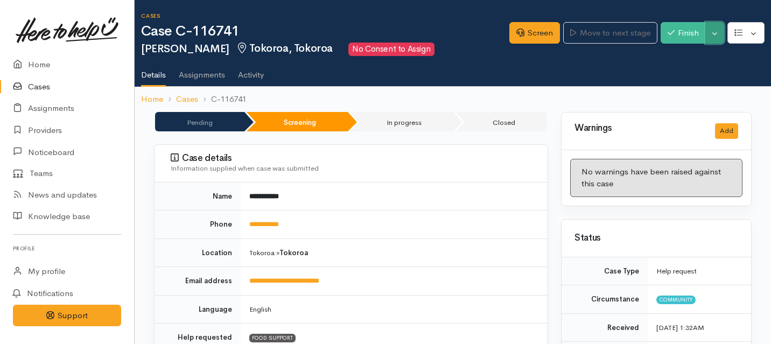
click at [713, 32] on button "Toggle Dropdown" at bounding box center [714, 33] width 19 height 22
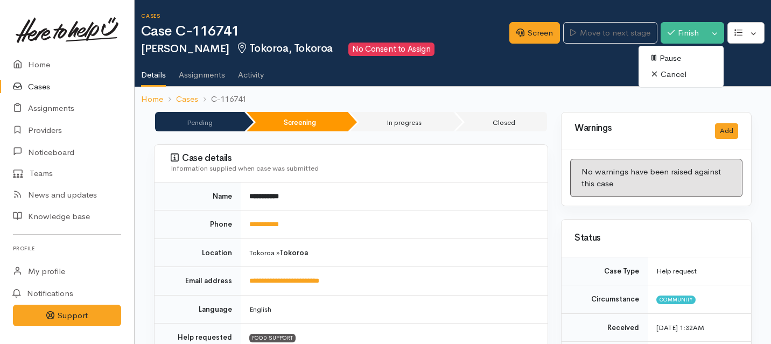
click at [659, 79] on link "Cancel" at bounding box center [681, 74] width 85 height 17
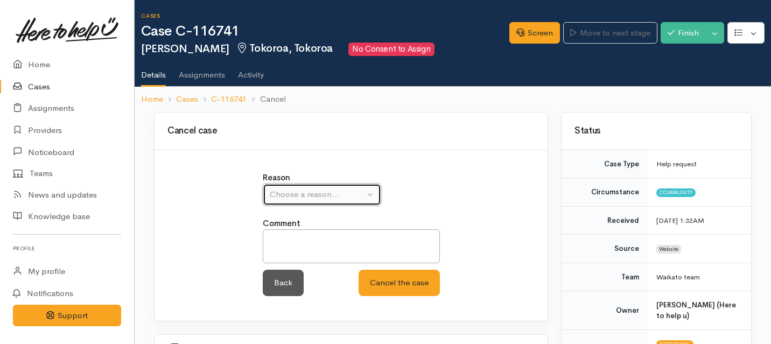
click at [342, 194] on div "Choose a reason..." at bounding box center [317, 194] width 95 height 12
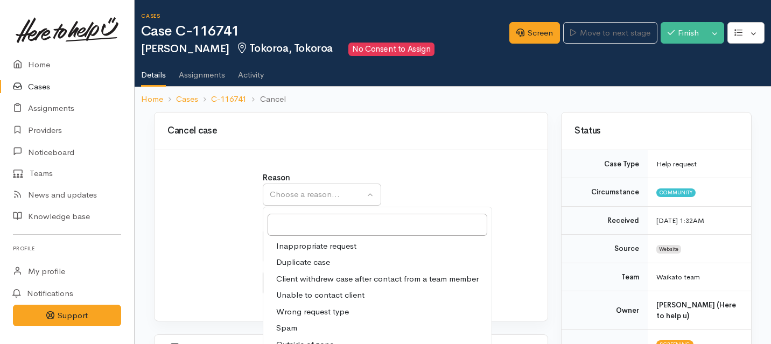
click at [300, 278] on span "Client withdrew case after contact from a team member" at bounding box center [377, 279] width 202 height 12
select select "3"
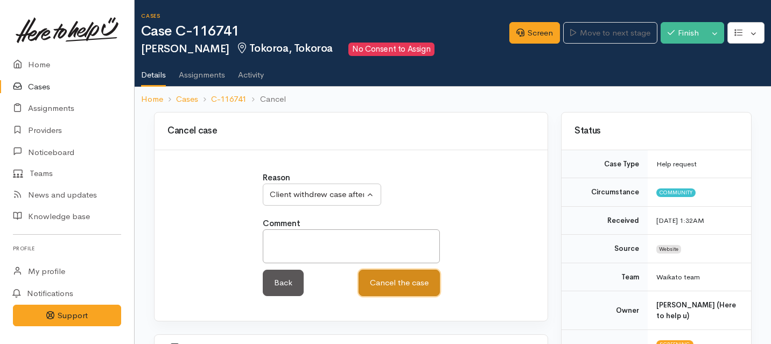
click at [417, 285] on button "Cancel the case" at bounding box center [399, 283] width 81 height 26
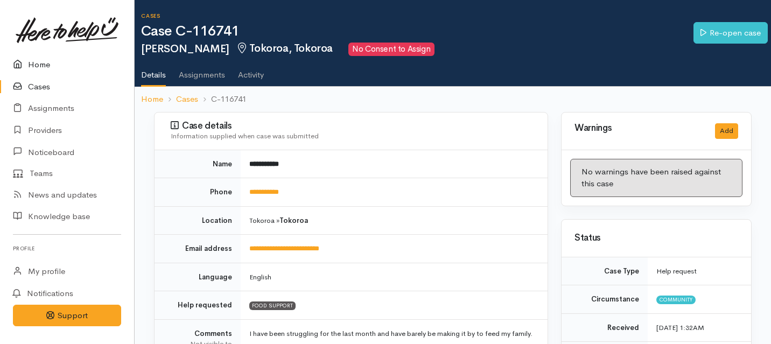
click at [23, 63] on icon at bounding box center [20, 64] width 15 height 13
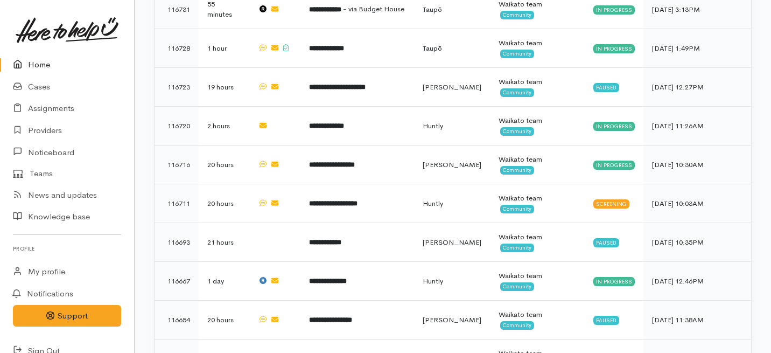
scroll to position [542, 0]
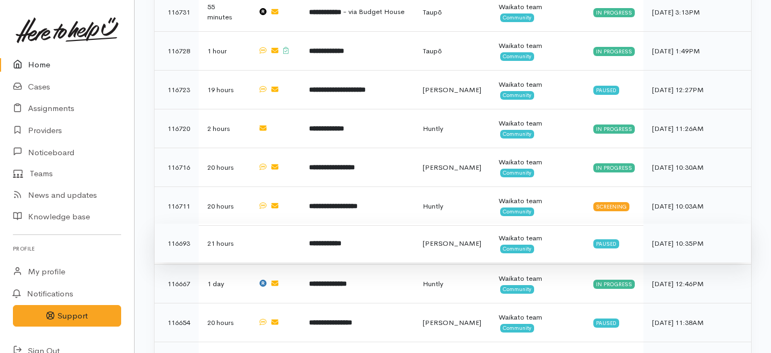
click at [334, 240] on b "**********" at bounding box center [325, 243] width 32 height 7
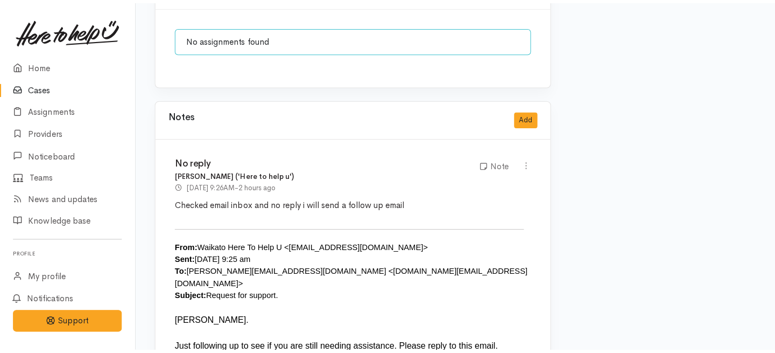
scroll to position [828, 0]
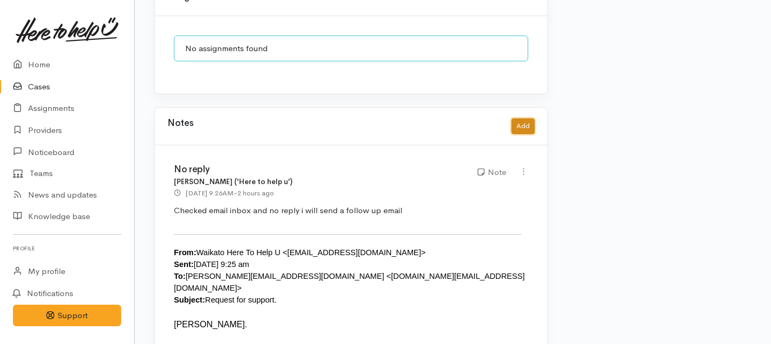
click at [523, 118] on button "Add" at bounding box center [523, 126] width 23 height 16
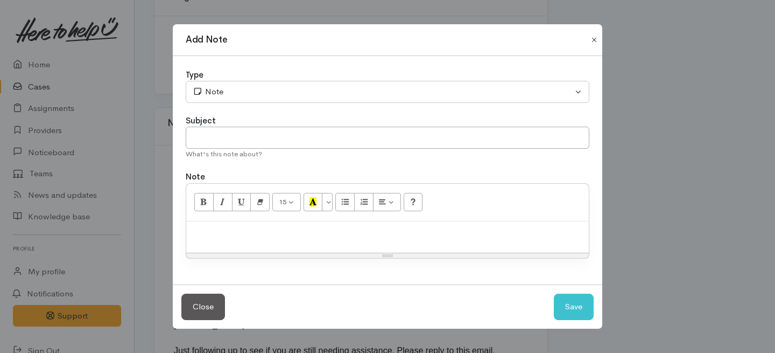
click at [597, 40] on button "Close" at bounding box center [594, 39] width 17 height 13
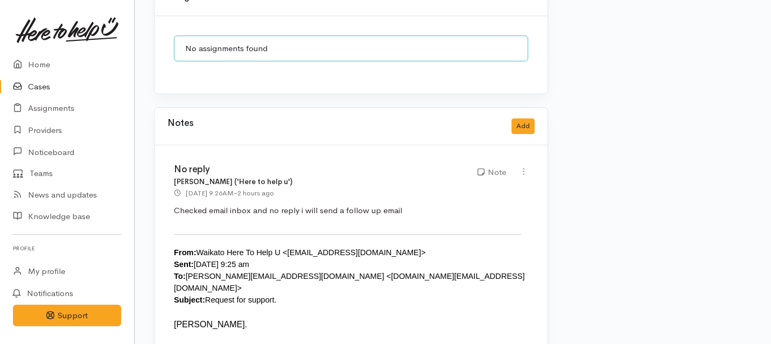
click at [511, 115] on div "Notes Add" at bounding box center [350, 126] width 367 height 22
click at [519, 118] on button "Add" at bounding box center [523, 126] width 23 height 16
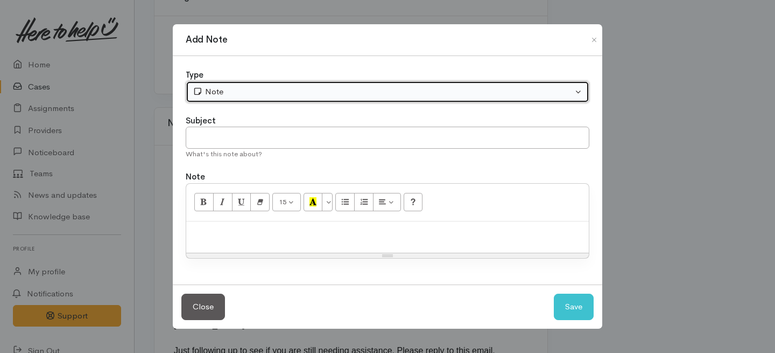
click at [278, 83] on button "Note" at bounding box center [388, 92] width 404 height 22
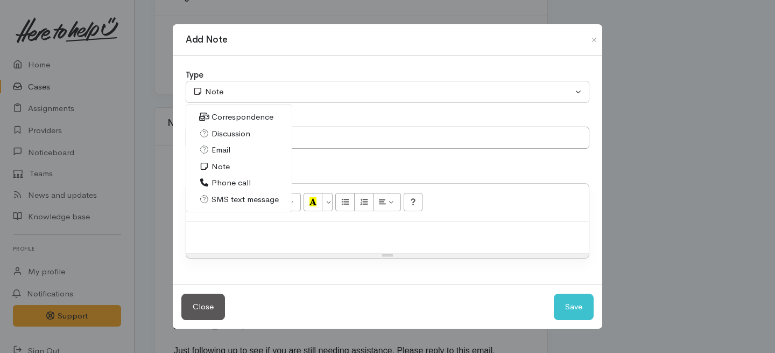
click at [220, 129] on span "Discussion" at bounding box center [231, 134] width 39 height 12
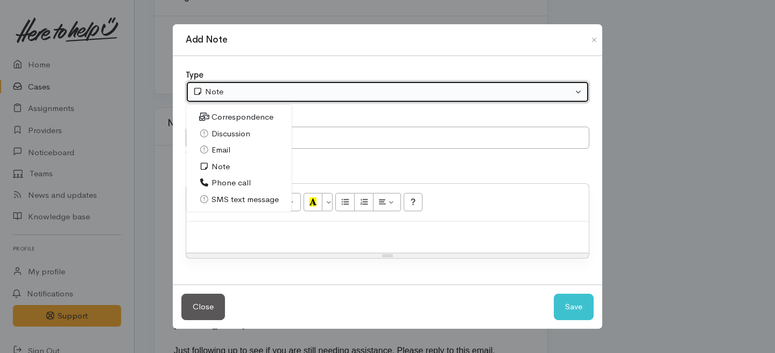
select select "4"
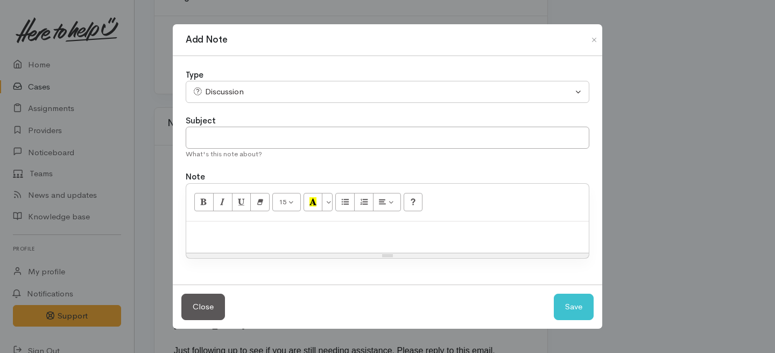
click at [220, 239] on div at bounding box center [387, 237] width 403 height 32
paste div
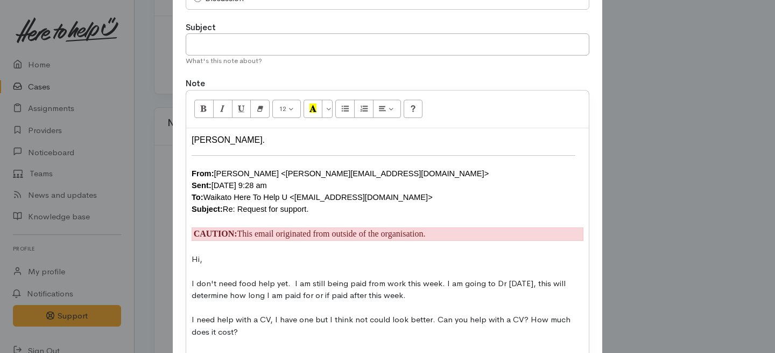
scroll to position [89, 0]
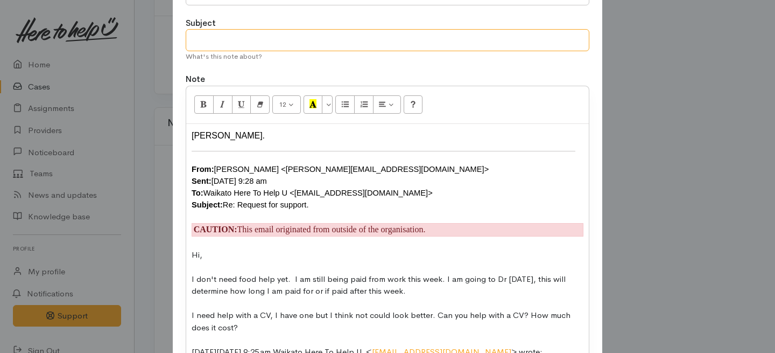
click at [278, 44] on input "text" at bounding box center [388, 40] width 404 height 22
type input "e"
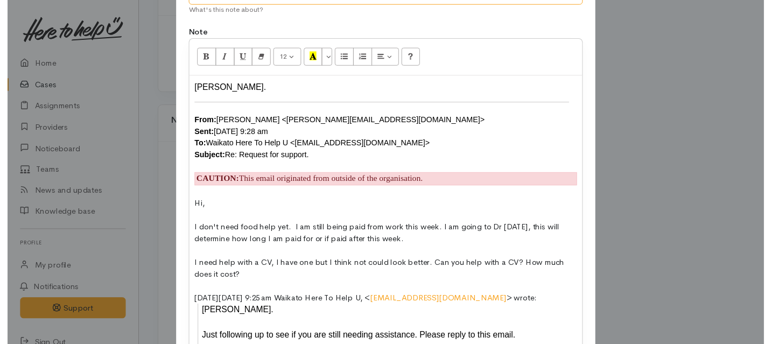
scroll to position [255, 0]
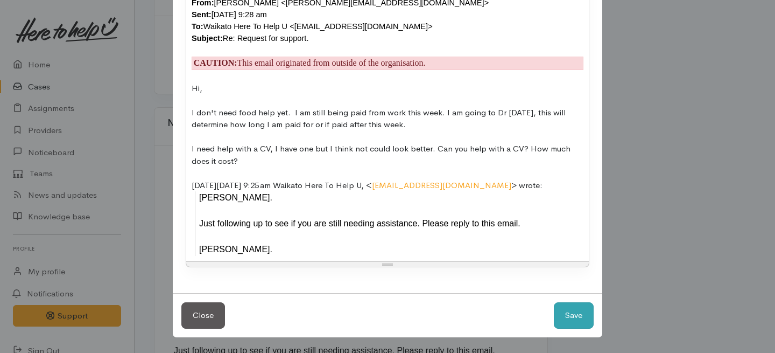
type input "Reply"
click at [572, 324] on button "Save" at bounding box center [574, 315] width 40 height 26
select select "1"
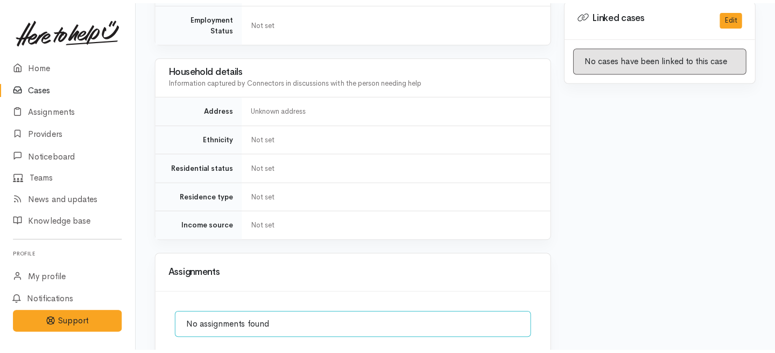
scroll to position [863, 0]
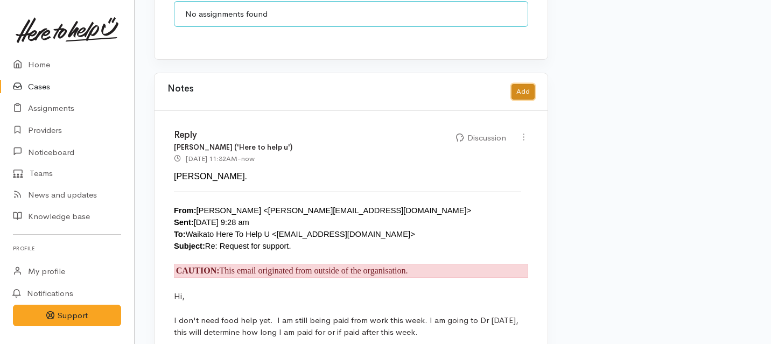
click at [525, 84] on button "Add" at bounding box center [523, 92] width 23 height 16
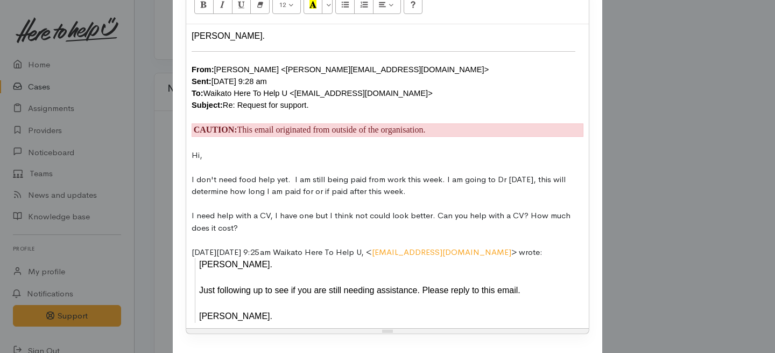
scroll to position [231, 0]
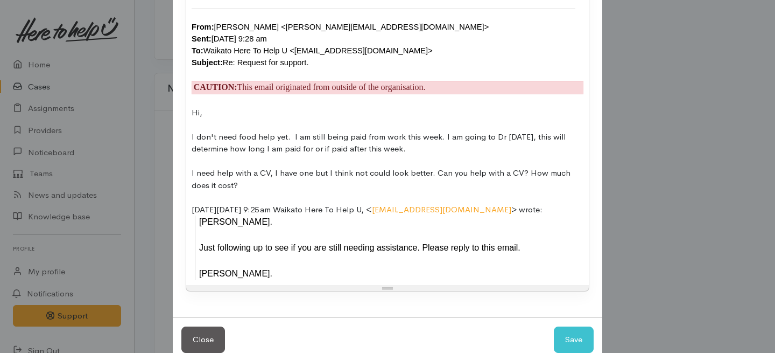
click at [295, 275] on div "Ngaa Mihi." at bounding box center [391, 273] width 384 height 13
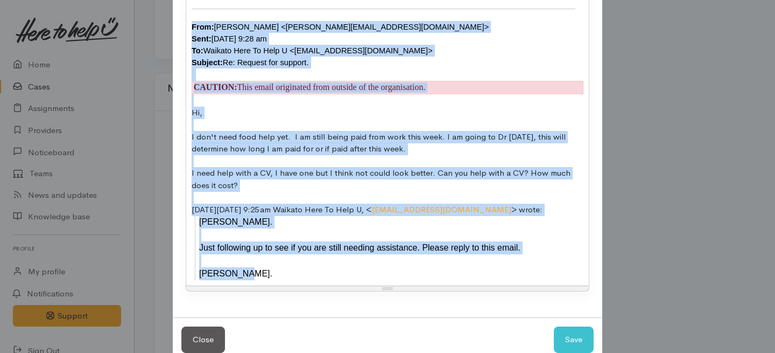
drag, startPoint x: 295, startPoint y: 275, endPoint x: 324, endPoint y: 14, distance: 262.7
click at [324, 14] on div "Ngaa Mihi. From: Helen Finlay <h.k.finlay@gmail.com> Sent: Wednesday, 20 August…" at bounding box center [387, 134] width 403 height 304
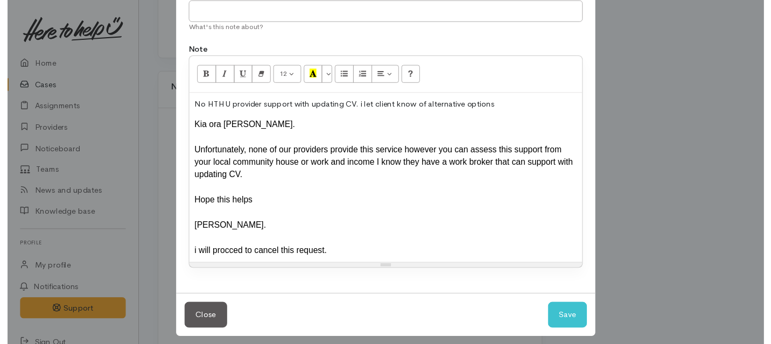
scroll to position [124, 0]
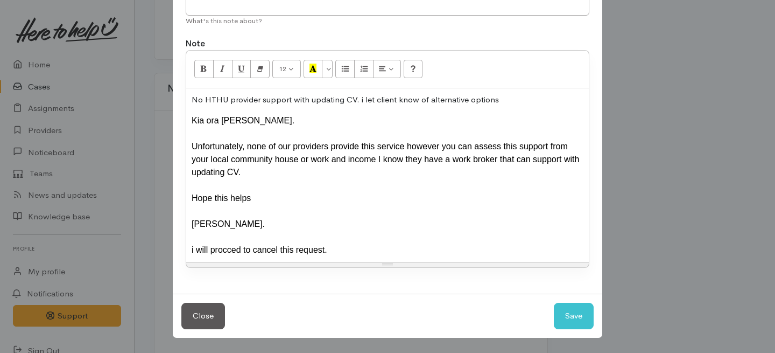
click at [485, 147] on div "Unfortunately, none of our providers provide this service however you can asses…" at bounding box center [388, 159] width 392 height 39
click at [569, 317] on button "Save" at bounding box center [574, 316] width 40 height 26
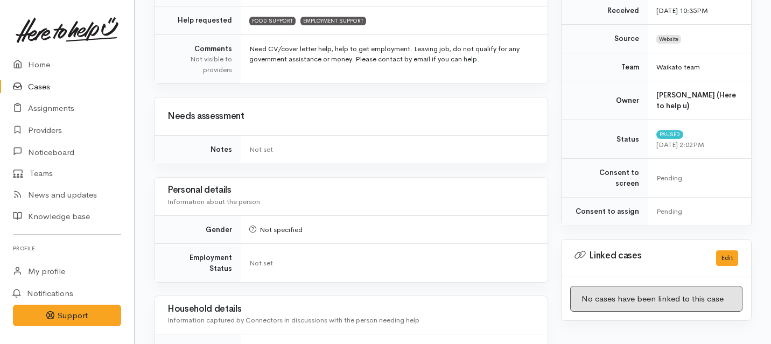
scroll to position [0, 0]
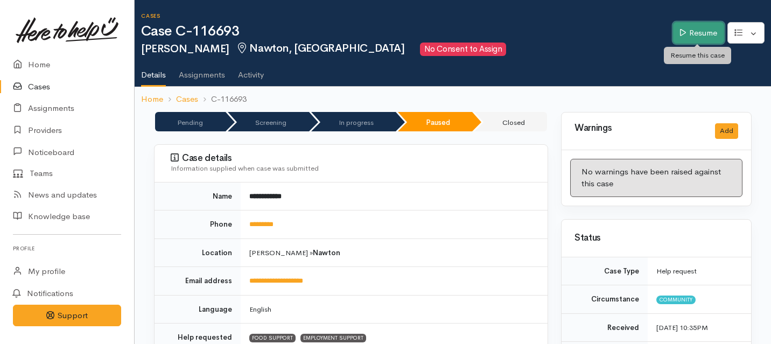
click at [710, 31] on link "Resume" at bounding box center [698, 33] width 51 height 22
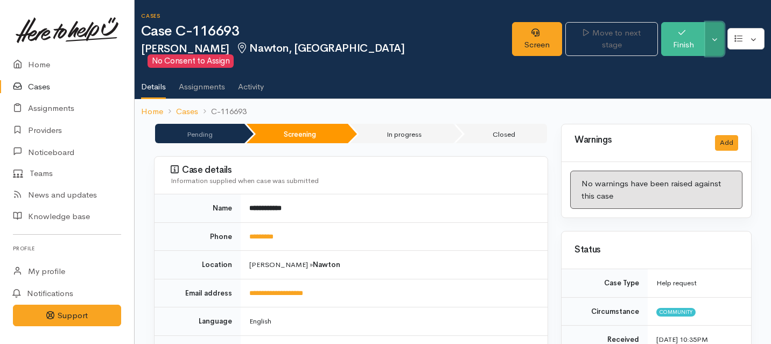
click at [717, 31] on button "Toggle Dropdown" at bounding box center [714, 39] width 19 height 34
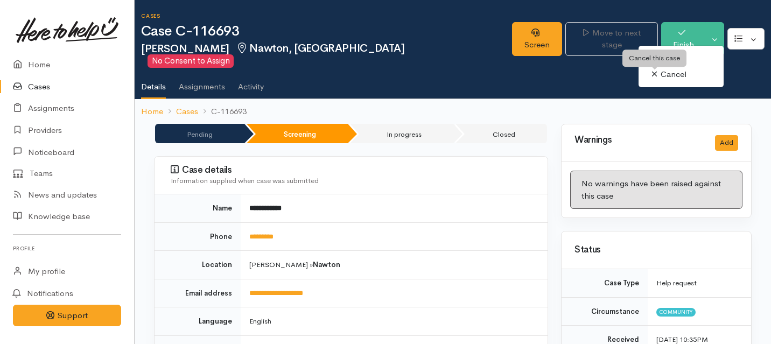
click at [665, 71] on link "Cancel" at bounding box center [681, 74] width 85 height 17
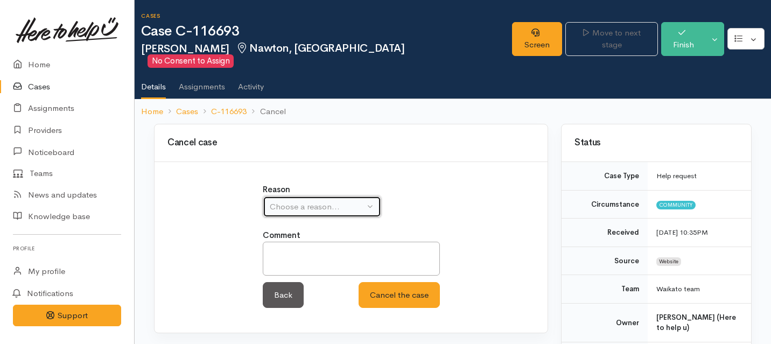
click at [310, 201] on div "Choose a reason..." at bounding box center [317, 207] width 95 height 12
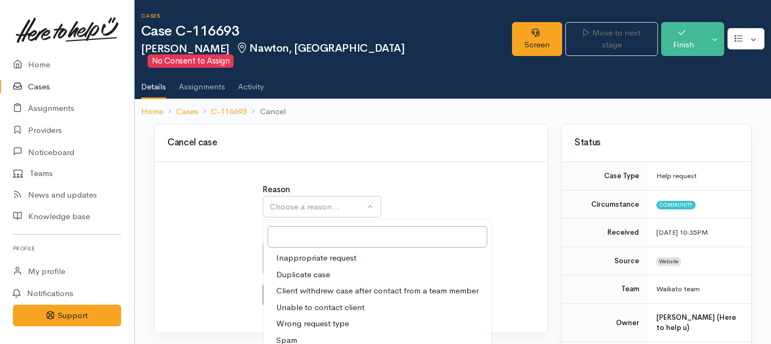
click at [293, 285] on span "Client withdrew case after contact from a team member" at bounding box center [377, 291] width 202 height 12
select select "3"
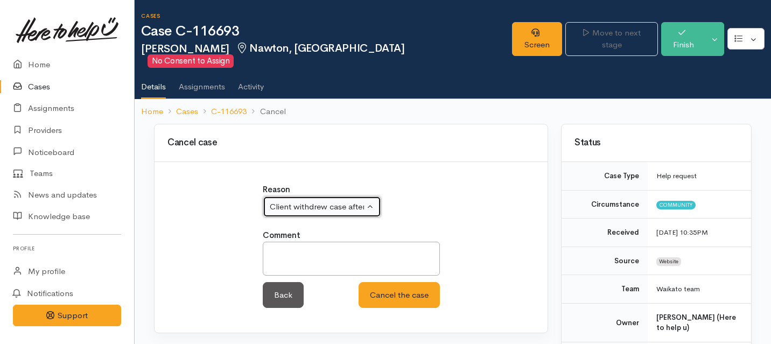
click at [348, 201] on div "Client withdrew case after contact from a team member" at bounding box center [317, 207] width 95 height 12
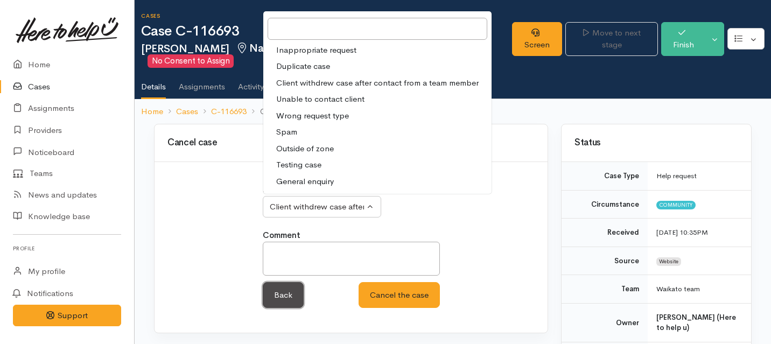
click at [278, 282] on link "Back" at bounding box center [283, 295] width 41 height 26
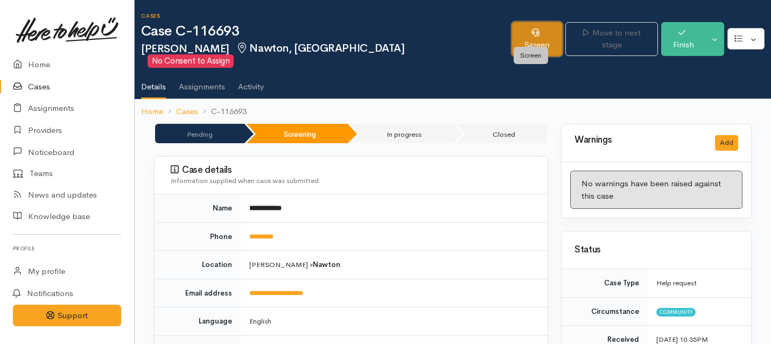
click at [531, 31] on icon at bounding box center [535, 33] width 8 height 8
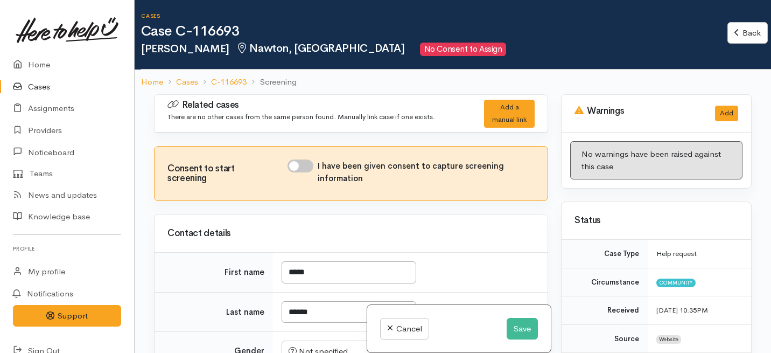
click at [297, 167] on input "I have been given consent to capture screening information" at bounding box center [301, 165] width 26 height 13
checkbox input "true"
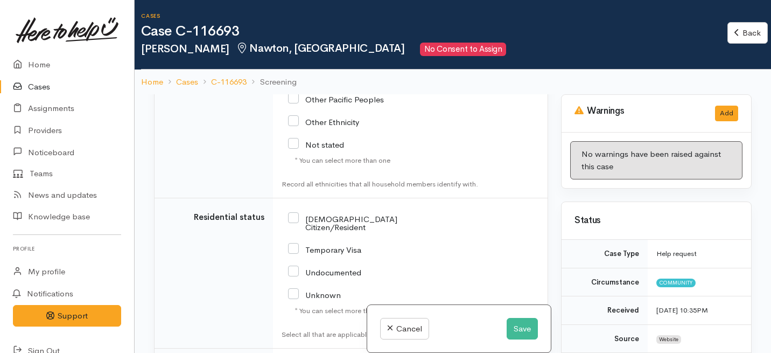
scroll to position [1846, 0]
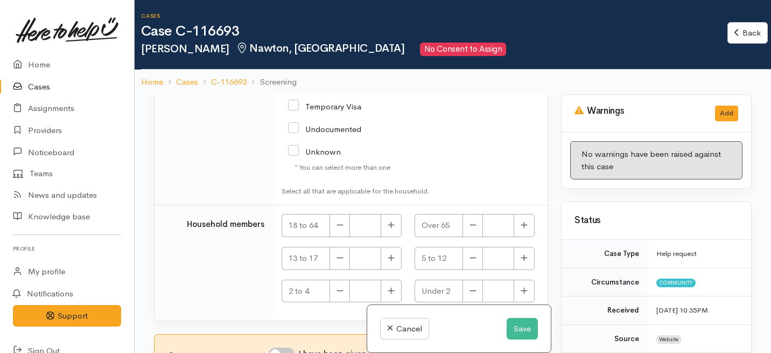
click at [286, 347] on input "I have been given consent to get help and share this information with appropria…" at bounding box center [282, 353] width 26 height 13
checkbox input "true"
click at [514, 334] on button "Save" at bounding box center [522, 329] width 31 height 22
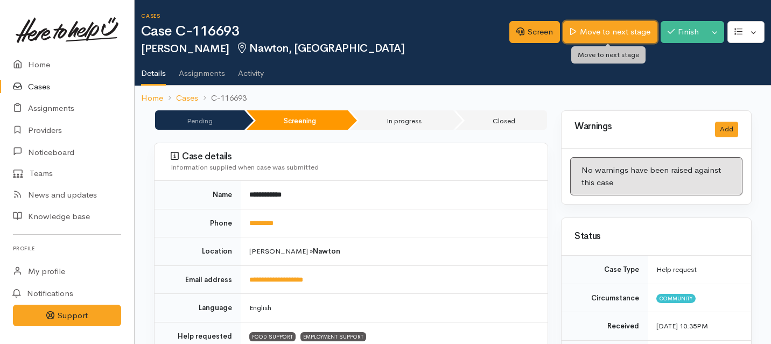
click at [607, 39] on link "Move to next stage" at bounding box center [610, 32] width 94 height 22
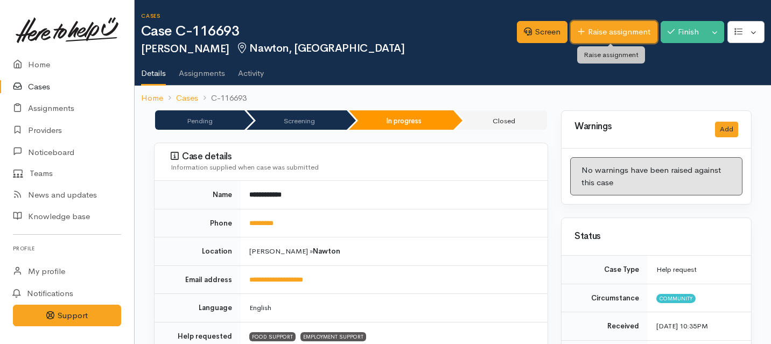
click at [607, 35] on link "Raise assignment" at bounding box center [614, 32] width 87 height 22
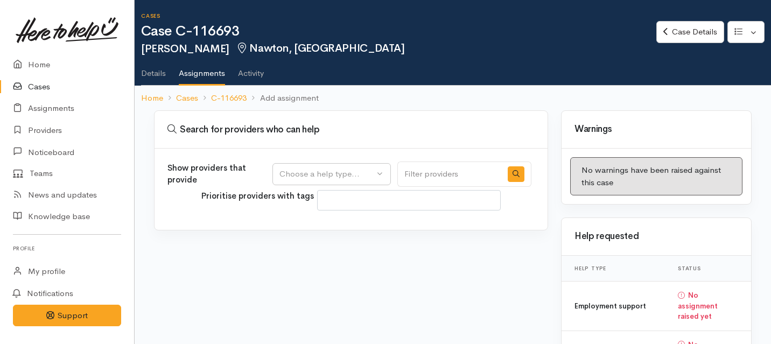
select select
click at [374, 171] on div "Choose a help type..." at bounding box center [326, 174] width 95 height 12
click at [316, 241] on span "Employment support" at bounding box center [324, 242] width 76 height 12
select select "10"
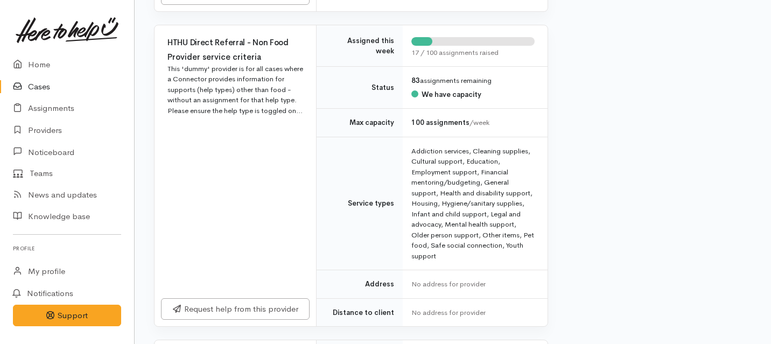
scroll to position [1543, 0]
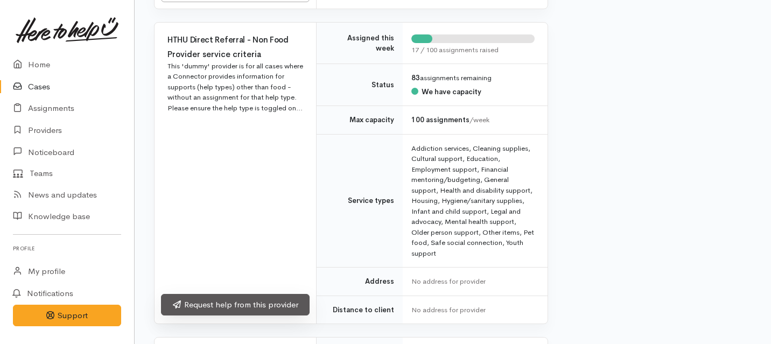
click at [266, 294] on link "Request help from this provider" at bounding box center [235, 305] width 149 height 22
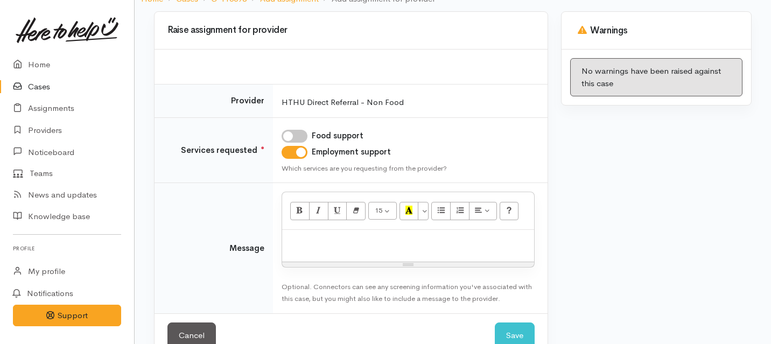
scroll to position [125, 0]
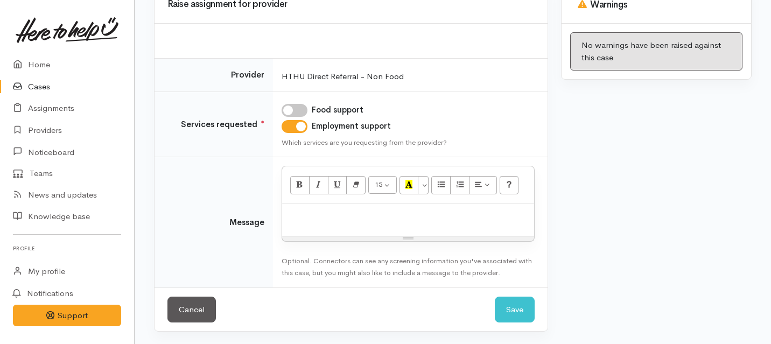
click at [340, 201] on div "15 8 9 10 11 12 14 18 24 36 Background Color Transparent Select #ffff00 Text Co…" at bounding box center [408, 185] width 252 height 38
click at [324, 213] on p at bounding box center [408, 215] width 241 height 12
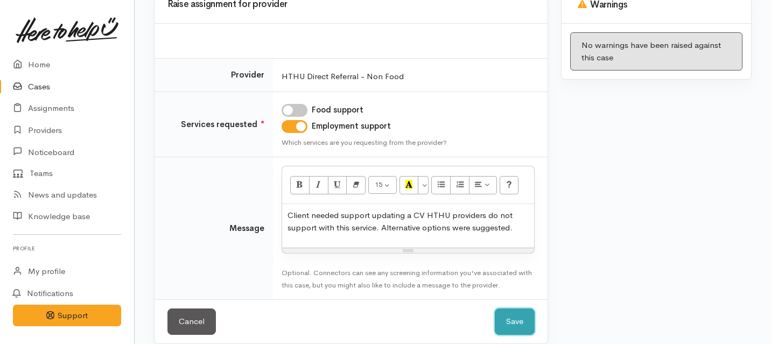
click at [514, 327] on button "Save" at bounding box center [515, 322] width 40 height 26
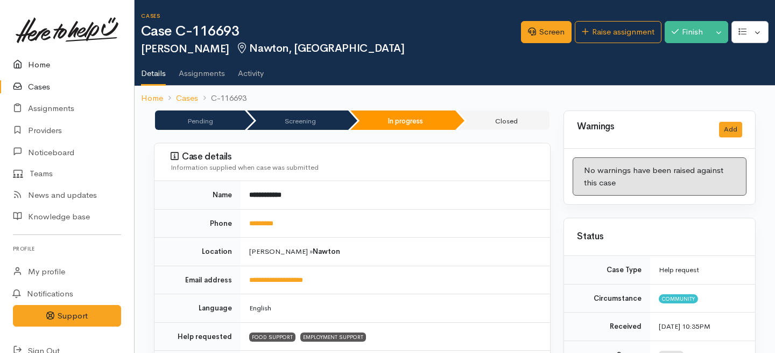
click at [39, 65] on link "Home" at bounding box center [67, 65] width 134 height 22
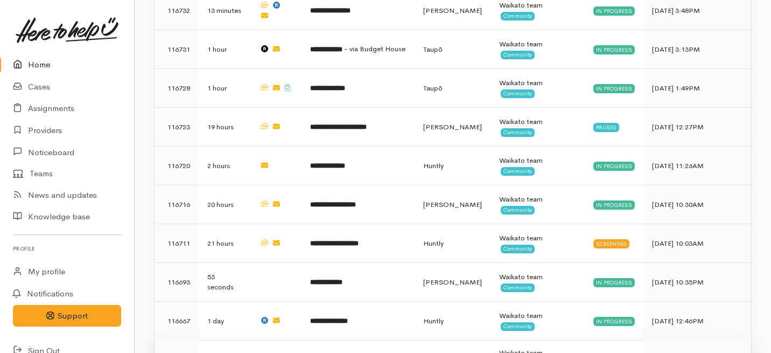
scroll to position [502, 0]
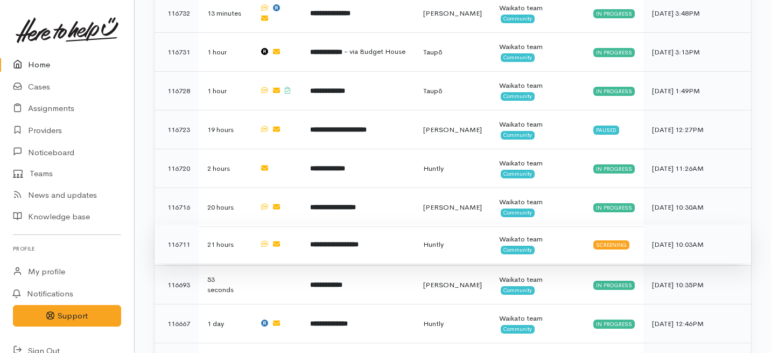
click at [334, 225] on td "**********" at bounding box center [358, 244] width 113 height 39
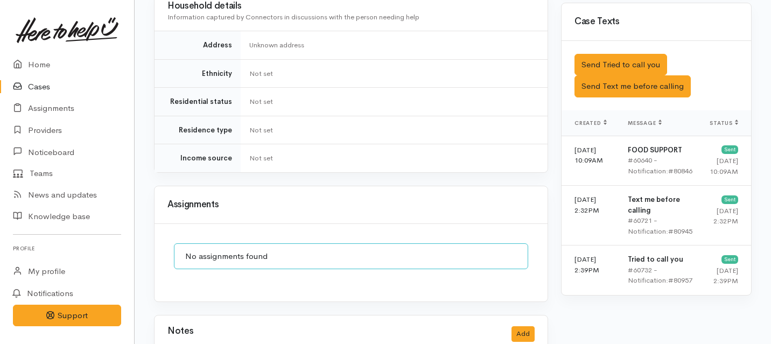
scroll to position [654, 0]
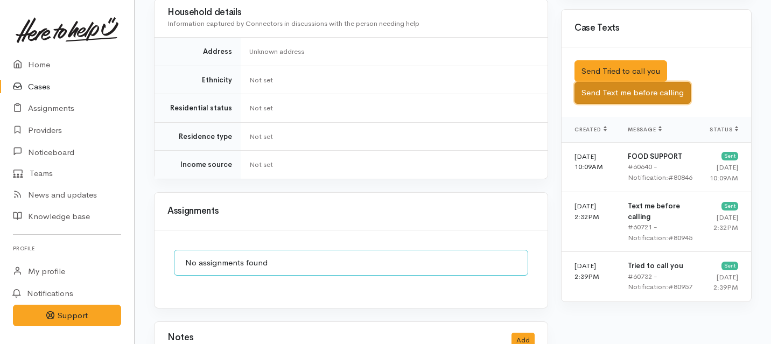
click at [606, 82] on button "Send Text me before calling" at bounding box center [632, 93] width 116 height 22
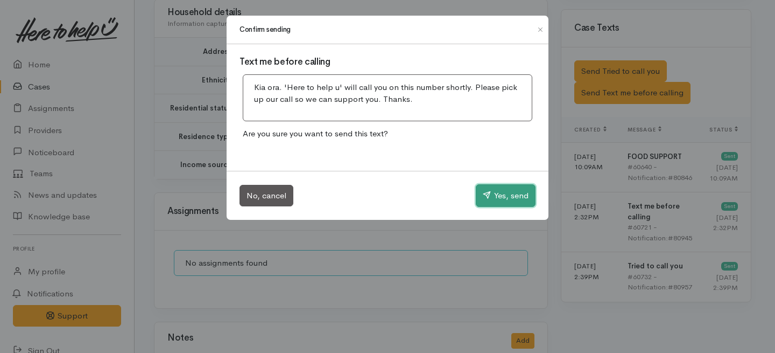
click at [520, 194] on button "Yes, send" at bounding box center [506, 195] width 60 height 23
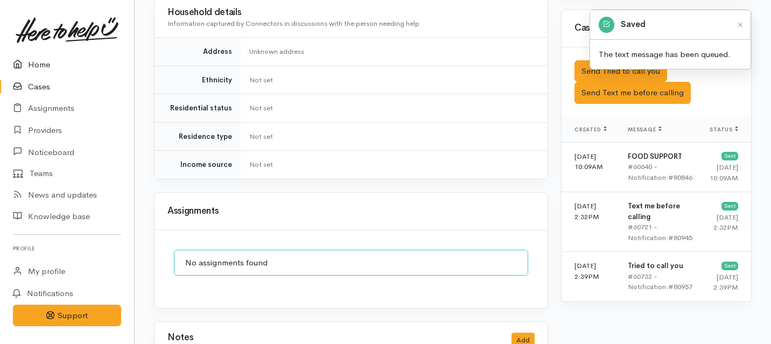
click at [37, 59] on link "Home" at bounding box center [67, 65] width 134 height 22
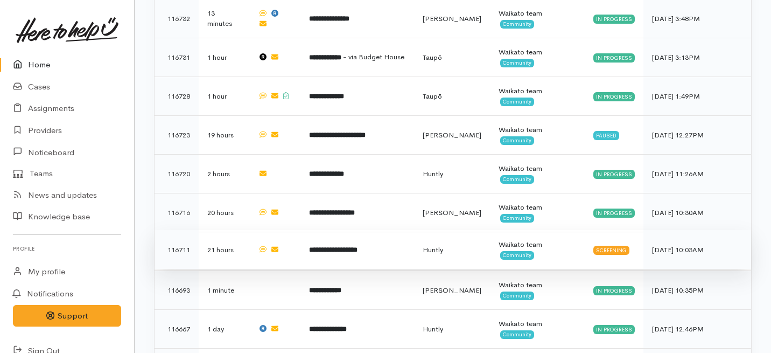
scroll to position [493, 0]
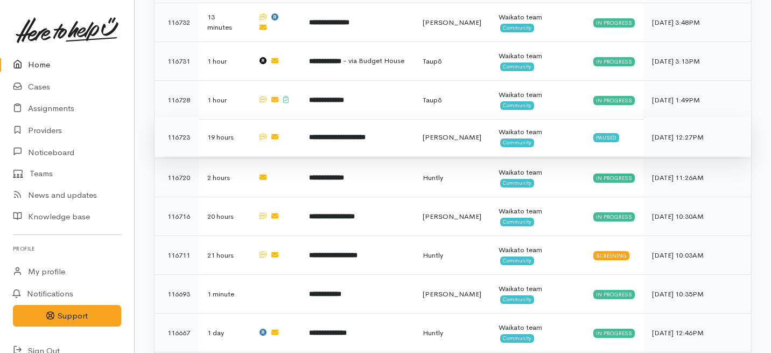
click at [355, 117] on td "**********" at bounding box center [357, 136] width 114 height 39
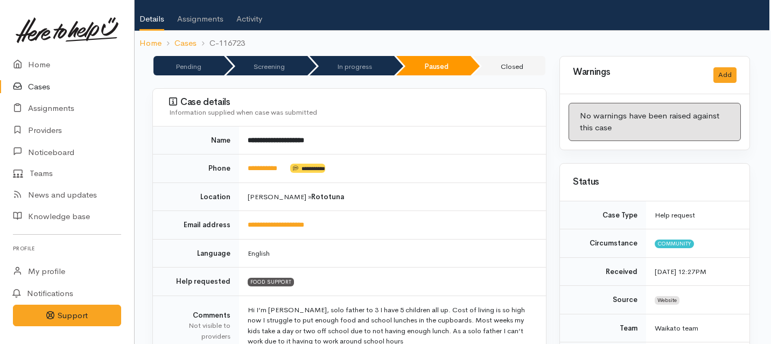
scroll to position [0, 2]
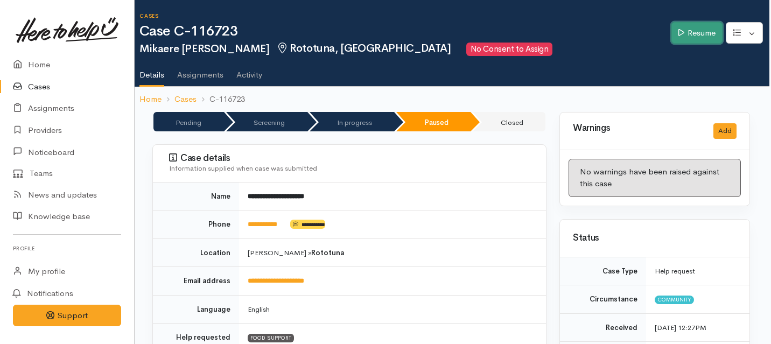
click at [697, 32] on link "Resume" at bounding box center [696, 33] width 51 height 22
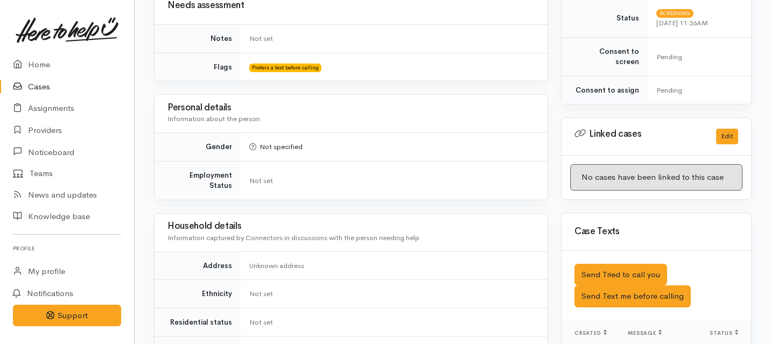
scroll to position [472, 0]
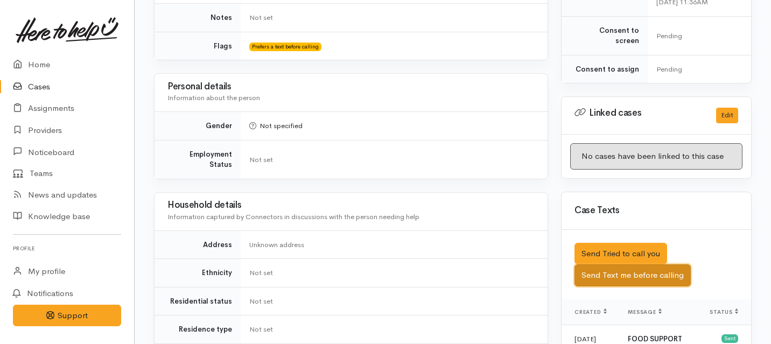
click at [594, 264] on button "Send Text me before calling" at bounding box center [632, 275] width 116 height 22
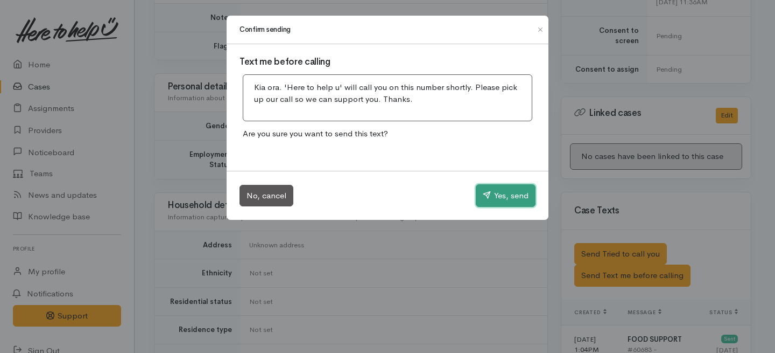
click at [493, 192] on button "Yes, send" at bounding box center [506, 195] width 60 height 23
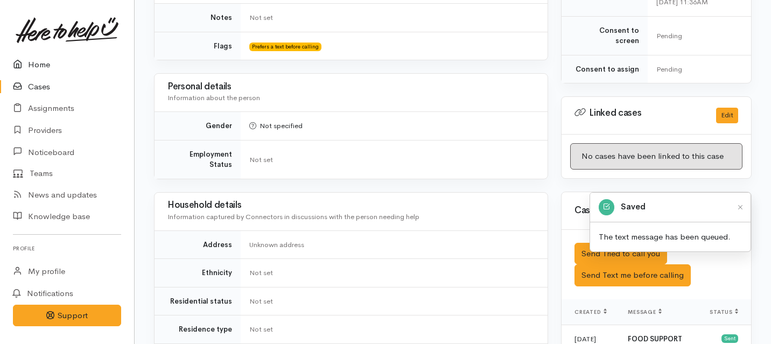
click at [28, 67] on link "Home" at bounding box center [67, 65] width 134 height 22
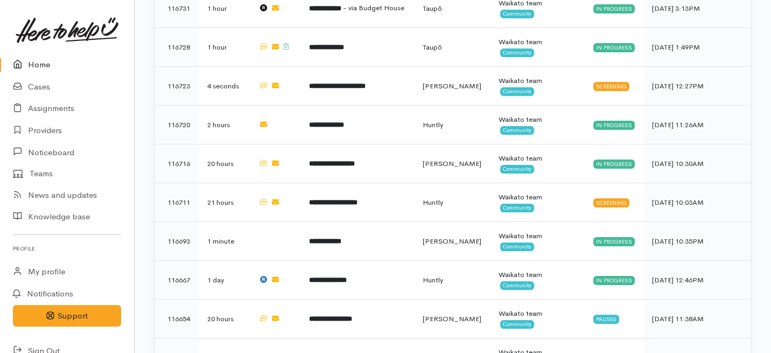
scroll to position [530, 0]
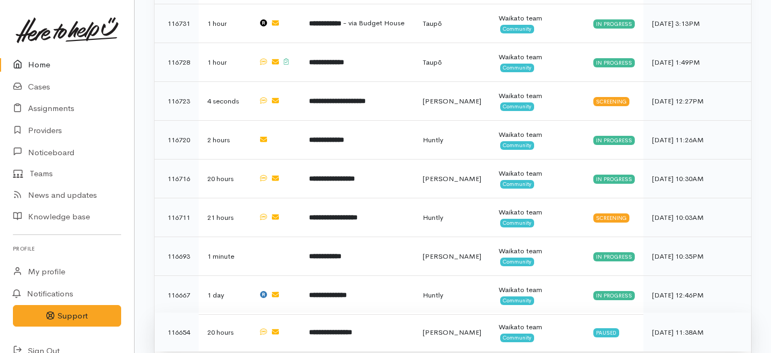
click at [338, 312] on td "**********" at bounding box center [357, 331] width 114 height 39
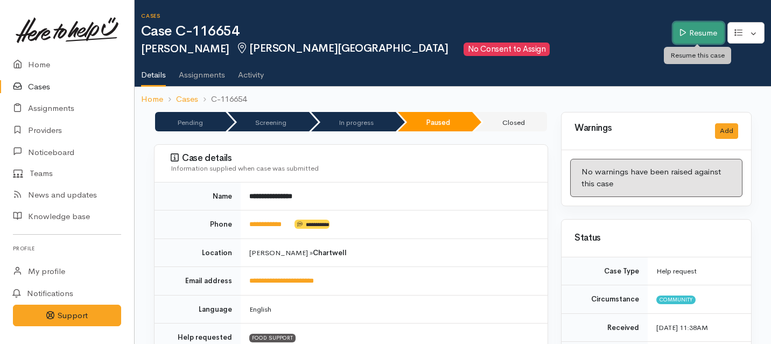
click at [690, 37] on link "Resume" at bounding box center [698, 33] width 51 height 22
click at [687, 30] on link "Resume" at bounding box center [698, 33] width 51 height 22
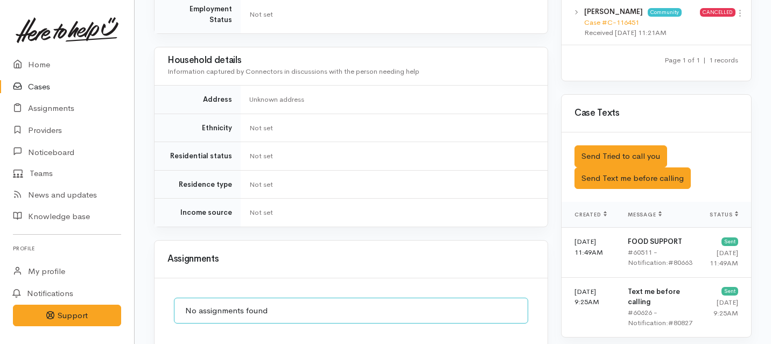
scroll to position [607, 0]
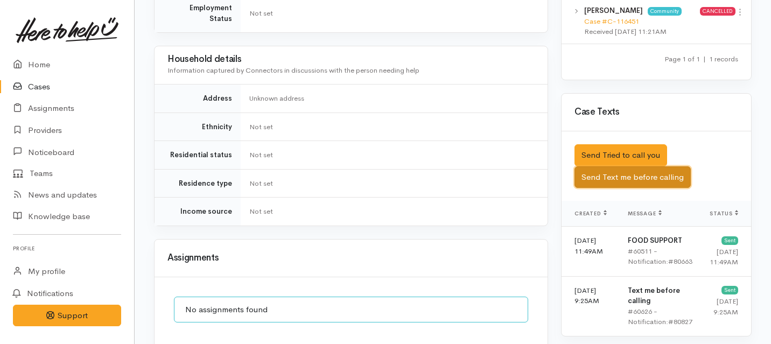
click at [615, 166] on button "Send Text me before calling" at bounding box center [632, 177] width 116 height 22
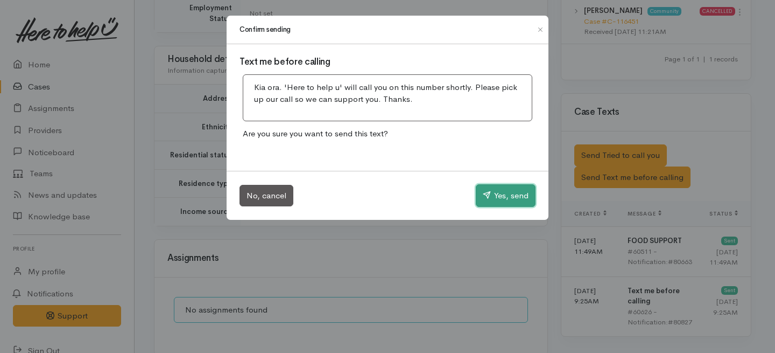
click at [486, 200] on button "Yes, send" at bounding box center [506, 195] width 60 height 23
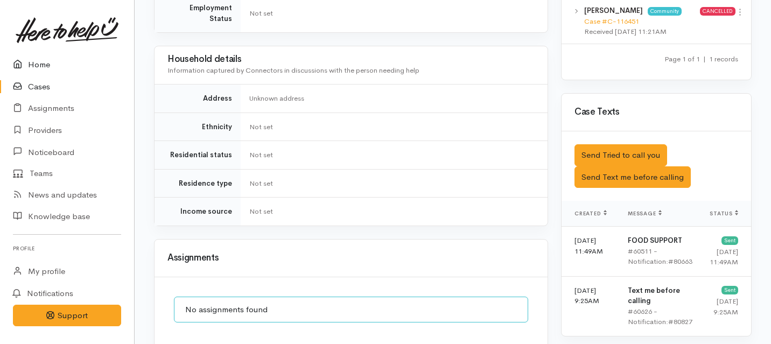
click at [43, 65] on link "Home" at bounding box center [67, 65] width 134 height 22
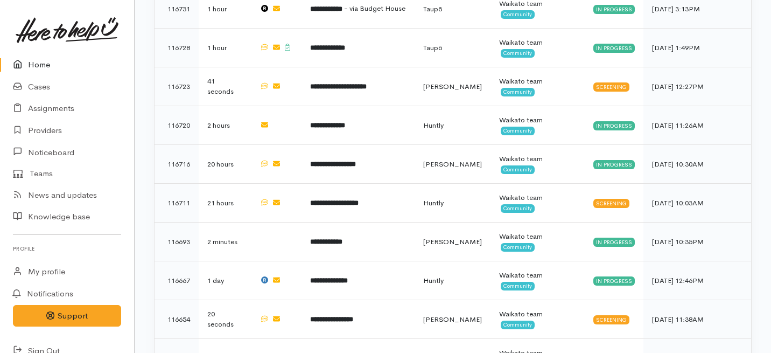
scroll to position [543, 0]
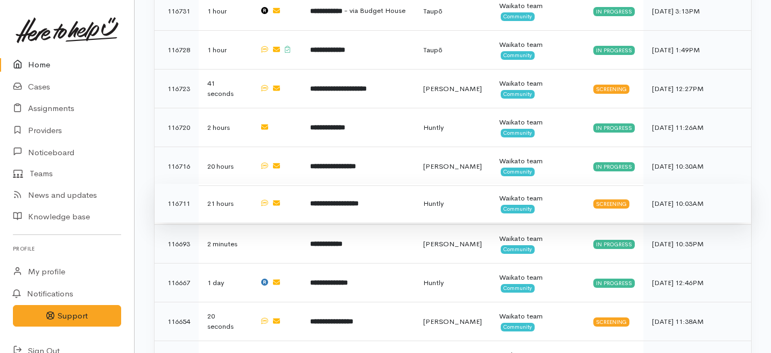
click at [354, 200] on b "**********" at bounding box center [334, 203] width 48 height 7
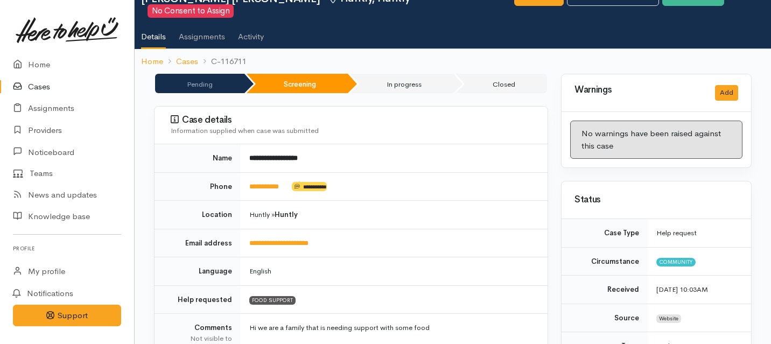
scroll to position [29, 0]
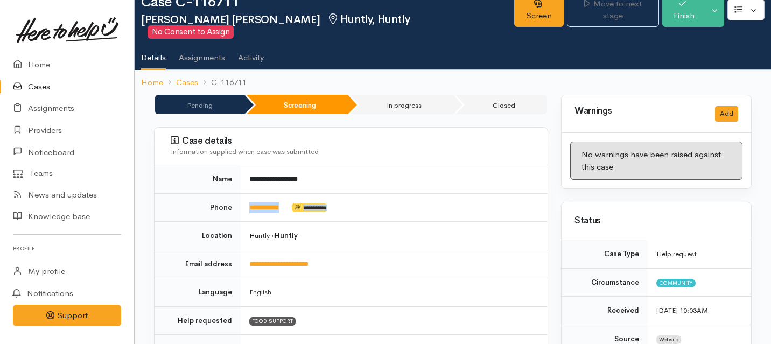
drag, startPoint x: 292, startPoint y: 202, endPoint x: 242, endPoint y: 195, distance: 50.5
click at [242, 195] on td "**********" at bounding box center [394, 207] width 307 height 29
click at [32, 83] on link "Cases" at bounding box center [67, 87] width 134 height 22
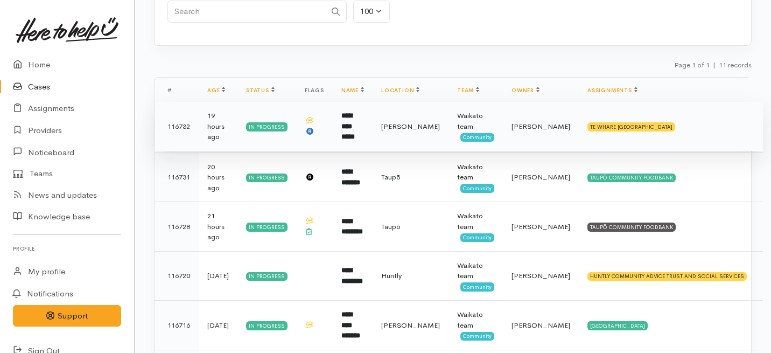
scroll to position [124, 0]
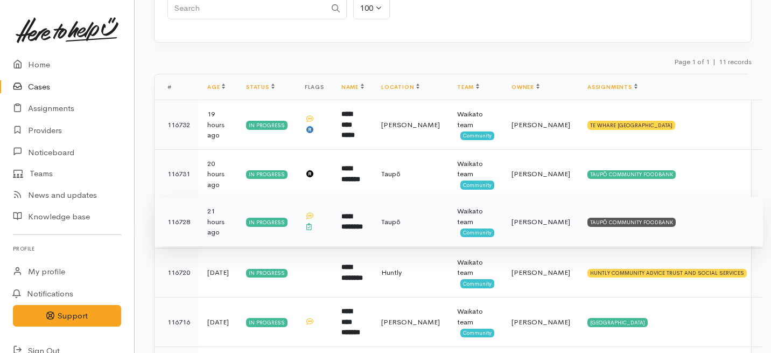
click at [373, 229] on td "**********" at bounding box center [353, 222] width 40 height 50
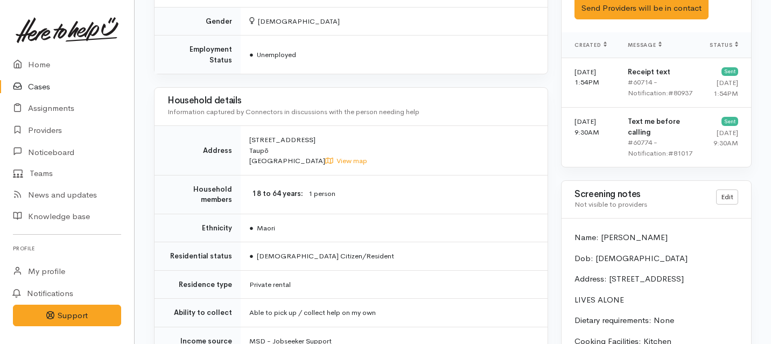
scroll to position [641, 0]
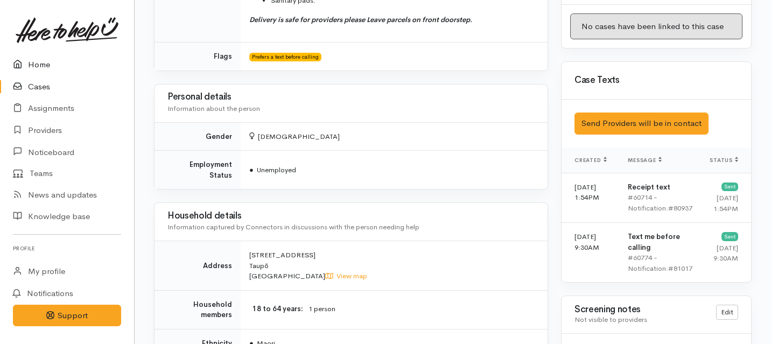
click at [37, 68] on link "Home" at bounding box center [67, 65] width 134 height 22
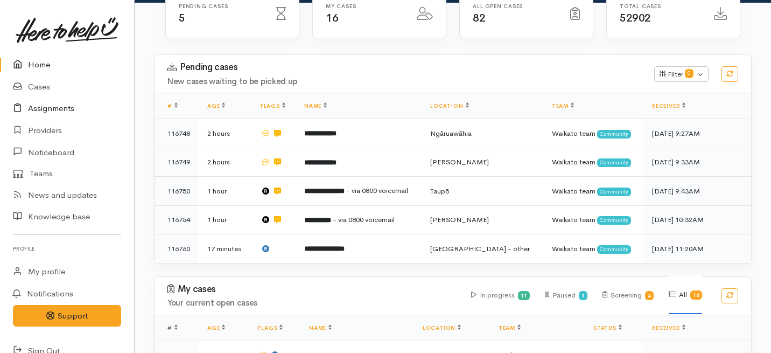
scroll to position [160, 0]
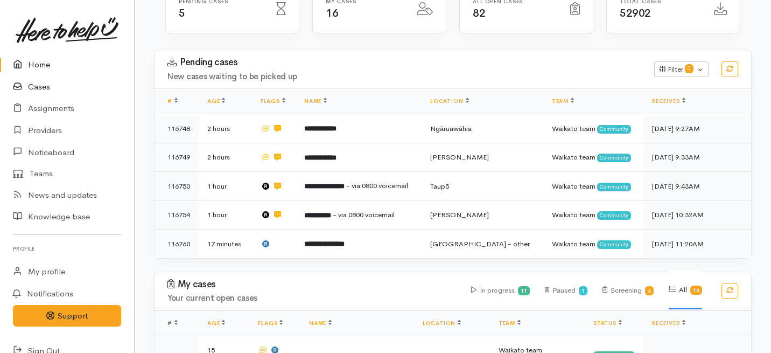
click at [40, 88] on link "Cases" at bounding box center [67, 87] width 134 height 22
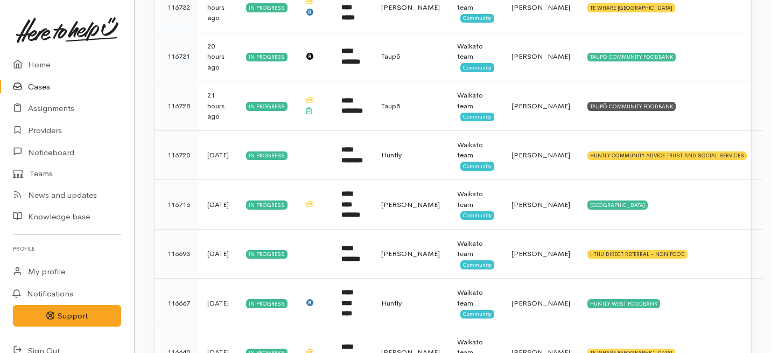
scroll to position [230, 0]
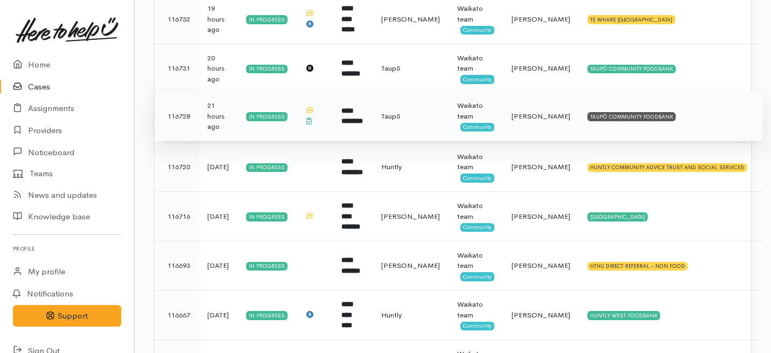
click at [312, 125] on span at bounding box center [308, 120] width 5 height 9
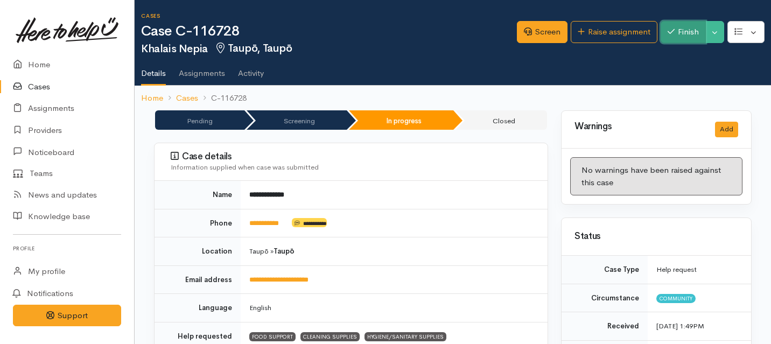
click at [686, 22] on button "Finish" at bounding box center [683, 32] width 45 height 22
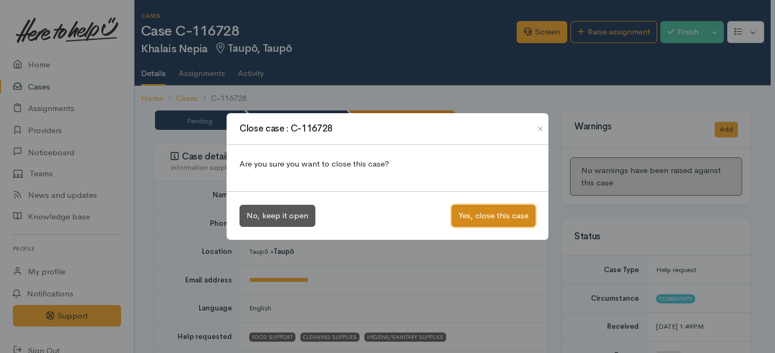
click at [501, 219] on button "Yes, close this case" at bounding box center [494, 216] width 84 height 22
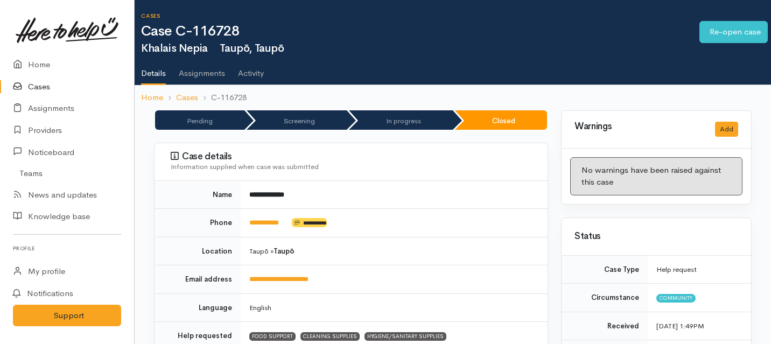
click at [37, 87] on link "Cases" at bounding box center [67, 87] width 134 height 22
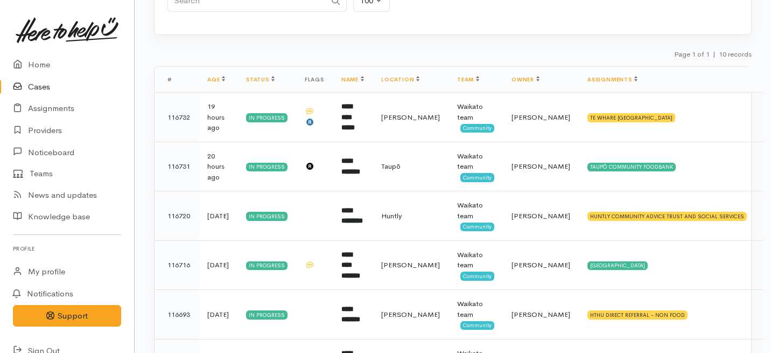
scroll to position [137, 0]
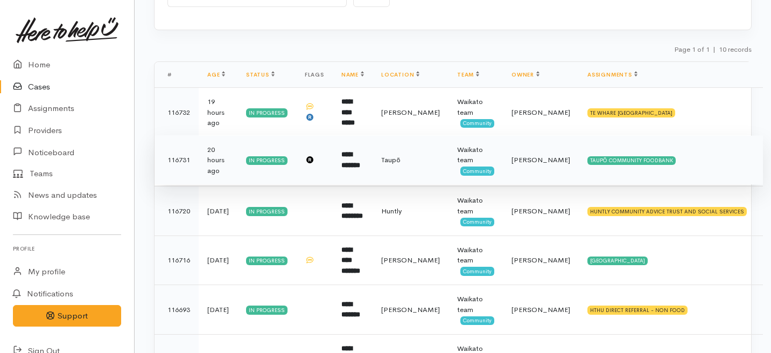
click at [363, 176] on td "**********" at bounding box center [353, 160] width 40 height 50
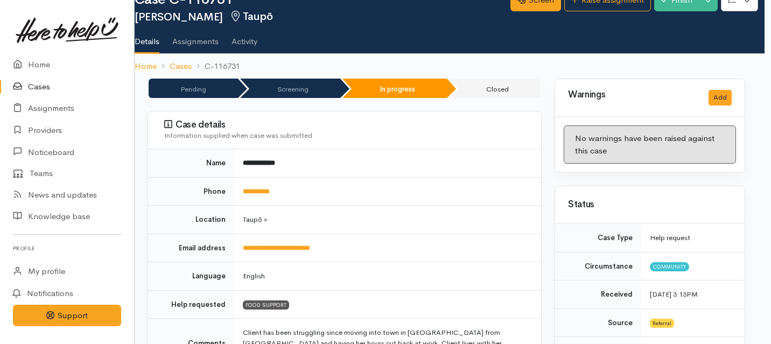
scroll to position [0, 6]
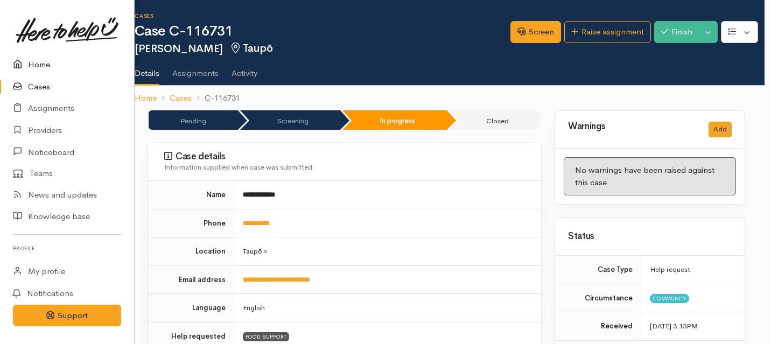
click at [42, 62] on link "Home" at bounding box center [67, 65] width 134 height 22
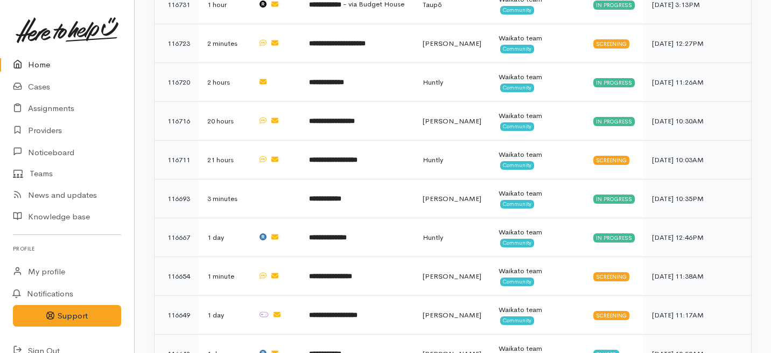
scroll to position [567, 0]
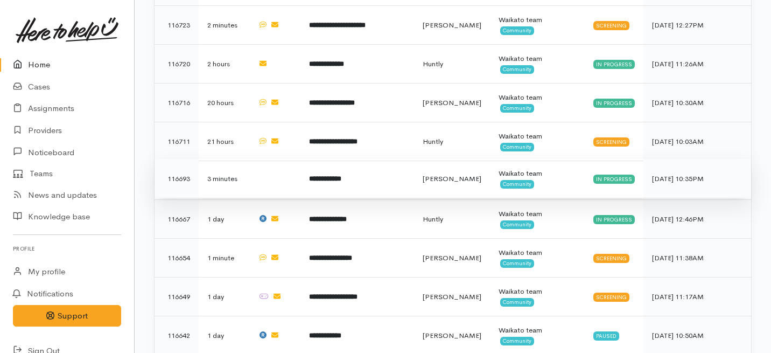
click at [341, 175] on b "**********" at bounding box center [325, 178] width 32 height 7
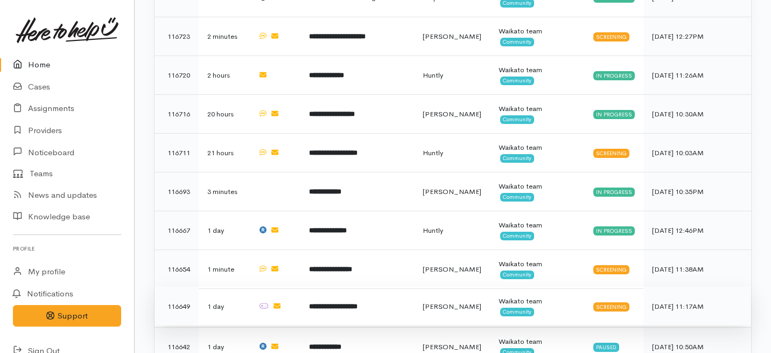
scroll to position [536, 0]
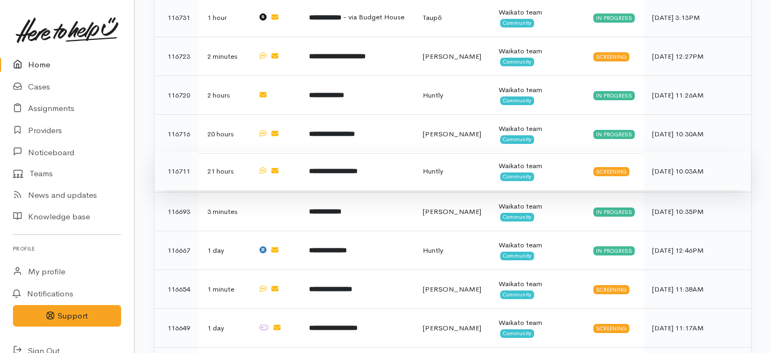
click at [353, 167] on b "**********" at bounding box center [333, 170] width 48 height 7
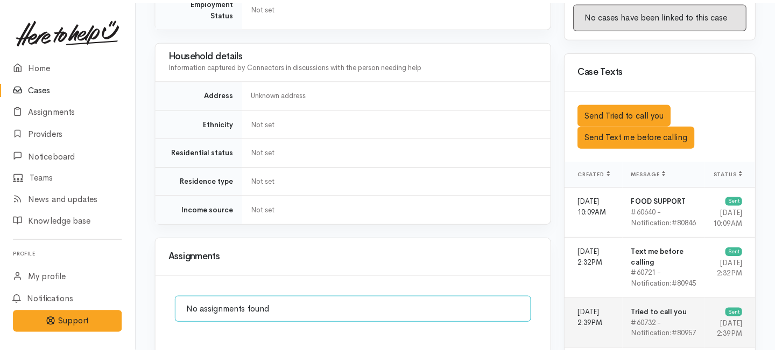
scroll to position [613, 0]
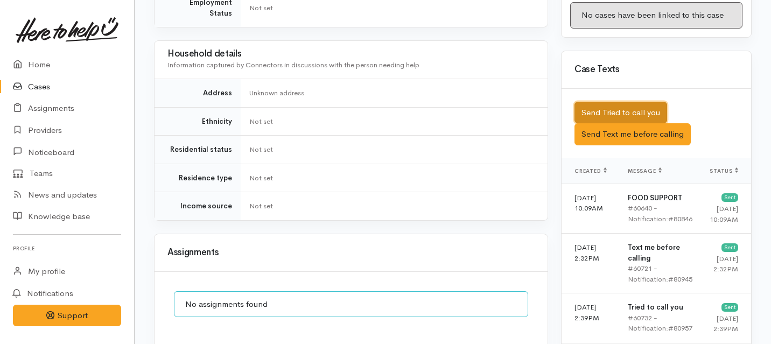
click at [599, 102] on button "Send Tried to call you" at bounding box center [620, 113] width 93 height 22
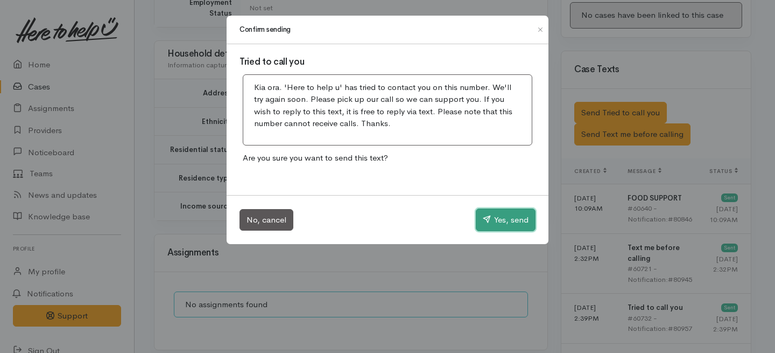
click at [502, 219] on button "Yes, send" at bounding box center [506, 219] width 60 height 23
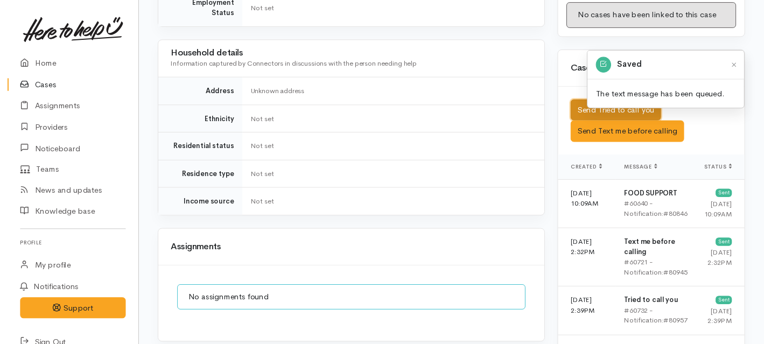
scroll to position [760, 0]
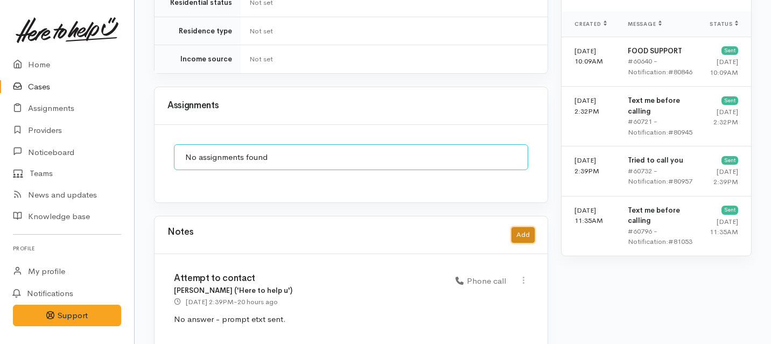
click at [526, 227] on button "Add" at bounding box center [523, 235] width 23 height 16
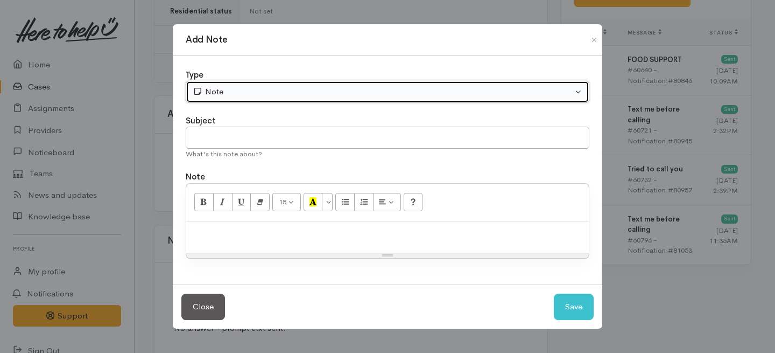
click at [312, 91] on div "Note" at bounding box center [383, 92] width 380 height 12
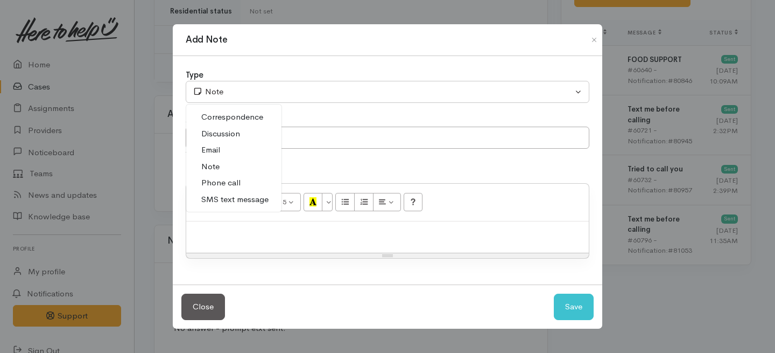
click at [216, 188] on span "Phone call" at bounding box center [220, 183] width 39 height 12
select select "3"
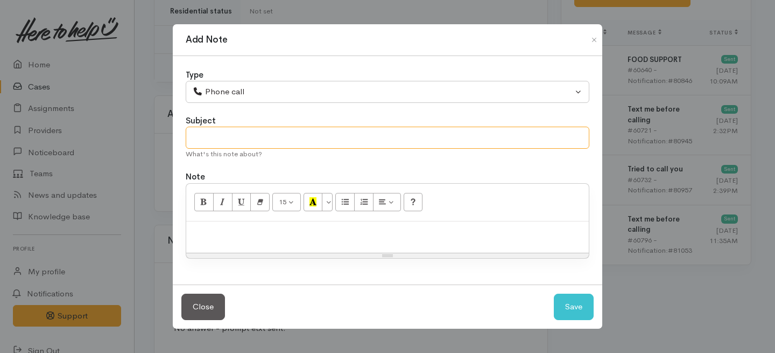
click at [222, 129] on input "text" at bounding box center [388, 138] width 404 height 22
type input "Attempt to contact"
click at [226, 235] on p at bounding box center [388, 233] width 392 height 12
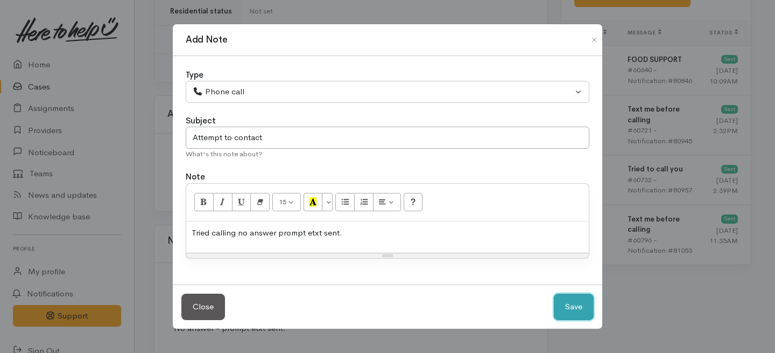
click at [577, 295] on button "Save" at bounding box center [574, 306] width 40 height 26
select select "1"
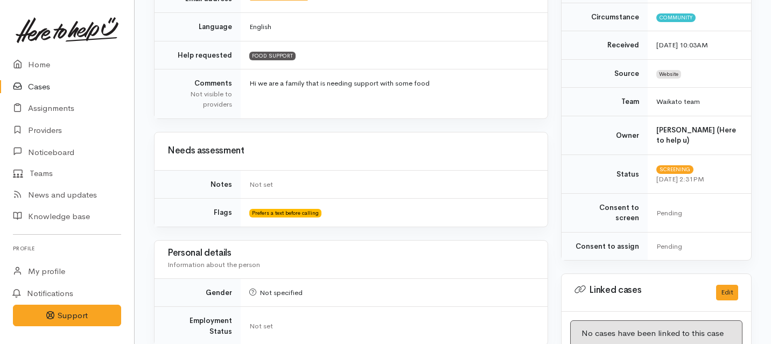
scroll to position [0, 0]
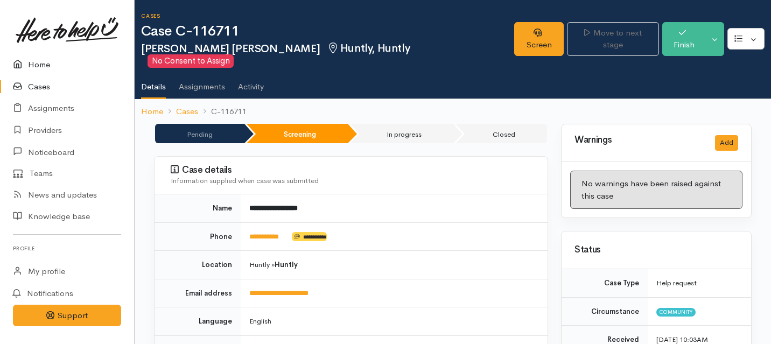
click at [39, 64] on link "Home" at bounding box center [67, 65] width 134 height 22
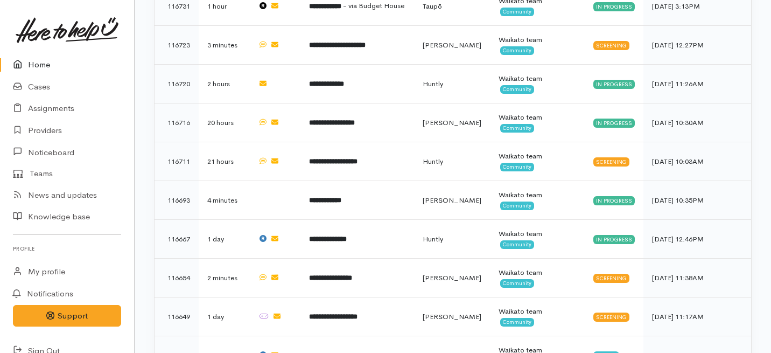
scroll to position [544, 0]
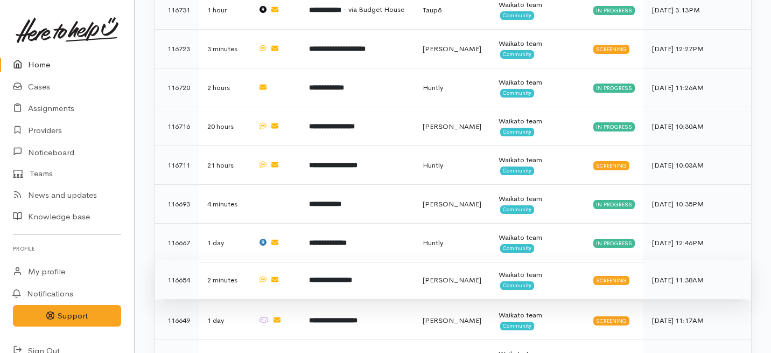
click at [325, 260] on td "**********" at bounding box center [357, 279] width 114 height 39
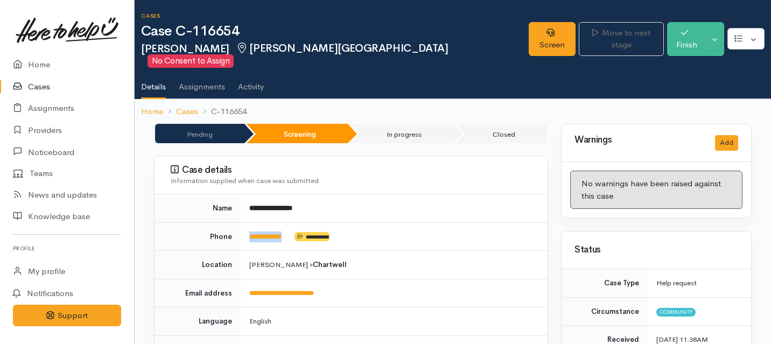
drag, startPoint x: 295, startPoint y: 222, endPoint x: 244, endPoint y: 224, distance: 50.6
click at [244, 224] on td "**********" at bounding box center [394, 236] width 307 height 29
copy td "**********"
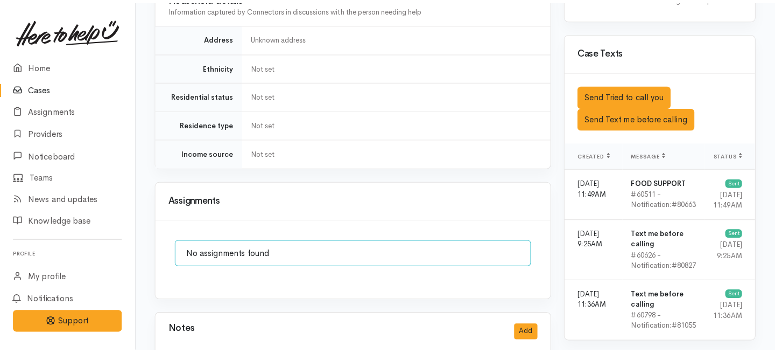
scroll to position [670, 0]
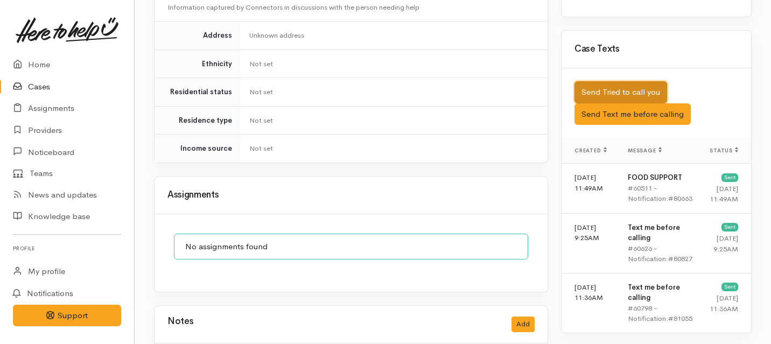
click at [618, 81] on button "Send Tried to call you" at bounding box center [620, 92] width 93 height 22
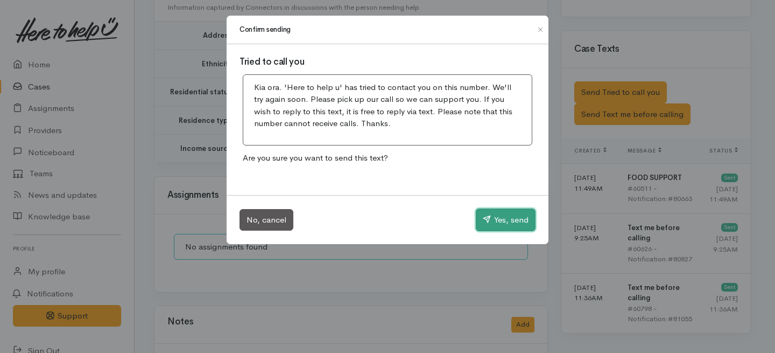
click at [520, 214] on button "Yes, send" at bounding box center [506, 219] width 60 height 23
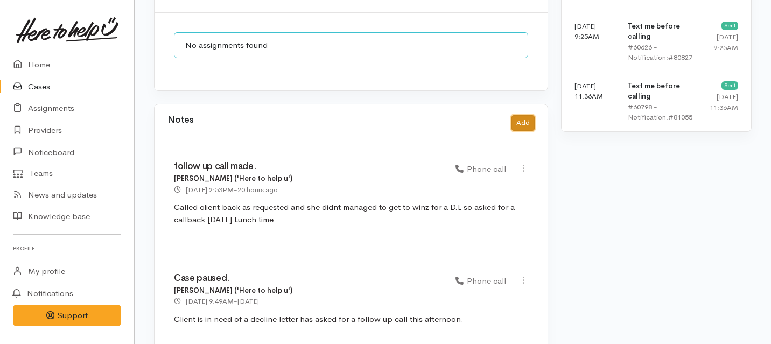
click at [523, 115] on button "Add" at bounding box center [523, 123] width 23 height 16
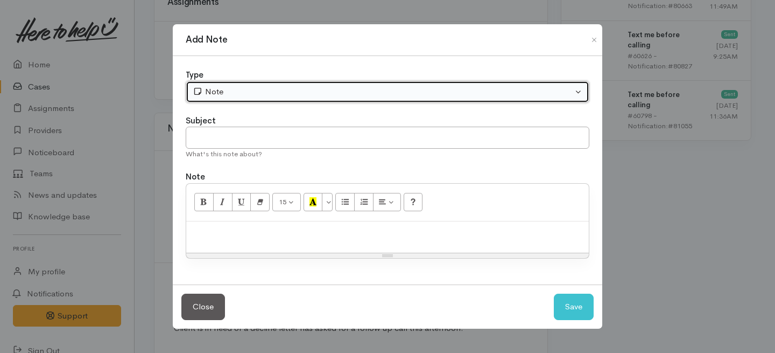
click at [299, 83] on button "Note" at bounding box center [388, 92] width 404 height 22
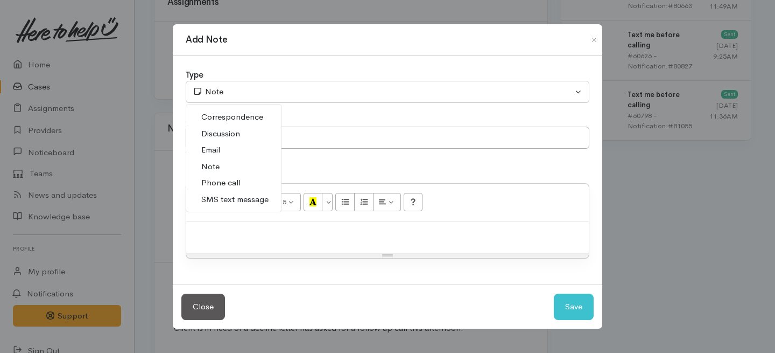
click at [219, 183] on span "Phone call" at bounding box center [220, 183] width 39 height 12
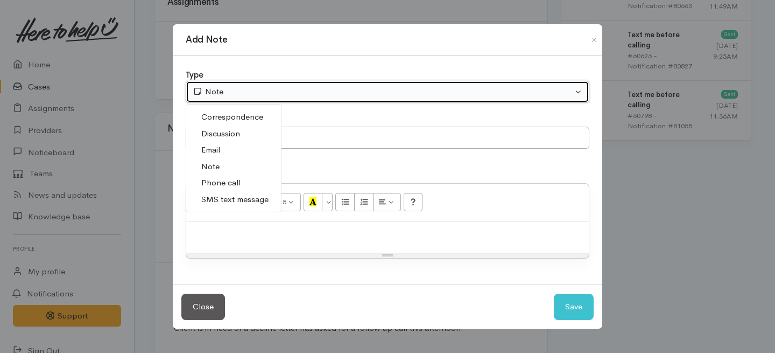
select select "3"
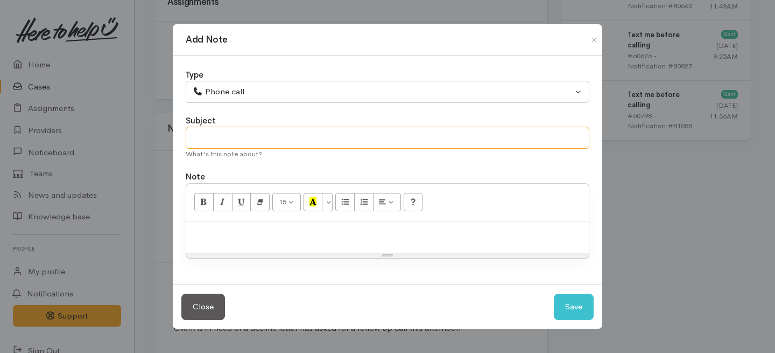
click at [228, 132] on input "text" at bounding box center [388, 138] width 404 height 22
type input "Attempot"
click at [592, 37] on button "Close" at bounding box center [594, 39] width 17 height 13
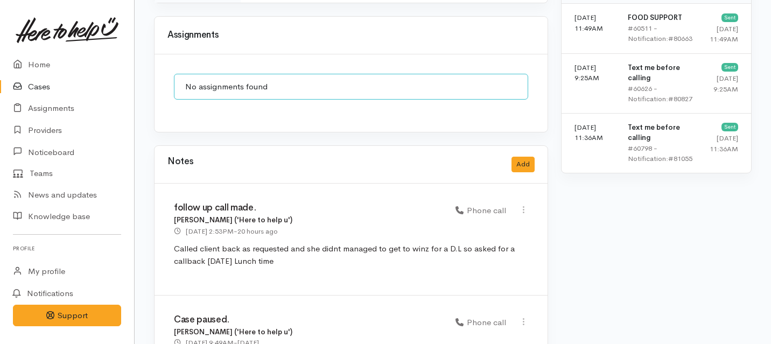
scroll to position [872, 0]
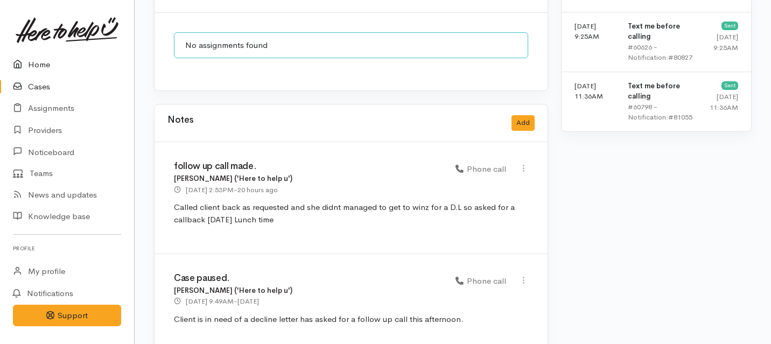
click at [46, 67] on link "Home" at bounding box center [67, 65] width 134 height 22
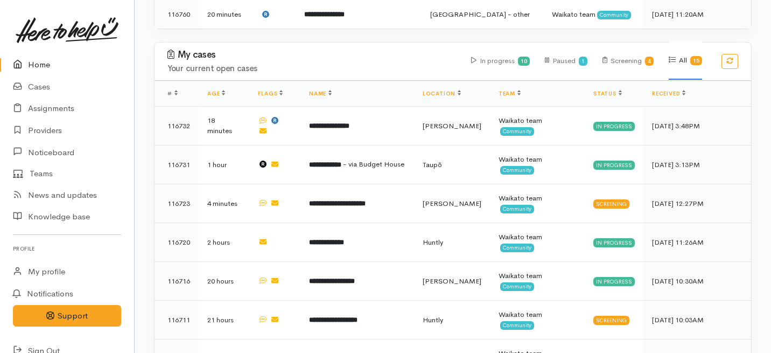
scroll to position [389, 0]
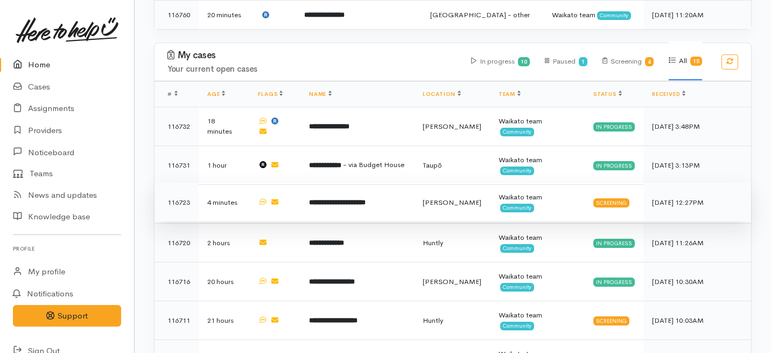
click at [365, 199] on b "**********" at bounding box center [337, 202] width 57 height 7
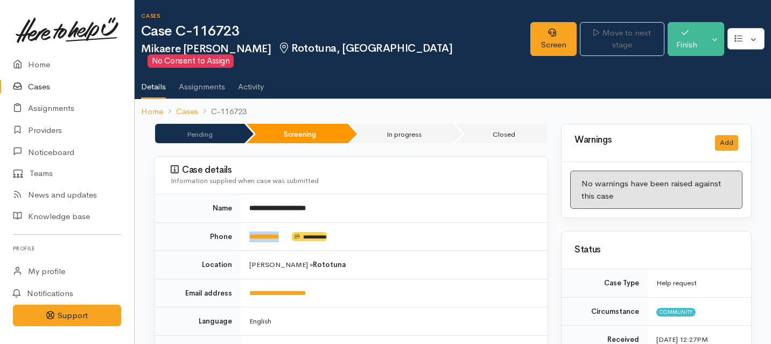
drag, startPoint x: 291, startPoint y: 225, endPoint x: 243, endPoint y: 224, distance: 47.4
click at [244, 224] on td "**********" at bounding box center [394, 236] width 307 height 29
copy td "**********"
click at [548, 36] on icon at bounding box center [552, 33] width 8 height 8
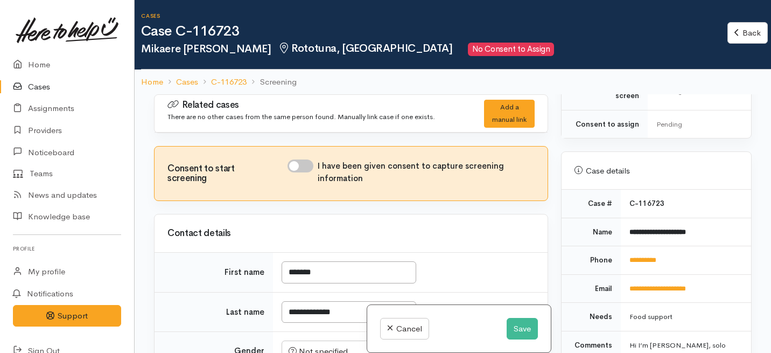
scroll to position [396, 0]
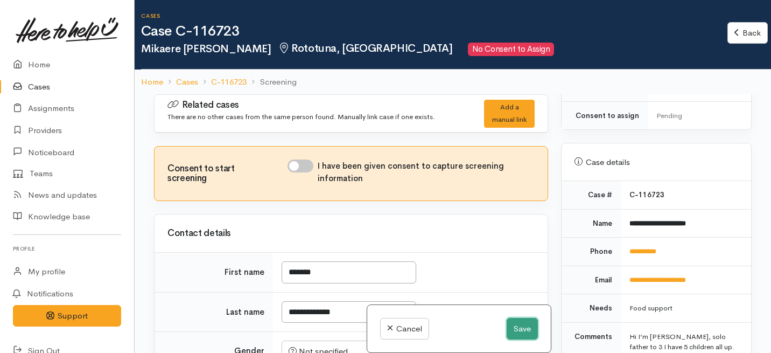
click at [518, 322] on button "Save" at bounding box center [522, 329] width 31 height 22
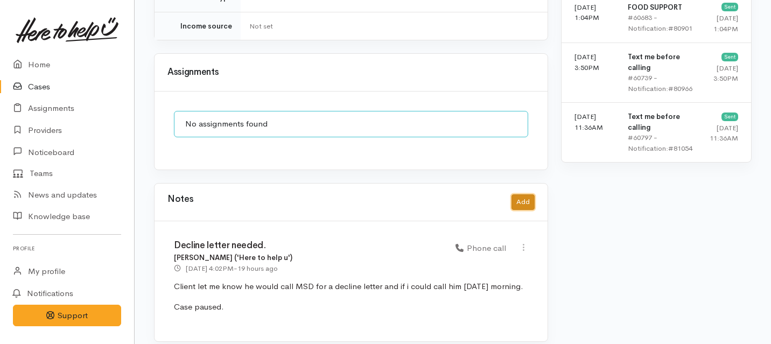
click at [516, 194] on button "Add" at bounding box center [523, 202] width 23 height 16
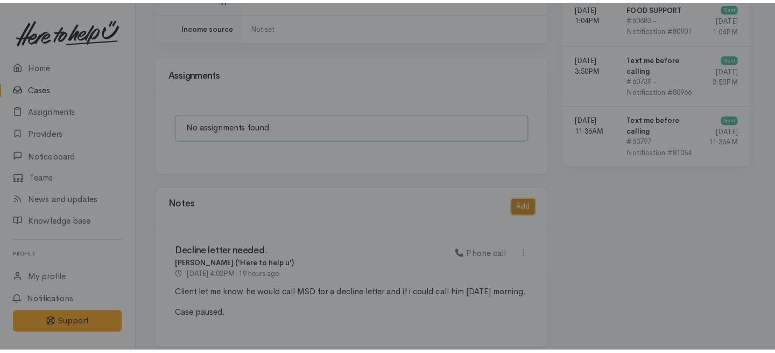
scroll to position [795, 0]
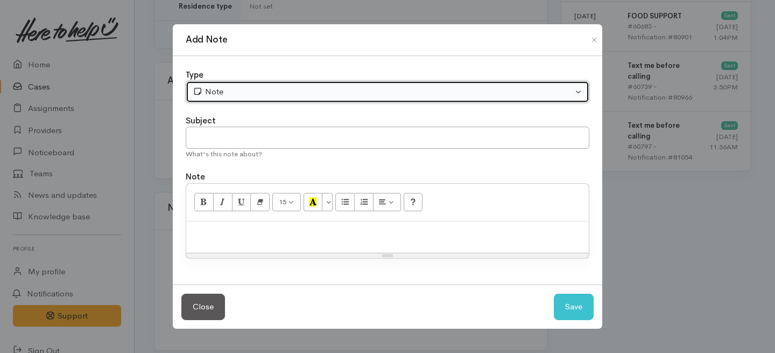
click at [374, 92] on div "Note" at bounding box center [383, 92] width 380 height 12
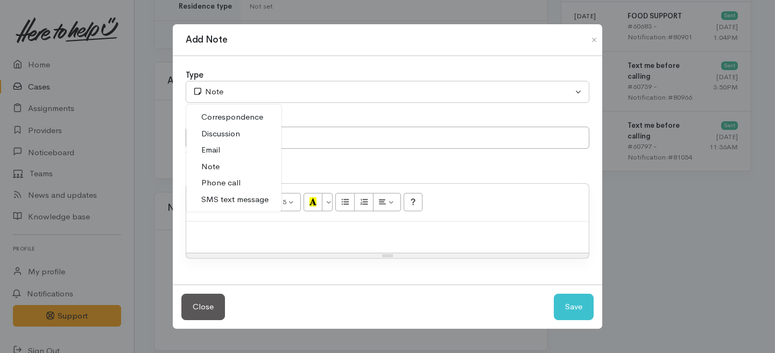
click at [244, 180] on link "Phone call" at bounding box center [233, 182] width 95 height 17
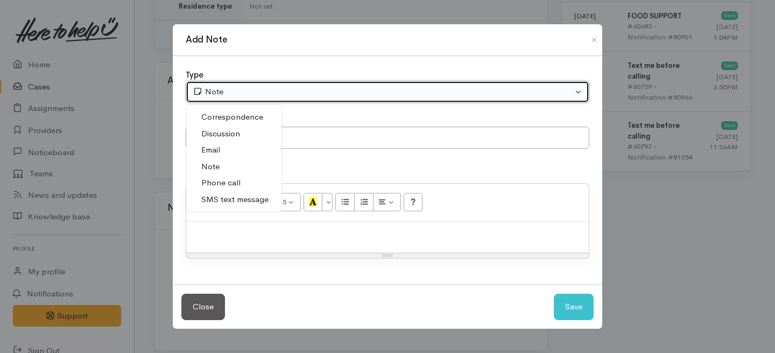
select select "3"
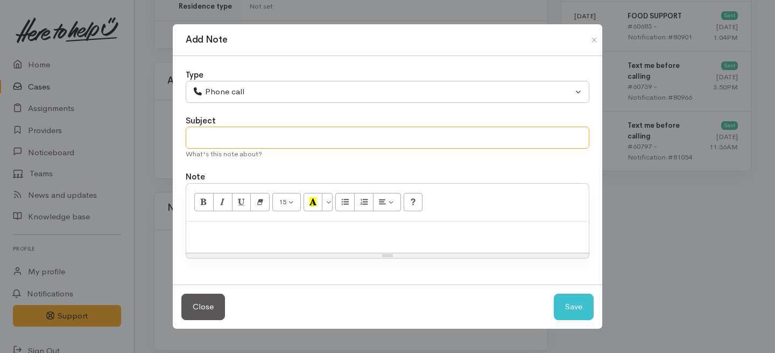
click at [275, 140] on input "text" at bounding box center [388, 138] width 404 height 22
type input "Case cancelled."
click at [312, 240] on div at bounding box center [387, 237] width 403 height 32
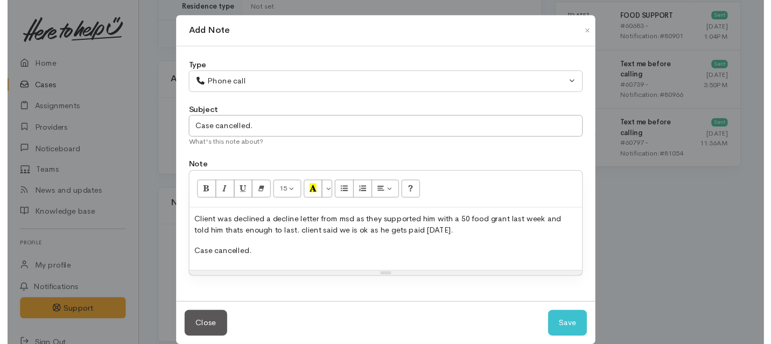
scroll to position [15, 0]
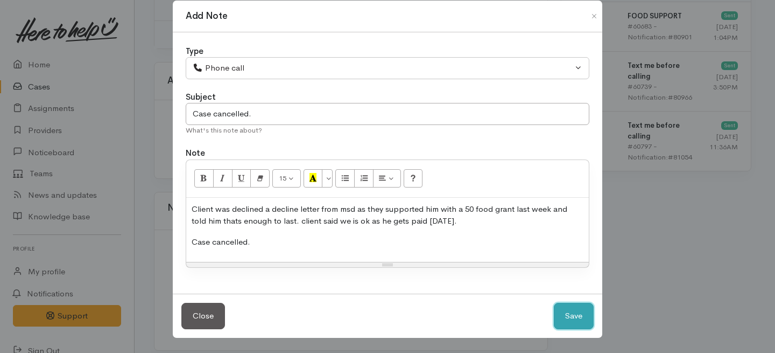
click at [558, 313] on button "Save" at bounding box center [574, 316] width 40 height 26
select select "1"
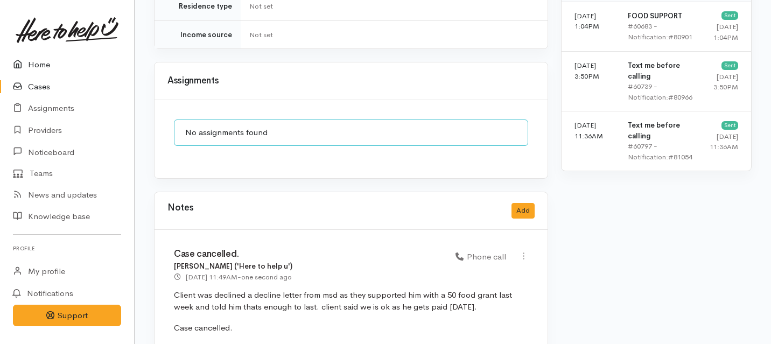
click at [41, 67] on link "Home" at bounding box center [67, 65] width 134 height 22
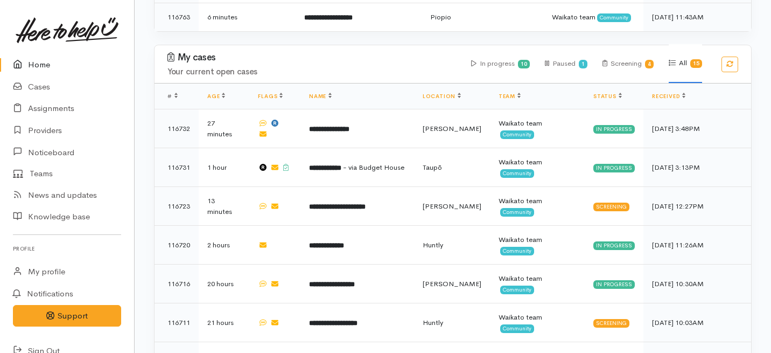
scroll to position [415, 0]
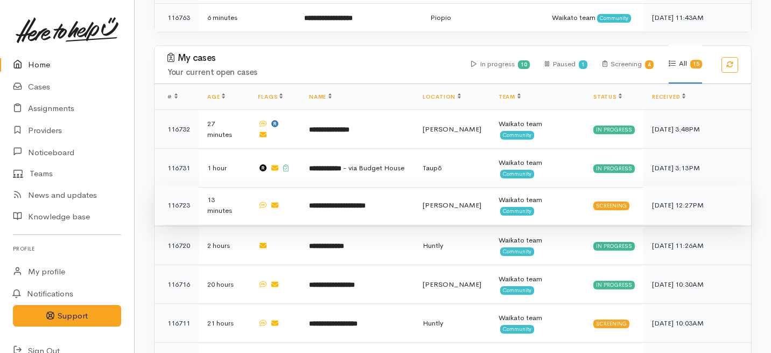
click at [366, 202] on b "**********" at bounding box center [337, 205] width 57 height 7
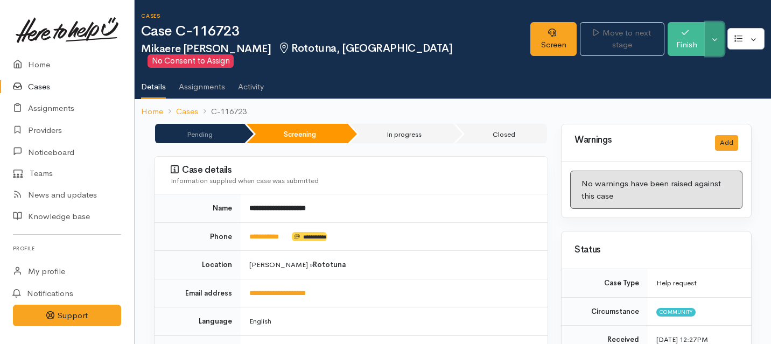
click at [711, 30] on button "Toggle Dropdown" at bounding box center [714, 39] width 19 height 34
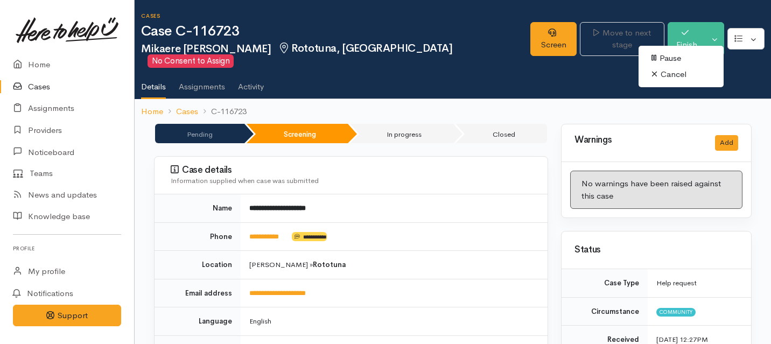
click at [661, 72] on link "Cancel" at bounding box center [681, 74] width 85 height 17
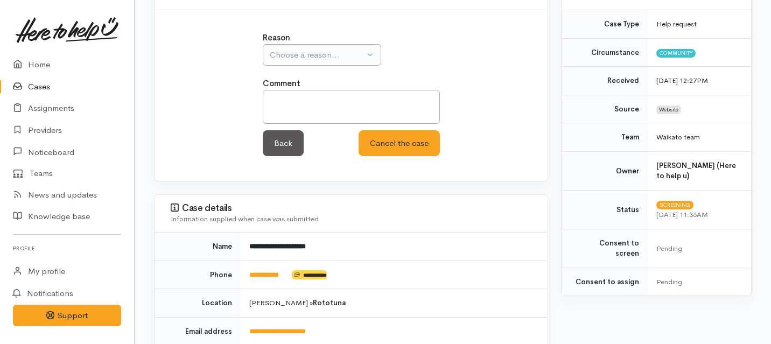
scroll to position [128, 0]
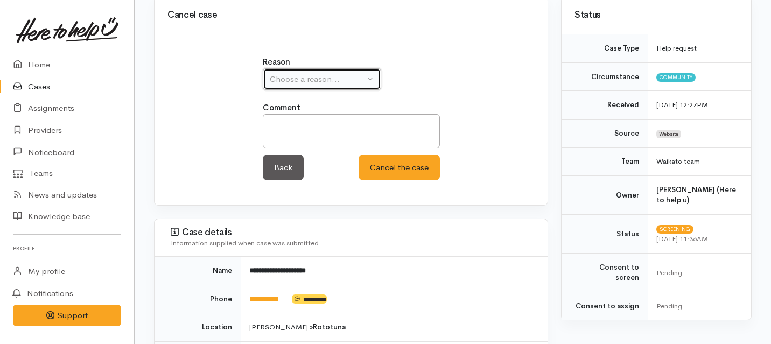
click at [340, 73] on div "Choose a reason..." at bounding box center [317, 79] width 95 height 12
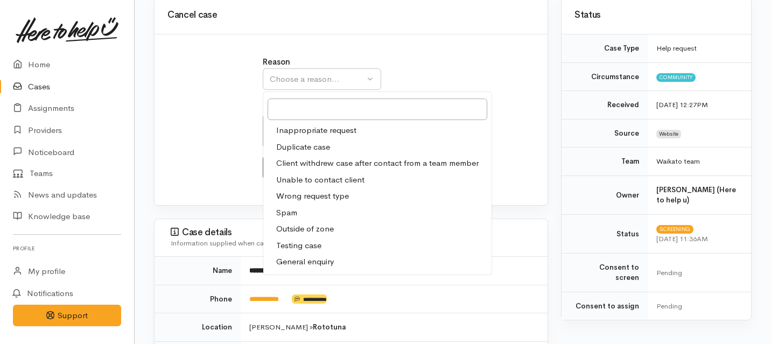
click at [309, 155] on link "Client withdrew case after contact from a team member" at bounding box center [377, 163] width 228 height 17
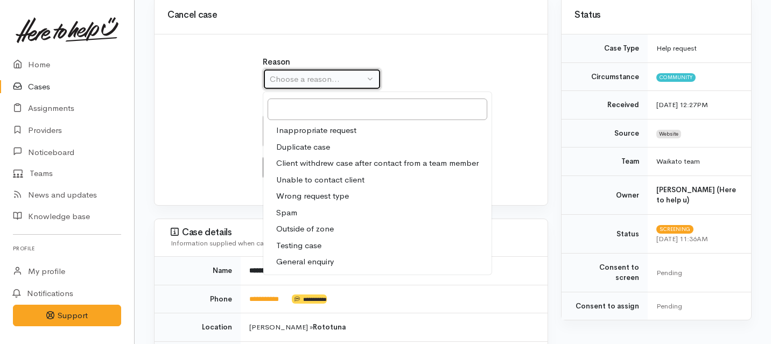
select select "3"
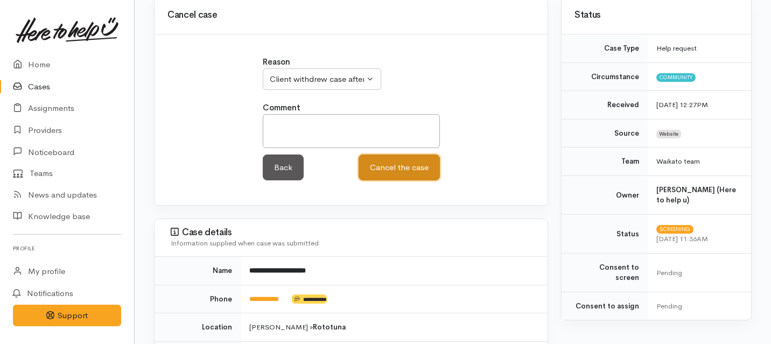
click at [388, 155] on button "Cancel the case" at bounding box center [399, 168] width 81 height 26
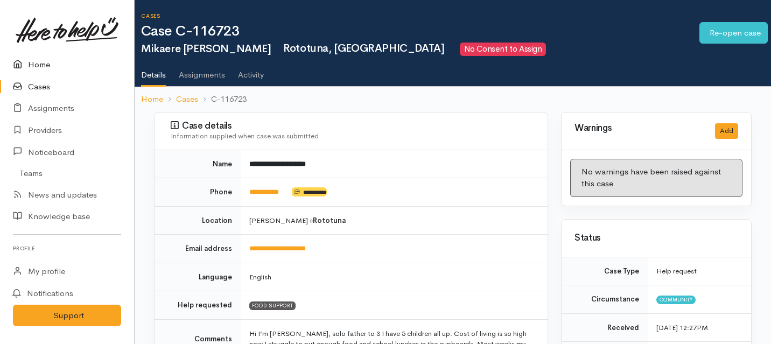
click at [40, 61] on link "Home" at bounding box center [67, 65] width 134 height 22
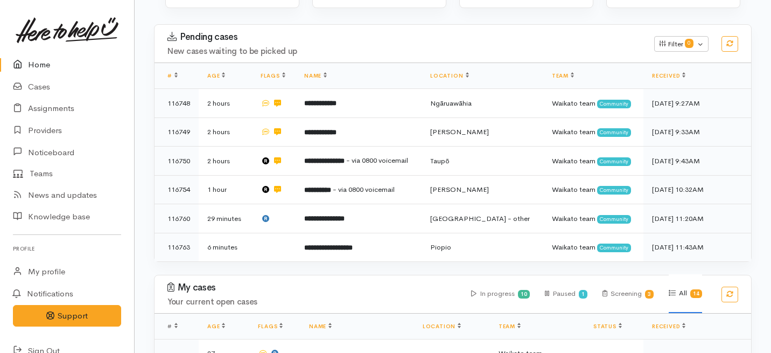
scroll to position [115, 0]
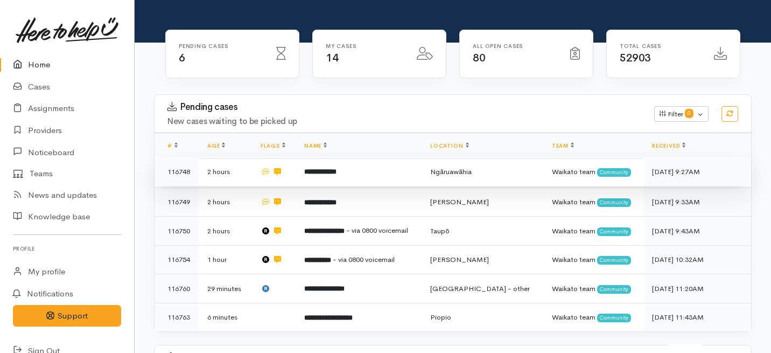
click at [325, 168] on b "**********" at bounding box center [320, 171] width 32 height 7
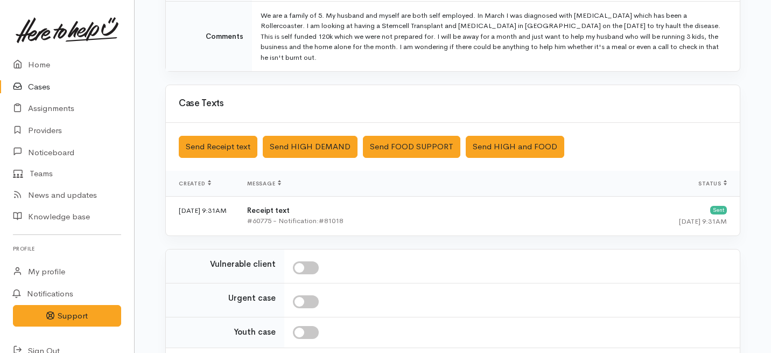
scroll to position [366, 0]
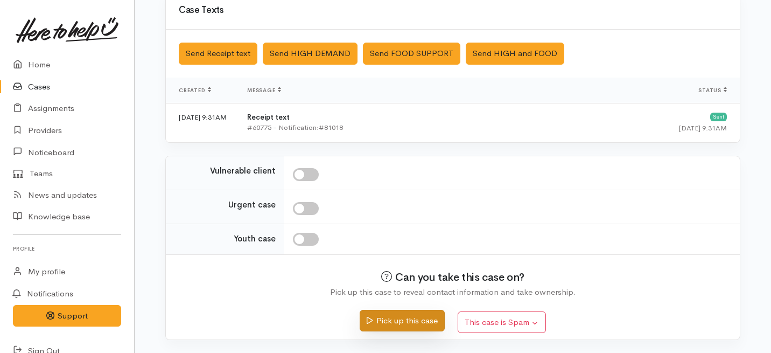
click at [397, 320] on button "Pick up this case" at bounding box center [402, 321] width 85 height 22
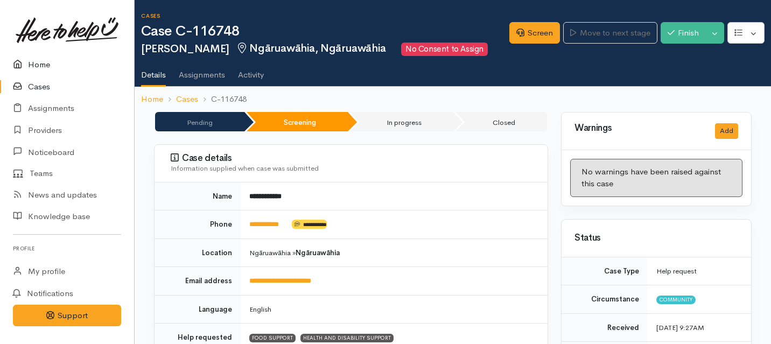
click at [39, 66] on link "Home" at bounding box center [67, 65] width 134 height 22
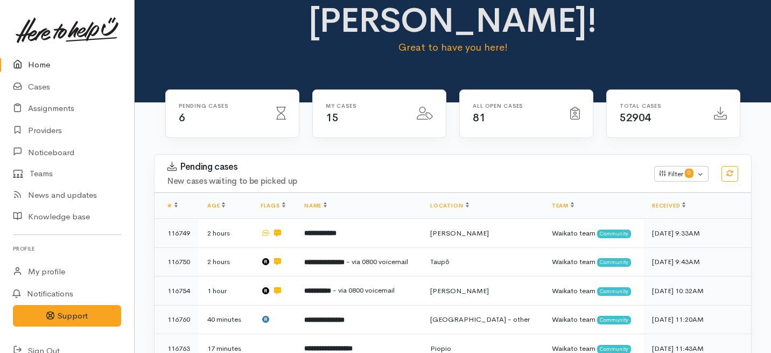
scroll to position [58, 0]
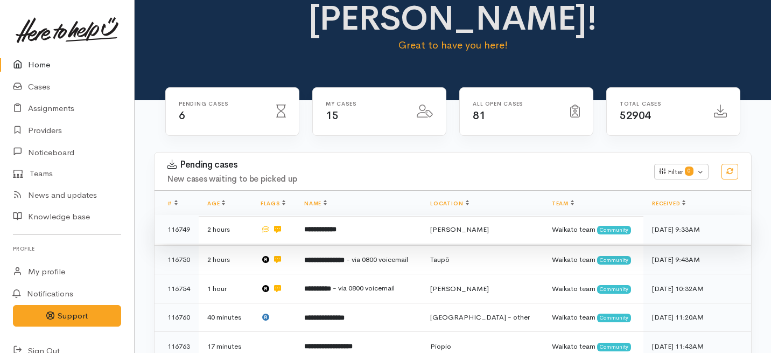
click at [337, 215] on td "**********" at bounding box center [359, 229] width 126 height 29
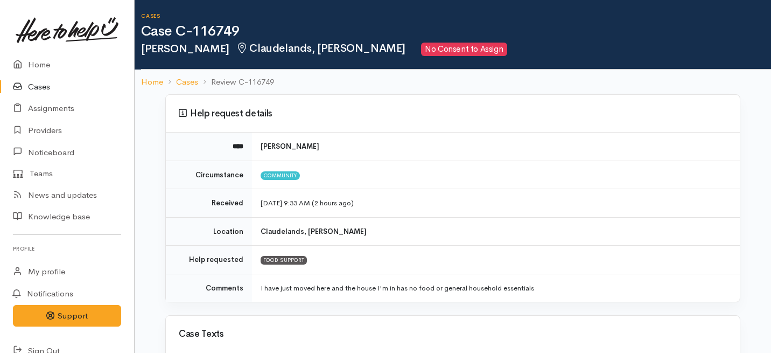
scroll to position [324, 0]
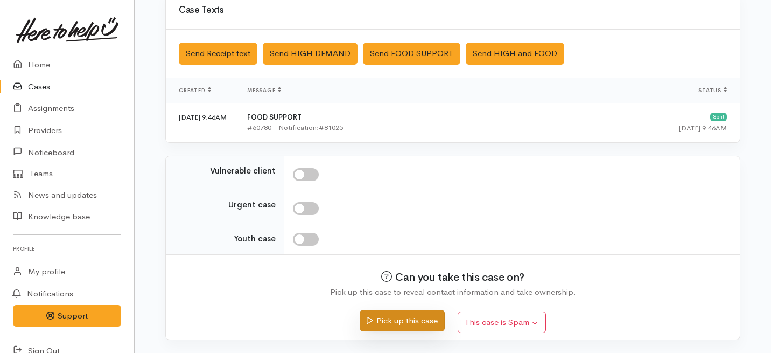
click at [383, 321] on button "Pick up this case" at bounding box center [402, 321] width 85 height 22
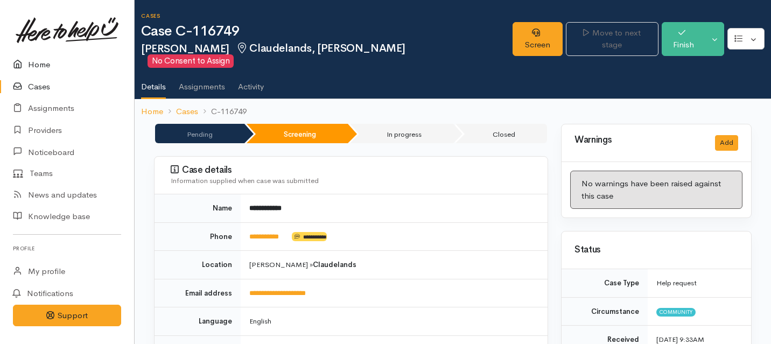
click at [34, 66] on link "Home" at bounding box center [67, 65] width 134 height 22
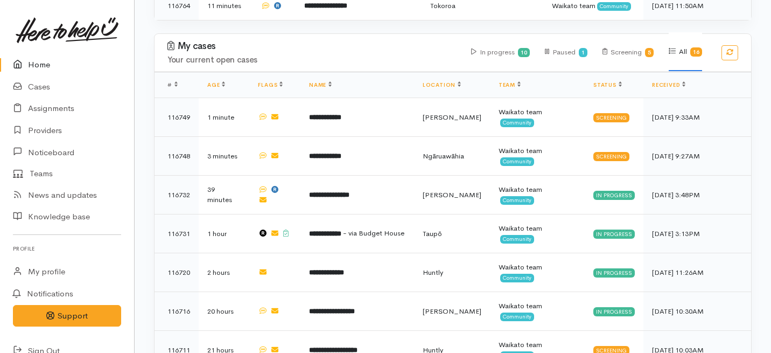
scroll to position [193, 0]
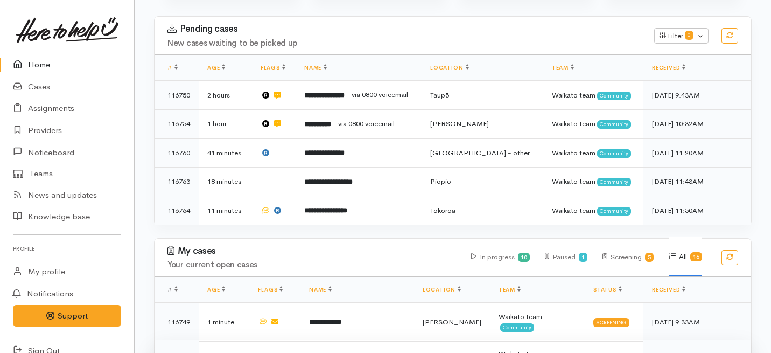
click at [321, 352] on b "**********" at bounding box center [325, 358] width 32 height 7
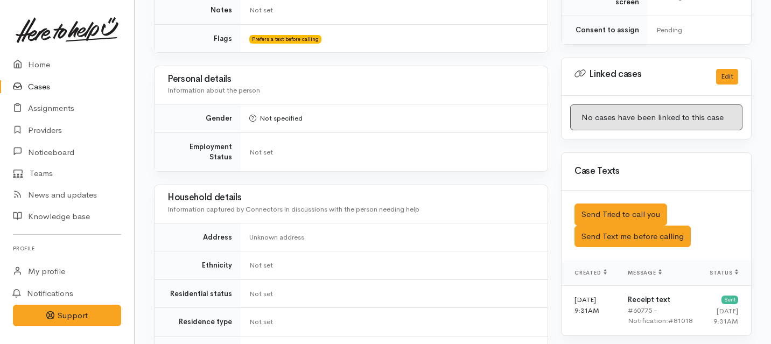
scroll to position [509, 0]
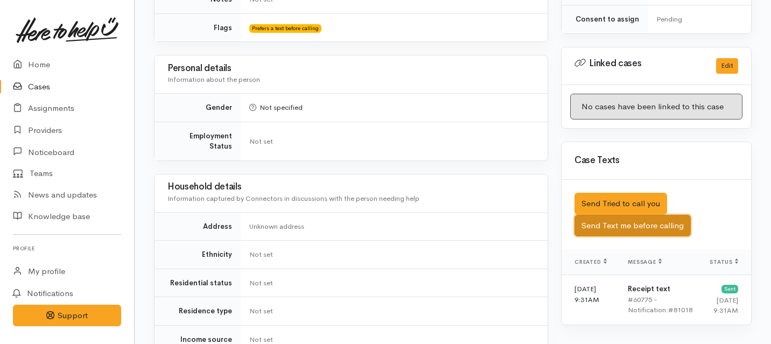
click at [620, 222] on button "Send Text me before calling" at bounding box center [632, 226] width 116 height 22
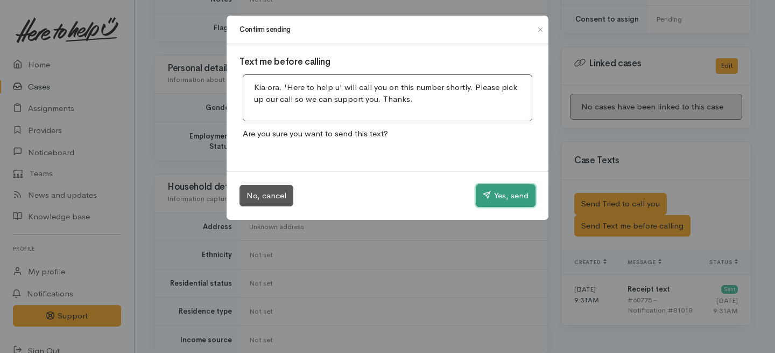
click at [504, 191] on button "Yes, send" at bounding box center [506, 195] width 60 height 23
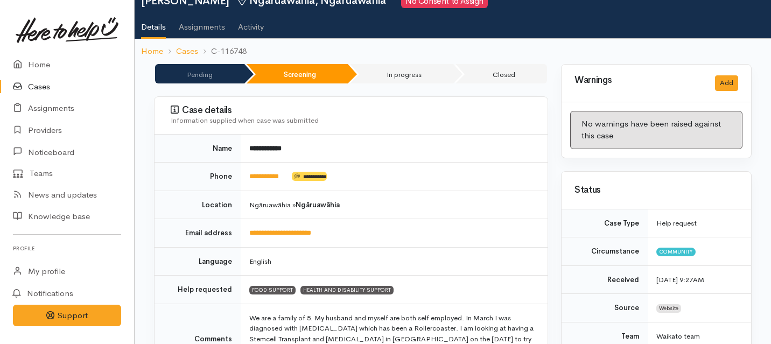
scroll to position [2, 0]
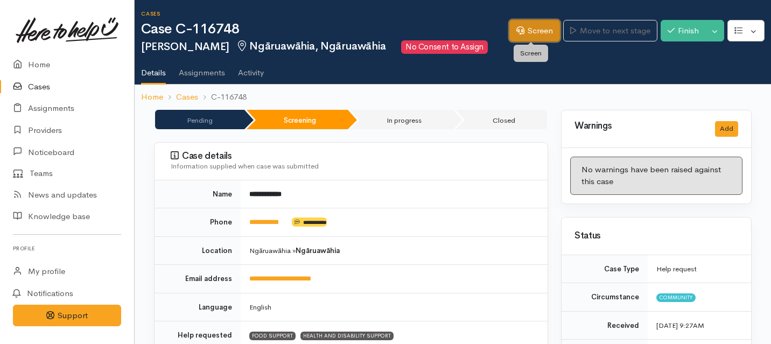
click at [519, 36] on link "Screen" at bounding box center [534, 31] width 51 height 22
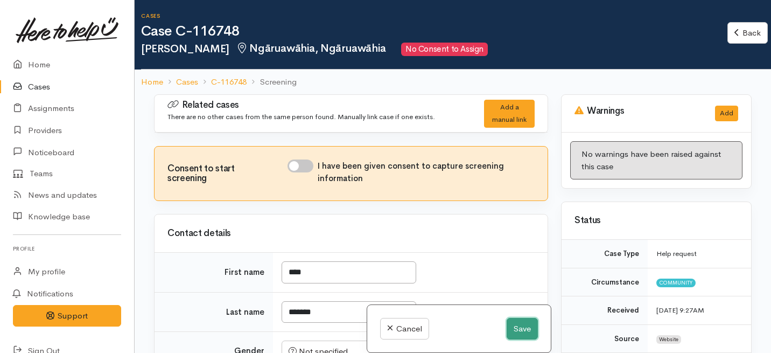
click at [523, 324] on button "Save" at bounding box center [522, 329] width 31 height 22
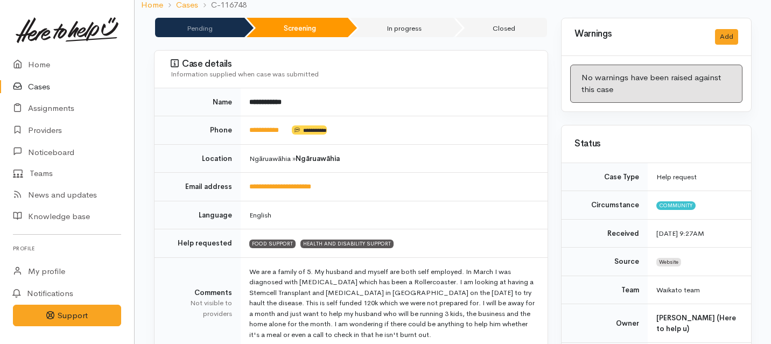
scroll to position [89, 0]
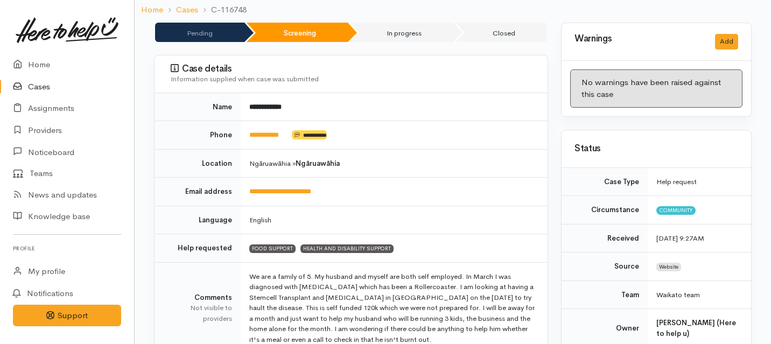
click at [45, 87] on link "Cases" at bounding box center [67, 87] width 134 height 22
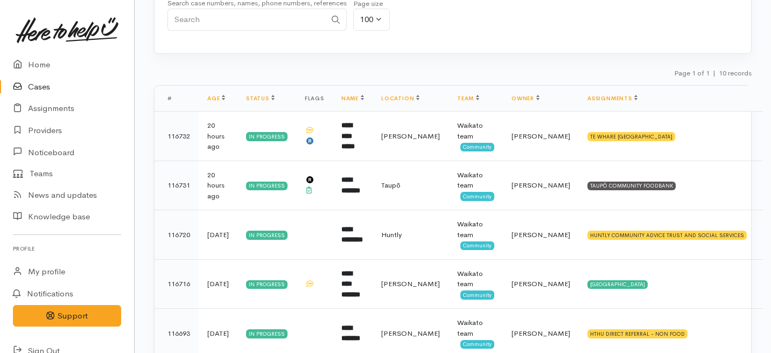
scroll to position [114, 0]
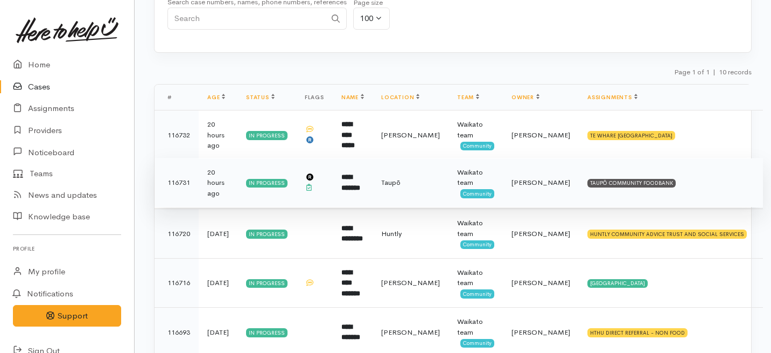
click at [359, 201] on td "**********" at bounding box center [353, 183] width 40 height 50
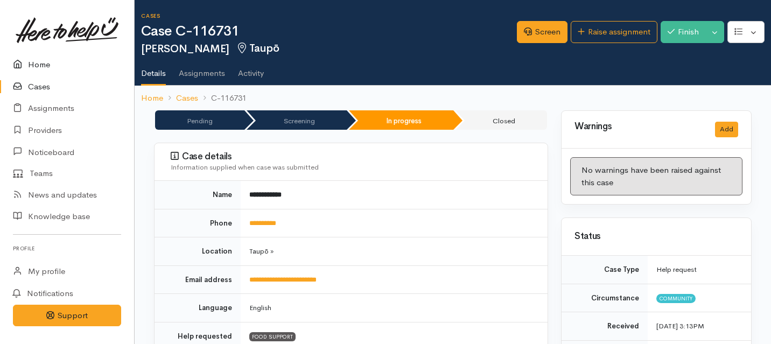
click at [43, 64] on link "Home" at bounding box center [67, 65] width 134 height 22
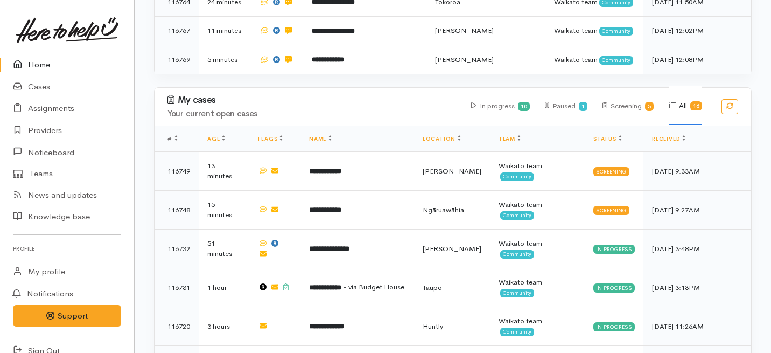
scroll to position [390, 0]
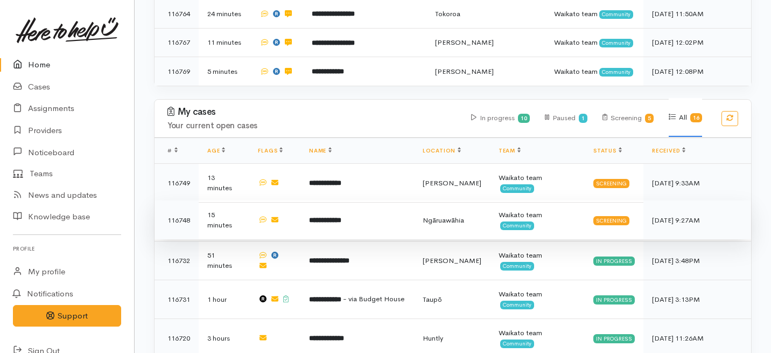
click at [240, 200] on td "15 minutes" at bounding box center [224, 219] width 51 height 39
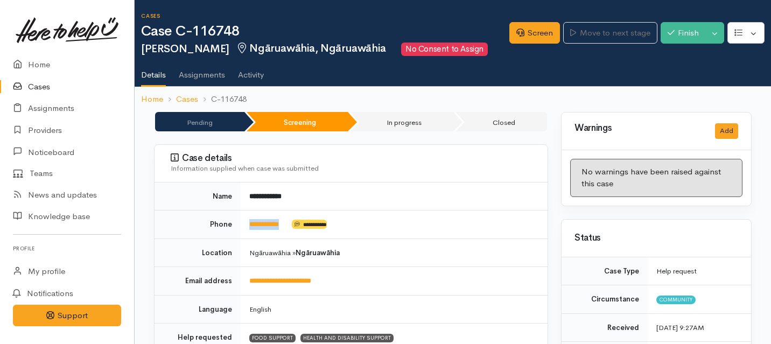
drag, startPoint x: 292, startPoint y: 226, endPoint x: 246, endPoint y: 222, distance: 46.5
click at [246, 222] on td "**********" at bounding box center [394, 225] width 307 height 29
copy td "**********"
click at [532, 36] on link "Screen" at bounding box center [534, 33] width 51 height 22
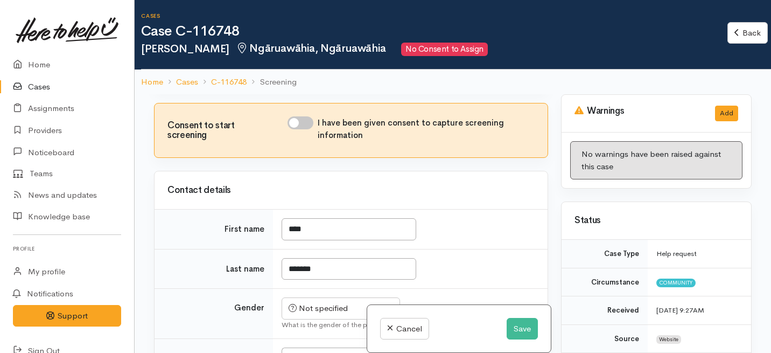
scroll to position [46, 0]
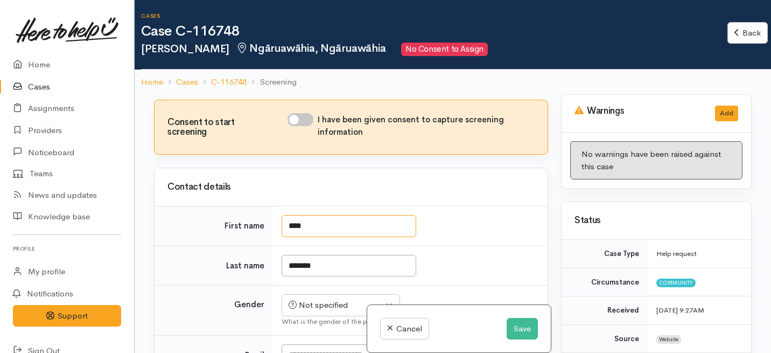
click at [316, 227] on input "****" at bounding box center [349, 226] width 135 height 22
type input "*"
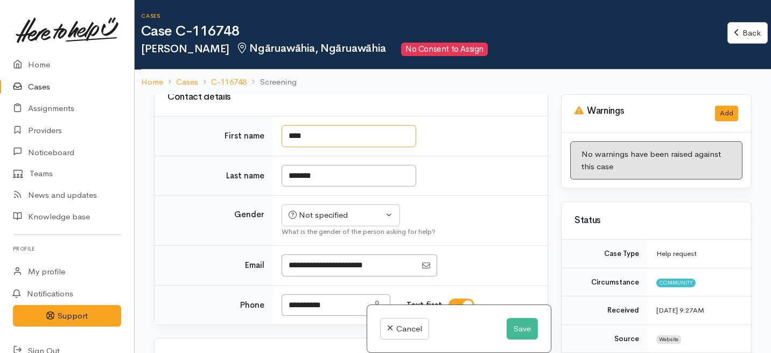
scroll to position [151, 0]
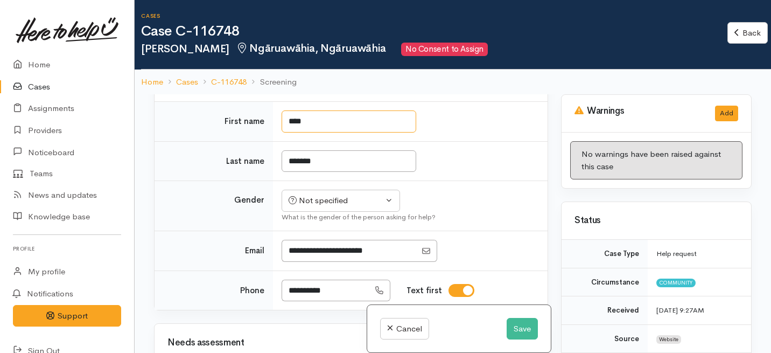
type input "****"
drag, startPoint x: 347, startPoint y: 292, endPoint x: 268, endPoint y: 292, distance: 79.1
click at [268, 292] on tr "**********" at bounding box center [351, 289] width 393 height 39
type input "**********"
click at [514, 250] on div at bounding box center [408, 251] width 253 height 22
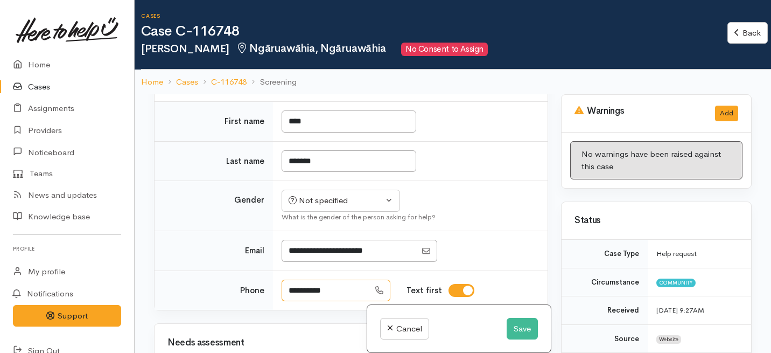
drag, startPoint x: 346, startPoint y: 293, endPoint x: 273, endPoint y: 289, distance: 72.8
click at [273, 289] on td "**********" at bounding box center [410, 289] width 275 height 39
click at [392, 333] on link "Cancel" at bounding box center [404, 329] width 49 height 22
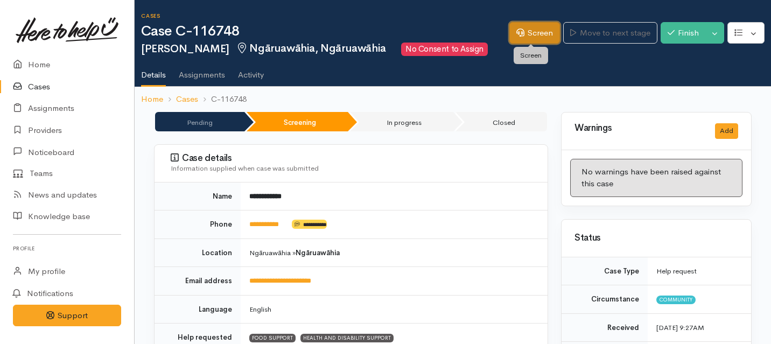
click at [531, 27] on link "Screen" at bounding box center [534, 33] width 51 height 22
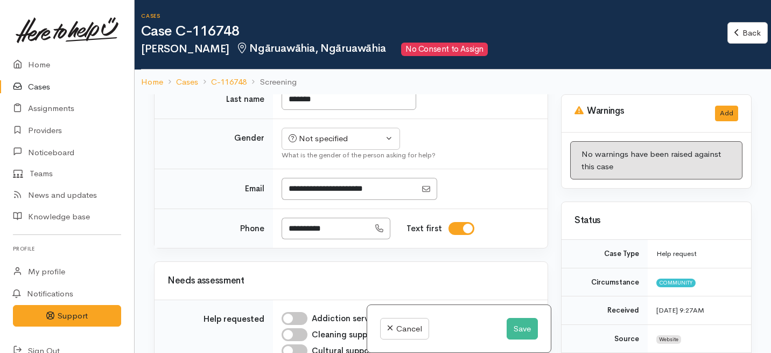
scroll to position [227, 0]
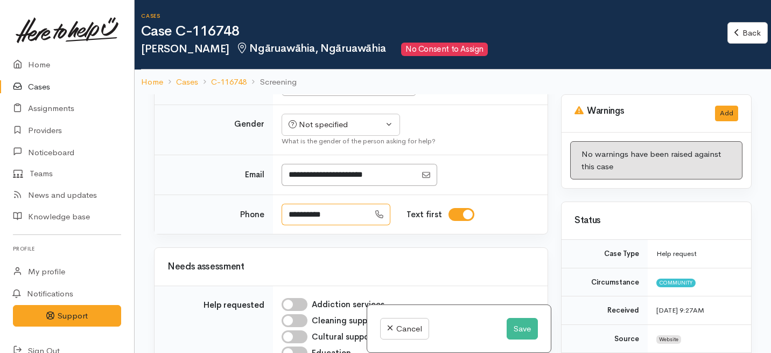
drag, startPoint x: 336, startPoint y: 215, endPoint x: 267, endPoint y: 214, distance: 69.5
click at [267, 214] on tr "**********" at bounding box center [351, 213] width 393 height 39
type input "**********"
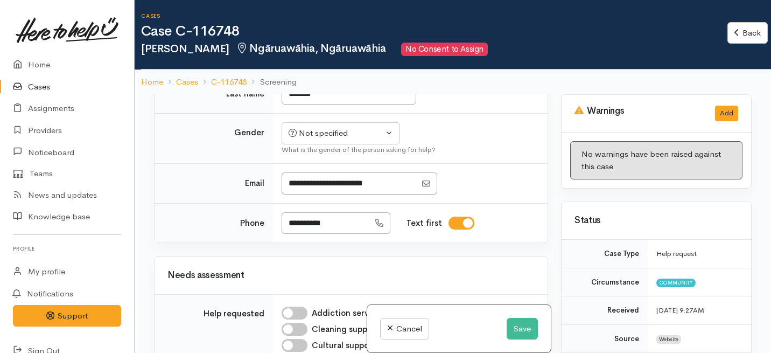
click at [375, 267] on div "Needs assessment" at bounding box center [350, 275] width 367 height 17
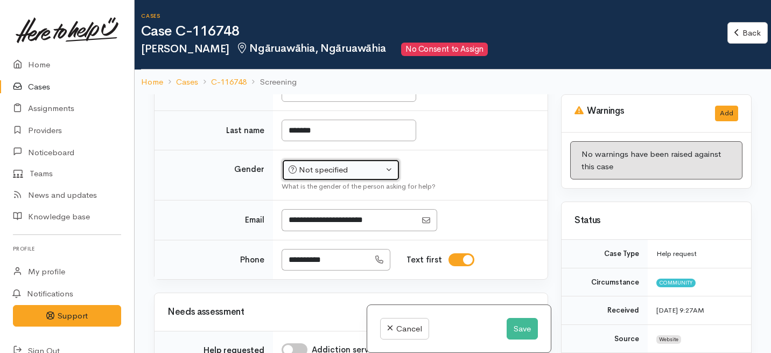
click at [348, 170] on div "Not specified" at bounding box center [336, 170] width 95 height 12
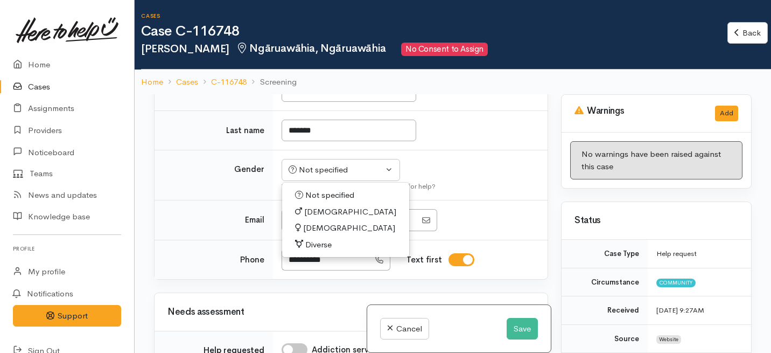
click at [318, 207] on span "[DEMOGRAPHIC_DATA]" at bounding box center [350, 212] width 92 height 12
select select "[DEMOGRAPHIC_DATA]"
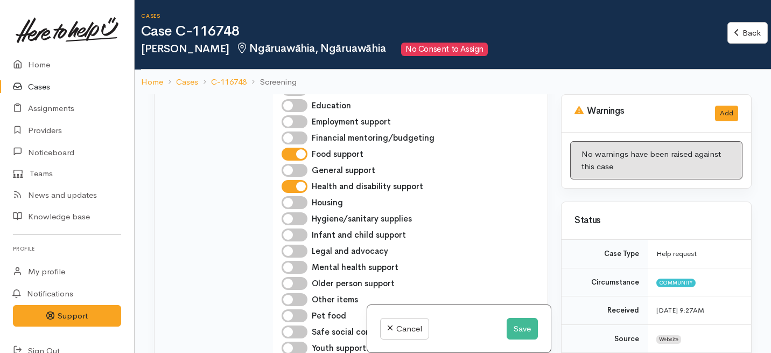
scroll to position [480, 0]
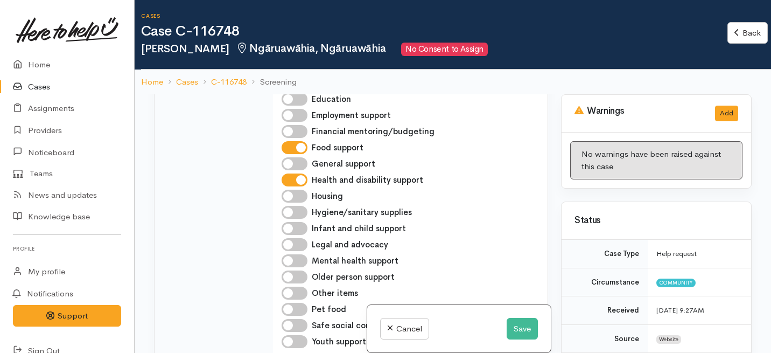
click at [292, 179] on input "Health and disability support" at bounding box center [295, 179] width 26 height 13
checkbox input "false"
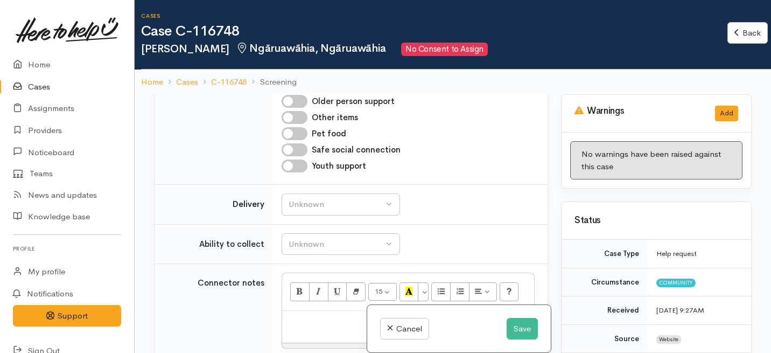
scroll to position [679, 0]
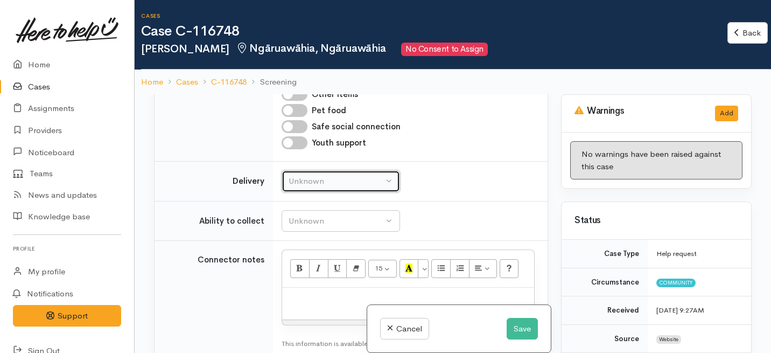
click at [304, 173] on button "Unknown" at bounding box center [341, 181] width 118 height 22
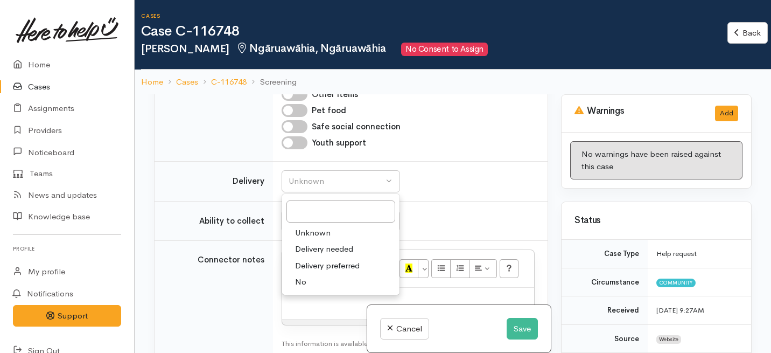
click at [303, 282] on span "No" at bounding box center [300, 282] width 11 height 12
select select "1"
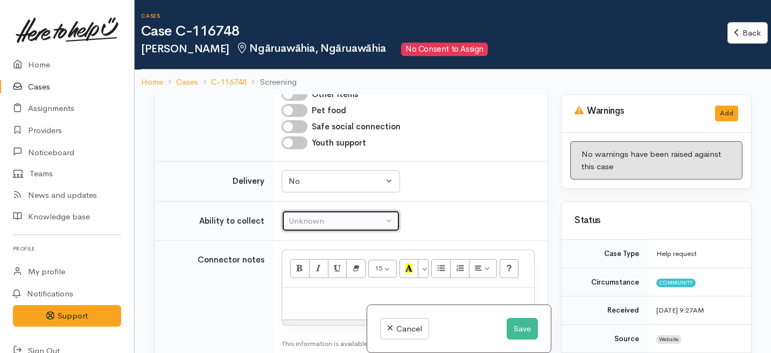
click at [305, 224] on div "Unknown" at bounding box center [336, 221] width 95 height 12
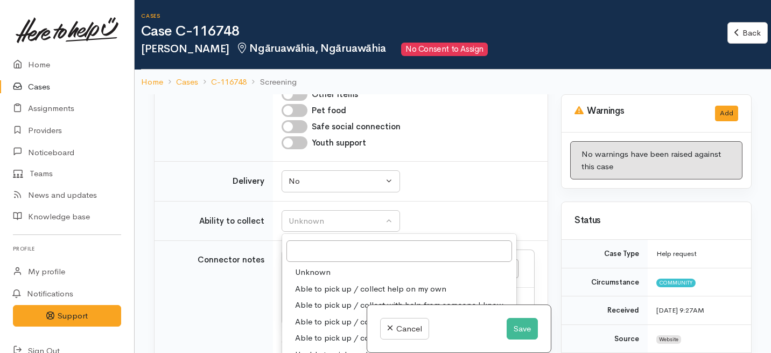
click at [306, 290] on span "Able to pick up / collect help on my own" at bounding box center [370, 289] width 151 height 12
select select "2"
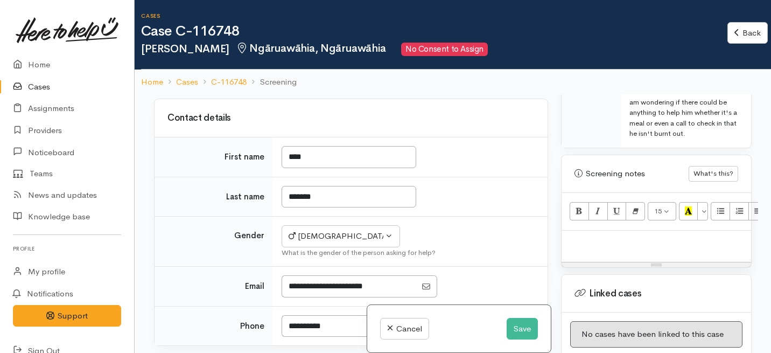
scroll to position [122, 0]
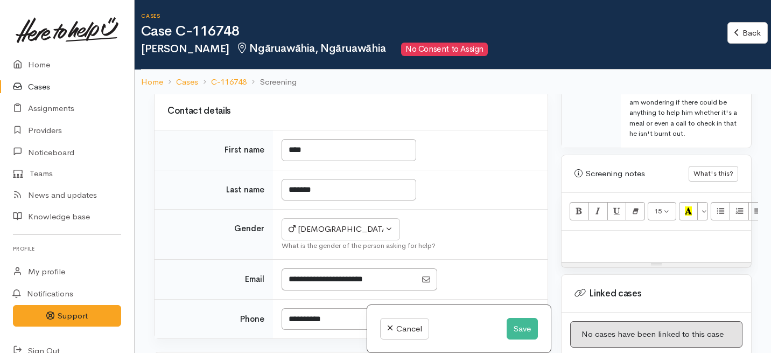
click at [593, 240] on p at bounding box center [656, 242] width 179 height 12
drag, startPoint x: 320, startPoint y: 149, endPoint x: 273, endPoint y: 148, distance: 47.4
click at [273, 148] on td "****" at bounding box center [410, 150] width 275 height 40
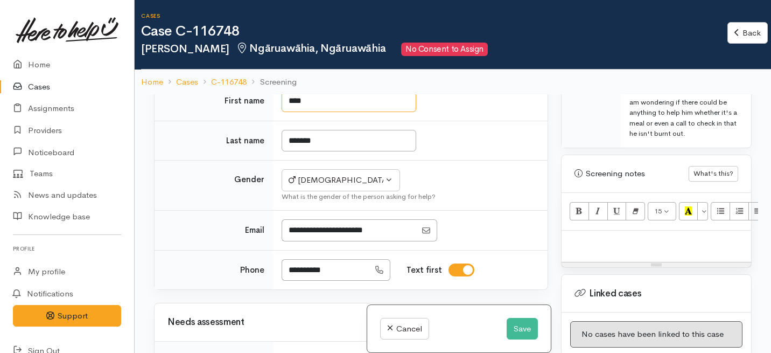
scroll to position [172, 0]
type input "****"
click at [401, 327] on link "Cancel" at bounding box center [404, 329] width 49 height 22
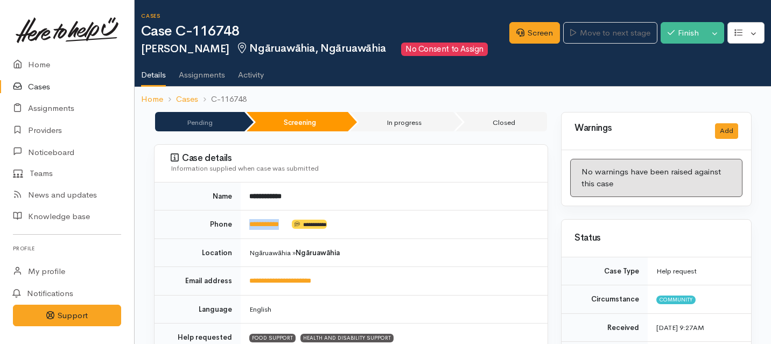
drag, startPoint x: 294, startPoint y: 222, endPoint x: 237, endPoint y: 224, distance: 56.6
click at [237, 224] on tr "**********" at bounding box center [351, 225] width 393 height 29
copy tr "**********"
click at [526, 36] on link "Screen" at bounding box center [534, 33] width 51 height 22
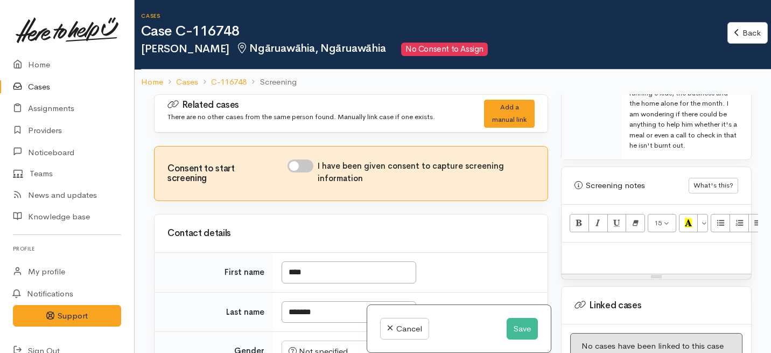
scroll to position [787, 0]
click at [593, 247] on p at bounding box center [656, 253] width 179 height 12
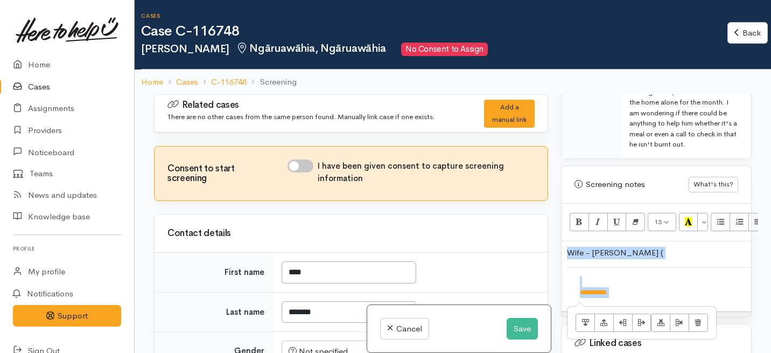
drag, startPoint x: 629, startPoint y: 293, endPoint x: 517, endPoint y: 267, distance: 115.7
click at [517, 267] on div "Related cases There are no other cases from the same person found. Manually lin…" at bounding box center [453, 270] width 611 height 353
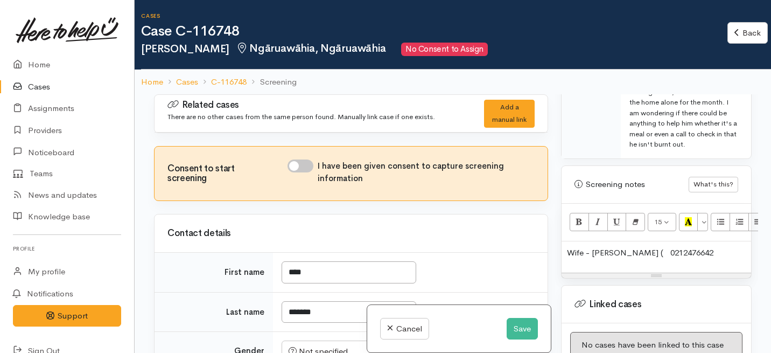
click at [670, 251] on span "0212476642" at bounding box center [691, 252] width 43 height 10
click at [688, 253] on span "0212476642" at bounding box center [684, 252] width 43 height 10
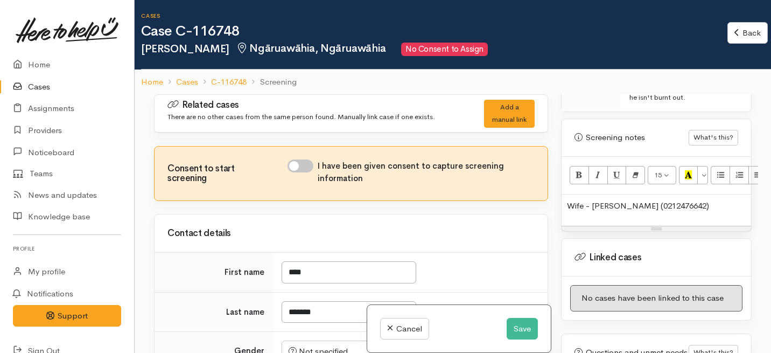
scroll to position [842, 0]
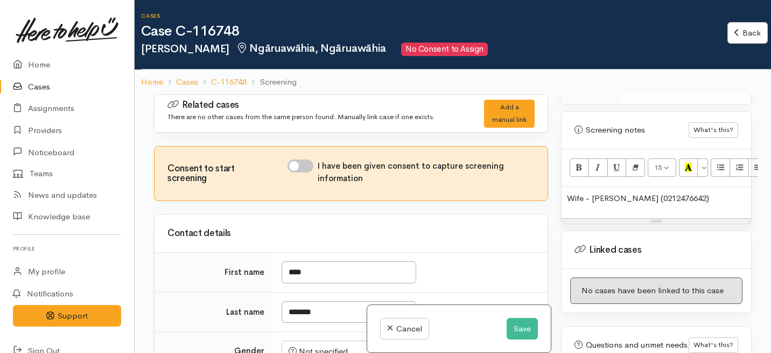
click at [639, 198] on p "Wife - Toni Roberts ( 0212476642)" at bounding box center [656, 198] width 179 height 12
click at [725, 198] on p "Wife - Toni Roberts - ( 0212476642)" at bounding box center [656, 198] width 179 height 12
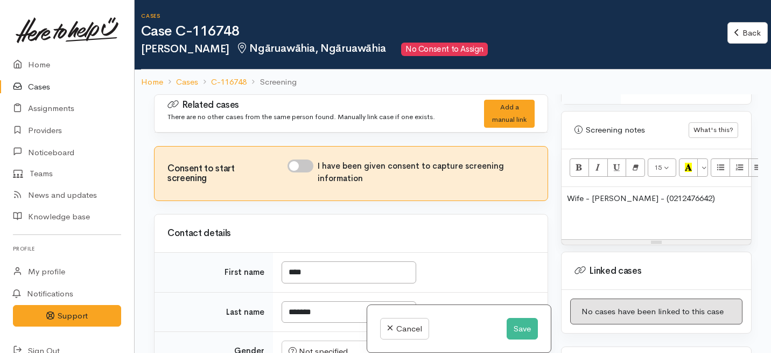
click at [590, 197] on p "Wife - Toni Roberts - ( 0212476642)" at bounding box center [656, 198] width 179 height 12
drag, startPoint x: 326, startPoint y: 278, endPoint x: 267, endPoint y: 278, distance: 59.2
click at [267, 278] on tr "First name ****" at bounding box center [351, 273] width 393 height 40
drag, startPoint x: 315, startPoint y: 272, endPoint x: 277, endPoint y: 272, distance: 37.7
click at [277, 272] on td "****" at bounding box center [410, 273] width 275 height 40
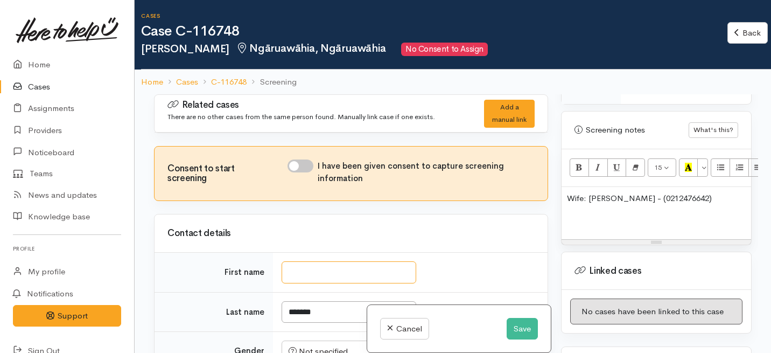
type input "*"
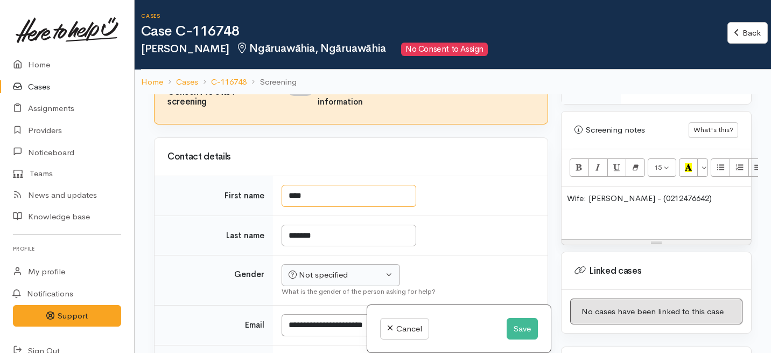
type input "****"
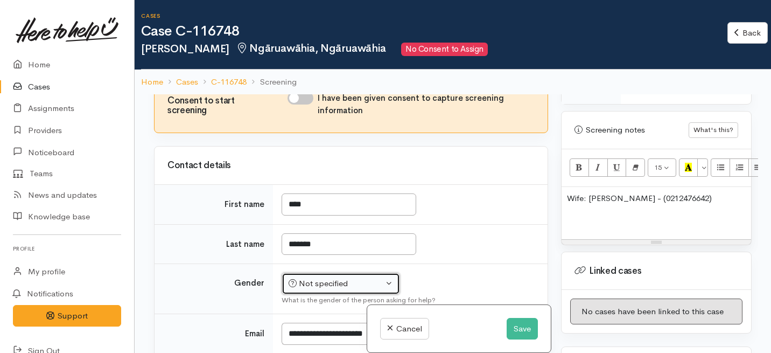
click at [363, 277] on div "Not specified" at bounding box center [336, 283] width 95 height 12
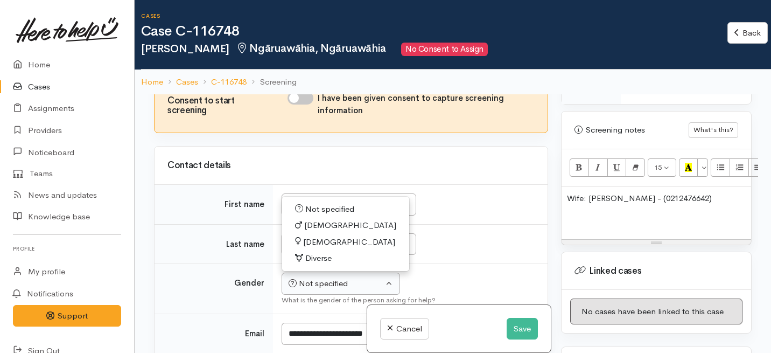
scroll to position [76, 0]
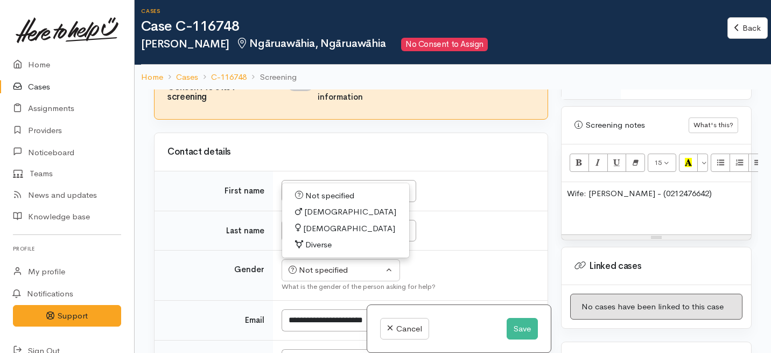
click at [309, 213] on span "[DEMOGRAPHIC_DATA]" at bounding box center [350, 212] width 92 height 12
select select "[DEMOGRAPHIC_DATA]"
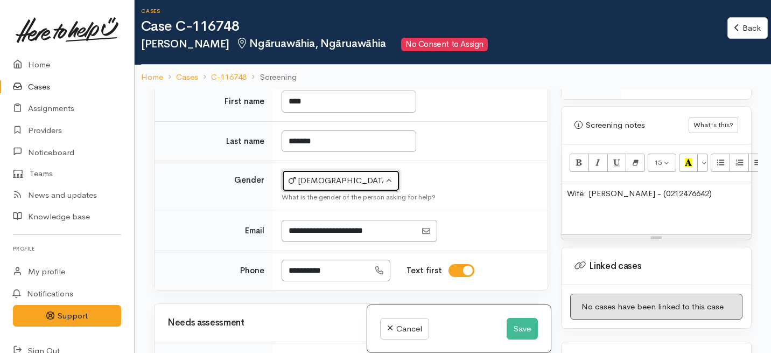
scroll to position [167, 0]
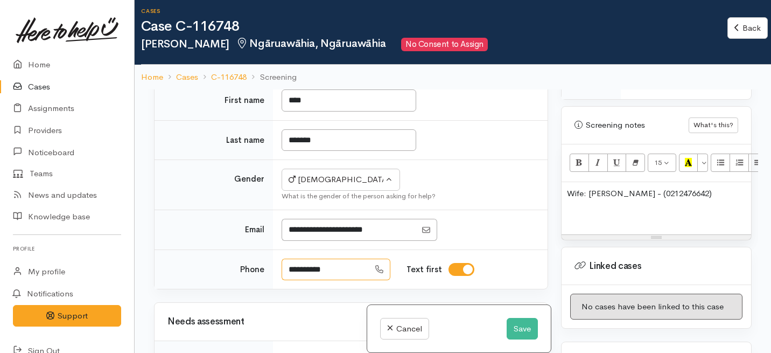
drag, startPoint x: 345, startPoint y: 270, endPoint x: 276, endPoint y: 269, distance: 69.5
click at [276, 269] on td "**********" at bounding box center [410, 268] width 275 height 39
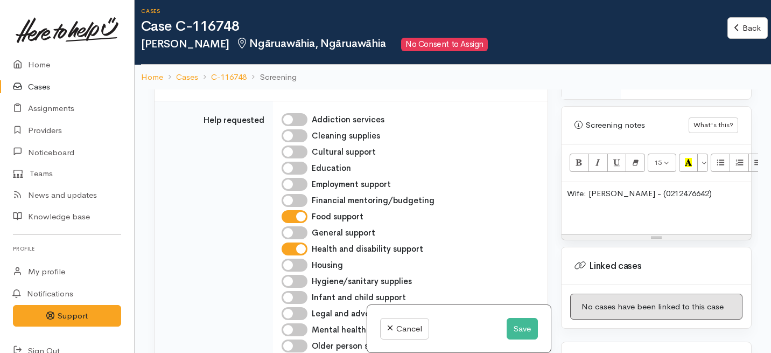
scroll to position [456, 0]
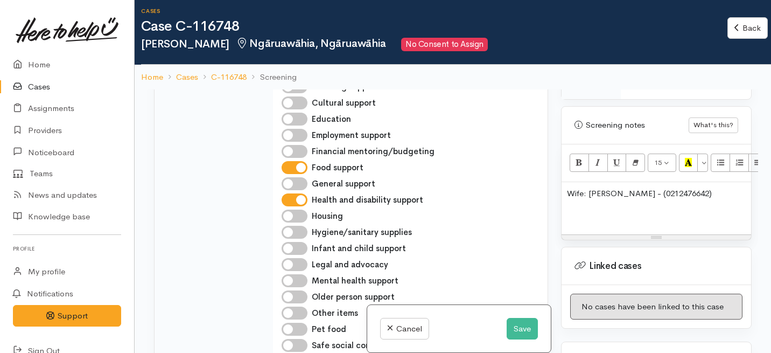
type input "**********"
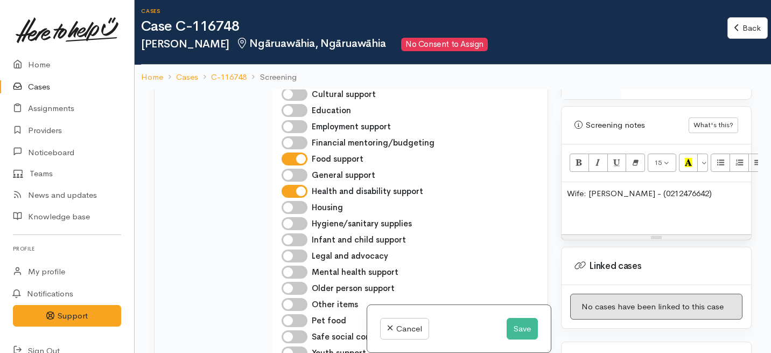
click at [296, 198] on input "Health and disability support" at bounding box center [295, 191] width 26 height 13
checkbox input "false"
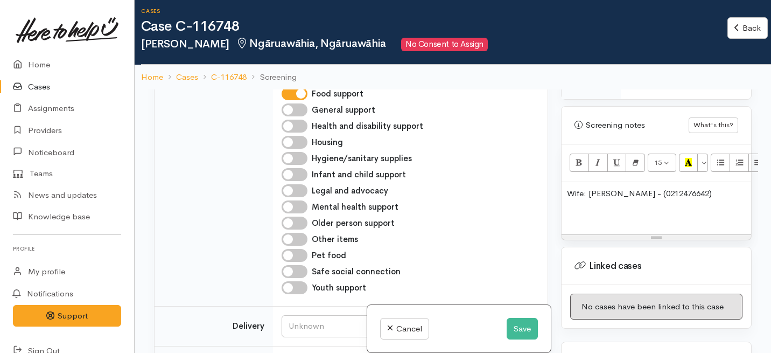
scroll to position [532, 0]
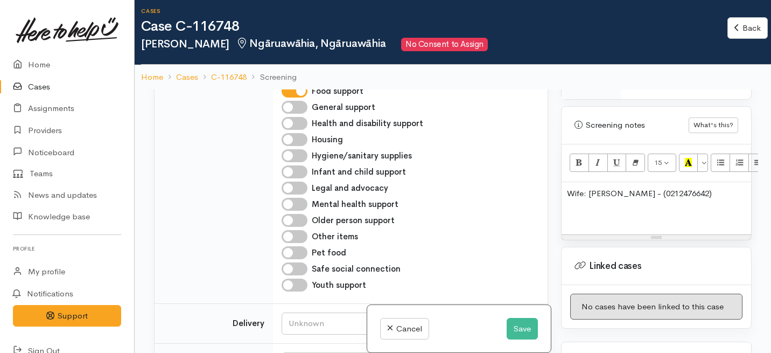
click at [713, 200] on div "Wife: Toni Roberts - ( 0212476642)" at bounding box center [657, 208] width 190 height 52
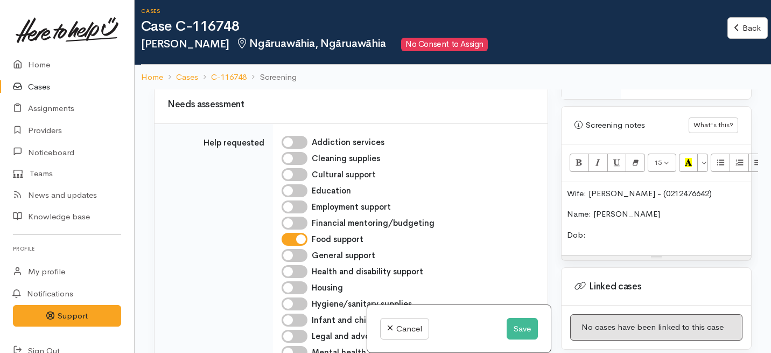
scroll to position [413, 0]
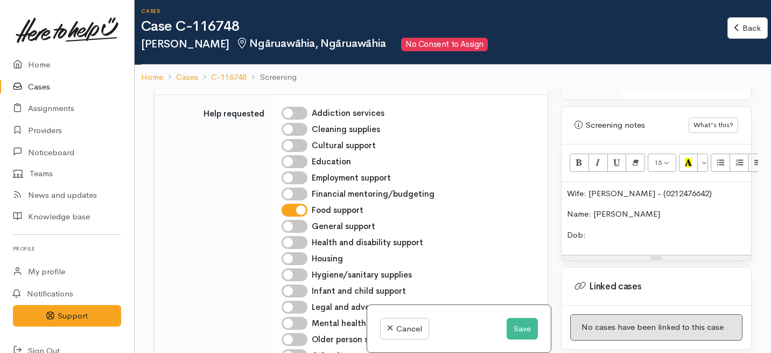
drag, startPoint x: 589, startPoint y: 237, endPoint x: 554, endPoint y: 230, distance: 35.6
click at [554, 230] on div "Related cases There are no other cases from the same person found. Manually lin…" at bounding box center [453, 265] width 611 height 353
drag, startPoint x: 659, startPoint y: 216, endPoint x: 548, endPoint y: 213, distance: 110.9
click at [548, 213] on div "Related cases There are no other cases from the same person found. Manually lin…" at bounding box center [453, 265] width 611 height 353
click at [592, 211] on span "Name: Greg Roberts" at bounding box center [613, 213] width 93 height 10
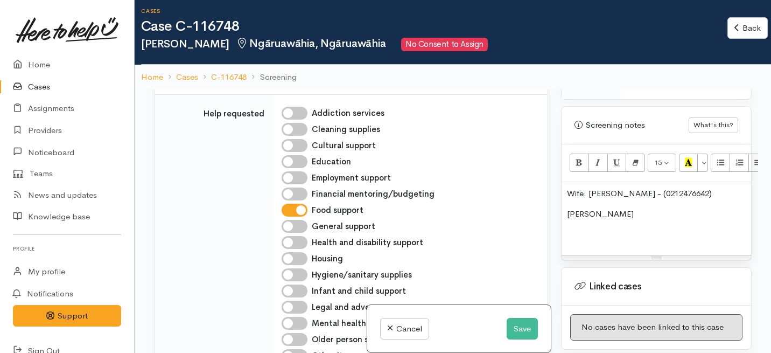
click at [632, 215] on p "[PERSON_NAME]" at bounding box center [656, 214] width 179 height 12
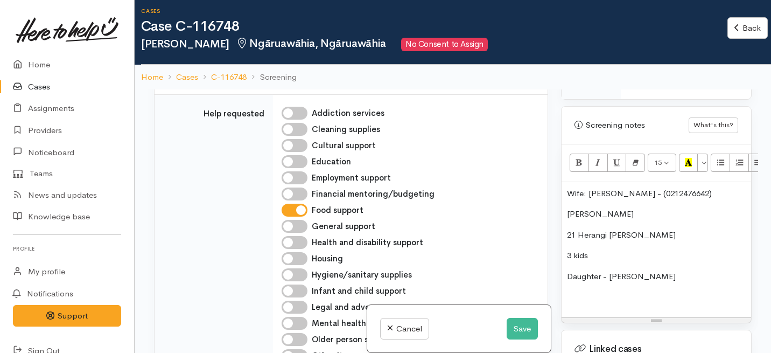
click at [640, 277] on p "Daughter - Lisa" at bounding box center [656, 276] width 179 height 12
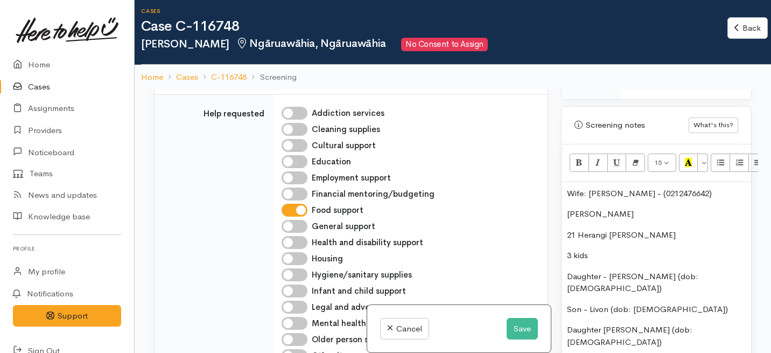
click at [612, 235] on span "21 Herangi cres Ngaruawahia" at bounding box center [621, 234] width 109 height 10
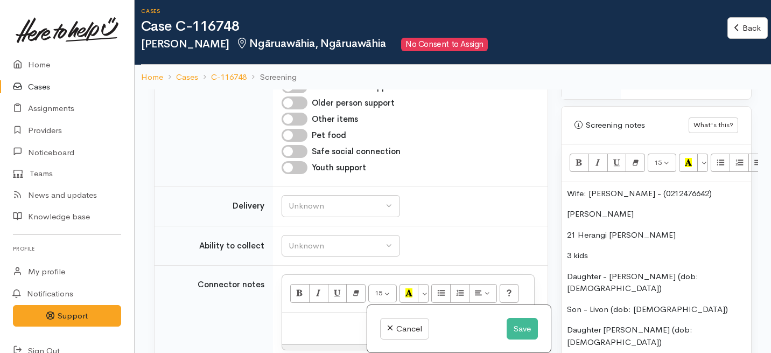
scroll to position [733, 0]
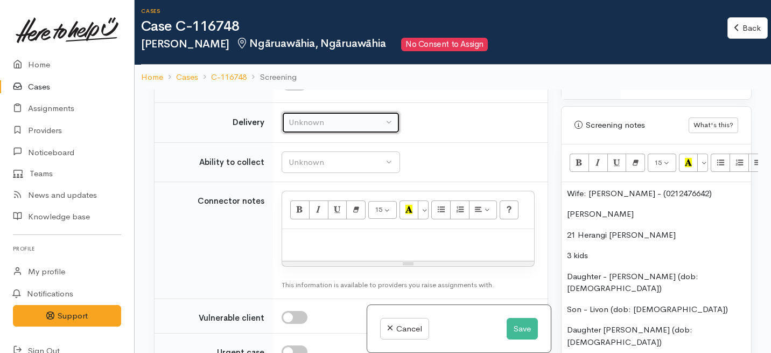
click at [348, 113] on button "Unknown" at bounding box center [341, 122] width 118 height 22
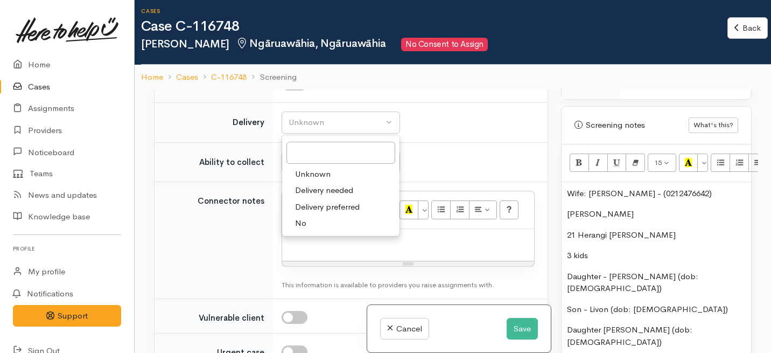
click at [312, 219] on link "No" at bounding box center [340, 223] width 117 height 17
select select "1"
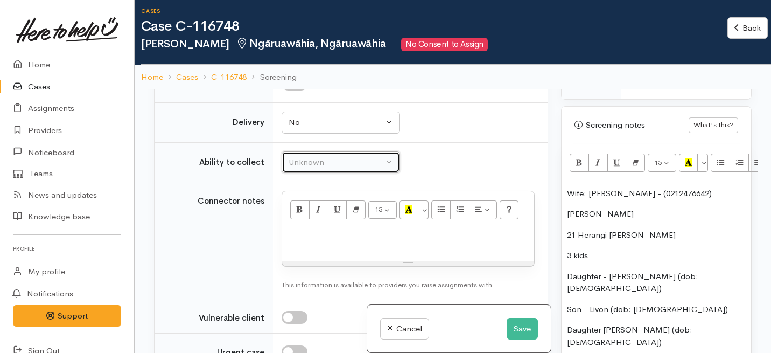
click at [316, 159] on div "Unknown" at bounding box center [336, 162] width 95 height 12
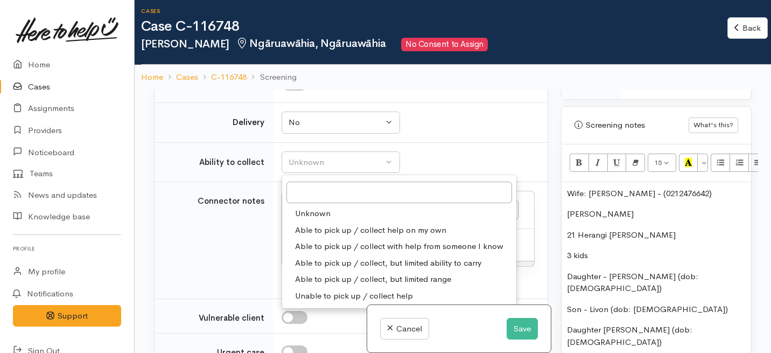
click at [305, 229] on span "Able to pick up / collect help on my own" at bounding box center [370, 230] width 151 height 12
select select "2"
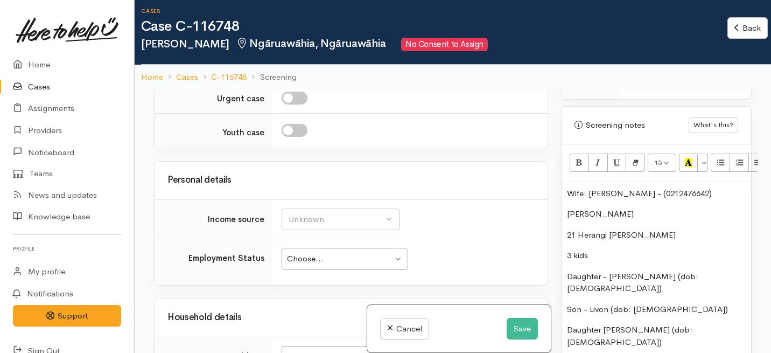
scroll to position [987, 0]
click at [313, 226] on button "Unknown" at bounding box center [341, 218] width 118 height 22
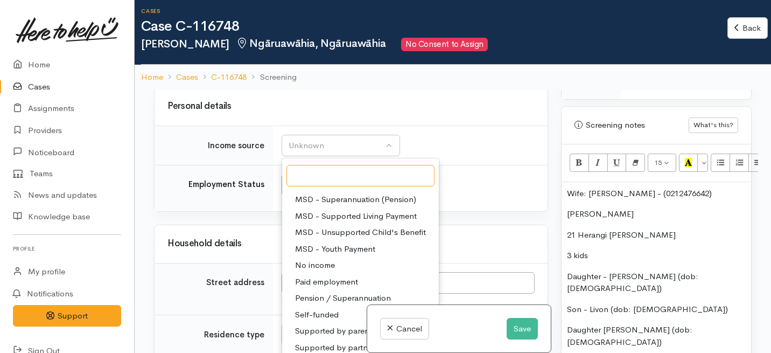
scroll to position [1061, 0]
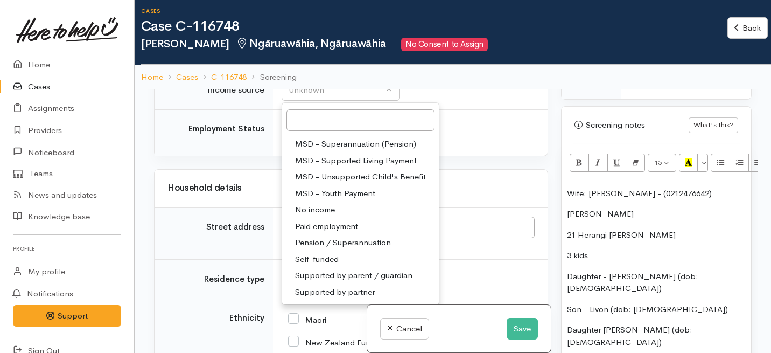
click at [313, 258] on span "Self-funded" at bounding box center [317, 259] width 44 height 12
select select "16"
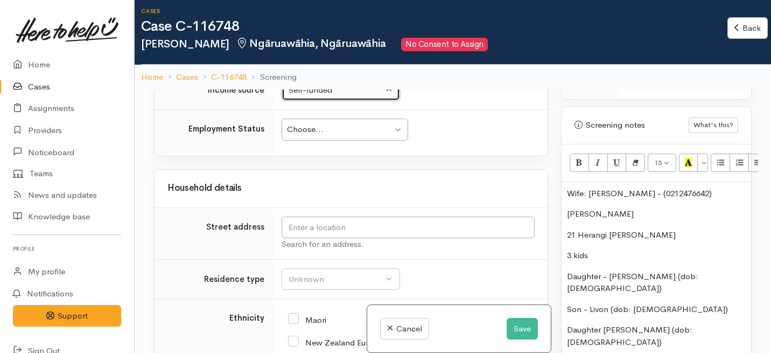
scroll to position [1105, 0]
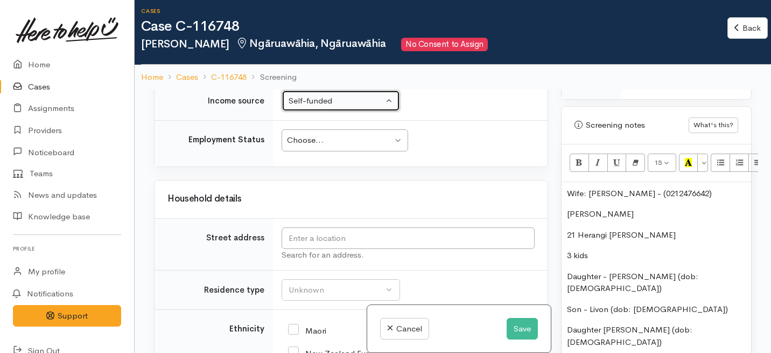
click at [323, 149] on div "Choose... Choose..." at bounding box center [345, 140] width 127 height 22
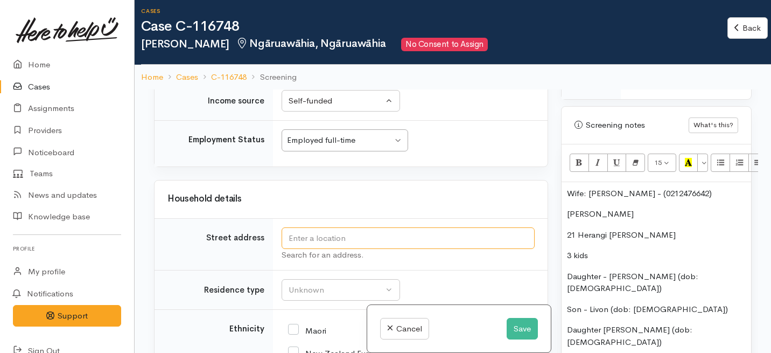
click at [302, 240] on input "text" at bounding box center [408, 238] width 253 height 22
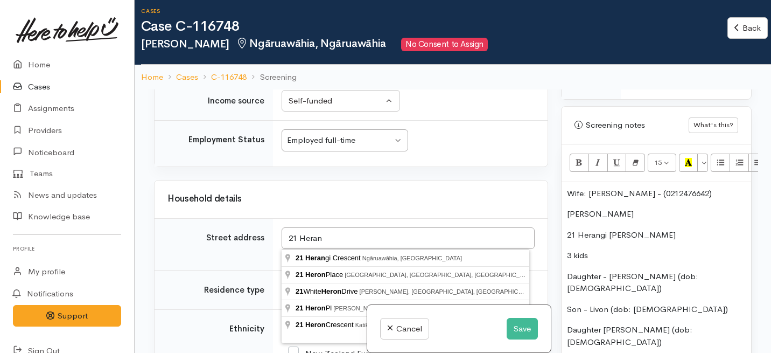
type input "21 Herangi Crescent, Ngāruawāhia, New Zealand"
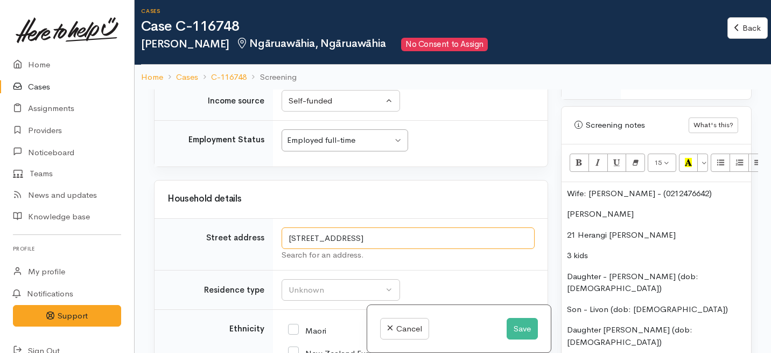
drag, startPoint x: 415, startPoint y: 239, endPoint x: 256, endPoint y: 241, distance: 159.4
click at [256, 241] on tr "Street address 21 Herangi Crescent, Ngāruawāhia, New Zealand Search for an addr…" at bounding box center [351, 244] width 393 height 52
drag, startPoint x: 685, startPoint y: 237, endPoint x: 492, endPoint y: 240, distance: 193.3
click at [492, 240] on div "Related cases There are no other cases from the same person found. Manually lin…" at bounding box center [453, 265] width 611 height 353
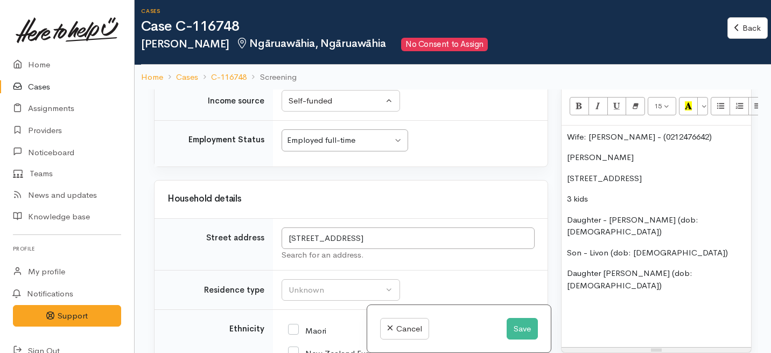
scroll to position [899, 0]
drag, startPoint x: 589, startPoint y: 198, endPoint x: 557, endPoint y: 198, distance: 31.8
click at [558, 198] on div "Warnings Add No warnings have been raised against this case Add Warning Title ●…" at bounding box center [657, 265] width 204 height 353
click at [566, 202] on div "Wife: Toni Roberts - ( 0212476642) Greg Roberts 21 Herangi Crescent, Ngāruawāhi…" at bounding box center [657, 236] width 190 height 222
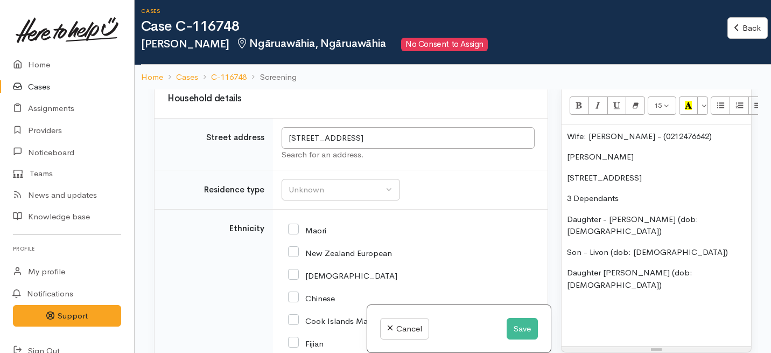
scroll to position [1208, 0]
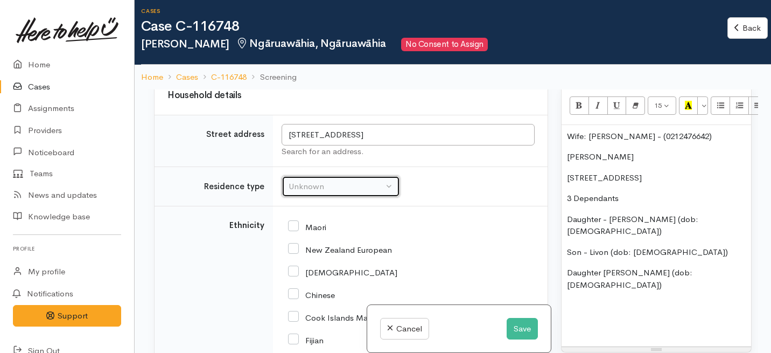
click at [346, 178] on button "Unknown" at bounding box center [341, 187] width 118 height 22
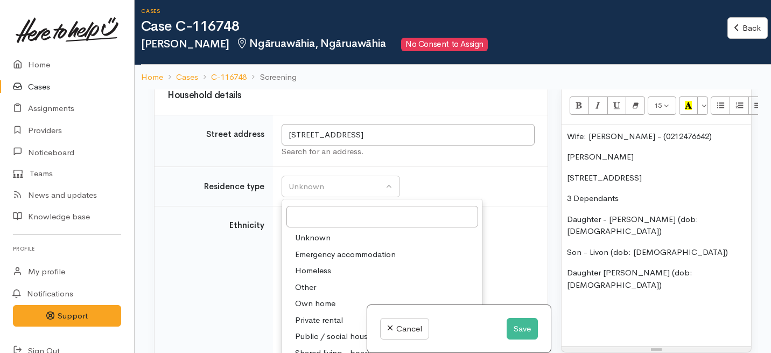
click at [314, 298] on span "Own home" at bounding box center [315, 303] width 40 height 12
select select "1"
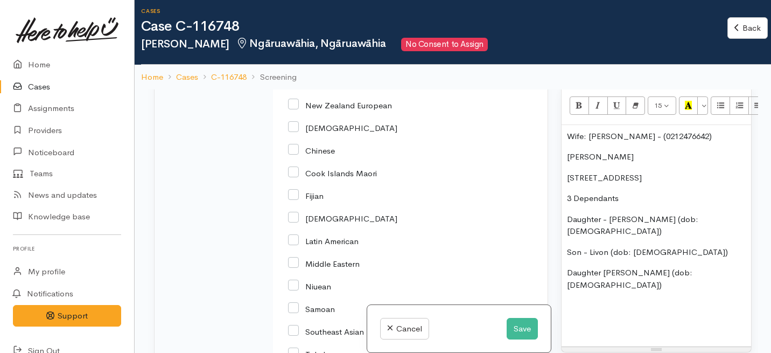
scroll to position [1351, 0]
click at [298, 106] on input "New Zealand European" at bounding box center [340, 106] width 104 height 10
checkbox input "true"
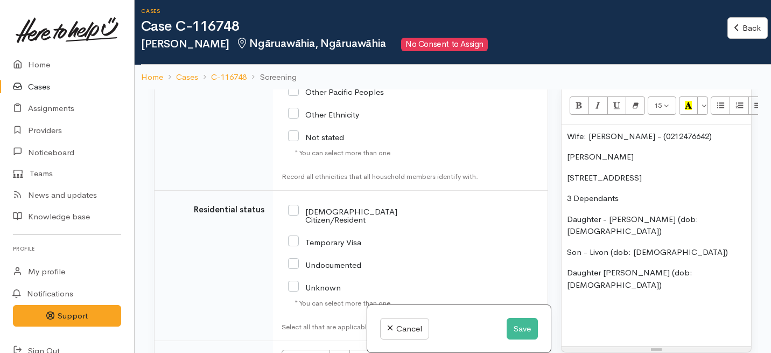
click at [294, 208] on input "[DEMOGRAPHIC_DATA] Citizen/Resident" at bounding box center [362, 215] width 148 height 18
checkbox input "true"
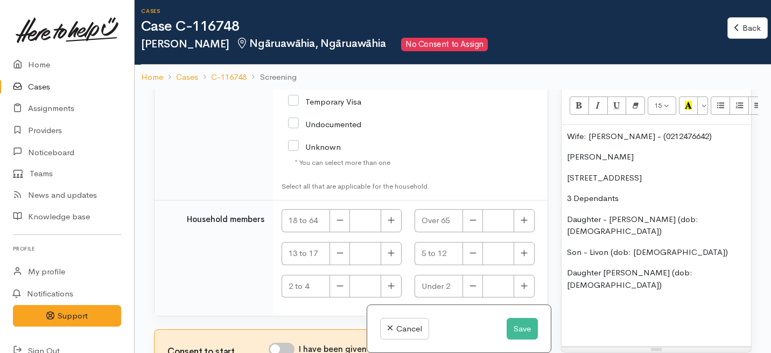
scroll to position [10, 0]
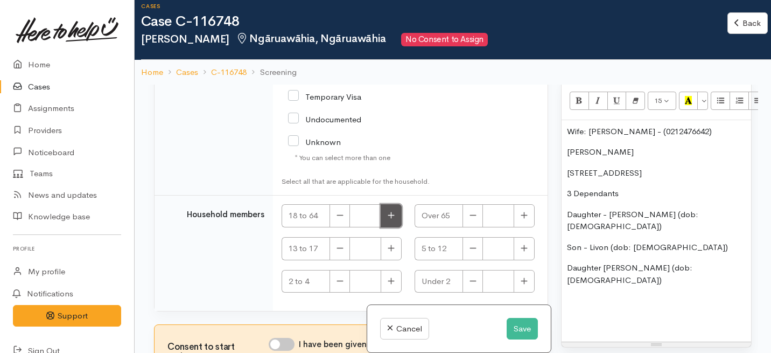
click at [388, 211] on icon "button" at bounding box center [391, 215] width 7 height 8
type input "1"
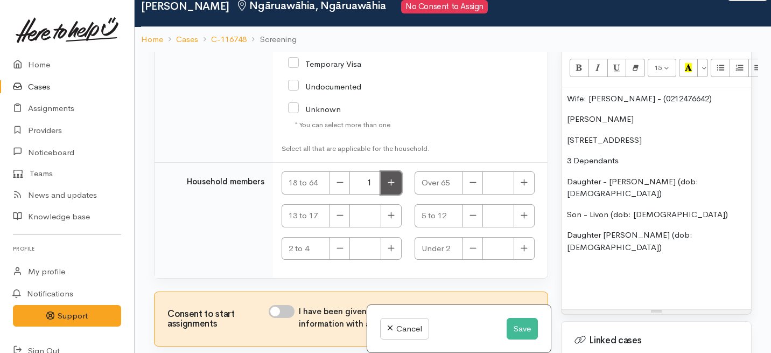
scroll to position [44, 0]
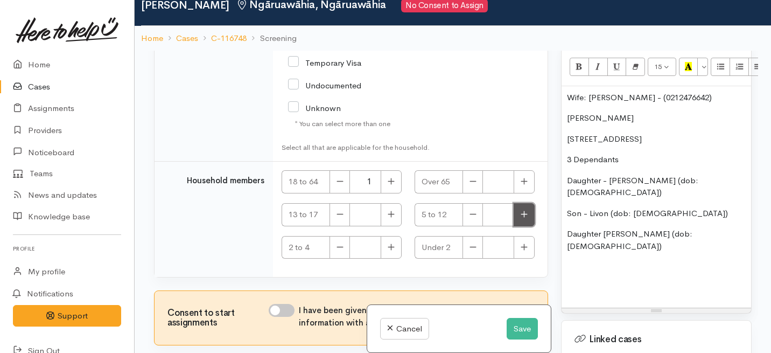
click at [514, 209] on button "button" at bounding box center [524, 214] width 21 height 23
type input "1"
click at [384, 208] on button "button" at bounding box center [391, 214] width 21 height 23
type input "2"
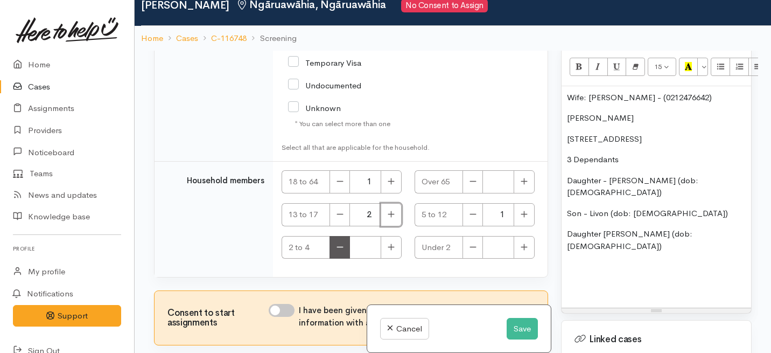
scroll to position [94, 0]
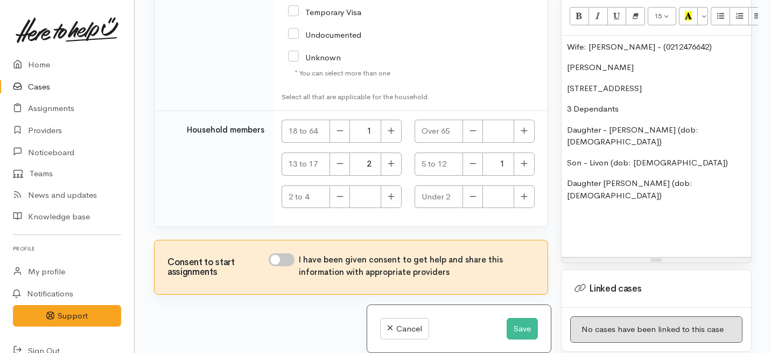
click at [283, 258] on div "I have been given consent to get help and share this information with appropria…" at bounding box center [402, 265] width 266 height 25
click at [284, 257] on div "I have been given consent to get help and share this information with appropria…" at bounding box center [402, 265] width 266 height 25
click at [285, 243] on div "Consent to start assignments I have been given consent to get help and share th…" at bounding box center [351, 267] width 393 height 54
click at [286, 253] on input "I have been given consent to get help and share this information with appropria…" at bounding box center [282, 259] width 26 height 13
checkbox input "true"
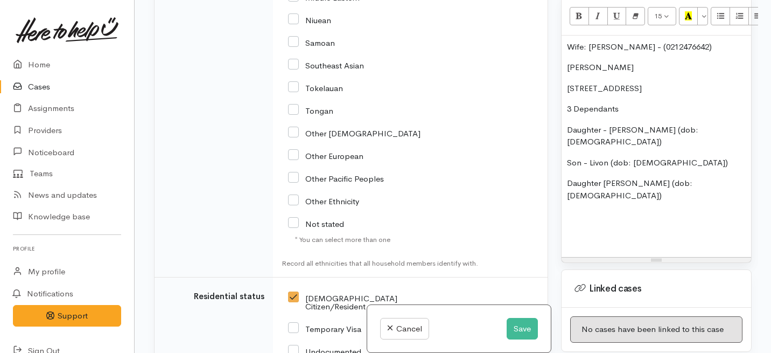
scroll to position [1846, 0]
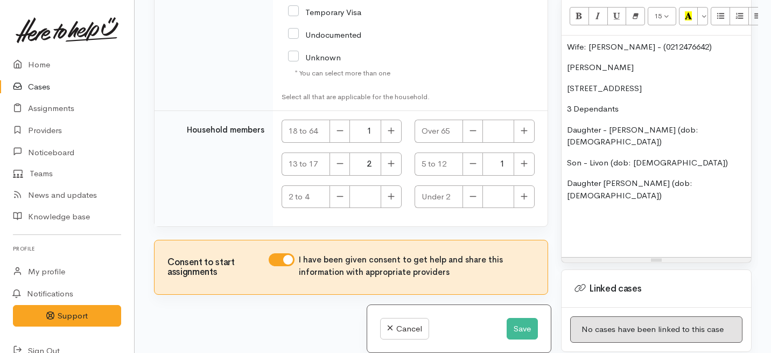
click at [626, 231] on p at bounding box center [656, 237] width 179 height 12
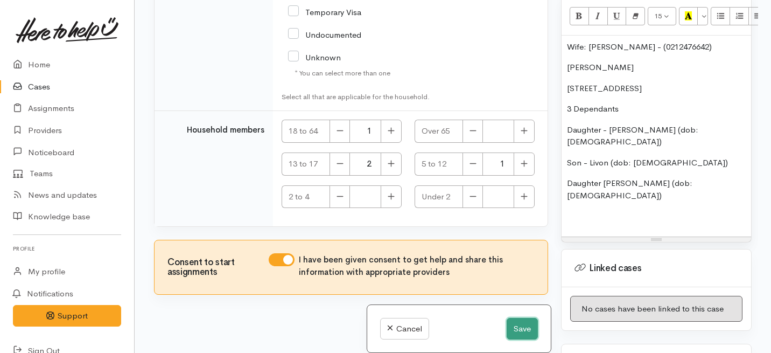
click at [517, 332] on button "Save" at bounding box center [522, 329] width 31 height 22
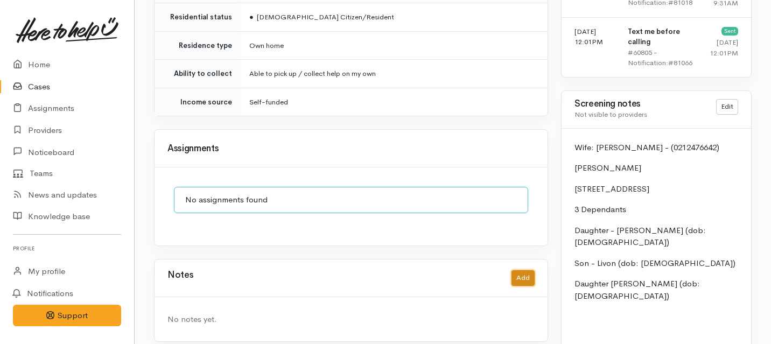
click at [519, 270] on button "Add" at bounding box center [523, 278] width 23 height 16
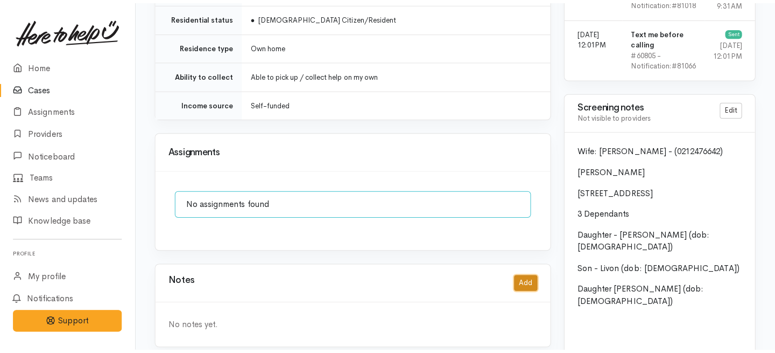
scroll to position [838, 0]
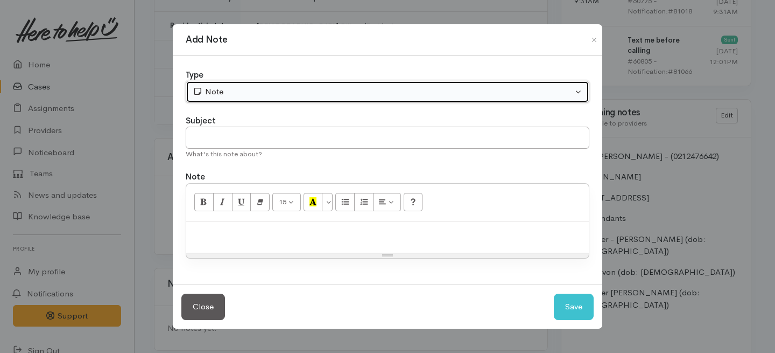
click at [266, 97] on div "Note" at bounding box center [383, 92] width 380 height 12
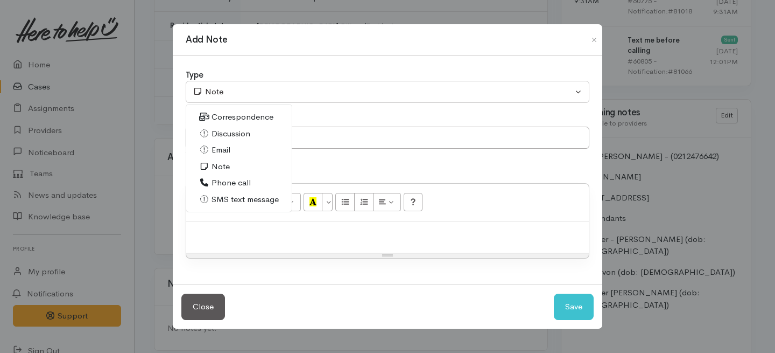
click at [220, 132] on span "Discussion" at bounding box center [231, 134] width 39 height 12
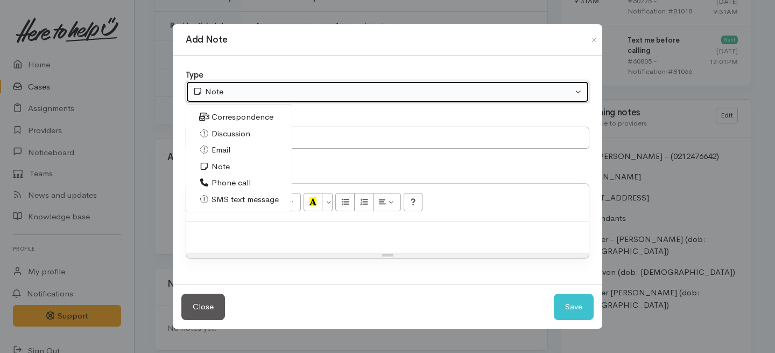
select select "4"
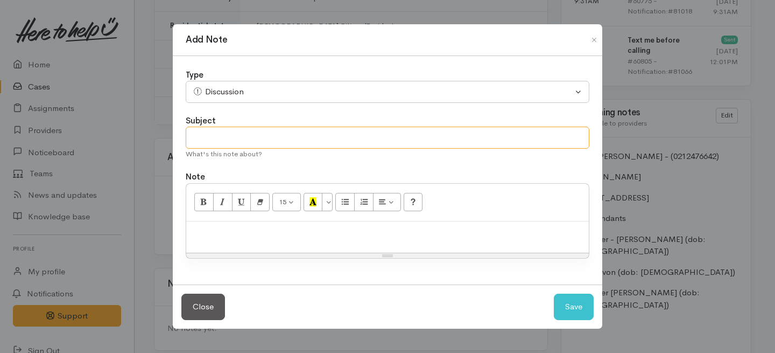
click at [230, 137] on input "text" at bounding box center [388, 138] width 404 height 22
click at [207, 137] on input "Disscussion with TOoni" at bounding box center [388, 138] width 404 height 22
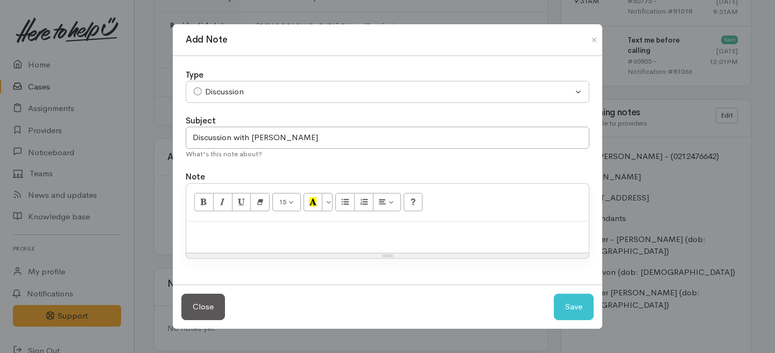
click at [232, 160] on div "Type Correspondence Discussion Email Note Phone call SMS text message Discussio…" at bounding box center [388, 170] width 430 height 229
click at [287, 139] on input "Discussion with [PERSON_NAME]" at bounding box center [388, 138] width 404 height 22
click at [262, 137] on input "Discussion with [PERSON_NAME]" at bounding box center [388, 138] width 404 height 22
click at [280, 142] on input "Discussion with [PERSON_NAME]" at bounding box center [388, 138] width 404 height 22
type input "Discussion with [PERSON_NAME]"
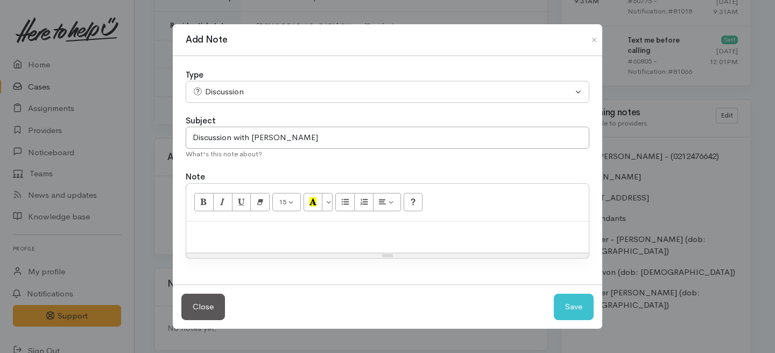
click at [263, 232] on p at bounding box center [388, 233] width 392 height 12
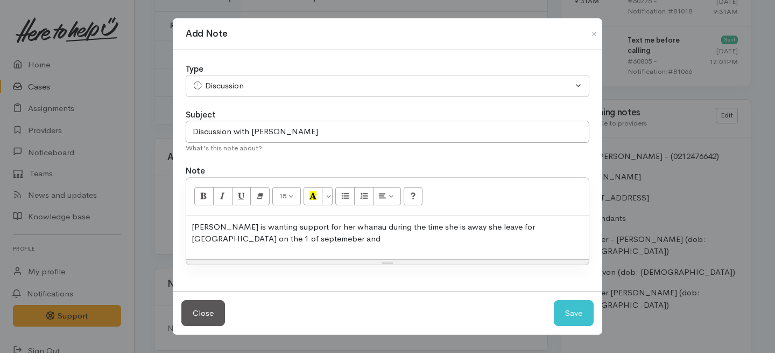
click at [222, 239] on p "[PERSON_NAME] is wanting support for her whanau during the time she is away she…" at bounding box center [388, 233] width 392 height 24
click at [267, 241] on p "[PERSON_NAME] is wanting support for her whanau during the time she is away she…" at bounding box center [388, 233] width 392 height 24
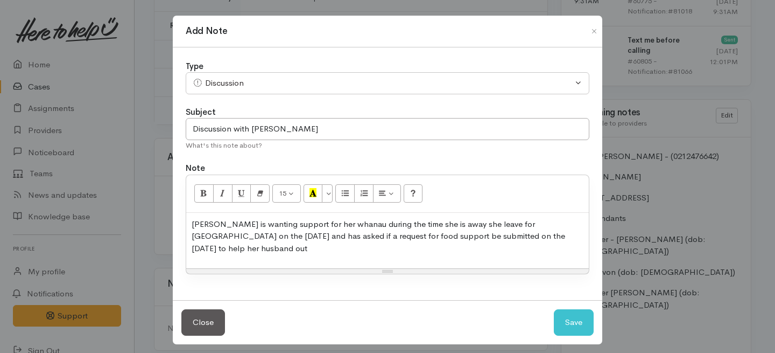
click at [195, 235] on p "[PERSON_NAME] is wanting support for her whanau during the time she is away she…" at bounding box center [388, 236] width 392 height 37
click at [246, 252] on p "[PERSON_NAME] is wanting support for her whanau during the time she is away she…" at bounding box center [388, 236] width 392 height 37
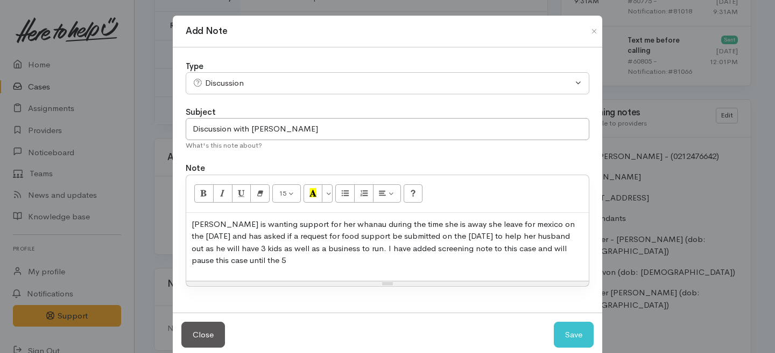
click at [486, 223] on p "[PERSON_NAME] is wanting support for her whanau during the time she is away she…" at bounding box center [388, 242] width 392 height 48
click at [302, 260] on p "[PERSON_NAME] is wanting support for her whanau during the time she is away she…" at bounding box center [388, 242] width 392 height 48
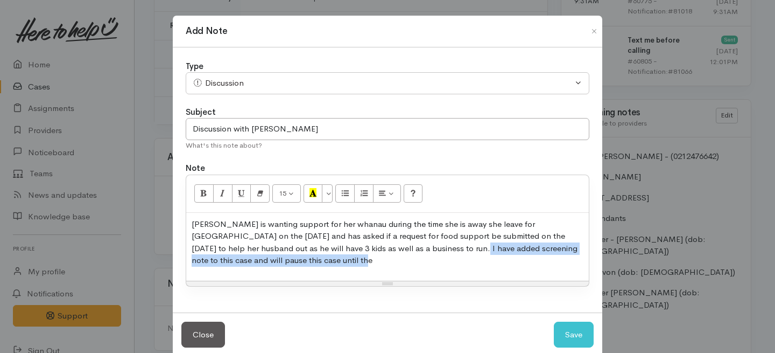
drag, startPoint x: 302, startPoint y: 266, endPoint x: 421, endPoint y: 249, distance: 120.2
click at [421, 249] on p "[PERSON_NAME] is wanting support for her whanau during the time she is away she…" at bounding box center [388, 242] width 392 height 48
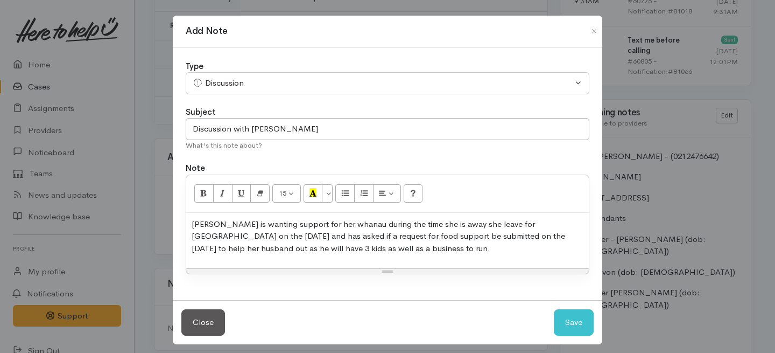
click at [468, 236] on p "[PERSON_NAME] is wanting support for her whanau during the time she is away she…" at bounding box center [388, 236] width 392 height 37
click at [478, 235] on p "[PERSON_NAME] is wanting support for her whanau during the time she is away she…" at bounding box center [388, 236] width 392 height 37
click at [425, 249] on p "[PERSON_NAME] is wanting support for her whanau during the time she is away she…" at bounding box center [388, 236] width 392 height 37
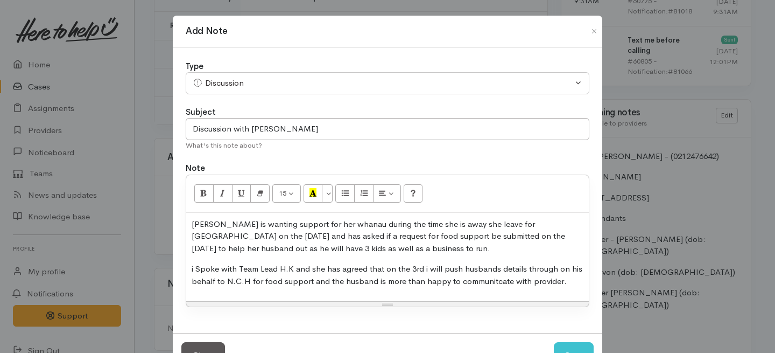
click at [488, 282] on p "i Spoke with Team Lead H.K and she has agreed that on the 3rd i will push husba…" at bounding box center [388, 275] width 392 height 24
click at [193, 267] on p "i Spoke with Team Lead H.K and she has agreed that on the 3rd i will push husba…" at bounding box center [388, 275] width 392 height 24
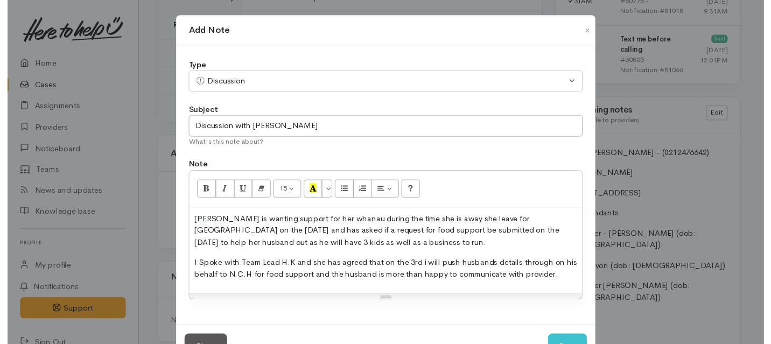
scroll to position [39, 0]
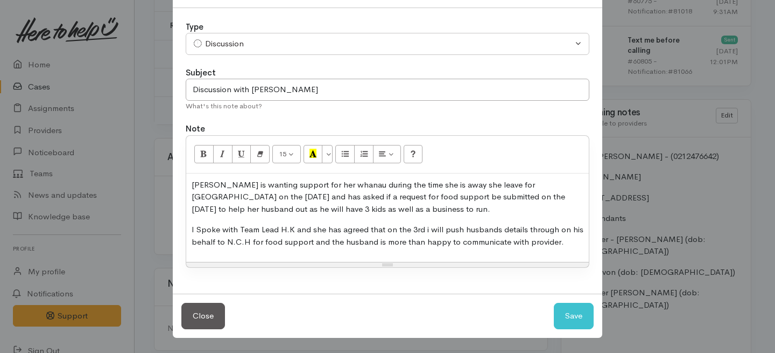
click at [567, 240] on p "I Spoke with Team Lead H.K and she has agreed that on the 3rd i will push husba…" at bounding box center [388, 235] width 392 height 24
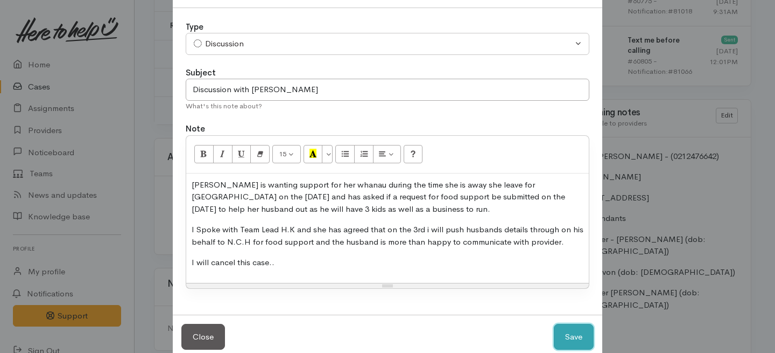
click at [591, 341] on button "Save" at bounding box center [574, 337] width 40 height 26
select select "1"
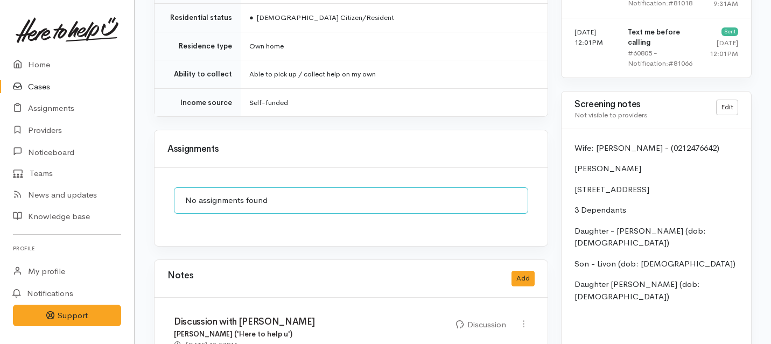
scroll to position [847, 0]
